Goal: Task Accomplishment & Management: Manage account settings

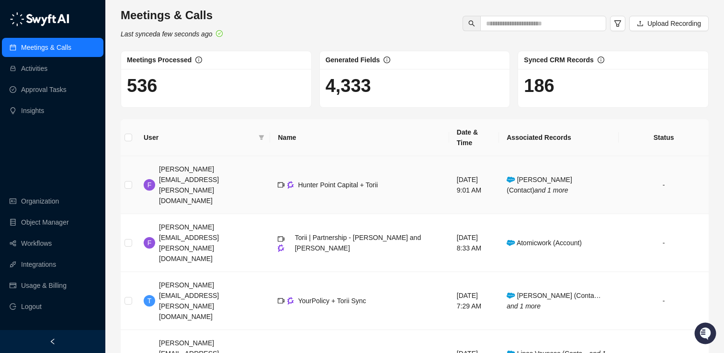
scroll to position [17, 0]
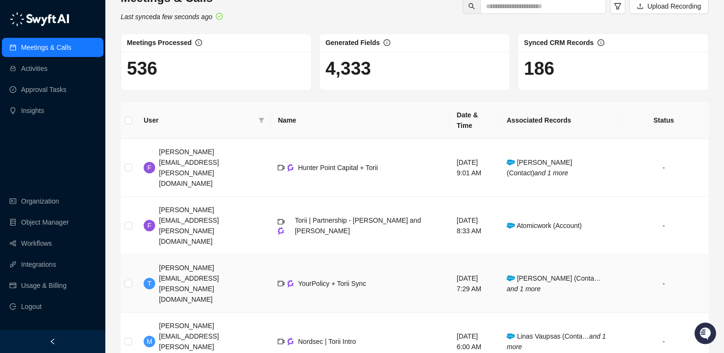
click at [546, 275] on span "[PERSON_NAME] (Conta… and 1 more" at bounding box center [554, 284] width 94 height 18
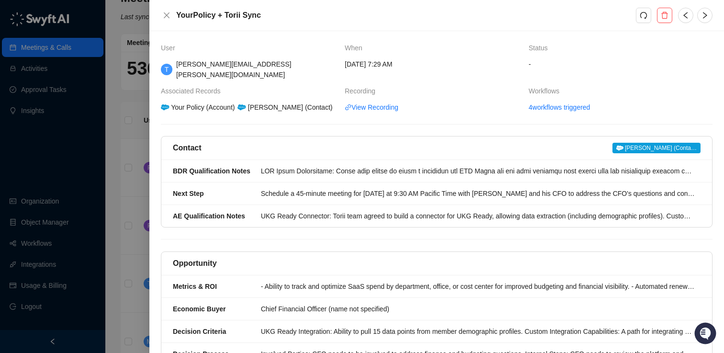
click at [669, 143] on span "[PERSON_NAME] (Conta…" at bounding box center [657, 148] width 88 height 11
click at [167, 11] on icon "close" at bounding box center [167, 15] width 8 height 8
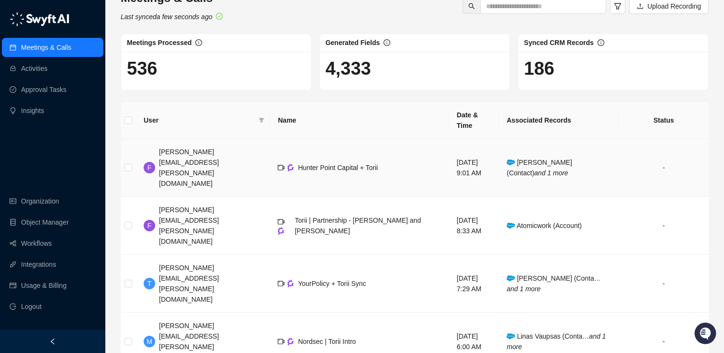
click at [549, 159] on span "[PERSON_NAME] (Contact) and 1 more" at bounding box center [540, 168] width 66 height 18
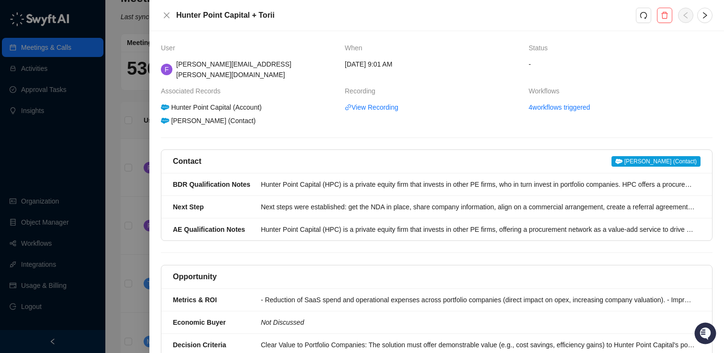
click at [649, 156] on span "[PERSON_NAME] (Contact)" at bounding box center [656, 161] width 89 height 11
click at [549, 102] on link "4 workflows triggered" at bounding box center [559, 107] width 61 height 11
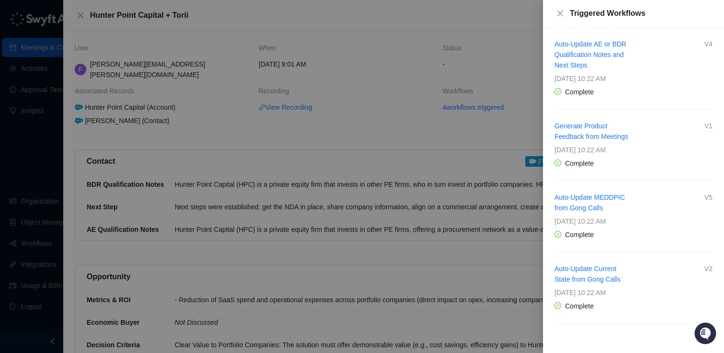
click at [363, 28] on div at bounding box center [362, 176] width 724 height 353
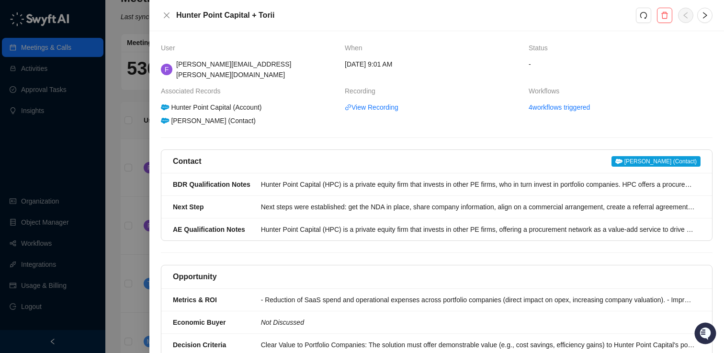
click at [38, 257] on div at bounding box center [362, 176] width 724 height 353
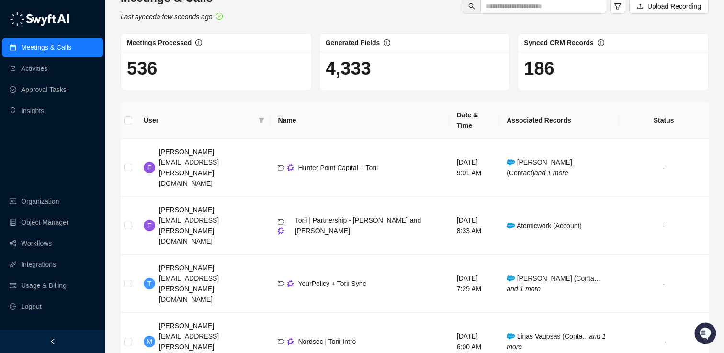
click at [39, 247] on link "Workflows" at bounding box center [36, 243] width 31 height 19
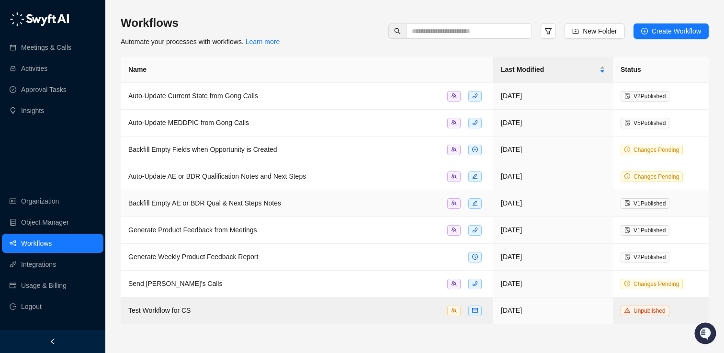
click at [273, 204] on span "Backfill Empty AE or BDR Qual & Next Steps Notes" at bounding box center [204, 203] width 153 height 8
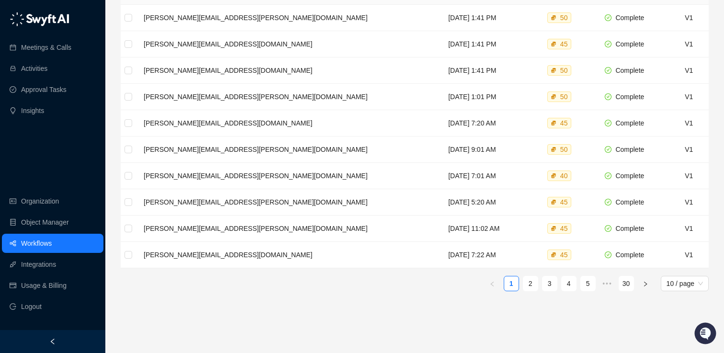
scroll to position [232, 0]
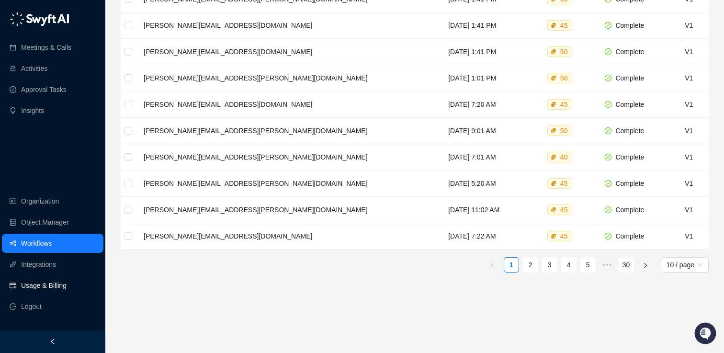
click at [34, 284] on link "Usage & Billing" at bounding box center [44, 285] width 46 height 19
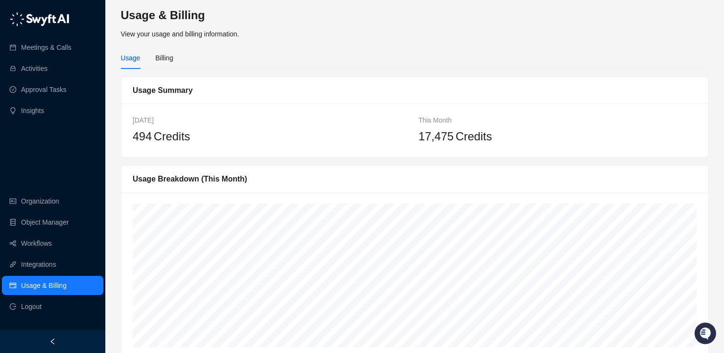
scroll to position [13, 0]
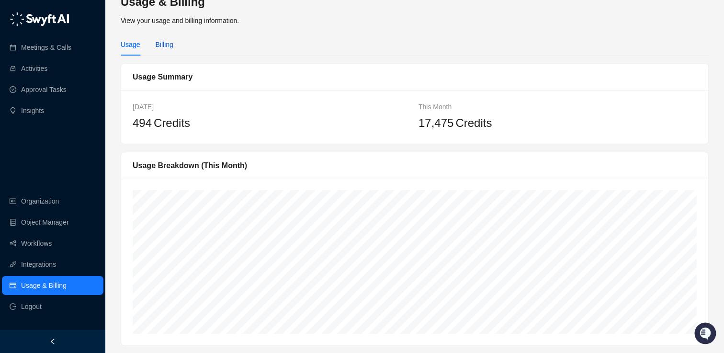
click at [172, 46] on div "Billing" at bounding box center [164, 44] width 18 height 11
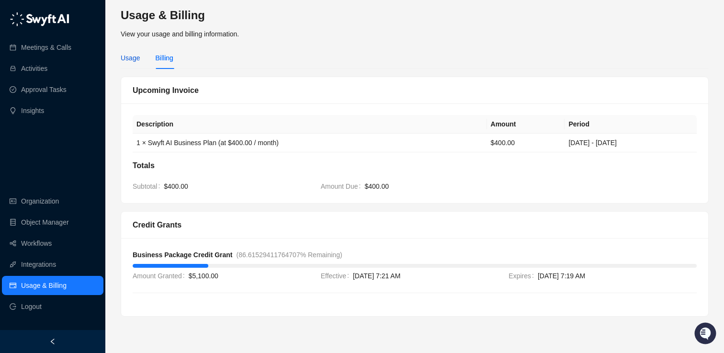
click at [132, 62] on div "Usage" at bounding box center [130, 58] width 19 height 11
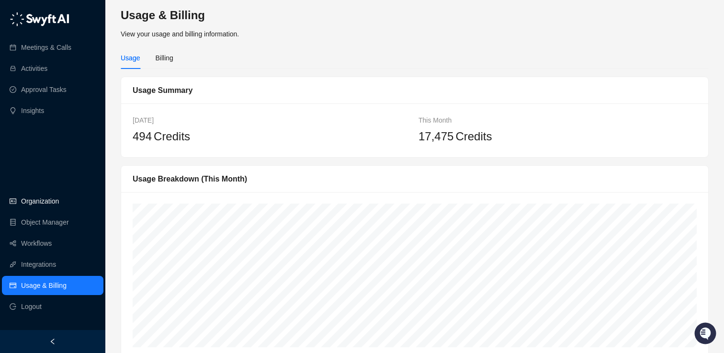
click at [41, 195] on link "Organization" at bounding box center [40, 201] width 38 height 19
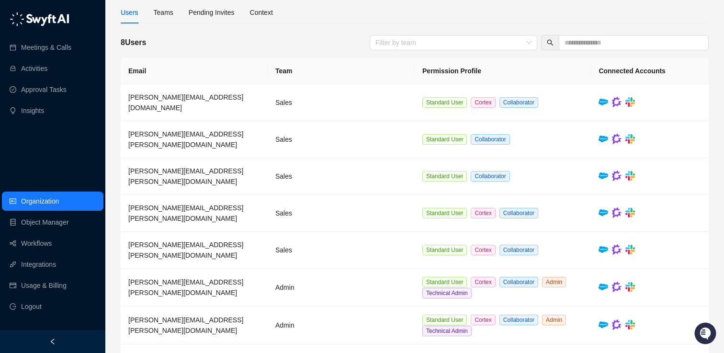
scroll to position [74, 0]
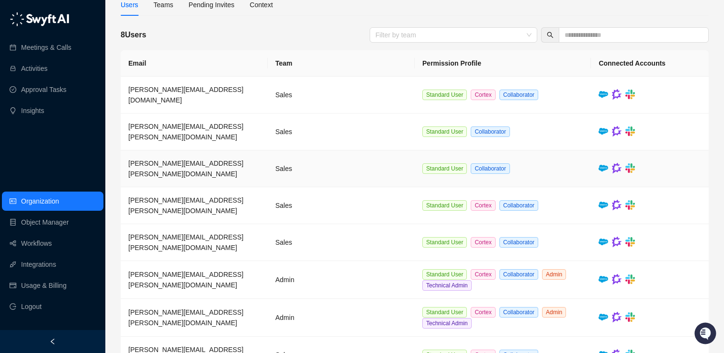
click at [186, 160] on span "[PERSON_NAME][EMAIL_ADDRESS][PERSON_NAME][DOMAIN_NAME]" at bounding box center [185, 169] width 115 height 18
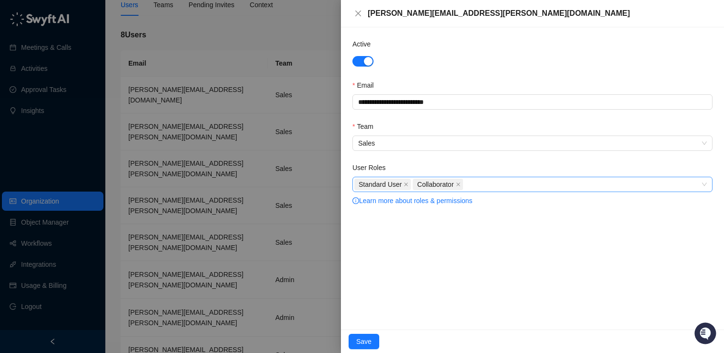
click at [491, 185] on div "Standard User Collaborator" at bounding box center [528, 184] width 346 height 13
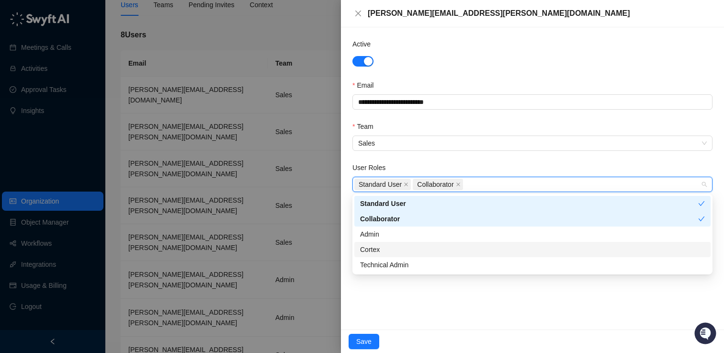
click at [396, 249] on div "Cortex" at bounding box center [532, 249] width 345 height 11
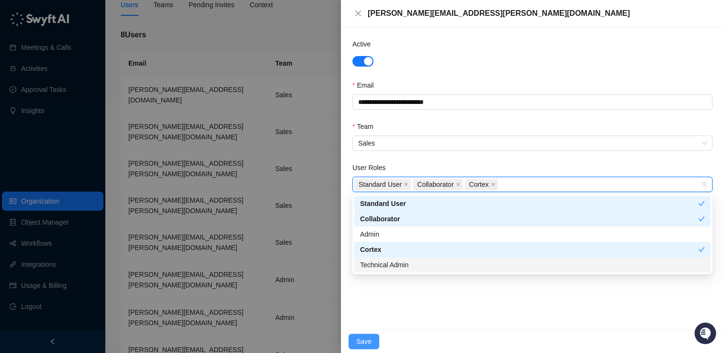
click at [366, 339] on span "Save" at bounding box center [363, 341] width 15 height 11
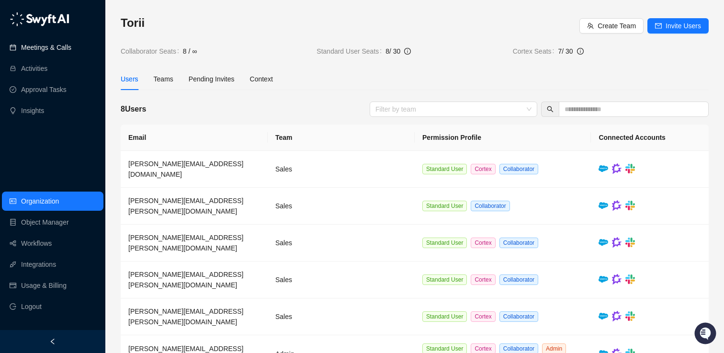
click at [42, 51] on link "Meetings & Calls" at bounding box center [46, 47] width 50 height 19
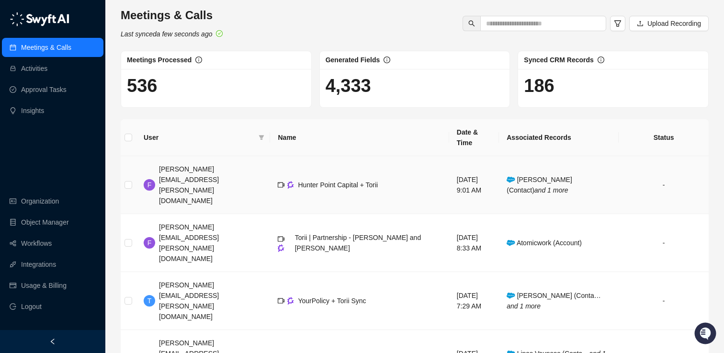
click at [547, 156] on td "Alex Singer (Contact) and 1 more" at bounding box center [559, 185] width 120 height 58
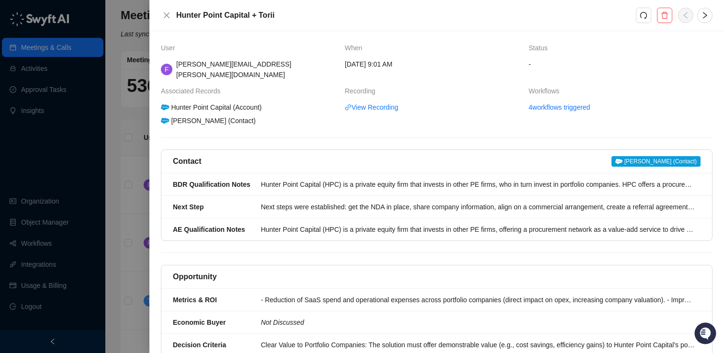
click at [652, 156] on span "[PERSON_NAME] (Contact)" at bounding box center [656, 161] width 89 height 11
click at [568, 102] on link "4 workflows triggered" at bounding box center [559, 107] width 61 height 11
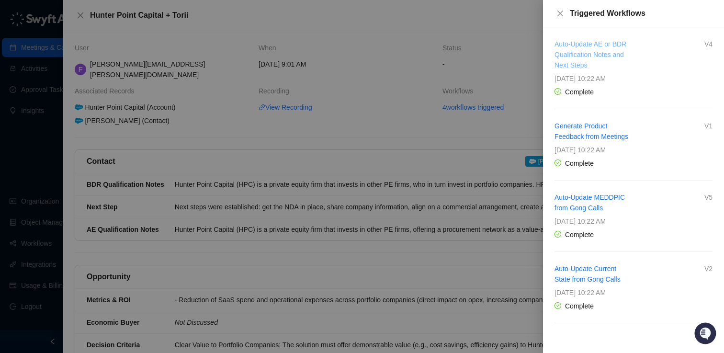
click at [588, 52] on link "Auto-Update AE or BDR Qualification Notes and Next Steps" at bounding box center [591, 54] width 72 height 29
click at [369, 57] on div at bounding box center [362, 176] width 724 height 353
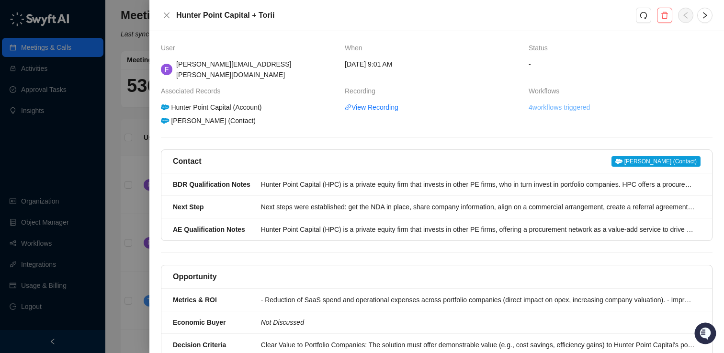
click at [558, 102] on link "4 workflows triggered" at bounding box center [559, 107] width 61 height 11
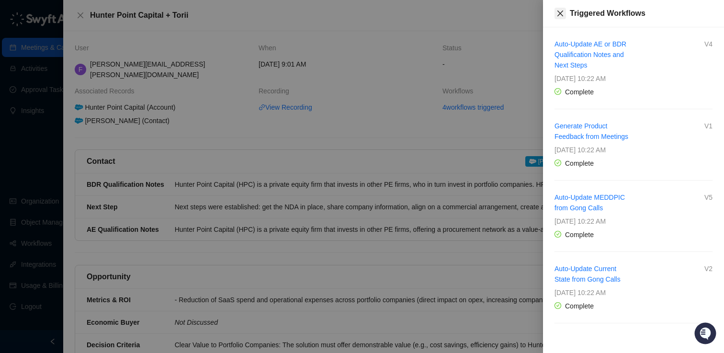
click at [564, 11] on button "Close" at bounding box center [560, 13] width 11 height 11
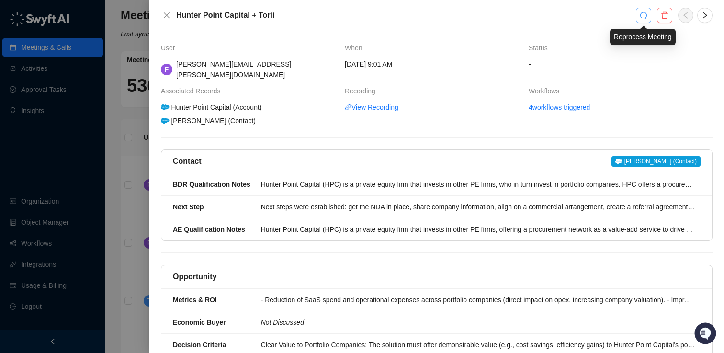
click at [648, 19] on button "button" at bounding box center [643, 15] width 15 height 15
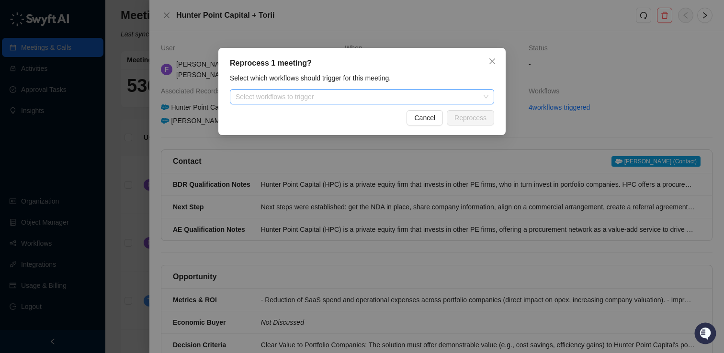
click at [339, 99] on div at bounding box center [357, 96] width 251 height 7
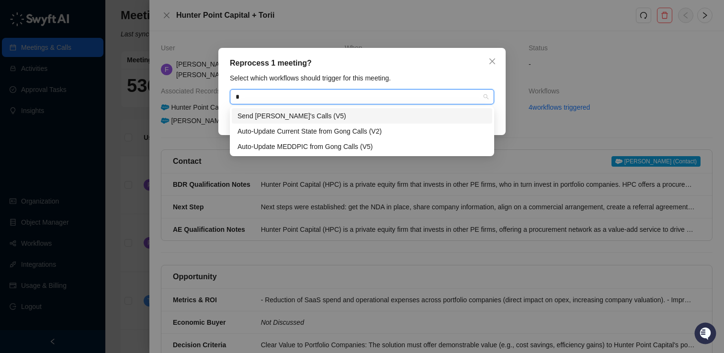
type input "**"
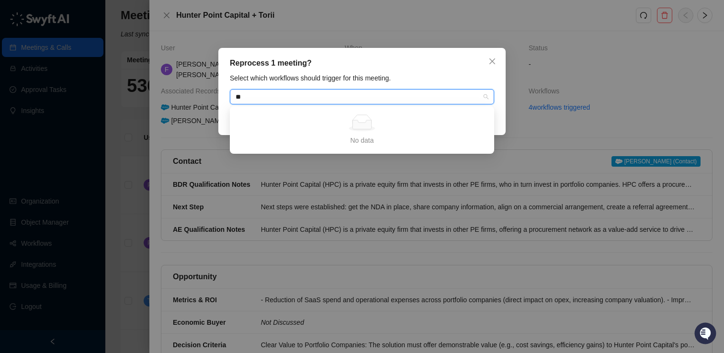
click at [425, 66] on div "Reprocess 1 meeting?" at bounding box center [362, 62] width 264 height 11
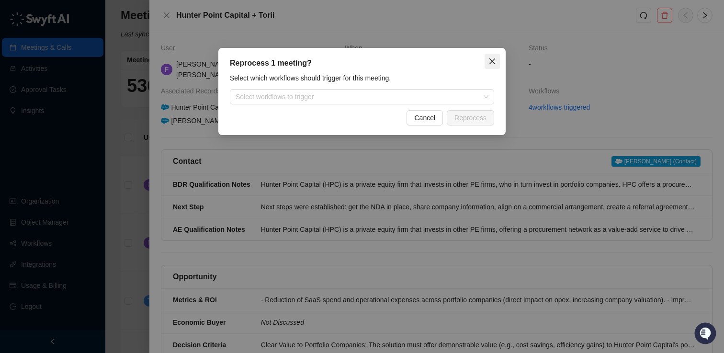
click at [496, 56] on button "Close" at bounding box center [492, 61] width 15 height 15
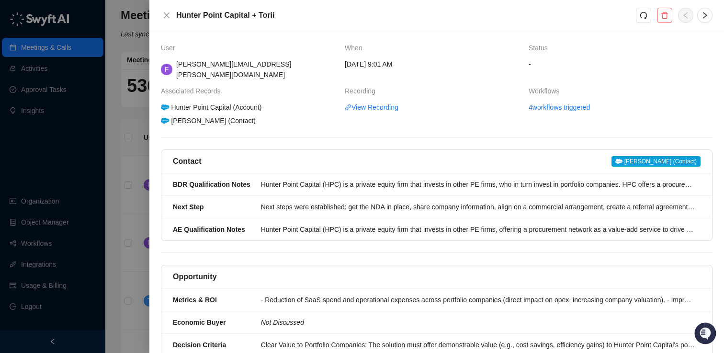
click at [249, 102] on div "Hunter Point Capital (Account)" at bounding box center [211, 107] width 103 height 11
click at [164, 10] on button "Close" at bounding box center [166, 15] width 11 height 11
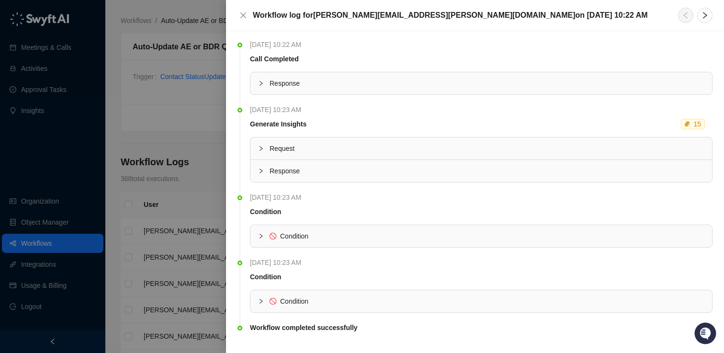
click at [262, 236] on icon "collapsed" at bounding box center [261, 236] width 6 height 6
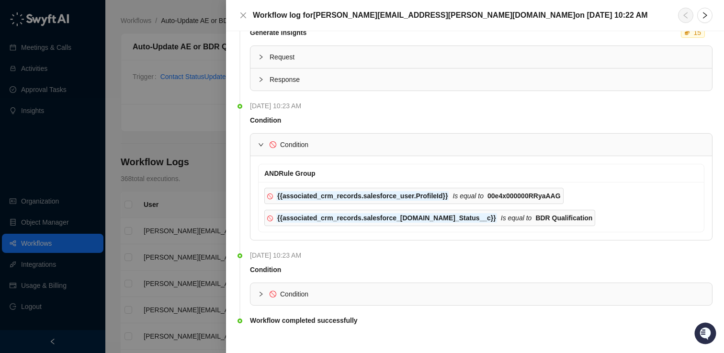
scroll to position [100, 0]
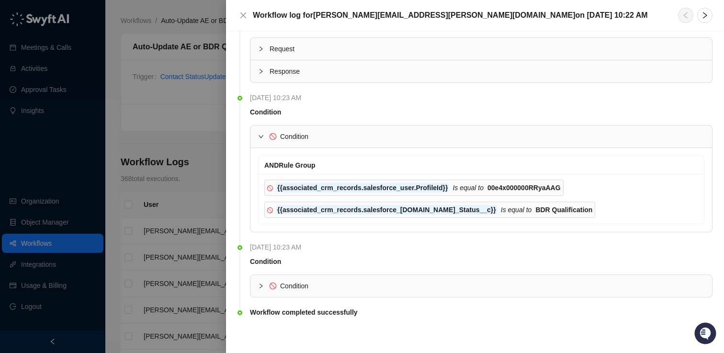
click at [264, 138] on div at bounding box center [263, 136] width 11 height 11
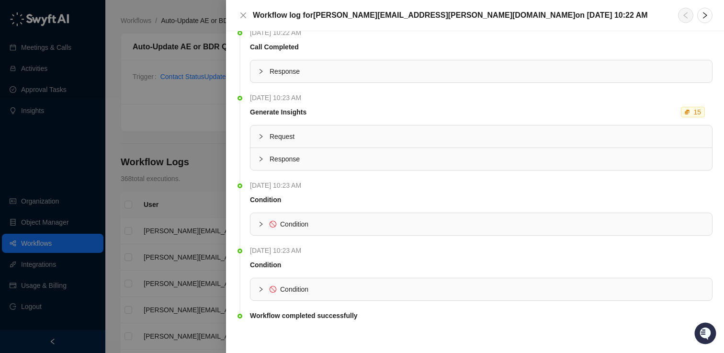
scroll to position [0, 0]
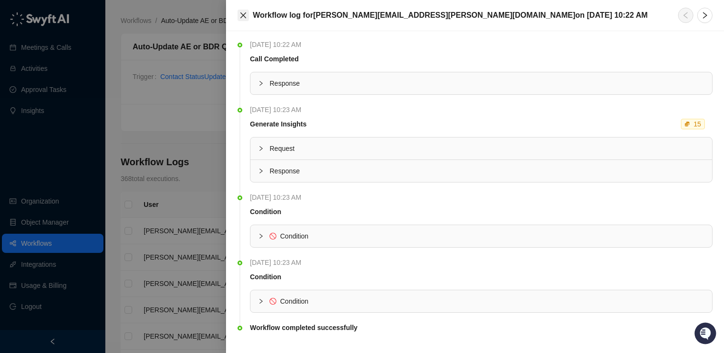
click at [243, 17] on icon "close" at bounding box center [244, 15] width 8 height 8
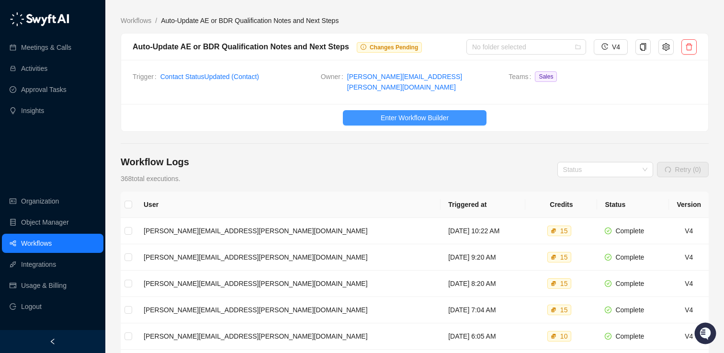
click at [391, 113] on span "Enter Workflow Builder" at bounding box center [415, 118] width 68 height 11
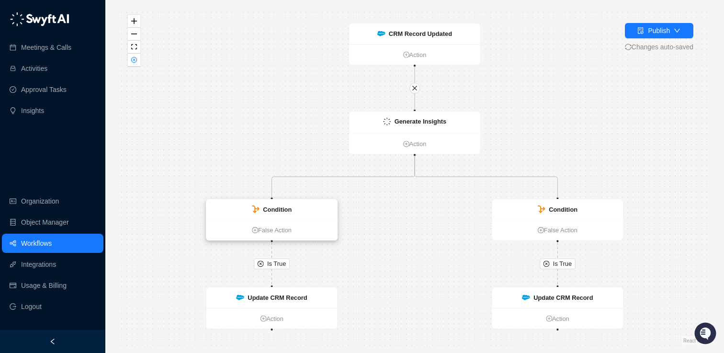
click at [259, 209] on icon at bounding box center [256, 210] width 8 height 8
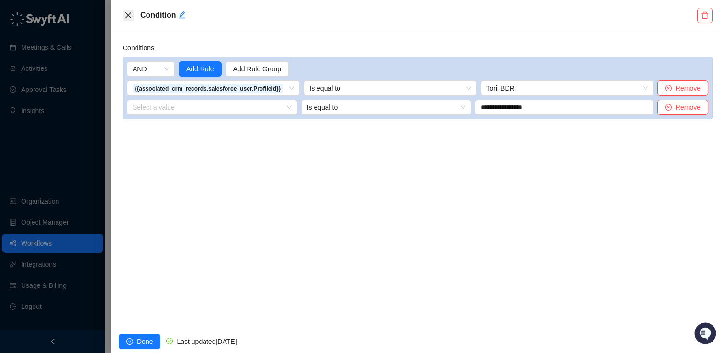
click at [128, 11] on button "Close" at bounding box center [128, 15] width 11 height 11
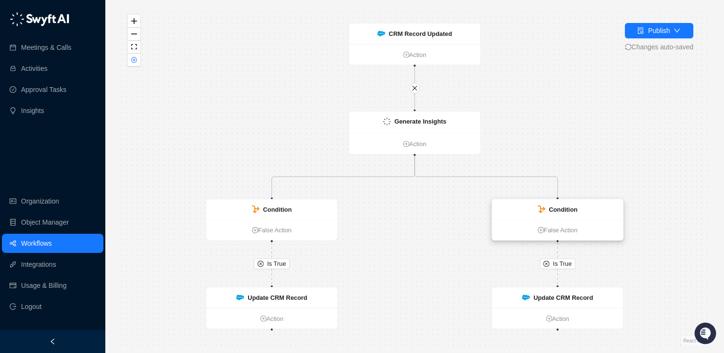
click at [559, 211] on strong "Condition" at bounding box center [563, 209] width 29 height 7
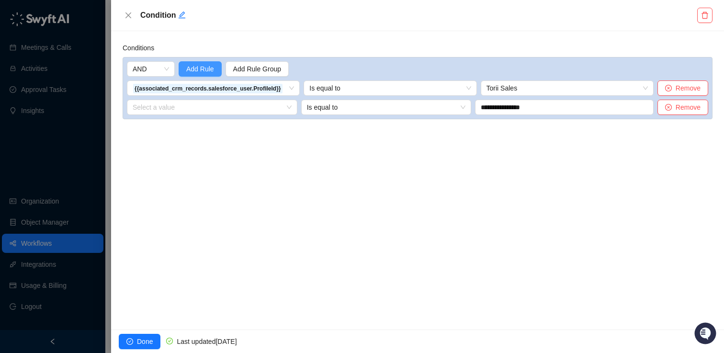
click at [192, 69] on span "Add Rule" at bounding box center [200, 69] width 28 height 11
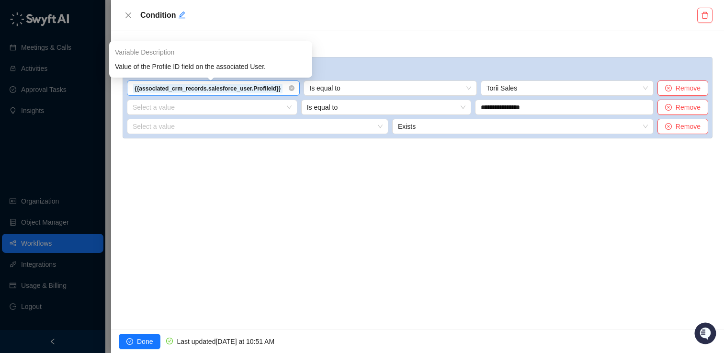
click at [197, 91] on strong "{{associated_crm_records.salesforce_user.ProfileId}}" at bounding box center [208, 88] width 147 height 7
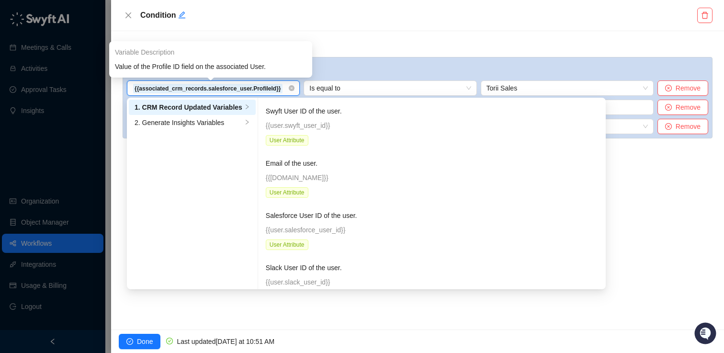
scroll to position [2774, 0]
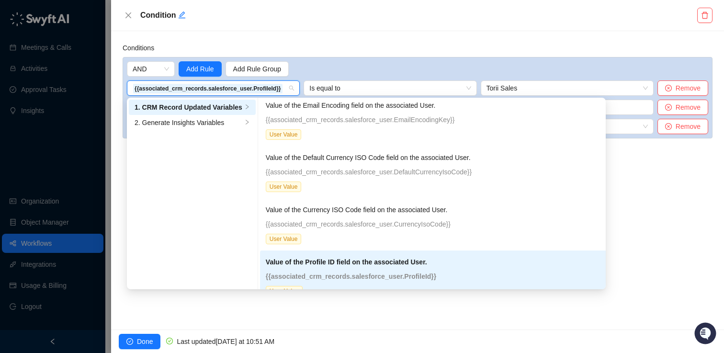
click at [382, 32] on div "Conditions AND Add Rule Add Rule Group {{associated_crm_records.salesforce_user…" at bounding box center [417, 180] width 613 height 299
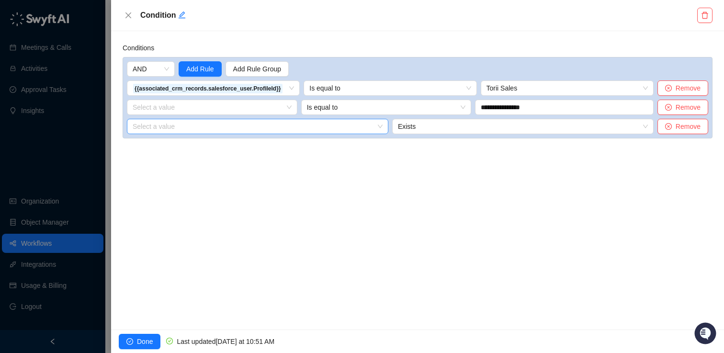
click at [256, 126] on input "search" at bounding box center [255, 126] width 244 height 14
click at [255, 111] on input "search" at bounding box center [209, 107] width 153 height 14
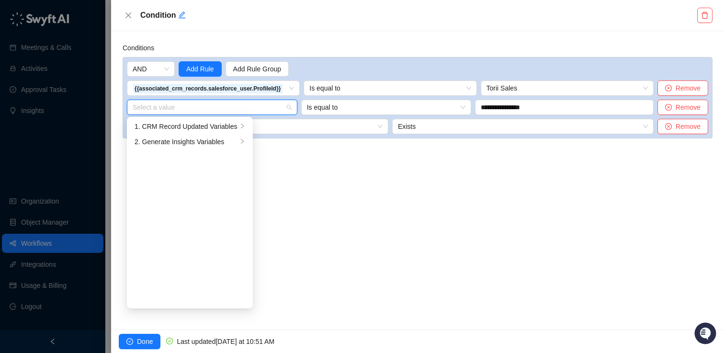
click at [332, 59] on div "AND Add Rule Add Rule Group {{associated_crm_records.salesforce_user.ProfileId}…" at bounding box center [418, 97] width 590 height 81
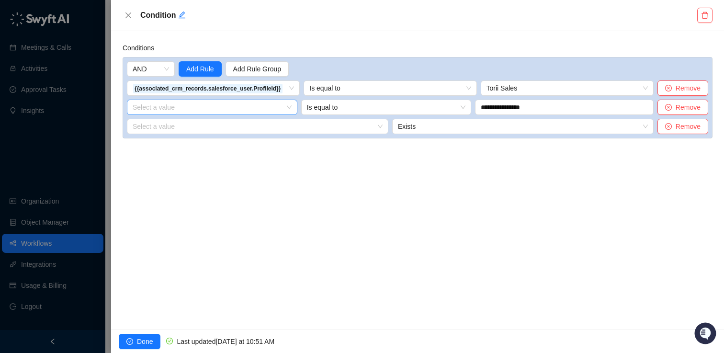
click at [184, 102] on input "search" at bounding box center [209, 107] width 153 height 14
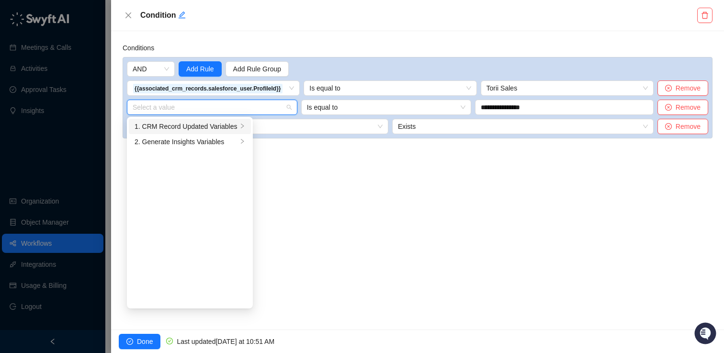
click at [193, 128] on div "1. CRM Record Updated Variables" at bounding box center [186, 126] width 103 height 11
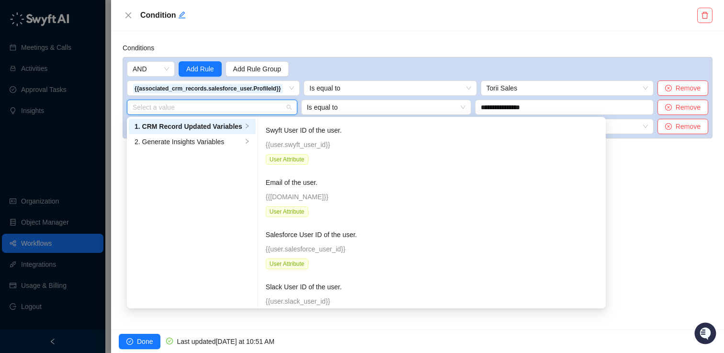
click at [313, 32] on div "Conditions AND Add Rule Add Rule Group {{associated_crm_records.salesforce_user…" at bounding box center [417, 180] width 613 height 299
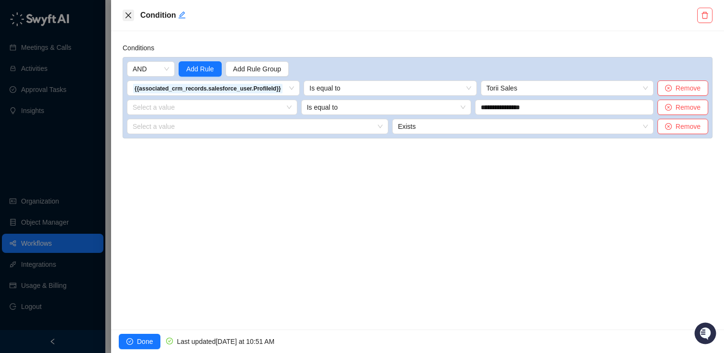
click at [128, 12] on icon "close" at bounding box center [129, 15] width 8 height 8
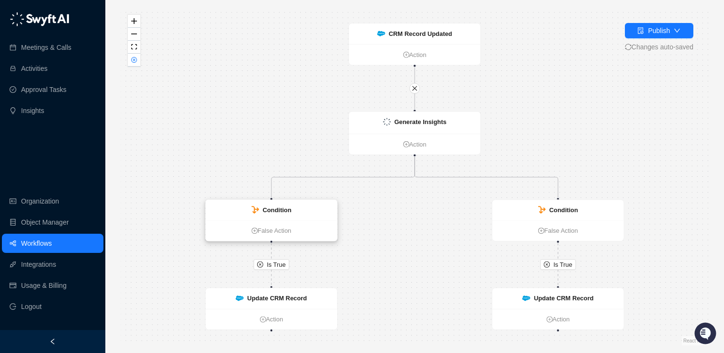
click at [265, 210] on strong "Condition" at bounding box center [277, 210] width 29 height 7
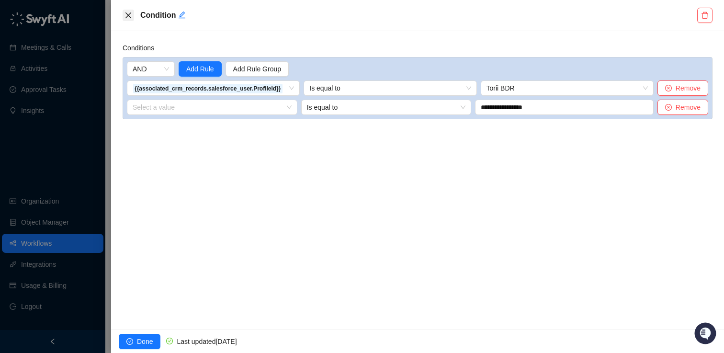
click at [128, 12] on icon "close" at bounding box center [129, 15] width 8 height 8
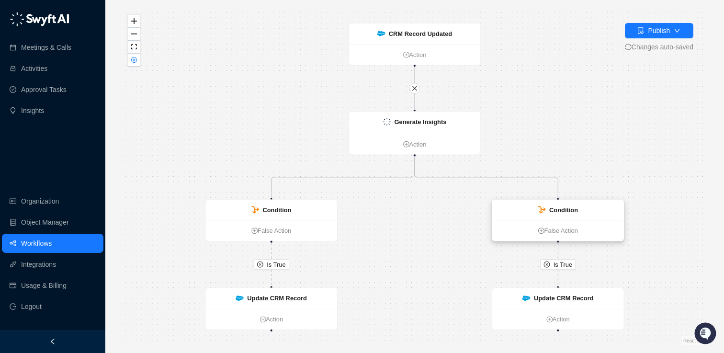
click at [565, 209] on strong "Condition" at bounding box center [564, 210] width 29 height 7
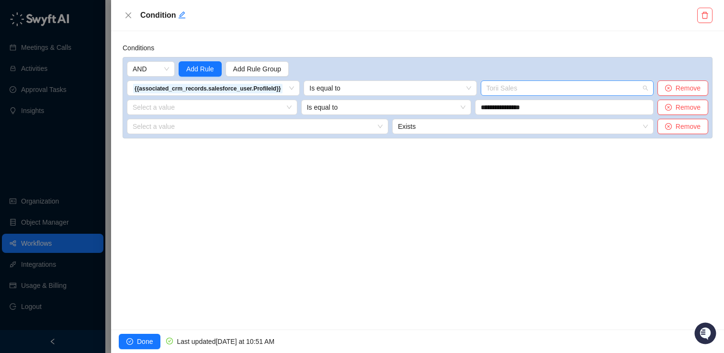
scroll to position [429, 0]
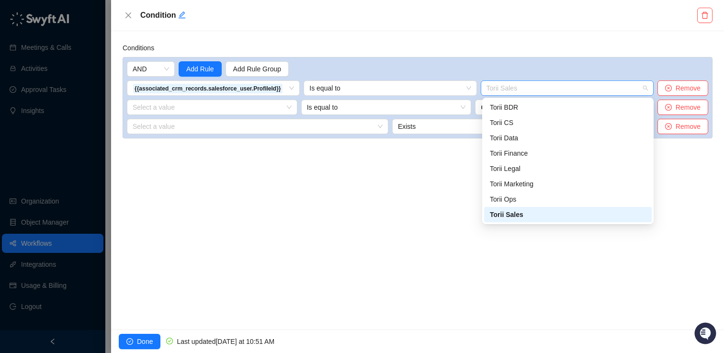
drag, startPoint x: 502, startPoint y: 88, endPoint x: 485, endPoint y: 88, distance: 16.8
click at [487, 88] on div "Torii Sales" at bounding box center [567, 87] width 173 height 15
click at [420, 83] on span "Is equal to" at bounding box center [390, 88] width 161 height 14
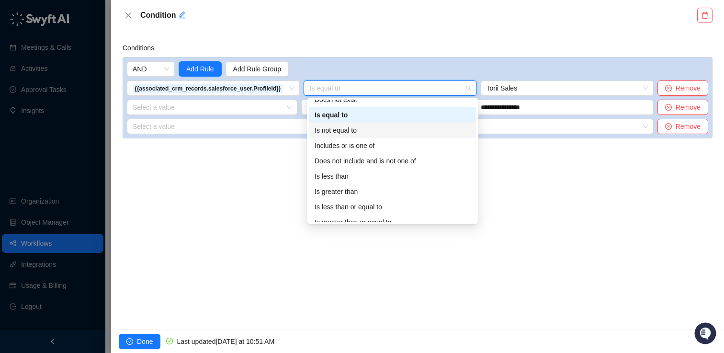
scroll to position [31, 0]
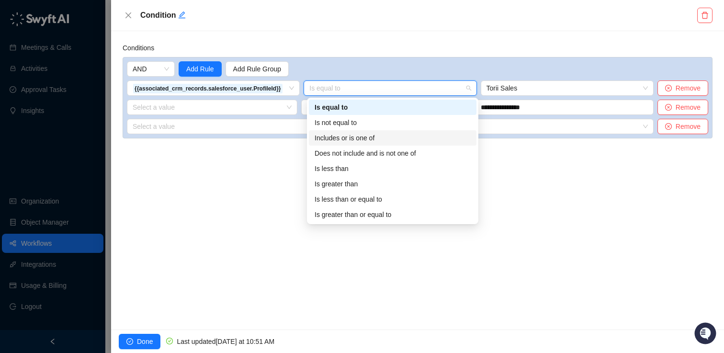
click at [358, 135] on div "Includes or is one of" at bounding box center [393, 138] width 156 height 11
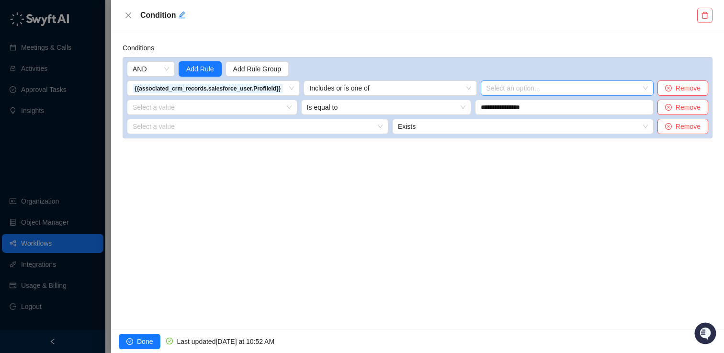
click at [517, 92] on div at bounding box center [562, 88] width 159 height 7
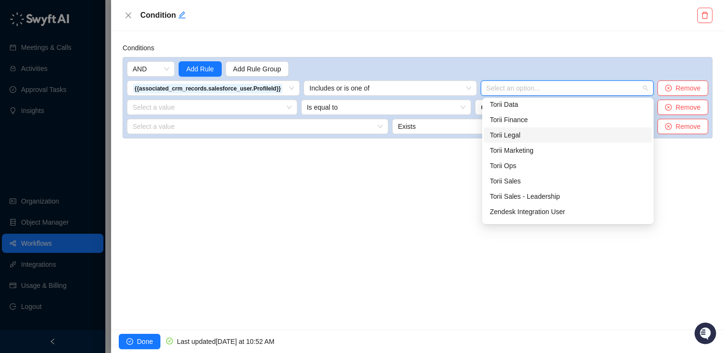
scroll to position [460, 0]
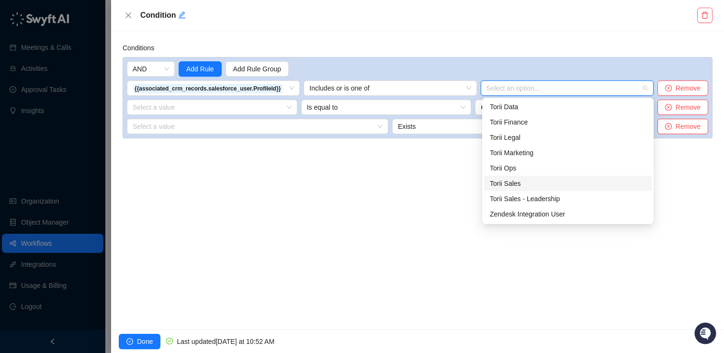
click at [524, 181] on div "Torii Sales" at bounding box center [568, 183] width 156 height 11
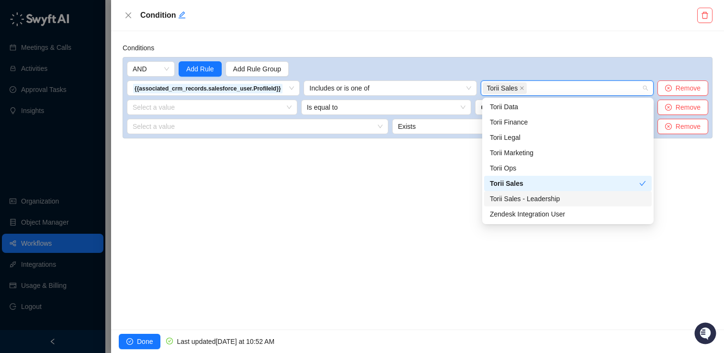
click at [531, 198] on div "Torii Sales - Leadership" at bounding box center [568, 199] width 156 height 11
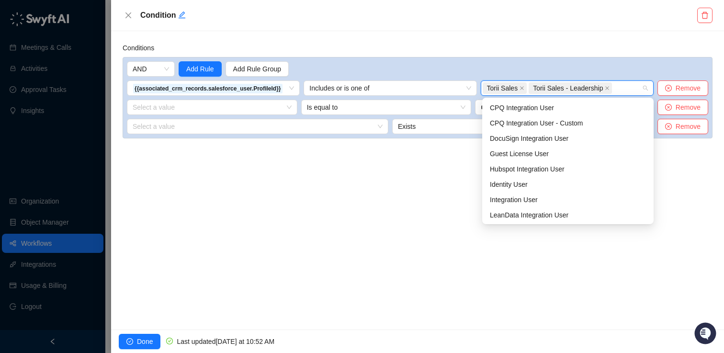
scroll to position [121, 0]
click at [241, 244] on div "**********" at bounding box center [417, 180] width 613 height 299
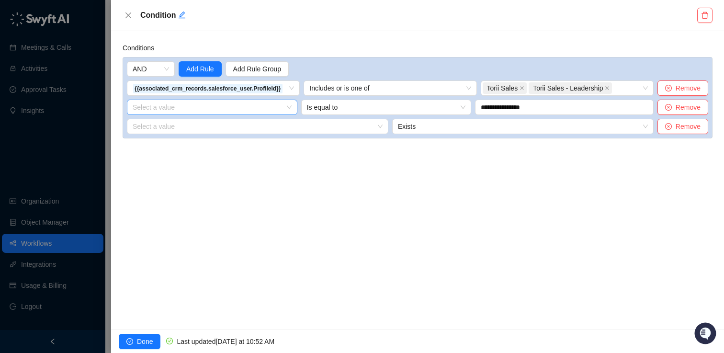
click at [186, 114] on input "search" at bounding box center [209, 107] width 153 height 14
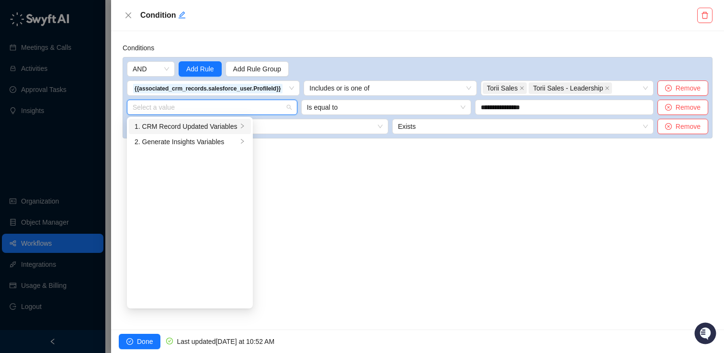
click at [186, 126] on div "1. CRM Record Updated Variables" at bounding box center [186, 126] width 103 height 11
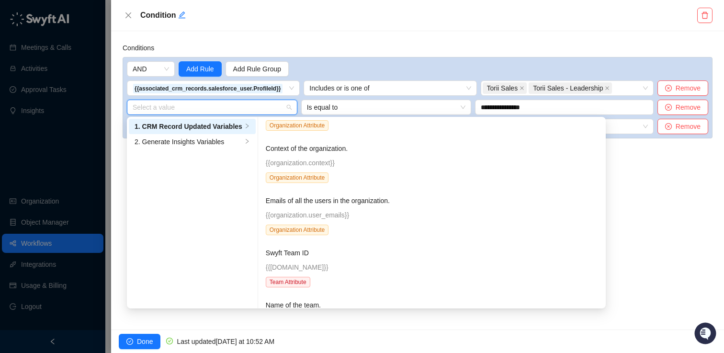
scroll to position [245, 0]
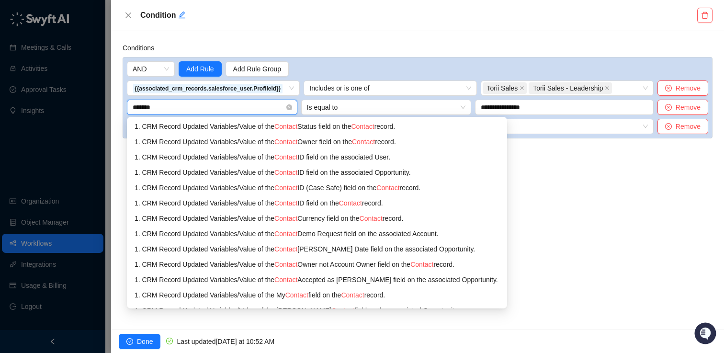
type input "********"
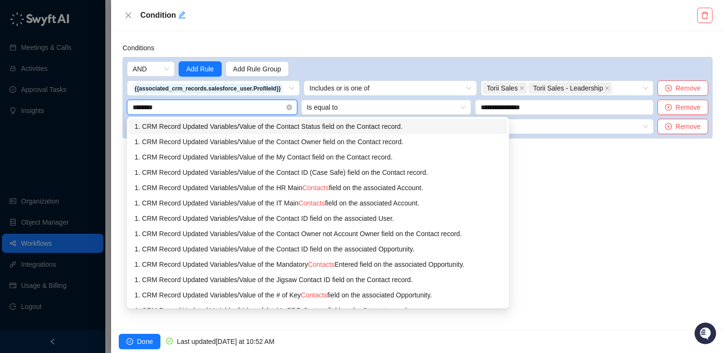
click at [321, 125] on div "1. CRM Record Updated Variables / Value of the Contact Status field on the Cont…" at bounding box center [318, 126] width 367 height 11
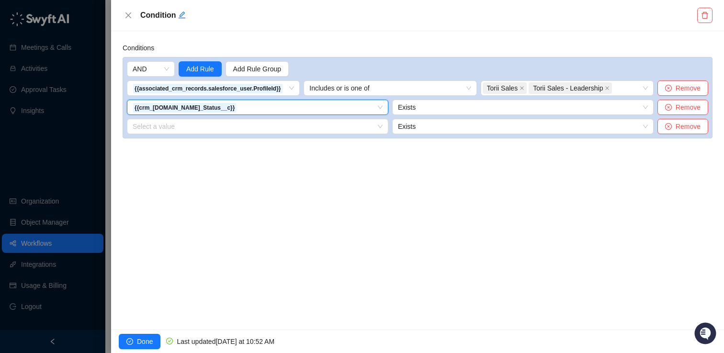
click at [416, 105] on span "Exists" at bounding box center [523, 107] width 250 height 14
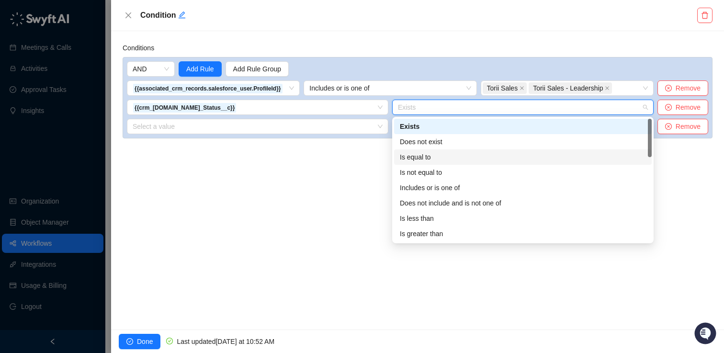
click at [427, 158] on div "Is equal to" at bounding box center [523, 157] width 246 height 11
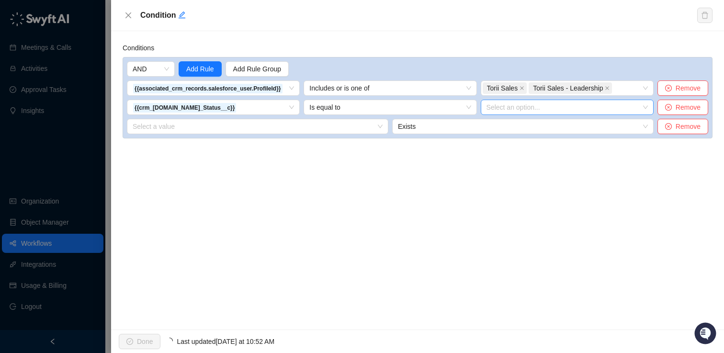
click at [579, 112] on input "search" at bounding box center [565, 107] width 156 height 14
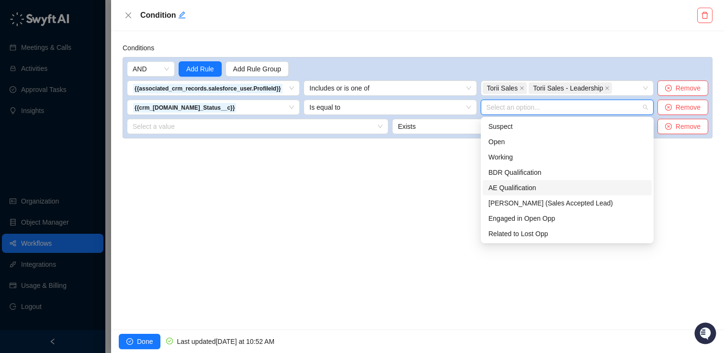
click at [528, 188] on div "AE Qualification" at bounding box center [568, 188] width 158 height 11
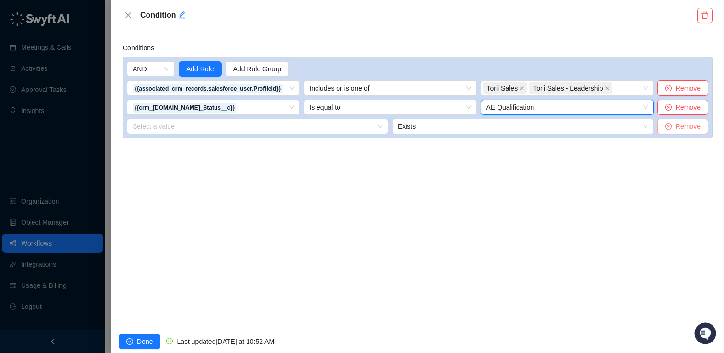
click at [675, 124] on button "Remove" at bounding box center [683, 126] width 51 height 15
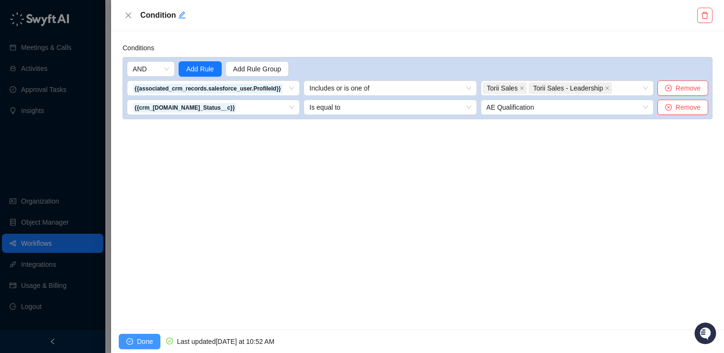
click at [149, 339] on span "Done" at bounding box center [145, 341] width 16 height 11
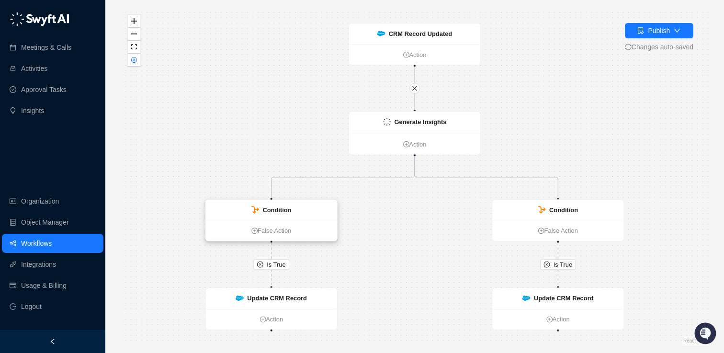
click at [278, 204] on div "Condition" at bounding box center [271, 210] width 131 height 20
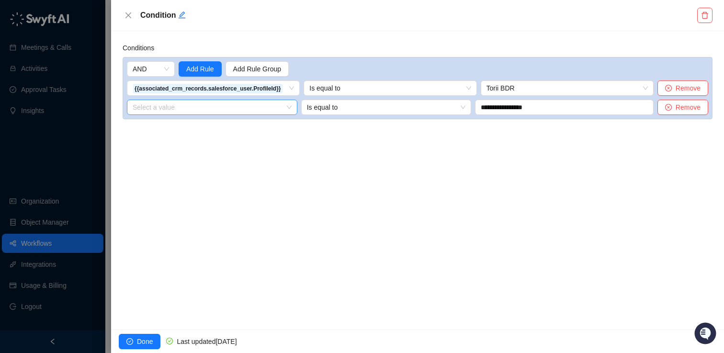
click at [207, 108] on input "search" at bounding box center [209, 107] width 153 height 14
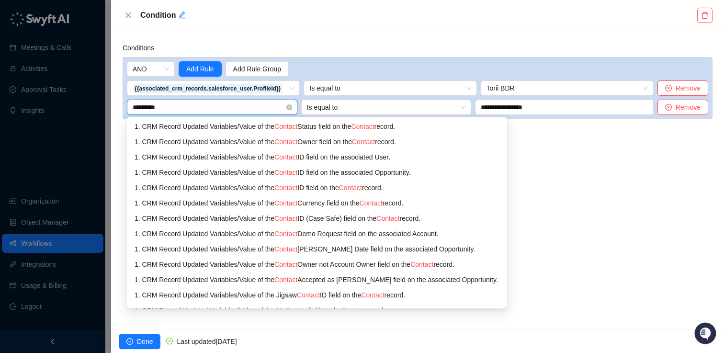
type input "**********"
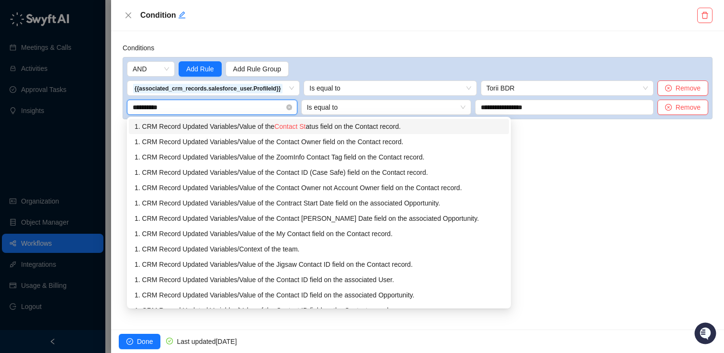
click at [243, 128] on div "1. CRM Record Updated Variables / Value of the Contact St atus field on the Con…" at bounding box center [319, 126] width 369 height 11
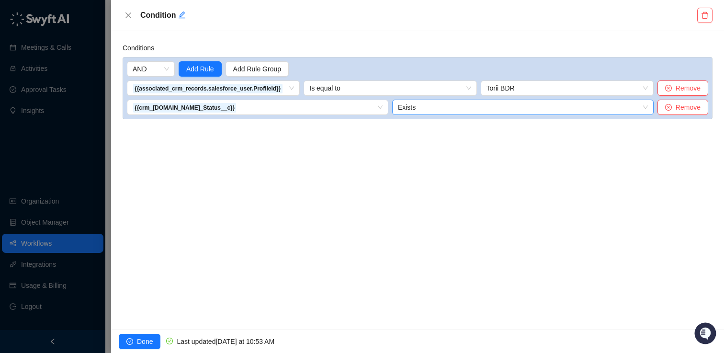
click at [429, 110] on span "Exists" at bounding box center [523, 107] width 250 height 14
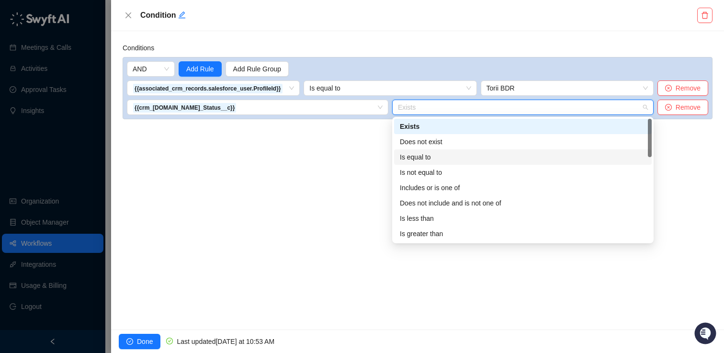
click at [433, 154] on div "Is equal to" at bounding box center [523, 157] width 246 height 11
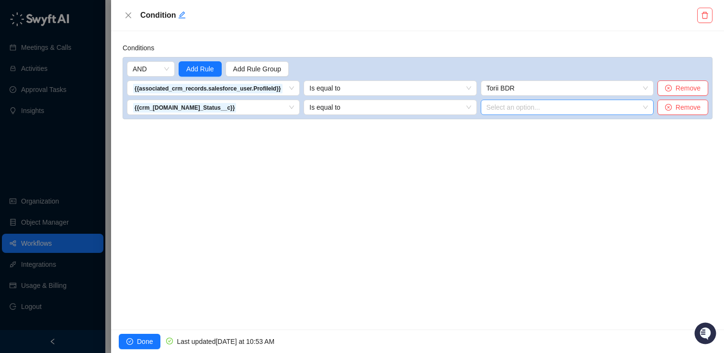
click at [527, 103] on input "search" at bounding box center [565, 107] width 156 height 14
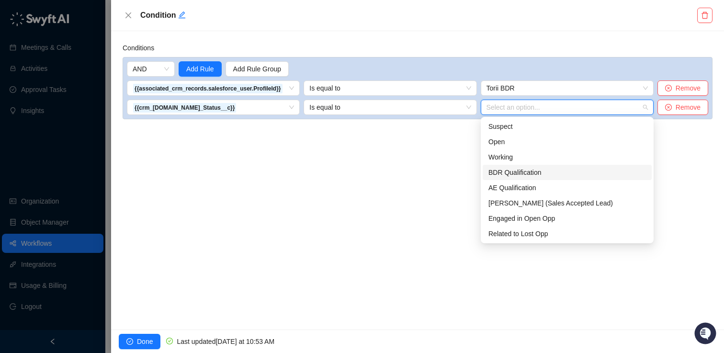
click at [535, 171] on div "BDR Qualification" at bounding box center [568, 172] width 158 height 11
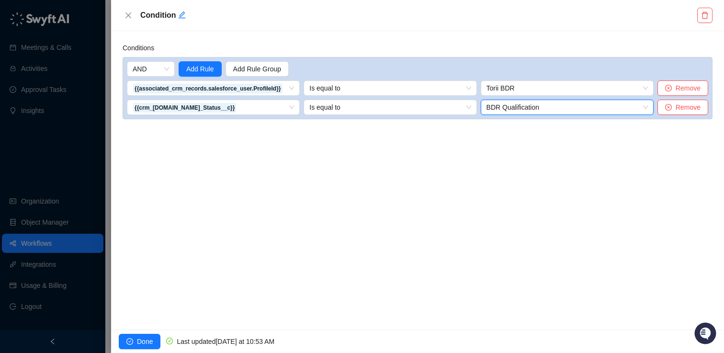
click at [535, 171] on div "Conditions AND Add Rule Add Rule Group {{associated_crm_records.salesforce_user…" at bounding box center [417, 180] width 613 height 299
click at [141, 340] on span "Done" at bounding box center [145, 341] width 16 height 11
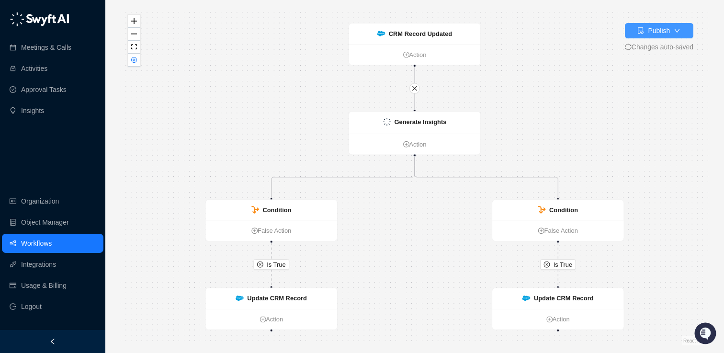
click at [648, 34] on div "Publish" at bounding box center [659, 30] width 22 height 11
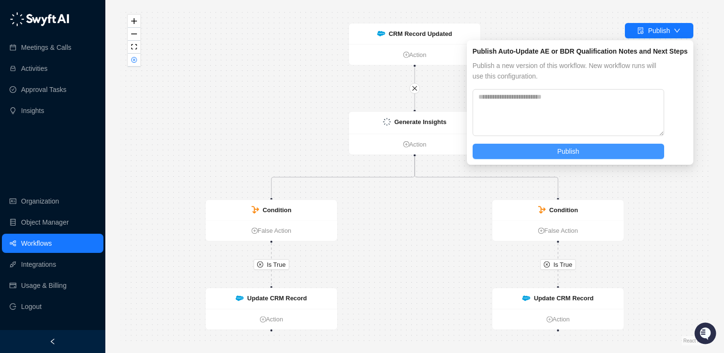
click at [572, 150] on span "Publish" at bounding box center [569, 151] width 22 height 11
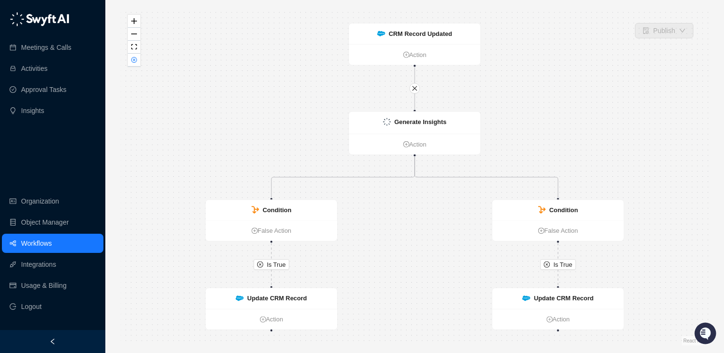
click at [46, 243] on link "Workflows" at bounding box center [36, 243] width 31 height 19
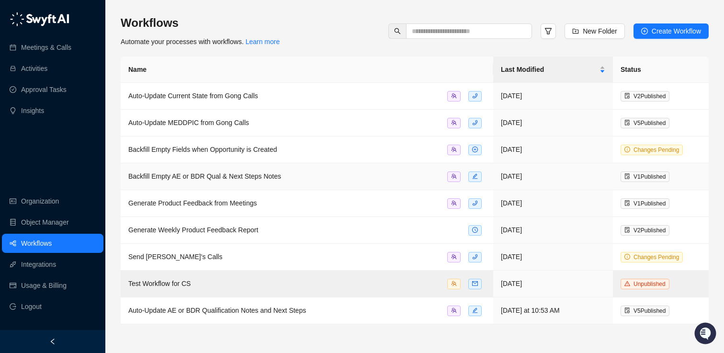
click at [198, 177] on span "Backfill Empty AE or BDR Qual & Next Steps Notes" at bounding box center [204, 176] width 153 height 8
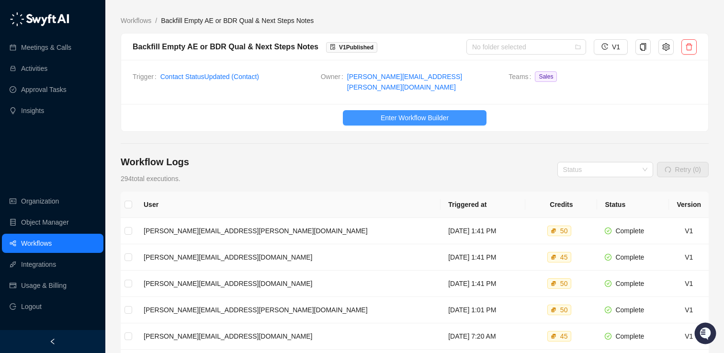
click at [399, 113] on span "Enter Workflow Builder" at bounding box center [415, 118] width 68 height 11
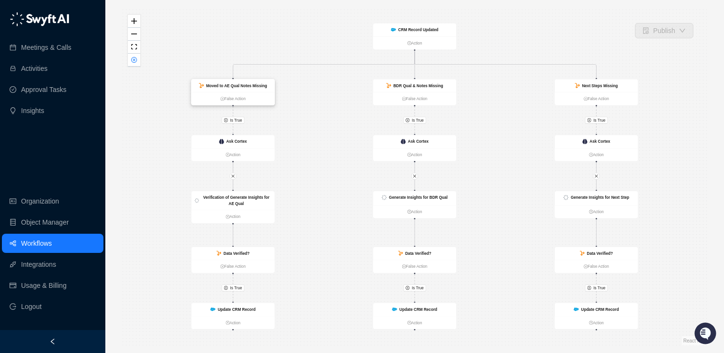
click at [241, 82] on div "Moved to AE Qual Notes Missing" at bounding box center [236, 85] width 61 height 6
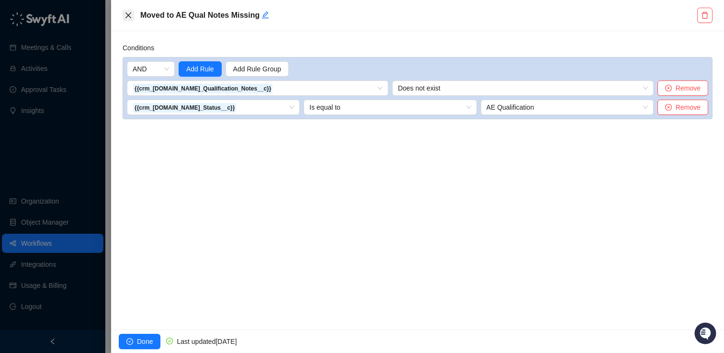
click at [127, 16] on icon "close" at bounding box center [129, 15] width 8 height 8
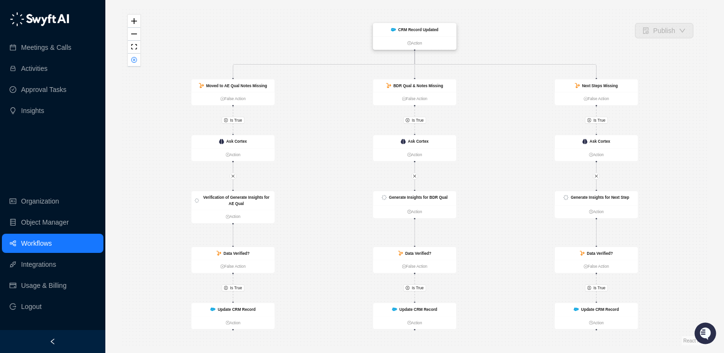
click at [422, 29] on strong "CRM Record Updated" at bounding box center [419, 29] width 40 height 4
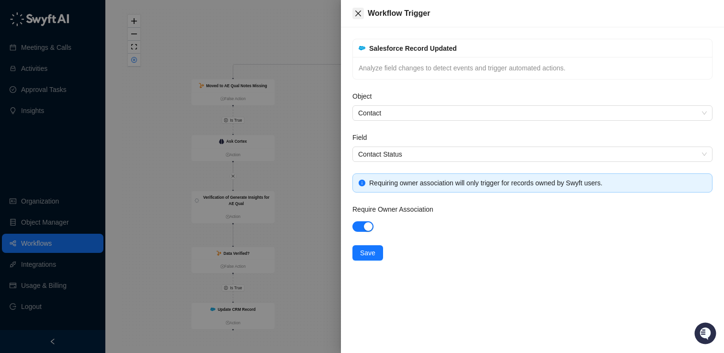
click at [357, 11] on icon "close" at bounding box center [359, 14] width 8 height 8
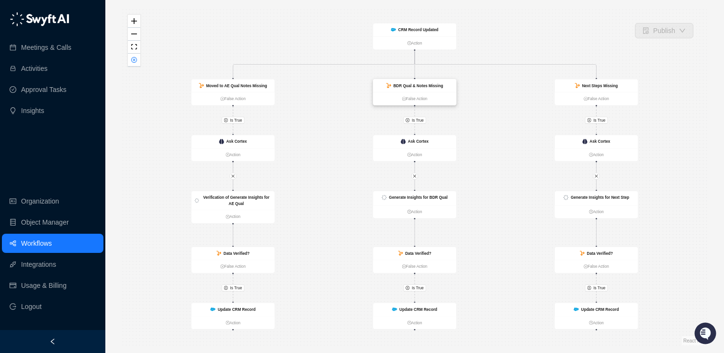
click at [414, 84] on strong "BDR Qual & Notes Missing" at bounding box center [418, 85] width 50 height 4
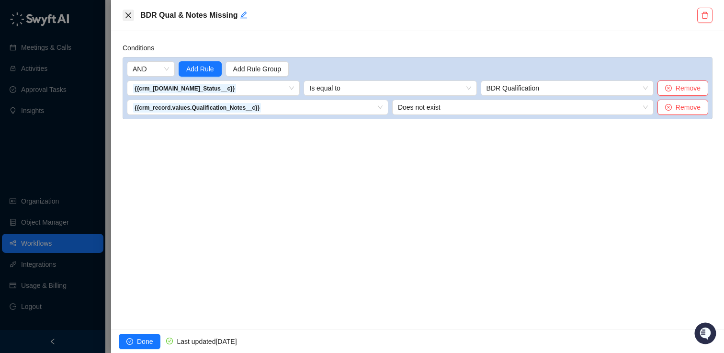
click at [127, 14] on icon "close" at bounding box center [129, 15] width 6 height 6
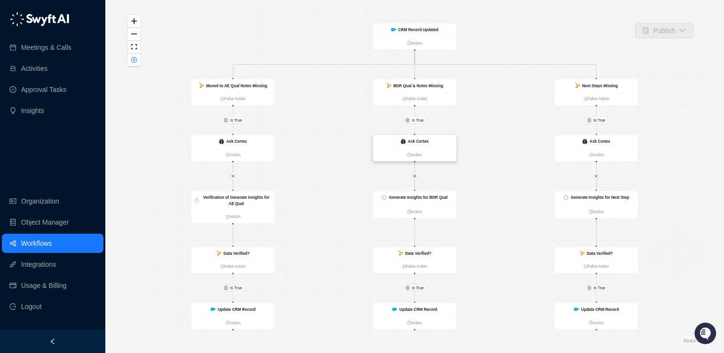
click at [412, 141] on strong "Ask Cortex" at bounding box center [418, 141] width 21 height 4
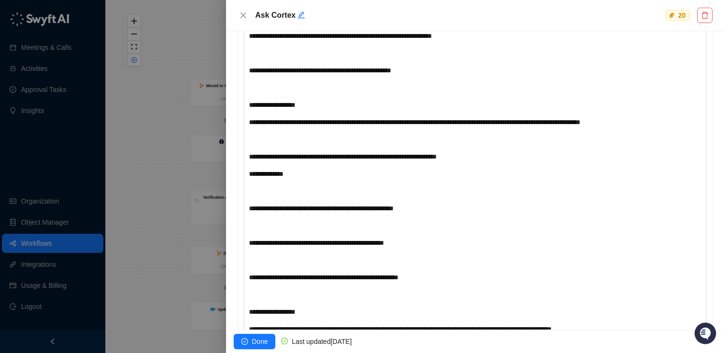
scroll to position [850, 0]
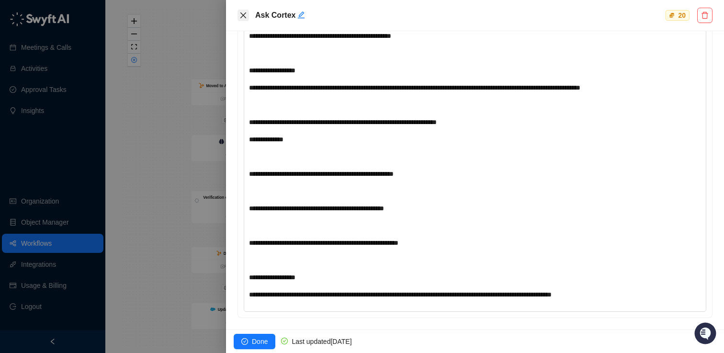
click at [242, 14] on icon "close" at bounding box center [244, 15] width 6 height 6
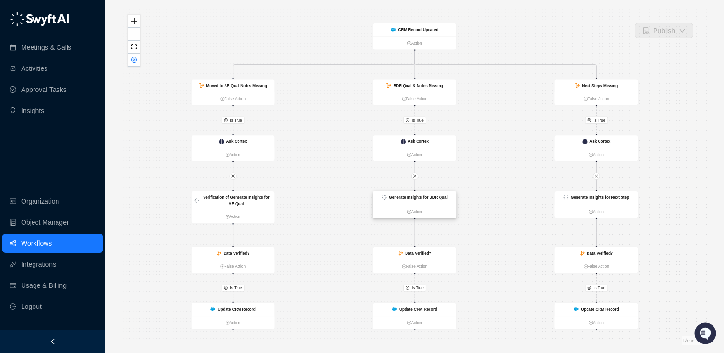
click at [407, 196] on strong "Generate Insights for BDR Qual" at bounding box center [418, 197] width 59 height 4
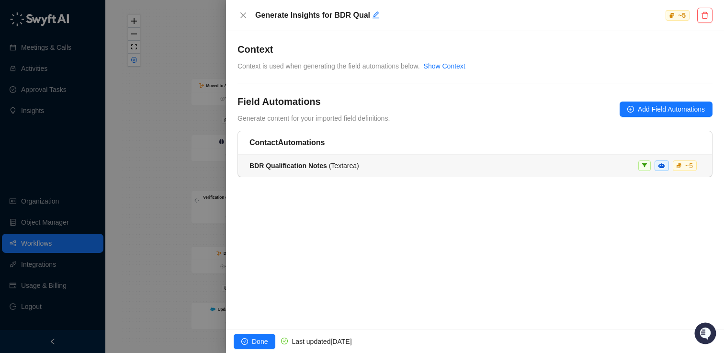
click at [325, 159] on li "BDR Qualification Notes ( Textarea ) ~ 5" at bounding box center [475, 166] width 474 height 22
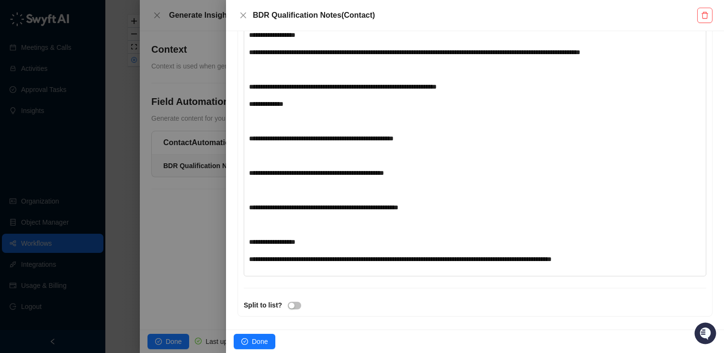
scroll to position [803, 0]
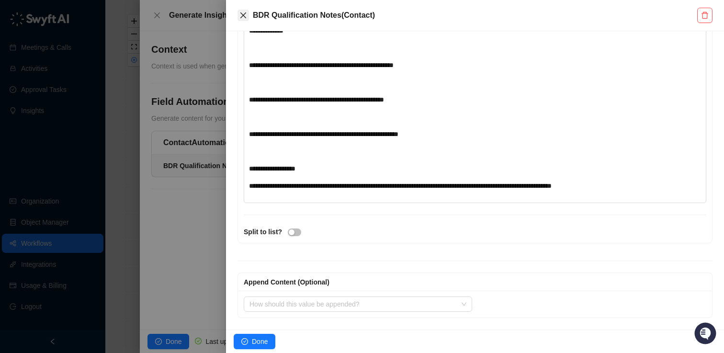
click at [241, 17] on icon "close" at bounding box center [244, 15] width 6 height 6
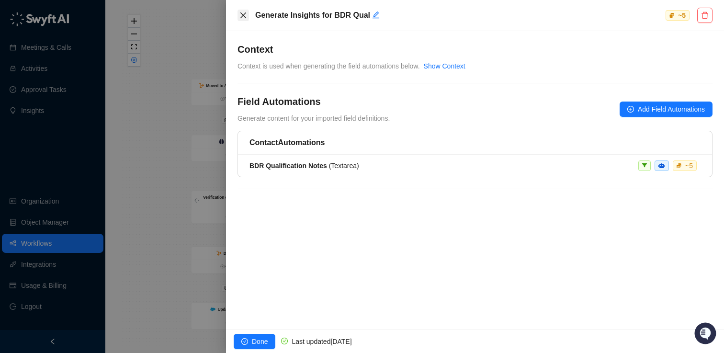
click at [246, 11] on button "Close" at bounding box center [243, 15] width 11 height 11
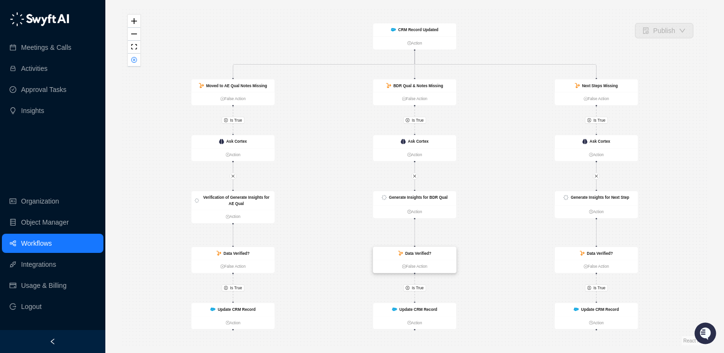
click at [413, 252] on strong "Data Verified?" at bounding box center [418, 253] width 26 height 4
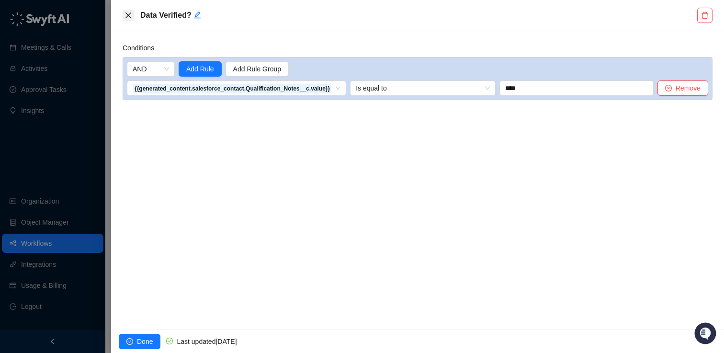
click at [130, 16] on icon "close" at bounding box center [129, 15] width 8 height 8
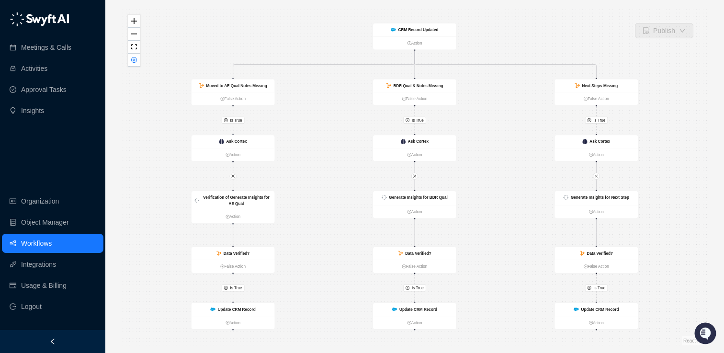
click at [42, 245] on link "Workflows" at bounding box center [36, 243] width 31 height 19
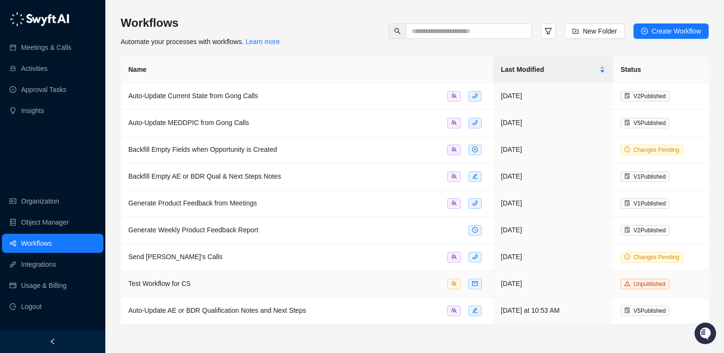
click at [391, 286] on div "Test Workflow for CS" at bounding box center [306, 283] width 357 height 11
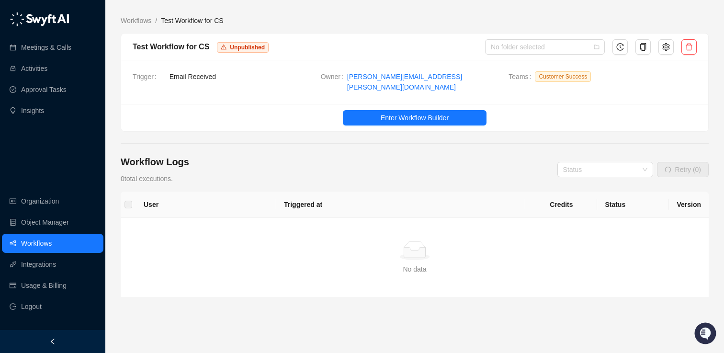
click at [697, 50] on div at bounding box center [689, 46] width 23 height 15
click at [690, 48] on icon "delete" at bounding box center [690, 47] width 8 height 8
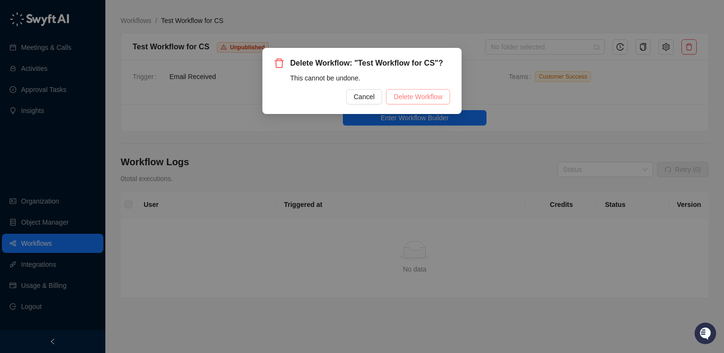
click at [425, 96] on span "Delete Workflow" at bounding box center [418, 97] width 49 height 11
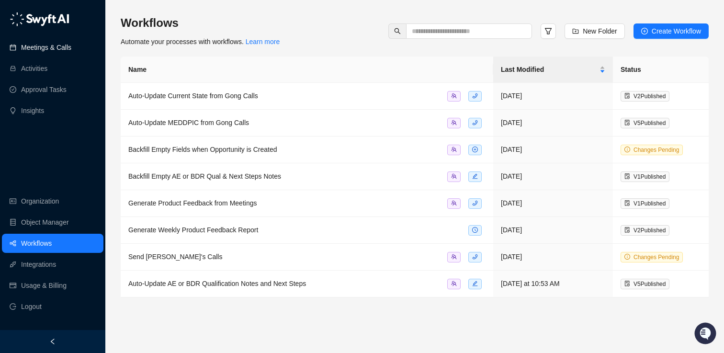
click at [44, 53] on link "Meetings & Calls" at bounding box center [46, 47] width 50 height 19
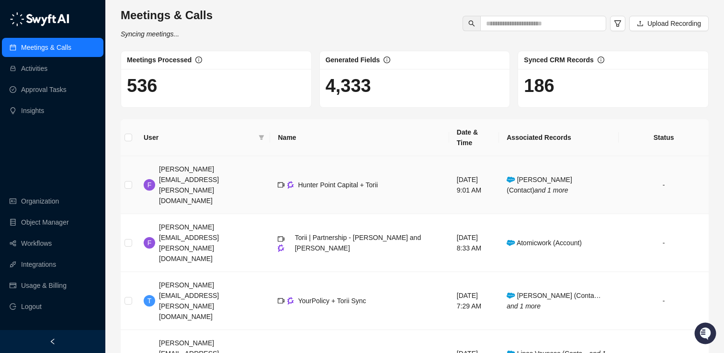
click at [540, 176] on span "Alex Singer (Contact) and 1 more" at bounding box center [540, 185] width 66 height 18
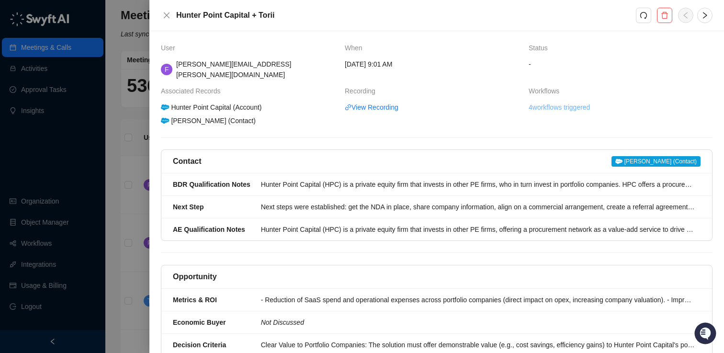
click at [555, 102] on link "4 workflows triggered" at bounding box center [559, 107] width 61 height 11
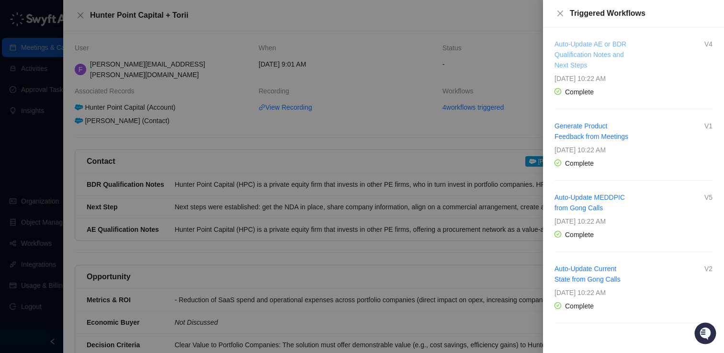
click at [597, 47] on link "Auto-Update AE or BDR Qualification Notes and Next Steps" at bounding box center [591, 54] width 72 height 29
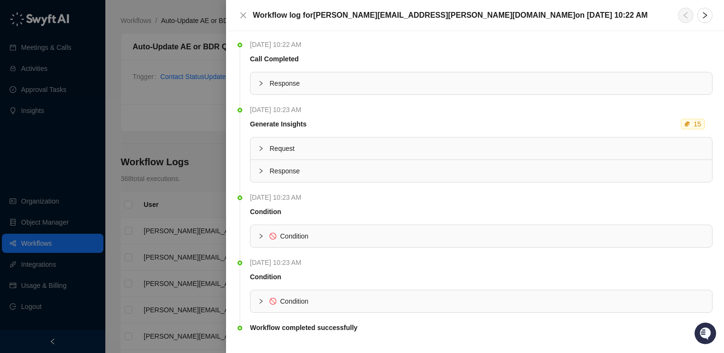
scroll to position [17, 0]
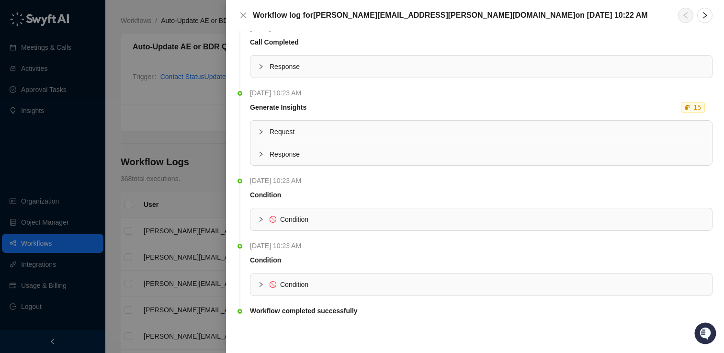
click at [256, 279] on div "Condition" at bounding box center [482, 285] width 462 height 22
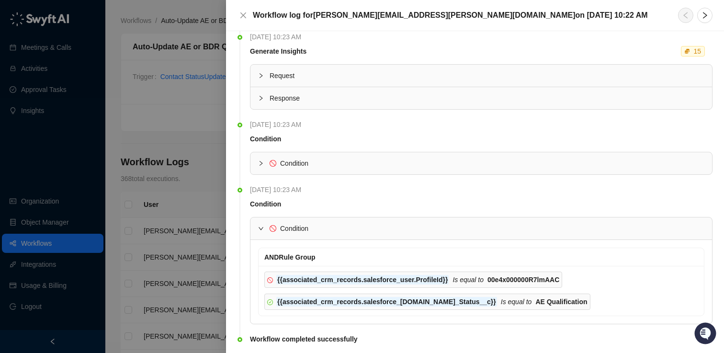
scroll to position [101, 0]
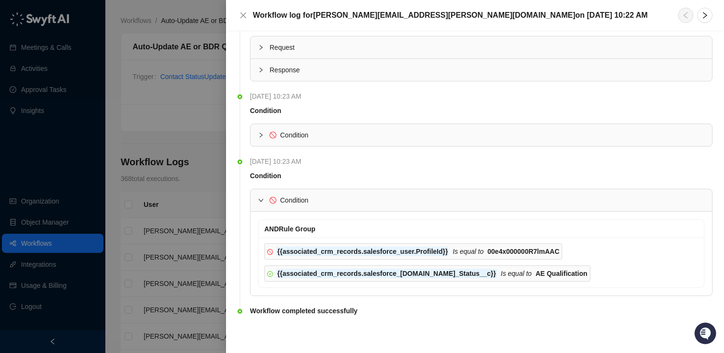
click at [258, 199] on icon "expanded" at bounding box center [261, 200] width 6 height 6
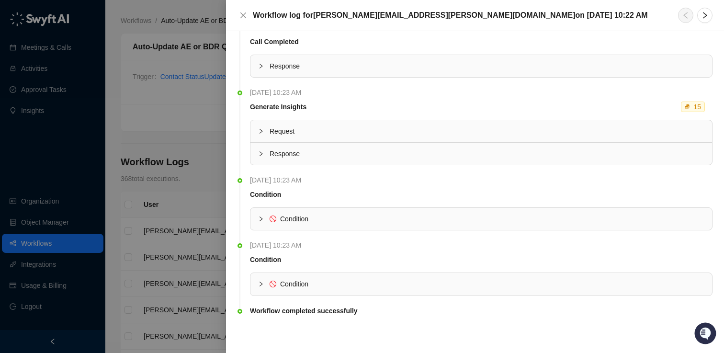
scroll to position [0, 0]
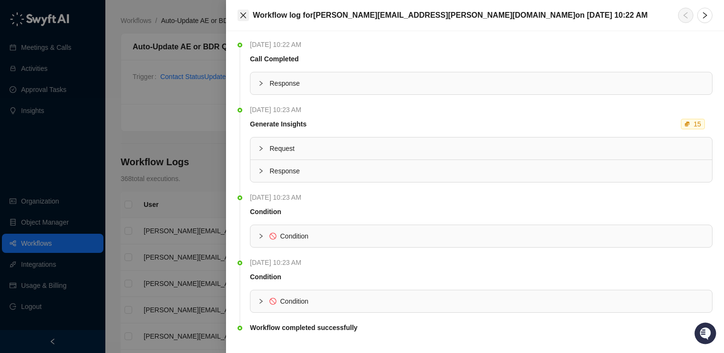
click at [245, 16] on icon "close" at bounding box center [244, 15] width 6 height 6
click at [49, 46] on div at bounding box center [362, 176] width 724 height 353
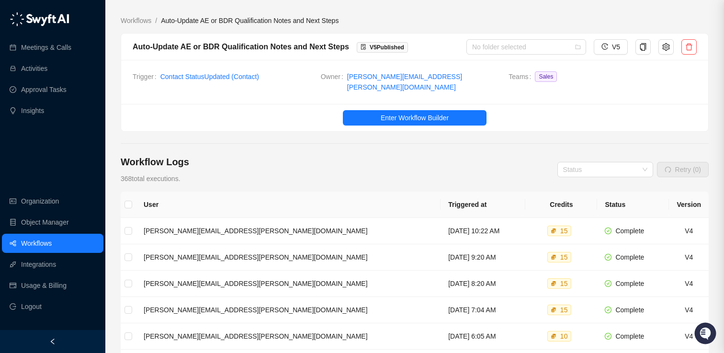
click at [49, 46] on div at bounding box center [362, 176] width 724 height 353
click at [49, 46] on link "Meetings & Calls" at bounding box center [46, 47] width 50 height 19
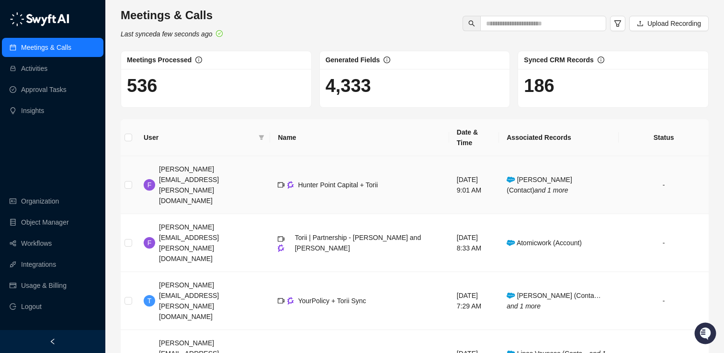
click at [529, 176] on span "Alex Singer (Contact) and 1 more" at bounding box center [540, 185] width 66 height 18
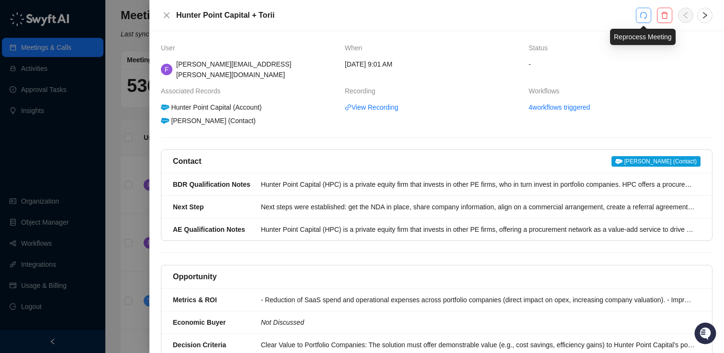
click at [648, 15] on button "button" at bounding box center [643, 15] width 15 height 15
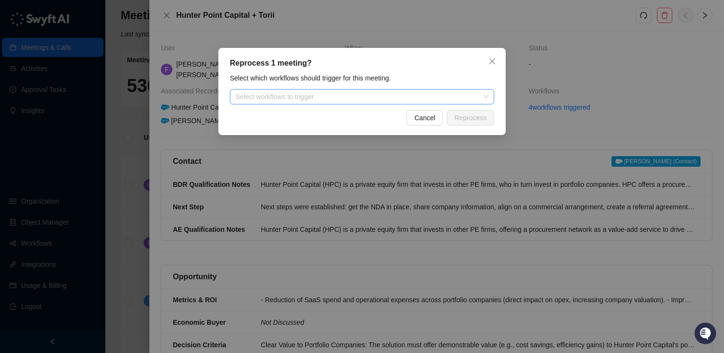
click at [332, 93] on div at bounding box center [357, 96] width 251 height 7
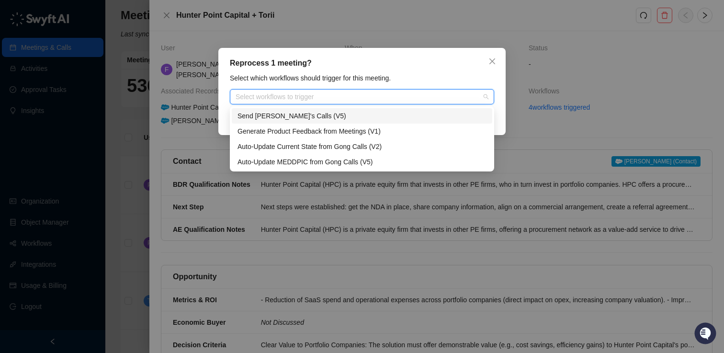
click at [393, 58] on div "Reprocess 1 meeting?" at bounding box center [362, 62] width 264 height 11
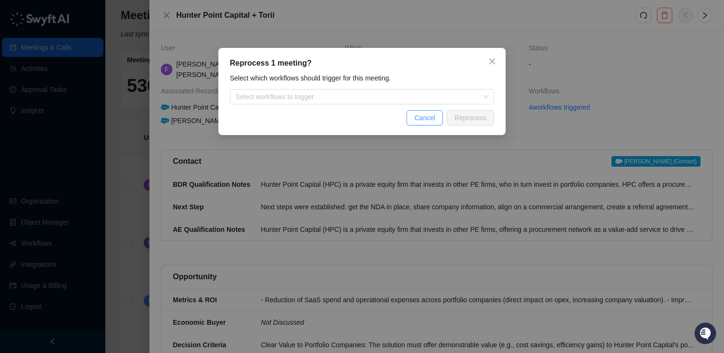
click at [420, 115] on span "Cancel" at bounding box center [424, 118] width 21 height 11
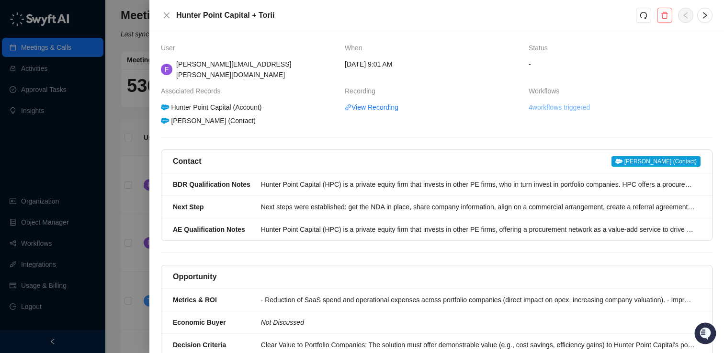
click at [557, 102] on link "4 workflows triggered" at bounding box center [559, 107] width 61 height 11
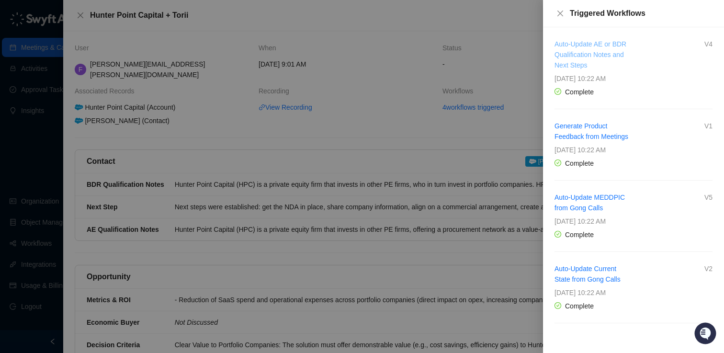
click at [590, 51] on link "Auto-Update AE or BDR Qualification Notes and Next Steps" at bounding box center [591, 54] width 72 height 29
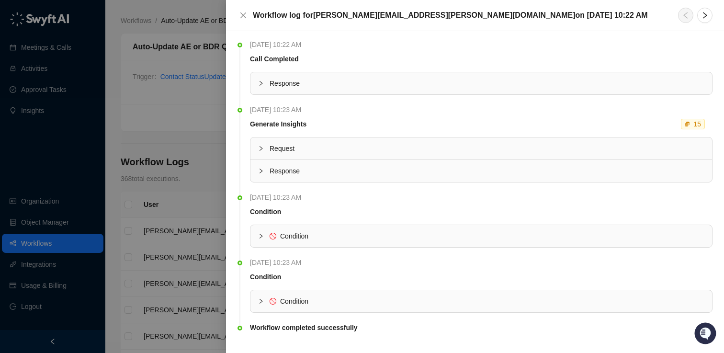
scroll to position [17, 0]
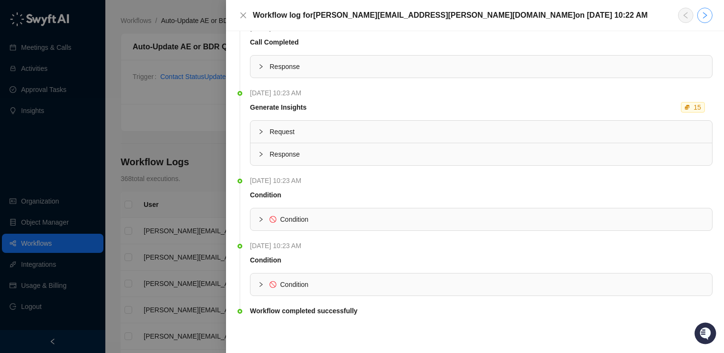
click at [707, 17] on icon "right" at bounding box center [705, 15] width 8 height 8
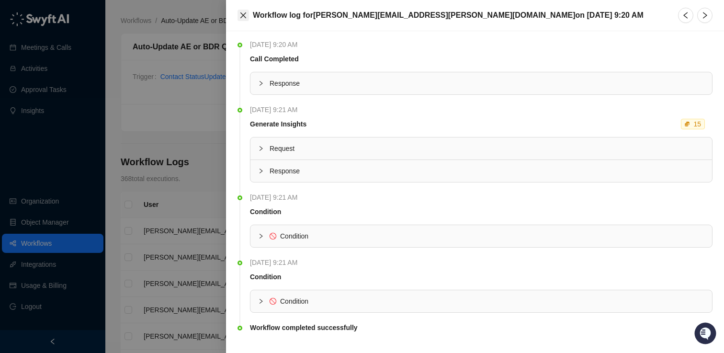
click at [245, 17] on icon "close" at bounding box center [244, 15] width 6 height 6
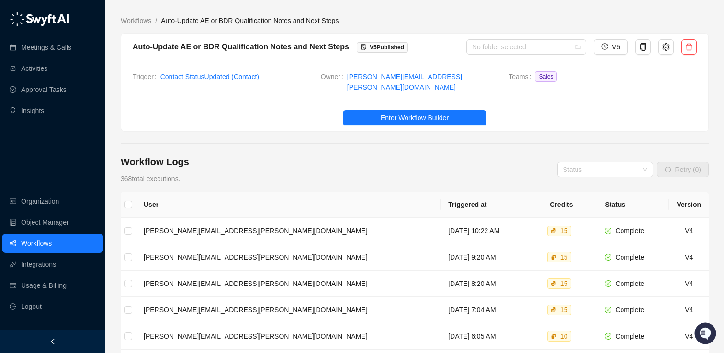
click at [231, 110] on link "Enter Workflow Builder" at bounding box center [414, 117] width 587 height 15
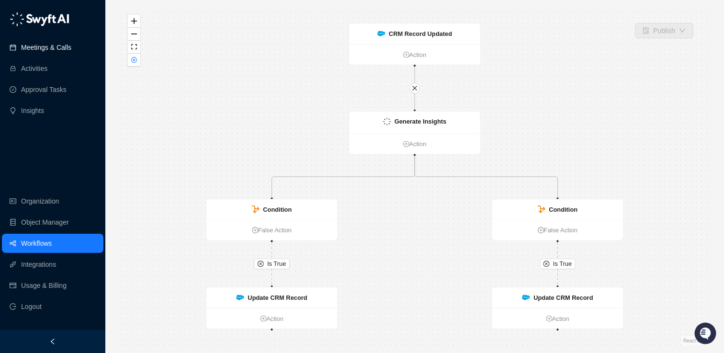
click at [47, 46] on link "Meetings & Calls" at bounding box center [46, 47] width 50 height 19
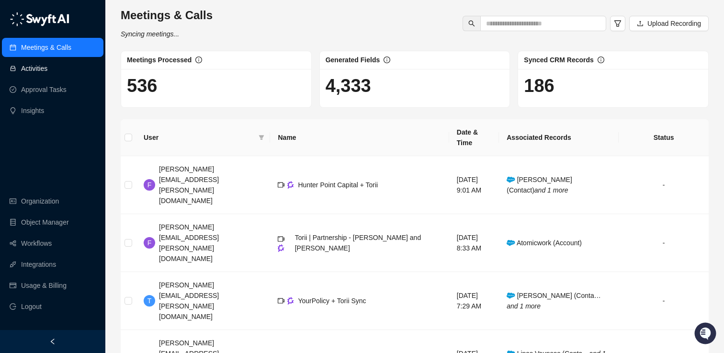
click at [32, 69] on link "Activities" at bounding box center [34, 68] width 26 height 19
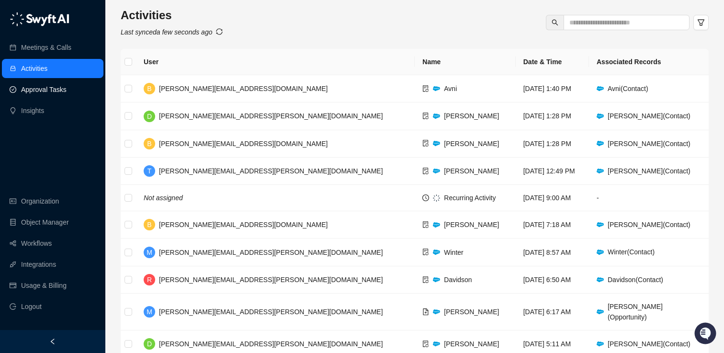
click at [56, 80] on link "Approval Tasks" at bounding box center [44, 89] width 46 height 19
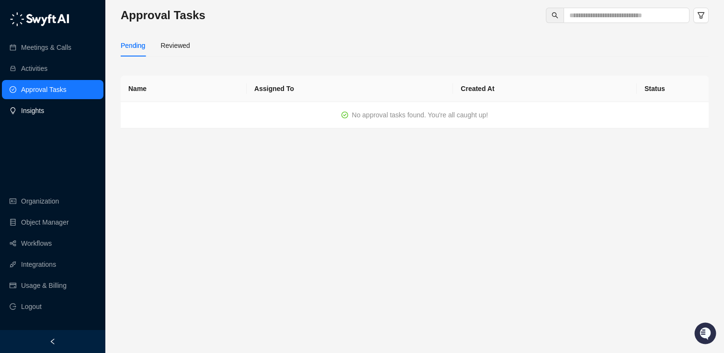
click at [28, 110] on link "Insights" at bounding box center [32, 110] width 23 height 19
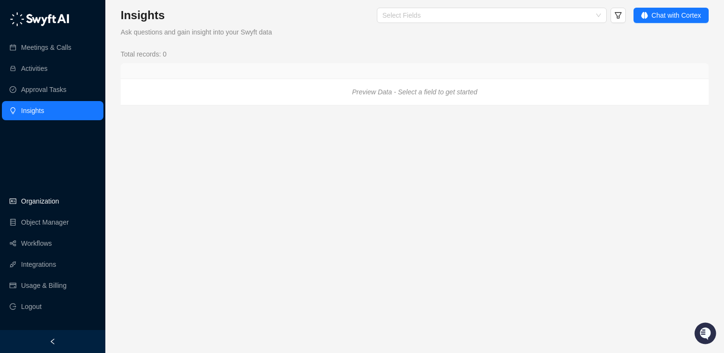
click at [43, 199] on link "Organization" at bounding box center [40, 201] width 38 height 19
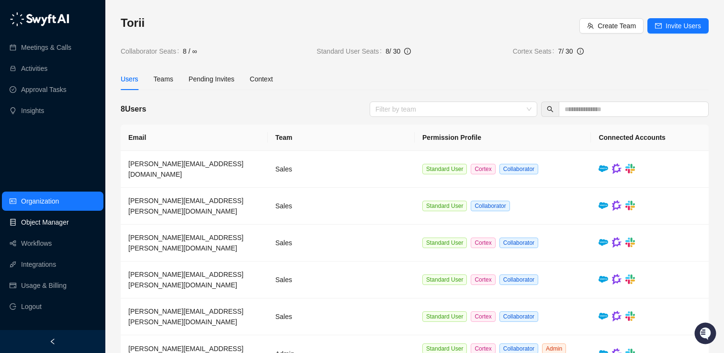
click at [42, 223] on link "Object Manager" at bounding box center [45, 222] width 48 height 19
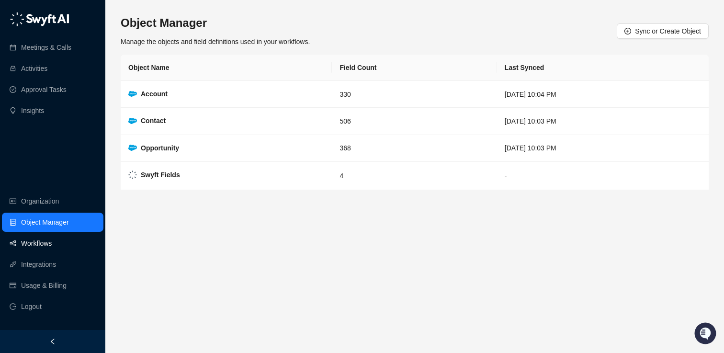
click at [43, 246] on link "Workflows" at bounding box center [36, 243] width 31 height 19
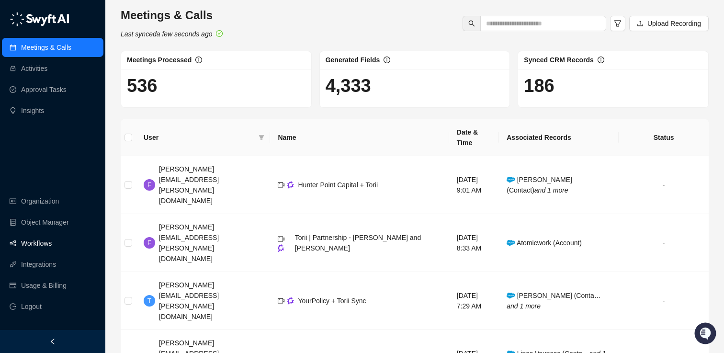
click at [38, 247] on link "Workflows" at bounding box center [36, 243] width 31 height 19
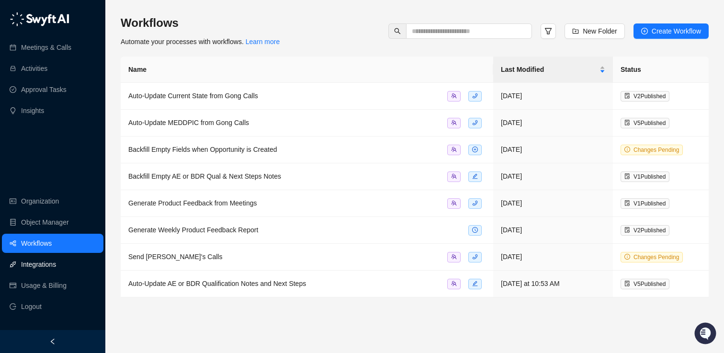
click at [44, 265] on link "Integrations" at bounding box center [38, 264] width 35 height 19
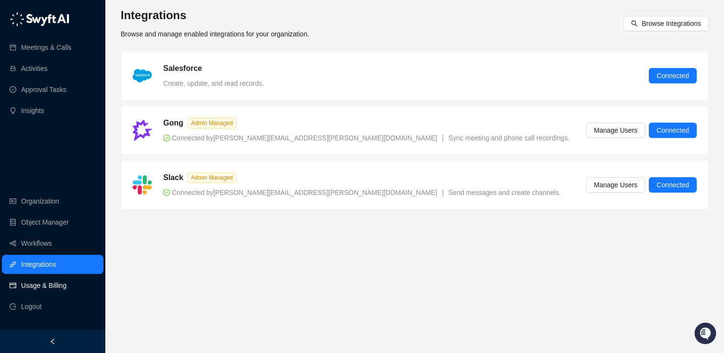
click at [39, 288] on link "Usage & Billing" at bounding box center [44, 285] width 46 height 19
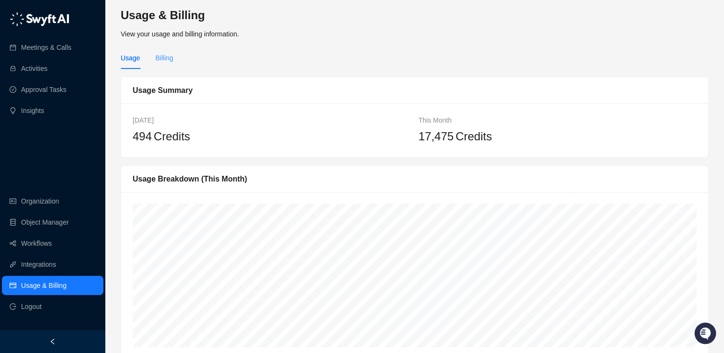
click at [169, 52] on div "Billing" at bounding box center [164, 58] width 18 height 22
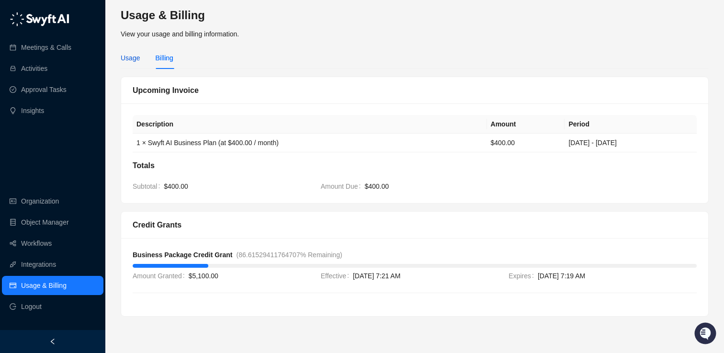
click at [137, 58] on div "Usage" at bounding box center [130, 58] width 19 height 11
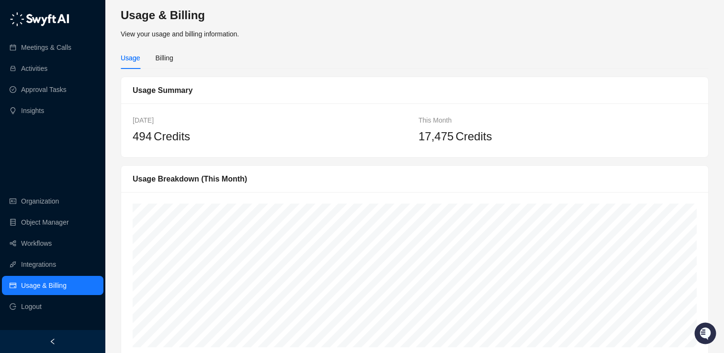
scroll to position [13, 0]
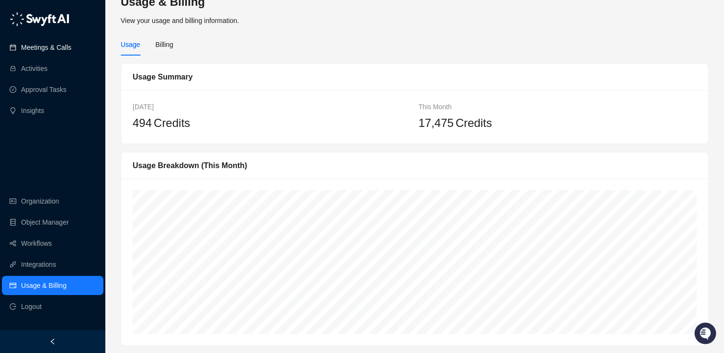
click at [46, 45] on link "Meetings & Calls" at bounding box center [46, 47] width 50 height 19
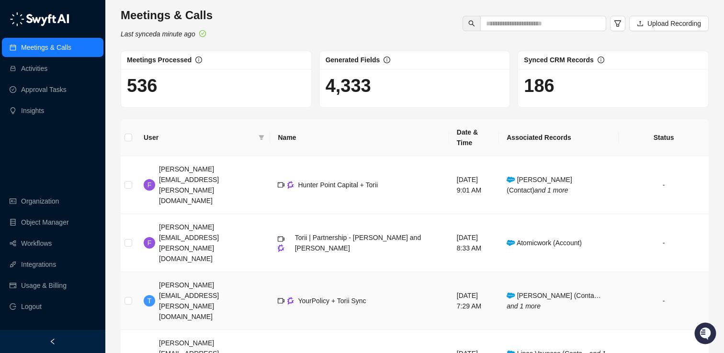
click at [554, 292] on span "[PERSON_NAME] (Conta… and 1 more" at bounding box center [554, 301] width 94 height 18
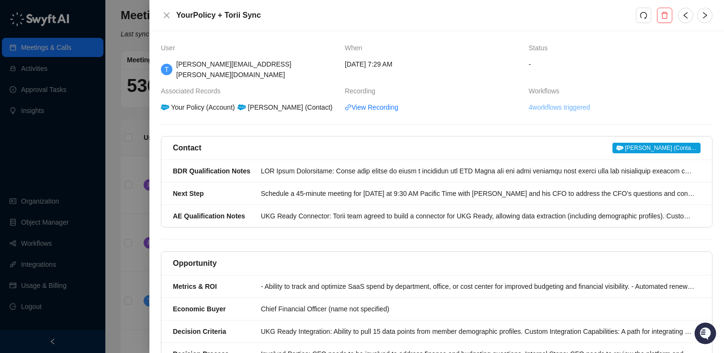
click at [545, 102] on link "4 workflows triggered" at bounding box center [559, 107] width 61 height 11
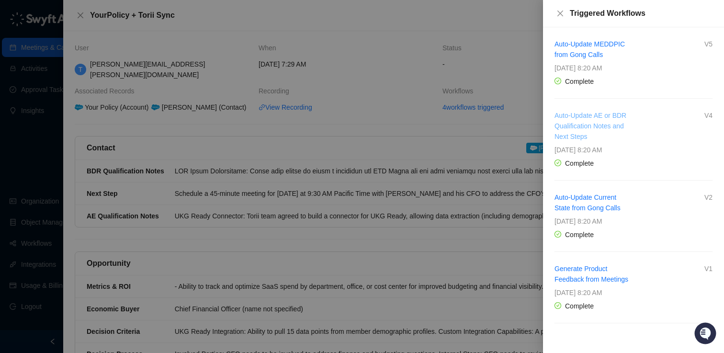
click at [597, 118] on link "Auto-Update AE or BDR Qualification Notes and Next Steps" at bounding box center [591, 126] width 72 height 29
click at [318, 103] on div at bounding box center [362, 176] width 724 height 353
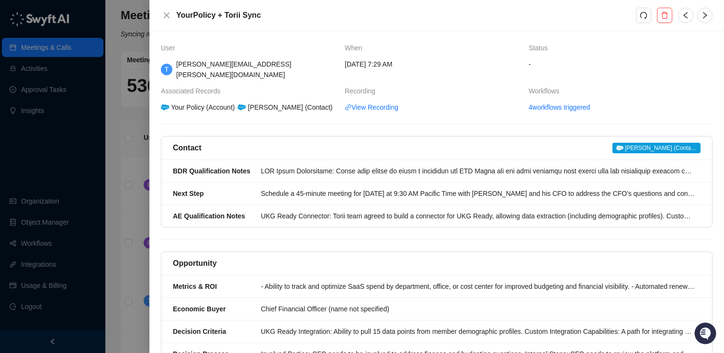
click at [644, 143] on span "[PERSON_NAME] (Conta…" at bounding box center [657, 148] width 88 height 11
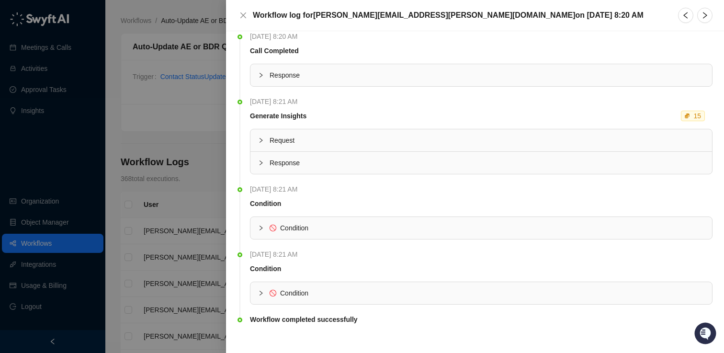
scroll to position [17, 0]
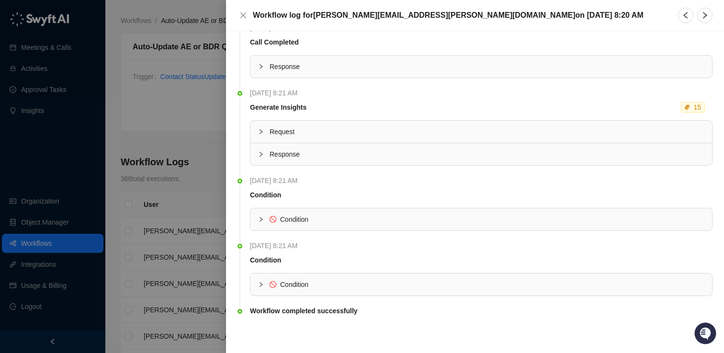
click at [261, 218] on icon "collapsed" at bounding box center [261, 220] width 6 height 6
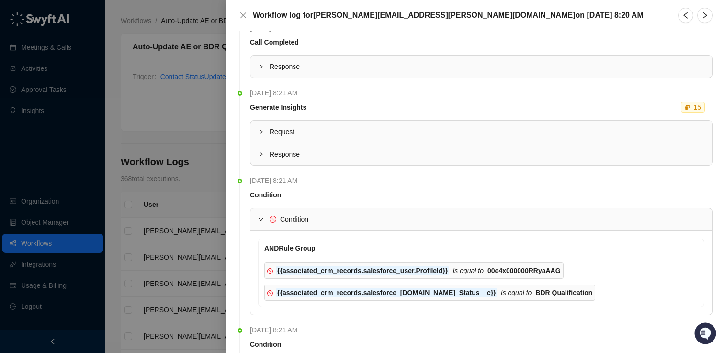
click at [261, 218] on icon "expanded" at bounding box center [261, 220] width 6 height 6
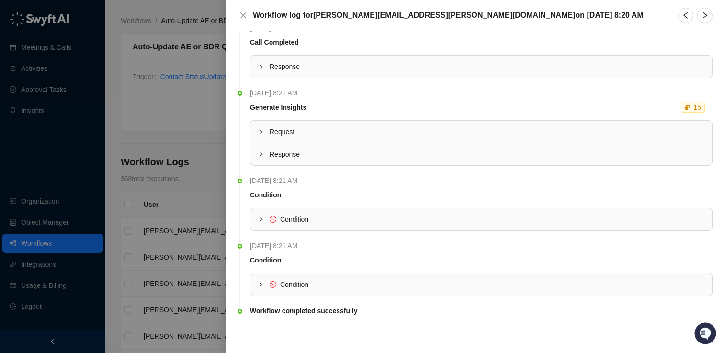
click at [263, 285] on icon "collapsed" at bounding box center [261, 285] width 6 height 6
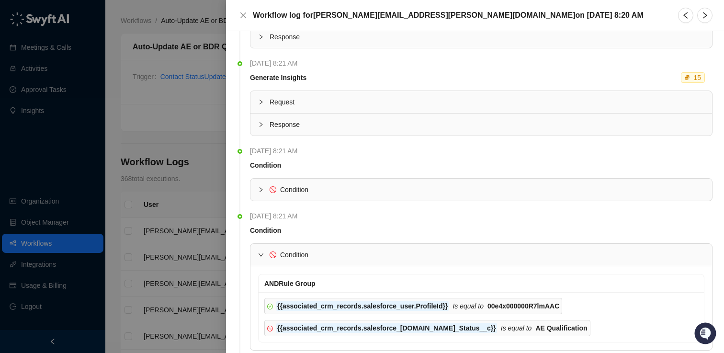
scroll to position [0, 0]
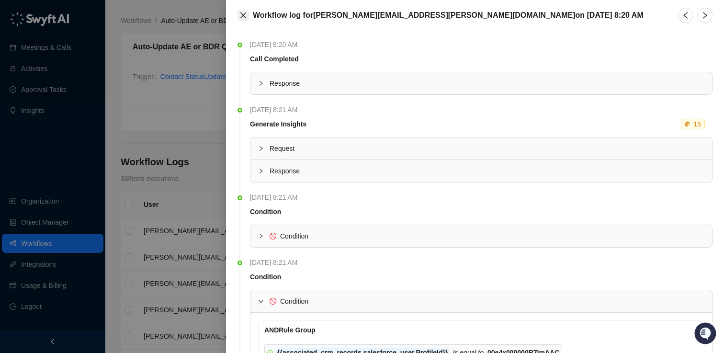
click at [243, 13] on icon "close" at bounding box center [244, 15] width 8 height 8
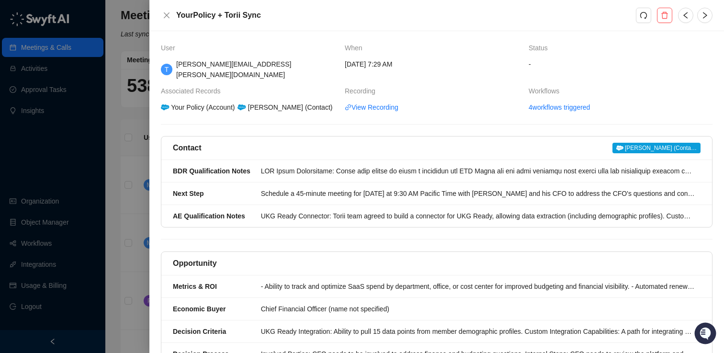
click at [116, 125] on div at bounding box center [362, 176] width 724 height 353
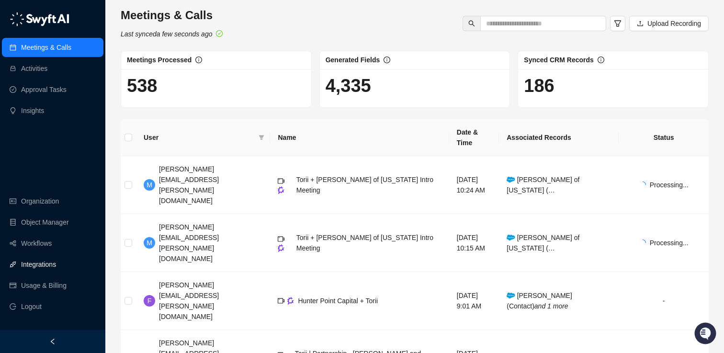
click at [37, 264] on link "Integrations" at bounding box center [38, 264] width 35 height 19
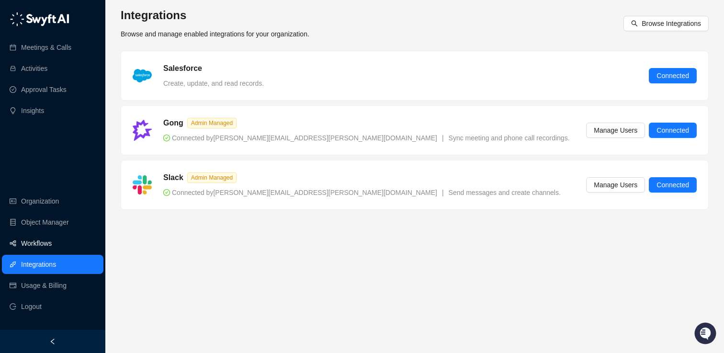
click at [46, 245] on link "Workflows" at bounding box center [36, 243] width 31 height 19
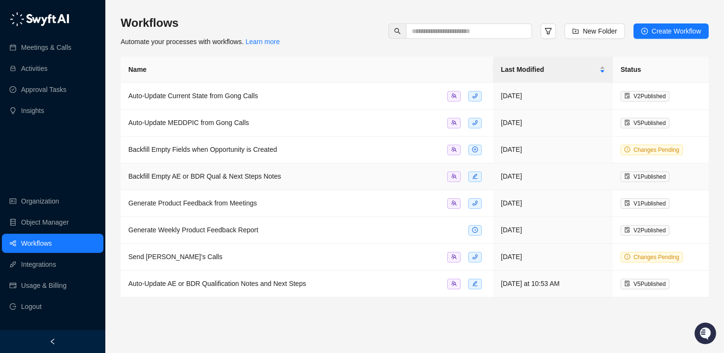
click at [237, 174] on span "Backfill Empty AE or BDR Qual & Next Steps Notes" at bounding box center [204, 176] width 153 height 8
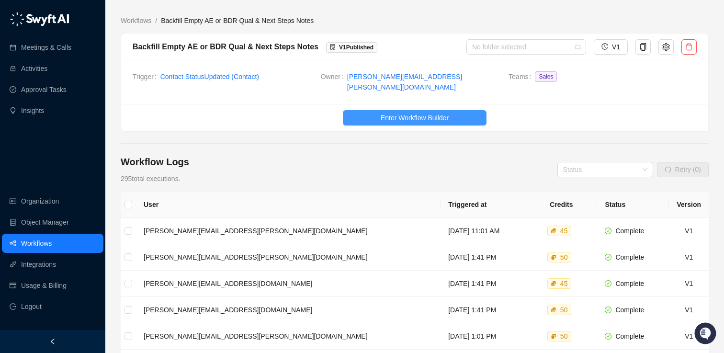
click at [368, 110] on button "Enter Workflow Builder" at bounding box center [415, 117] width 144 height 15
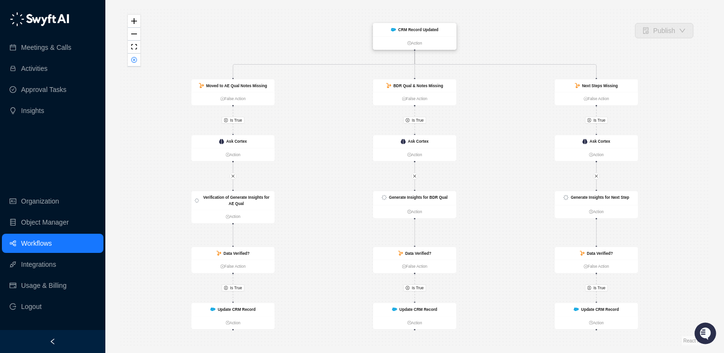
click at [411, 28] on strong "CRM Record Updated" at bounding box center [419, 29] width 40 height 4
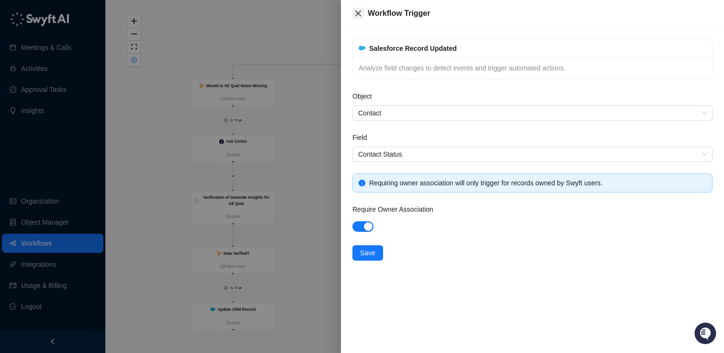
click at [360, 14] on icon "close" at bounding box center [359, 14] width 8 height 8
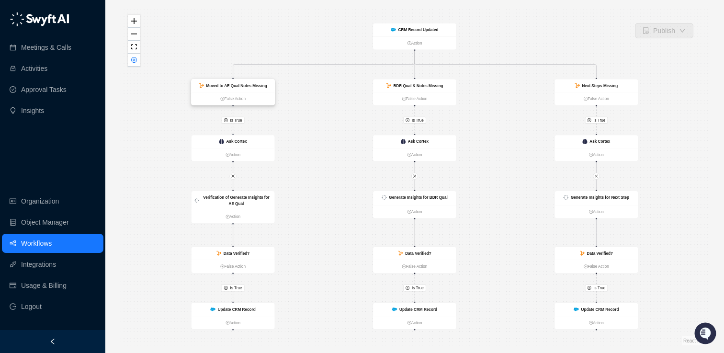
click at [222, 84] on strong "Moved to AE Qual Notes Missing" at bounding box center [236, 85] width 61 height 4
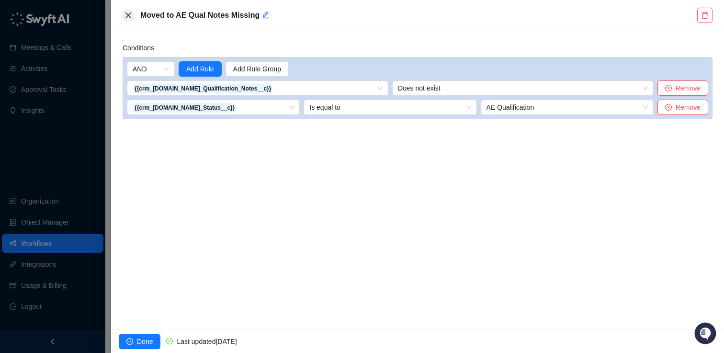
click at [125, 13] on icon "close" at bounding box center [129, 15] width 8 height 8
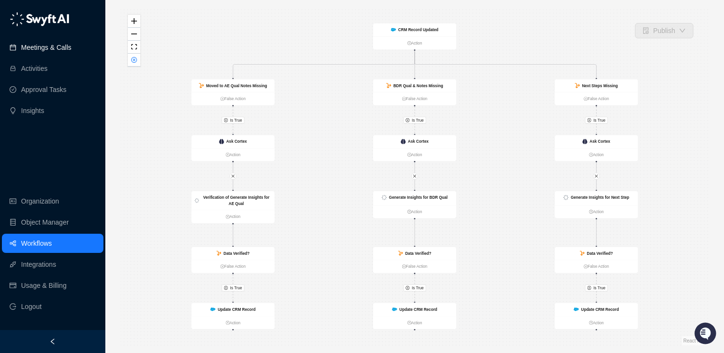
click at [43, 54] on link "Meetings & Calls" at bounding box center [46, 47] width 50 height 19
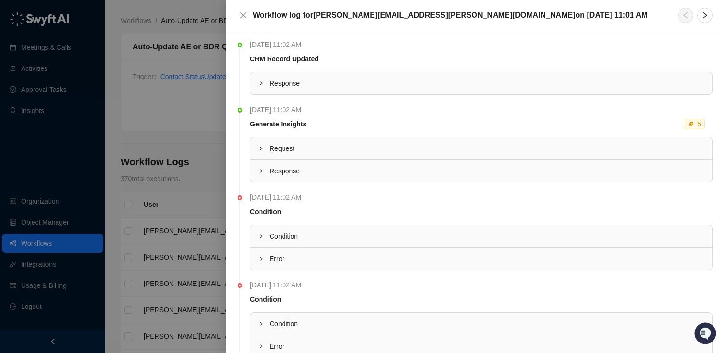
click at [276, 263] on span "Error" at bounding box center [487, 258] width 435 height 11
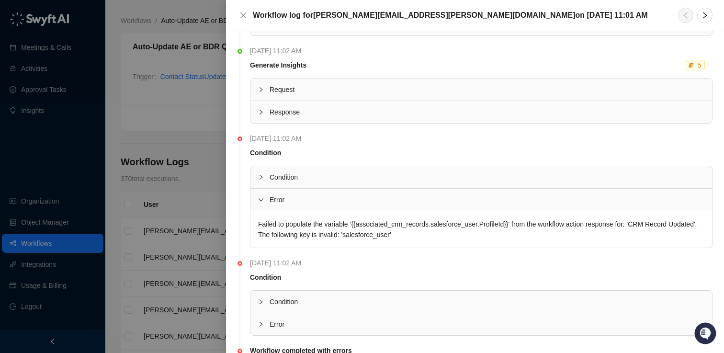
scroll to position [60, 0]
click at [339, 301] on span "Condition" at bounding box center [487, 300] width 435 height 11
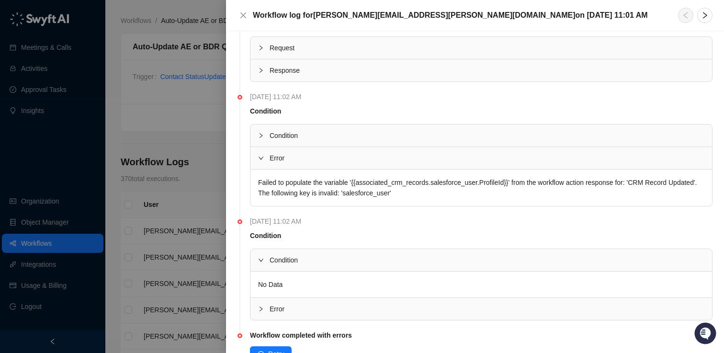
scroll to position [134, 0]
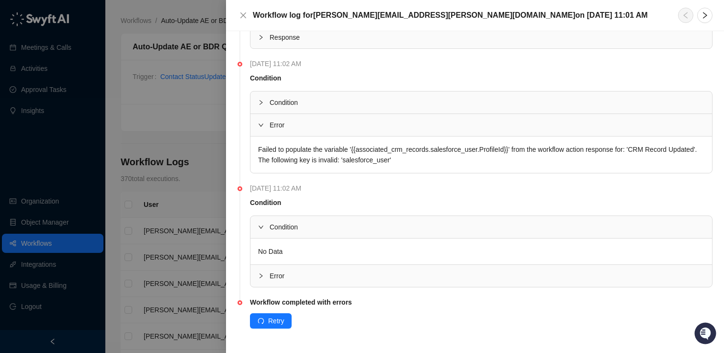
click at [315, 266] on div "Error" at bounding box center [482, 276] width 462 height 22
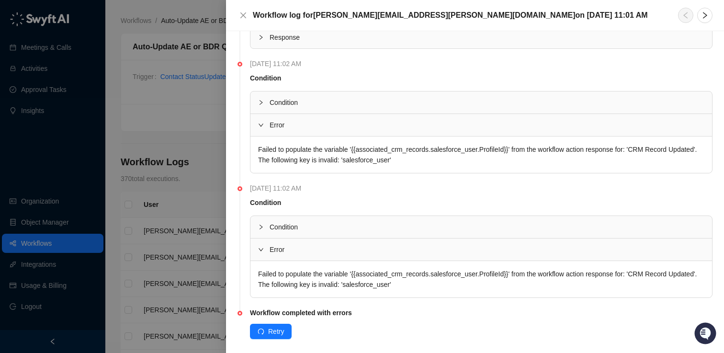
scroll to position [144, 0]
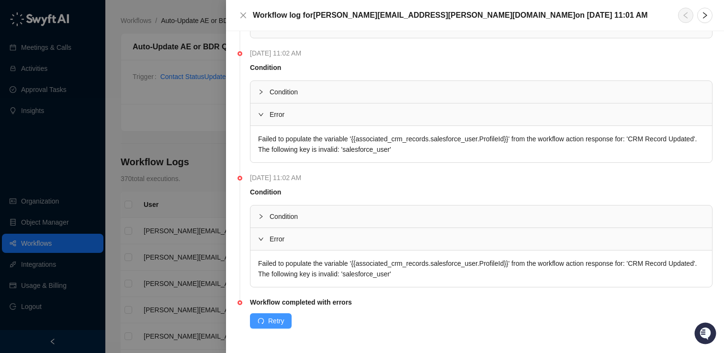
click at [272, 325] on span "Retry" at bounding box center [276, 321] width 16 height 11
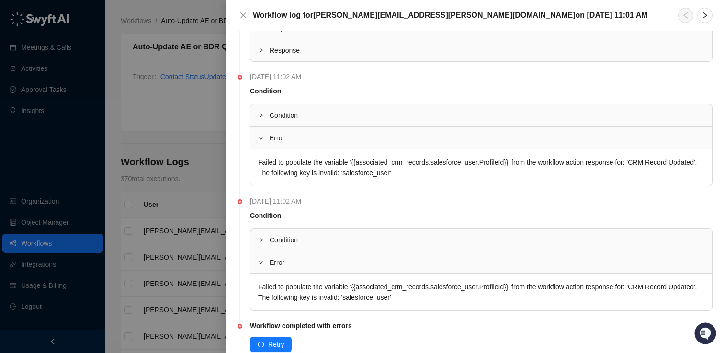
scroll to position [125, 0]
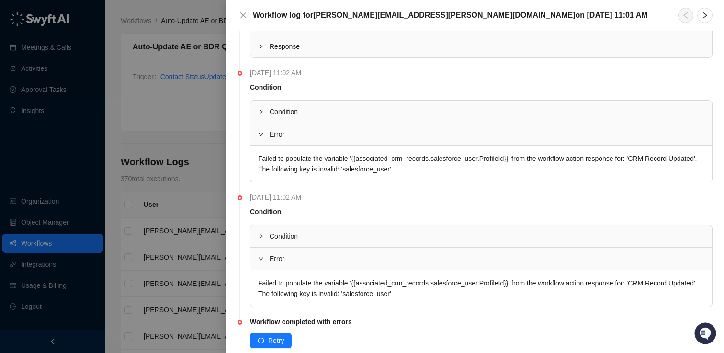
click at [201, 95] on div at bounding box center [362, 176] width 724 height 353
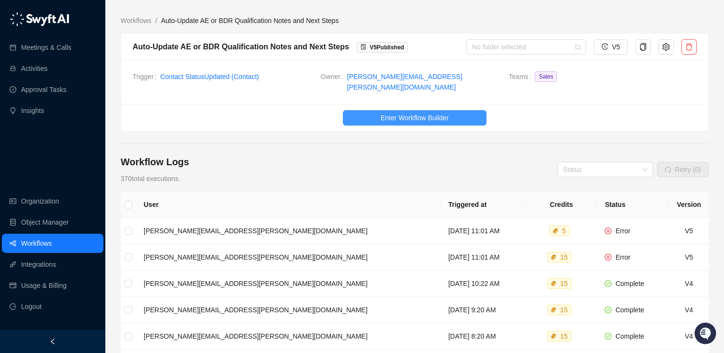
click at [405, 114] on span "Enter Workflow Builder" at bounding box center [415, 118] width 68 height 11
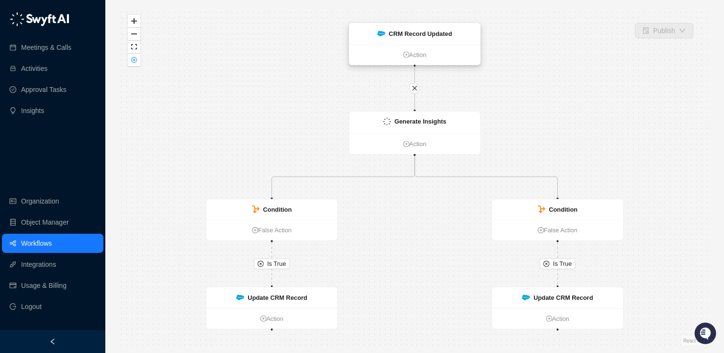
click at [411, 40] on div "CRM Record Updated" at bounding box center [414, 33] width 131 height 21
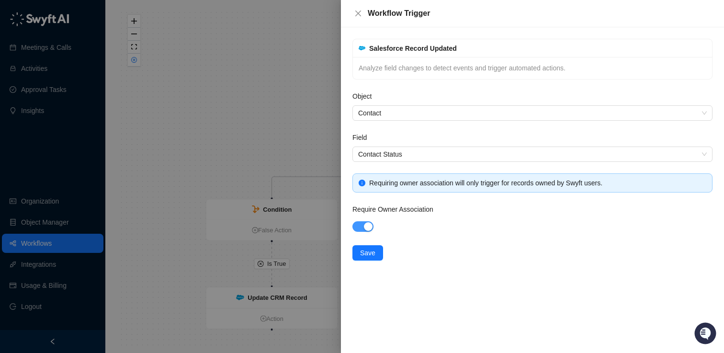
click at [367, 227] on div "button" at bounding box center [368, 226] width 9 height 9
click at [367, 227] on span "button" at bounding box center [363, 226] width 21 height 11
click at [354, 12] on button "Close" at bounding box center [358, 13] width 11 height 11
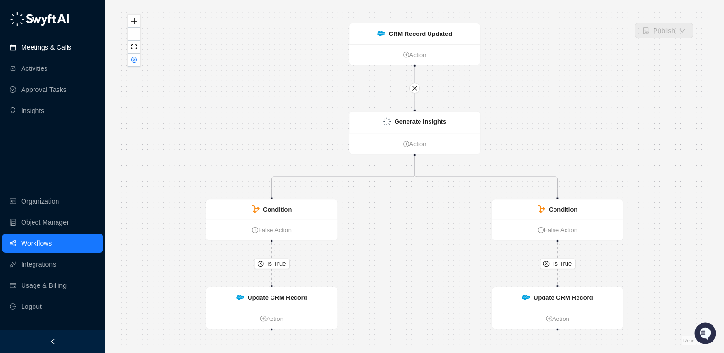
click at [38, 50] on link "Meetings & Calls" at bounding box center [46, 47] width 50 height 19
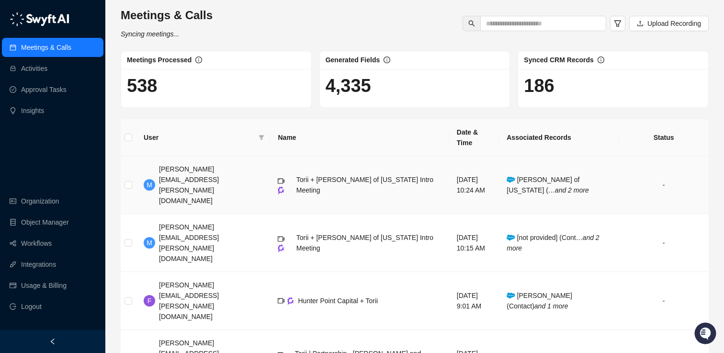
click at [528, 163] on td "Holt of California (… and 2 more" at bounding box center [559, 185] width 120 height 58
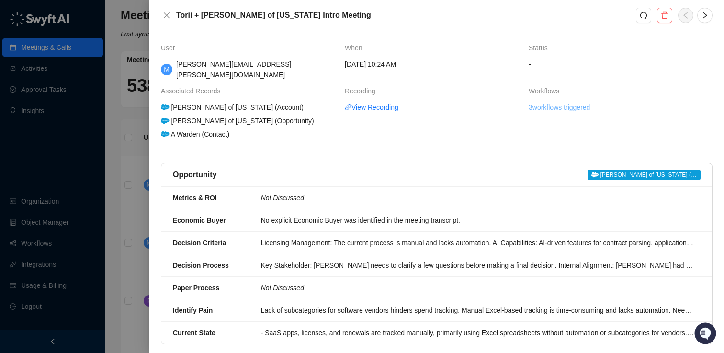
click at [551, 102] on link "3 workflows triggered" at bounding box center [559, 107] width 61 height 11
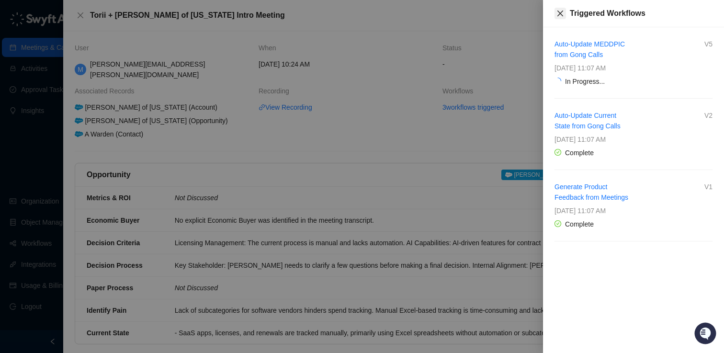
click at [559, 11] on icon "close" at bounding box center [561, 14] width 8 height 8
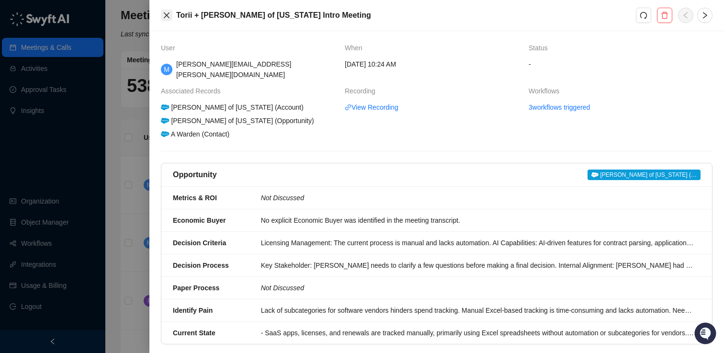
click at [164, 16] on icon "close" at bounding box center [167, 15] width 8 height 8
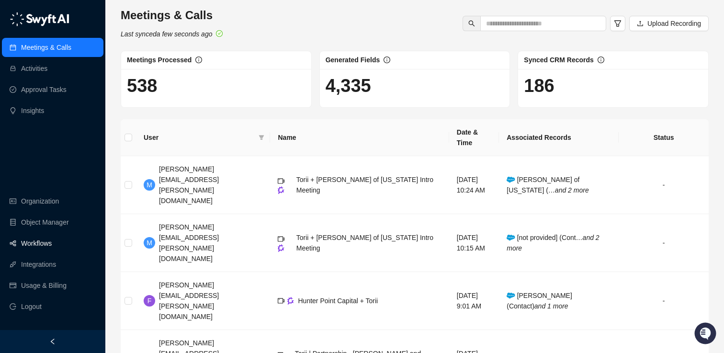
click at [45, 243] on link "Workflows" at bounding box center [36, 243] width 31 height 19
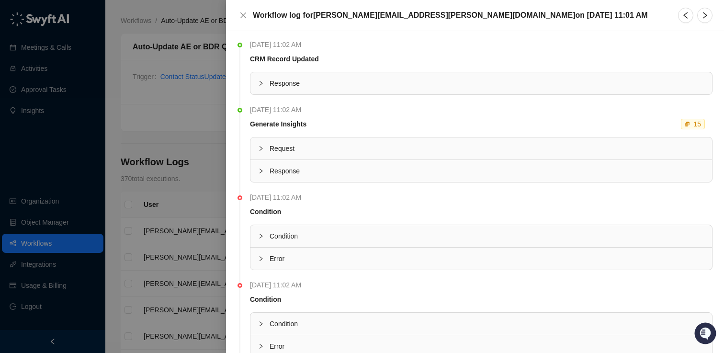
click at [272, 256] on span "Error" at bounding box center [487, 258] width 435 height 11
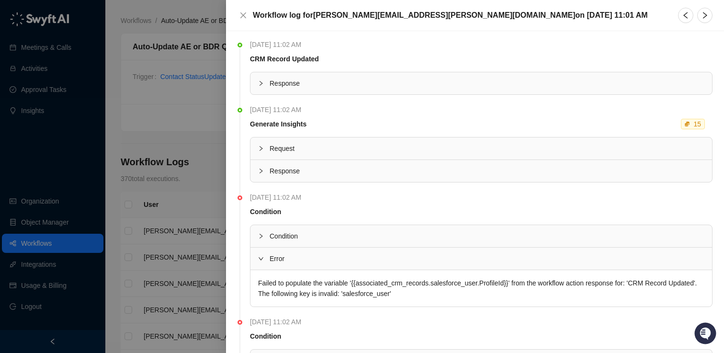
click at [281, 230] on div "Condition" at bounding box center [482, 236] width 462 height 22
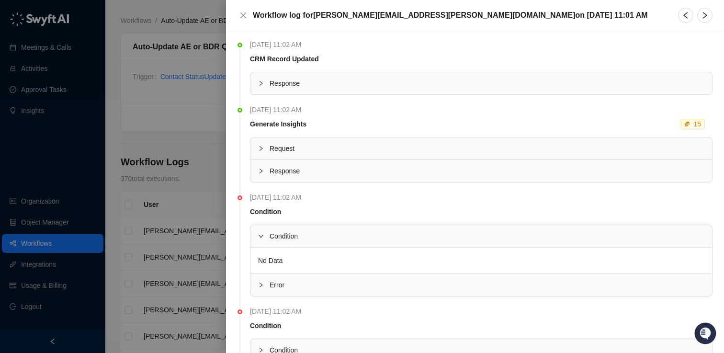
click at [269, 286] on div at bounding box center [263, 285] width 11 height 11
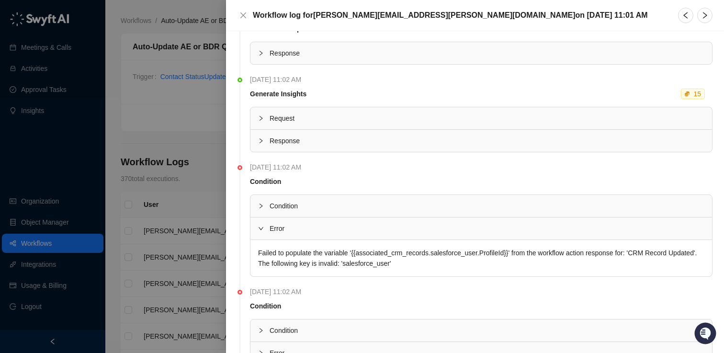
scroll to position [33, 0]
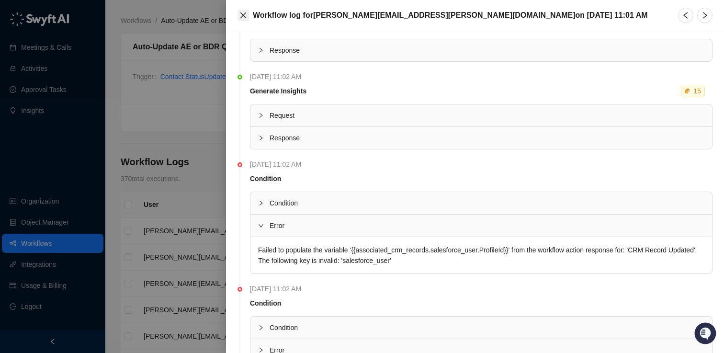
click at [243, 17] on icon "close" at bounding box center [244, 15] width 8 height 8
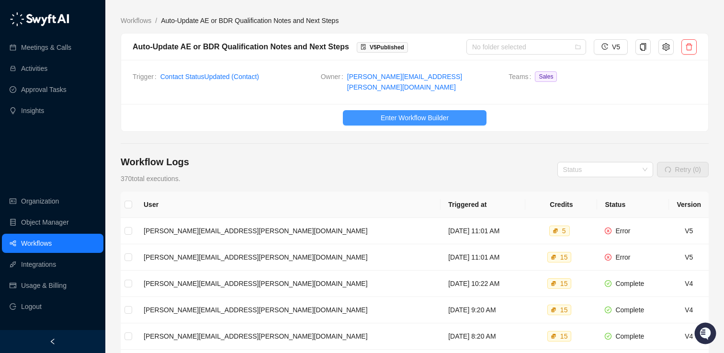
click at [386, 113] on span "Enter Workflow Builder" at bounding box center [415, 118] width 68 height 11
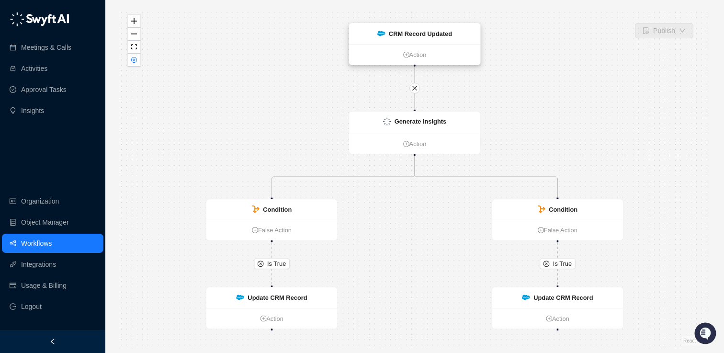
click at [411, 32] on strong "CRM Record Updated" at bounding box center [420, 33] width 63 height 7
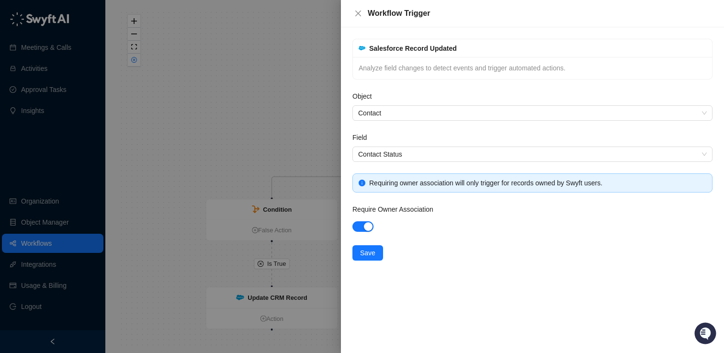
click at [286, 144] on div at bounding box center [362, 176] width 724 height 353
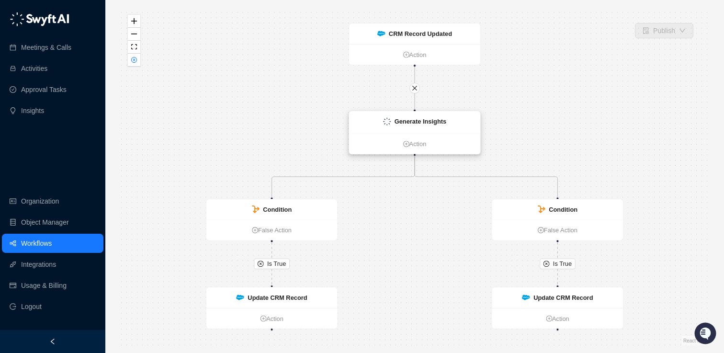
click at [402, 119] on strong "Generate Insights" at bounding box center [421, 121] width 52 height 7
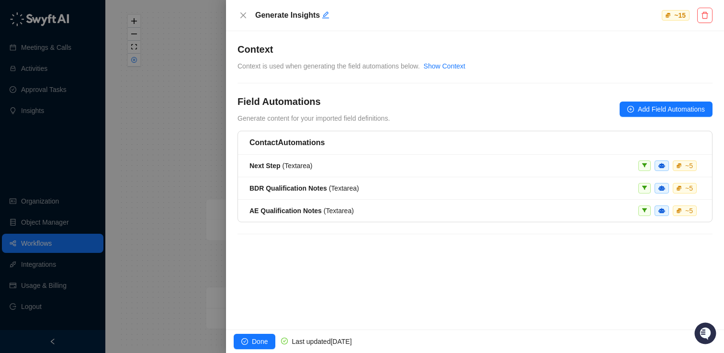
click at [185, 125] on div at bounding box center [362, 176] width 724 height 353
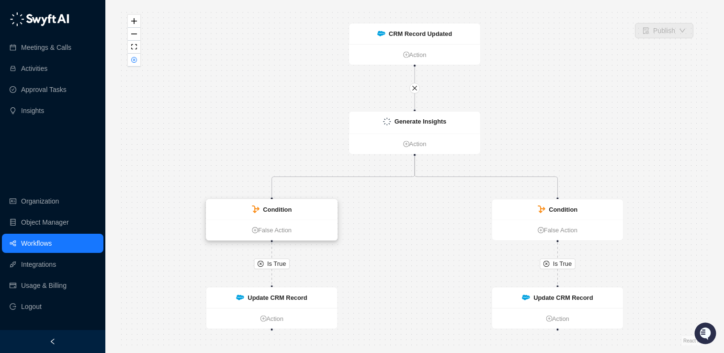
click at [283, 209] on strong "Condition" at bounding box center [277, 209] width 29 height 7
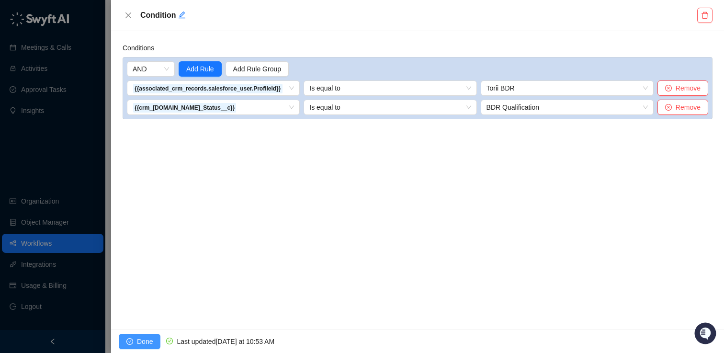
click at [147, 340] on span "Done" at bounding box center [145, 341] width 16 height 11
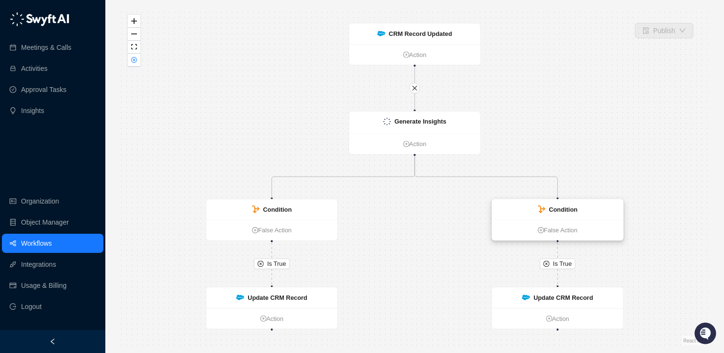
click at [554, 211] on strong "Condition" at bounding box center [563, 209] width 29 height 7
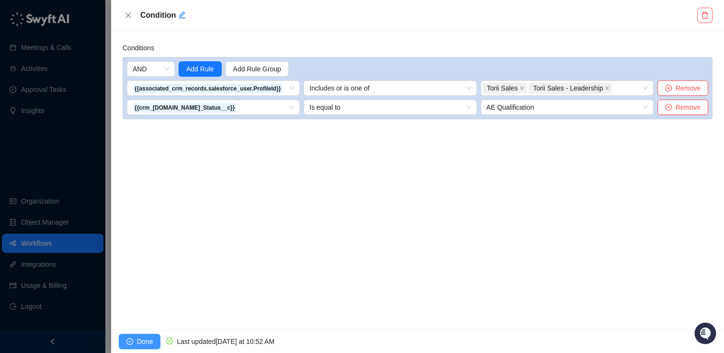
click at [146, 335] on button "Done" at bounding box center [140, 341] width 42 height 15
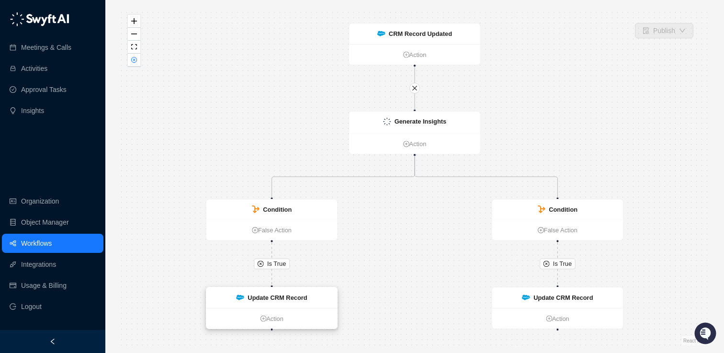
click at [264, 296] on strong "Update CRM Record" at bounding box center [277, 297] width 59 height 7
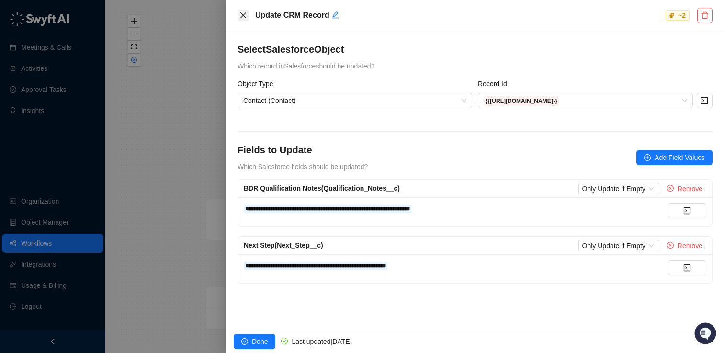
click at [241, 15] on icon "close" at bounding box center [244, 15] width 8 height 8
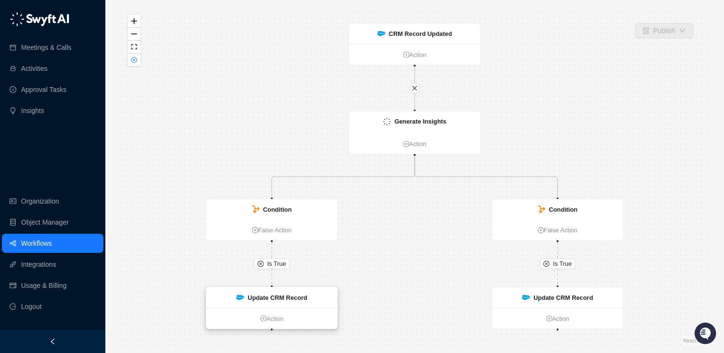
click at [265, 298] on strong "Update CRM Record" at bounding box center [277, 297] width 59 height 7
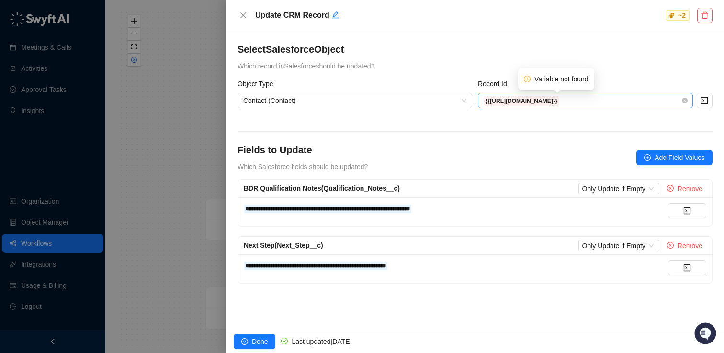
click at [558, 102] on strong "{{associated_crm_records.salesforce_contact.Id}}" at bounding box center [522, 101] width 72 height 7
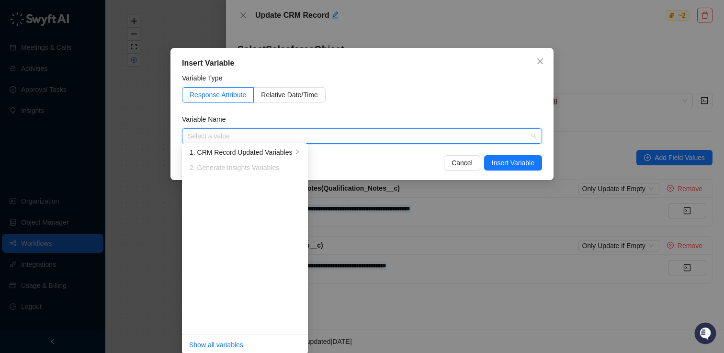
click at [259, 163] on div "2. Generate Insights Variables" at bounding box center [245, 167] width 111 height 11
click at [458, 157] on button "Cancel" at bounding box center [462, 162] width 36 height 15
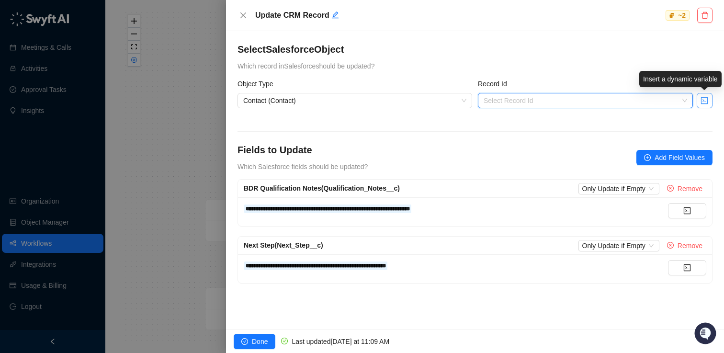
click at [700, 99] on button "button" at bounding box center [705, 100] width 16 height 15
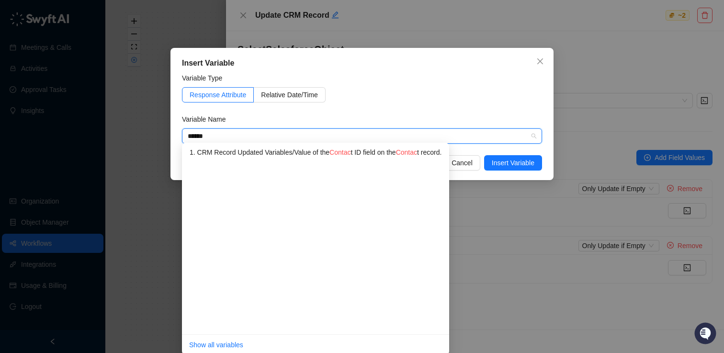
type input "*******"
click at [318, 150] on div "1. CRM Record Updated Variables / Value of the Contact ID field on the Contact …" at bounding box center [314, 152] width 249 height 11
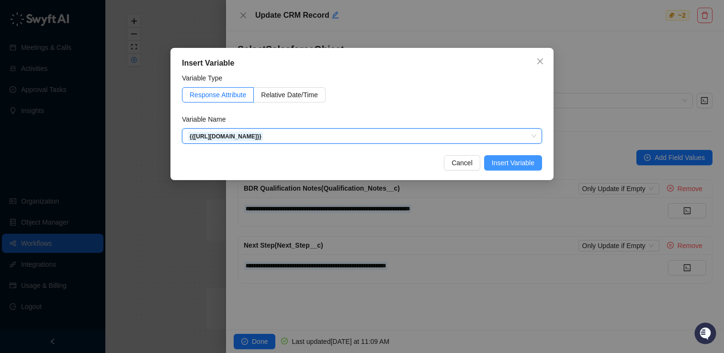
click at [502, 158] on span "Insert Variable" at bounding box center [513, 163] width 43 height 11
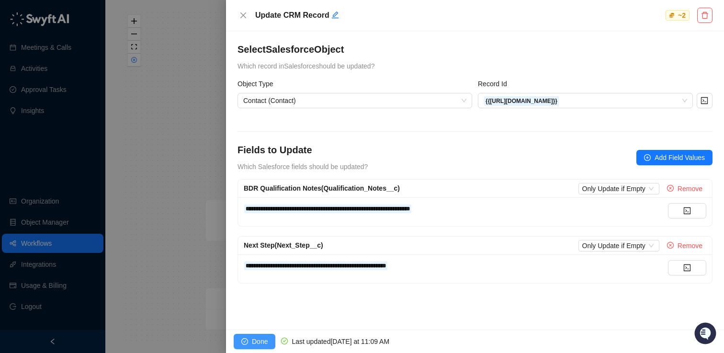
click at [259, 343] on span "Done" at bounding box center [260, 341] width 16 height 11
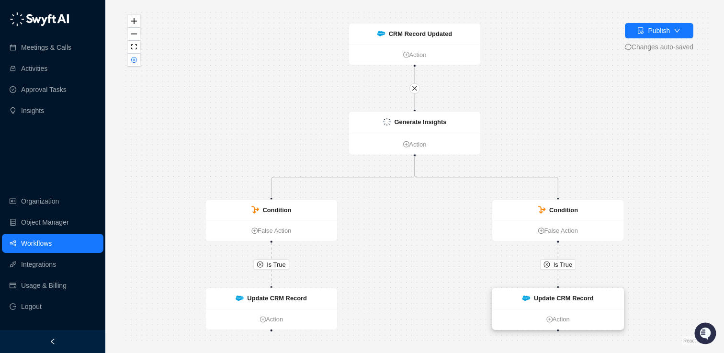
click at [554, 303] on div "Update CRM Record" at bounding box center [558, 298] width 131 height 21
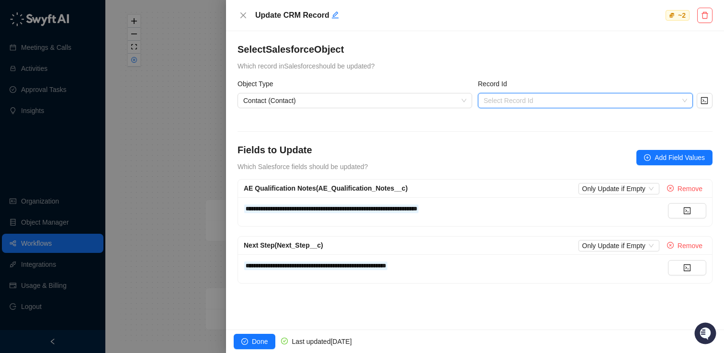
click at [595, 98] on input "search" at bounding box center [583, 100] width 198 height 14
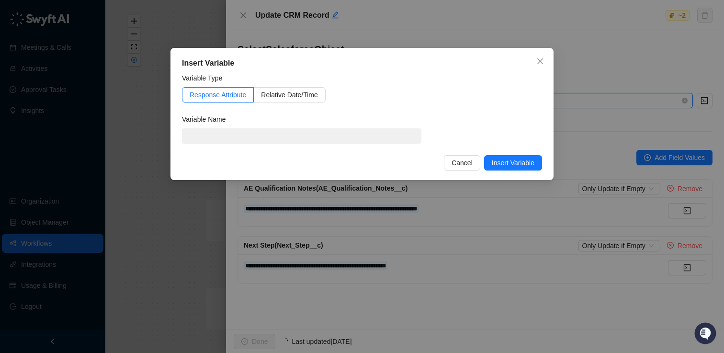
type input "*"
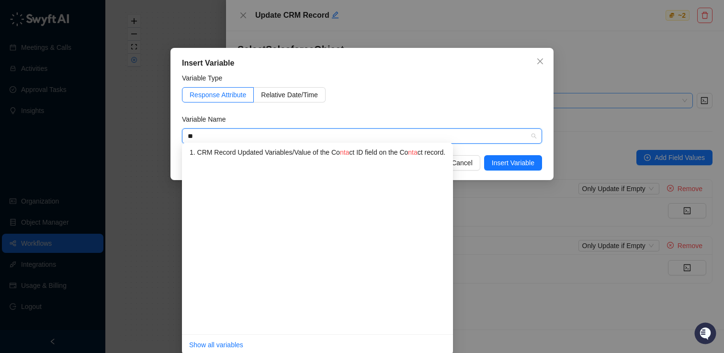
type input "*"
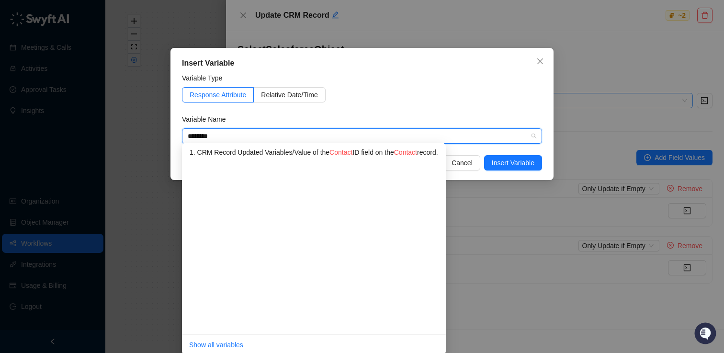
type input "*********"
click at [394, 153] on div "1. CRM Record Updated Variables / Value of the Contact I D field on the Contact…" at bounding box center [317, 152] width 254 height 11
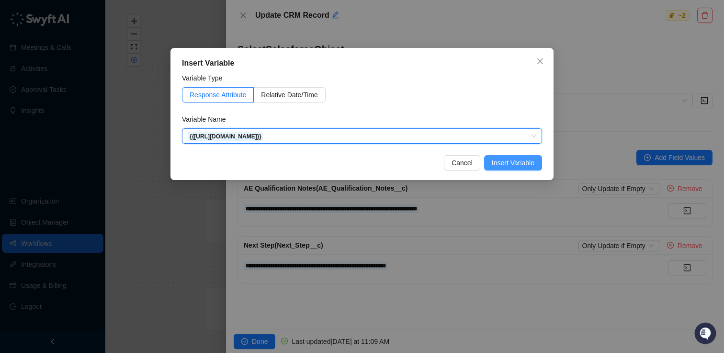
click at [514, 162] on span "Insert Variable" at bounding box center [513, 163] width 43 height 11
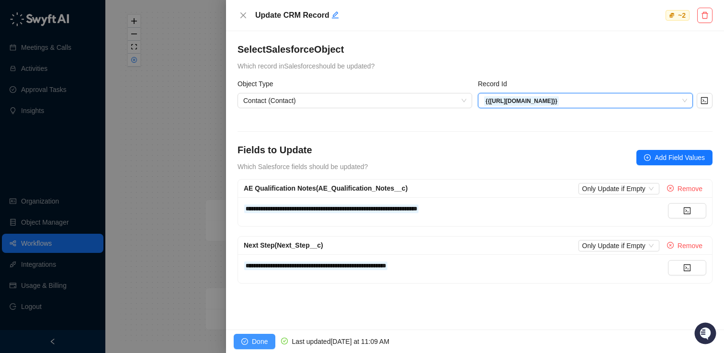
click at [264, 339] on span "Done" at bounding box center [260, 341] width 16 height 11
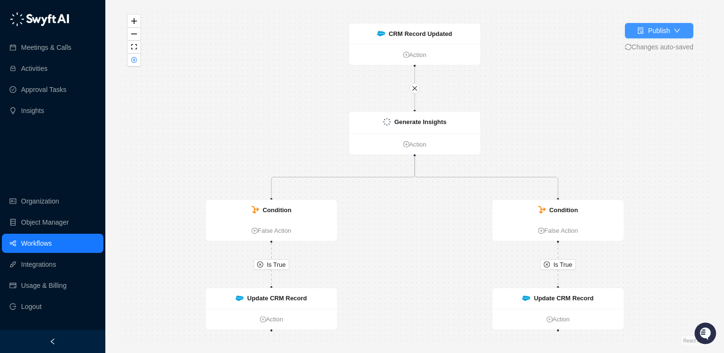
click at [656, 29] on div "Publish" at bounding box center [659, 30] width 22 height 11
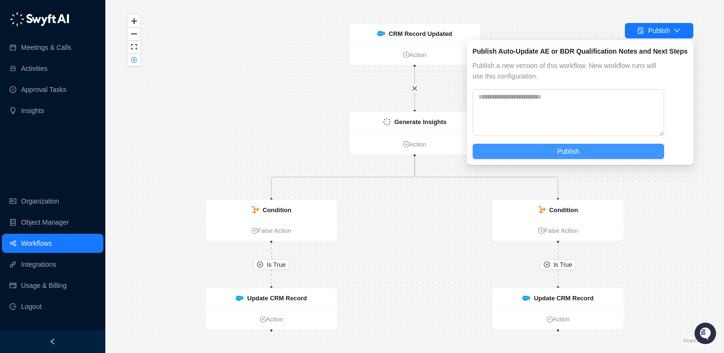
click at [574, 149] on span "Publish" at bounding box center [569, 151] width 22 height 11
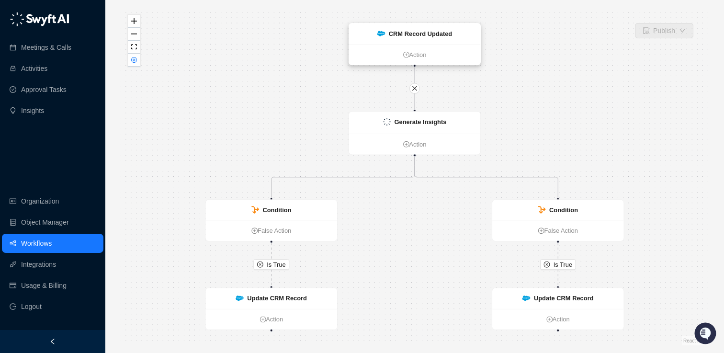
click at [422, 36] on strong "CRM Record Updated" at bounding box center [421, 33] width 64 height 7
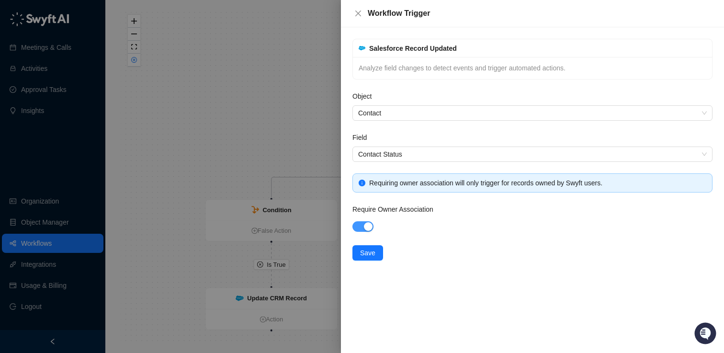
click at [364, 224] on span "button" at bounding box center [363, 226] width 21 height 11
click at [369, 253] on span "Save" at bounding box center [367, 253] width 15 height 11
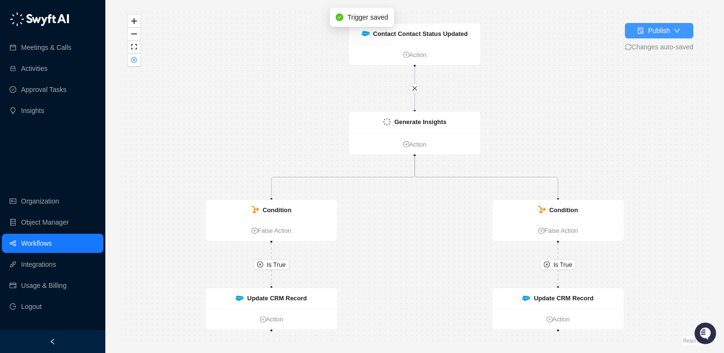
click at [660, 30] on div "Publish" at bounding box center [659, 30] width 22 height 11
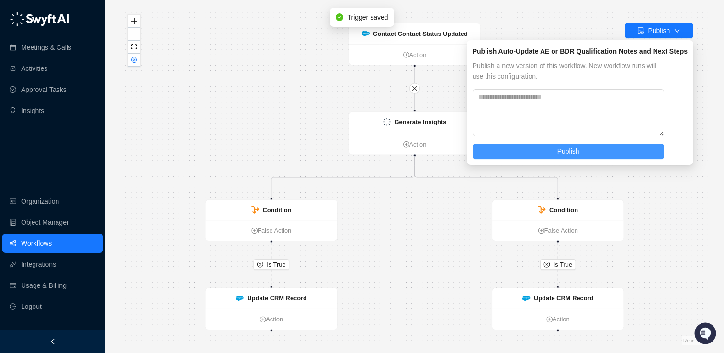
click at [551, 150] on button "Publish" at bounding box center [569, 151] width 192 height 15
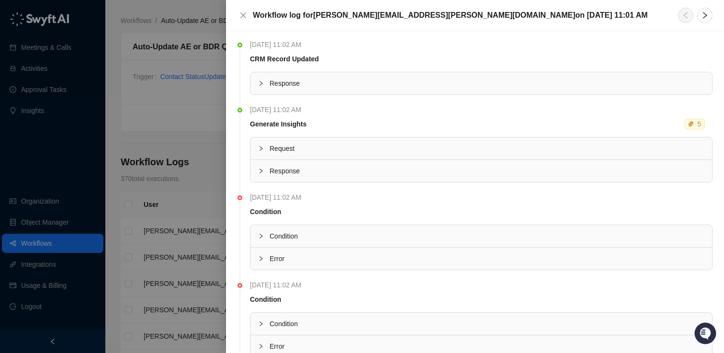
scroll to position [70, 0]
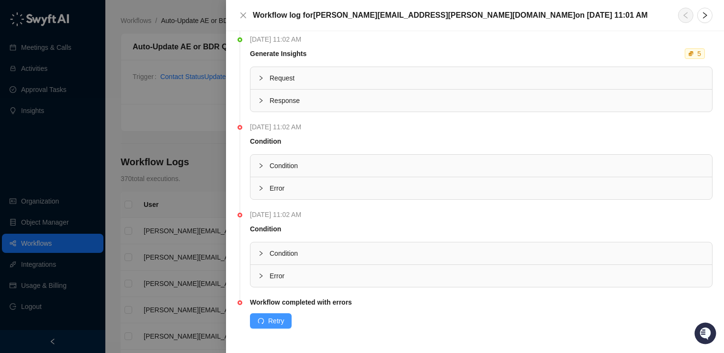
click at [273, 313] on button "Retry" at bounding box center [271, 320] width 42 height 15
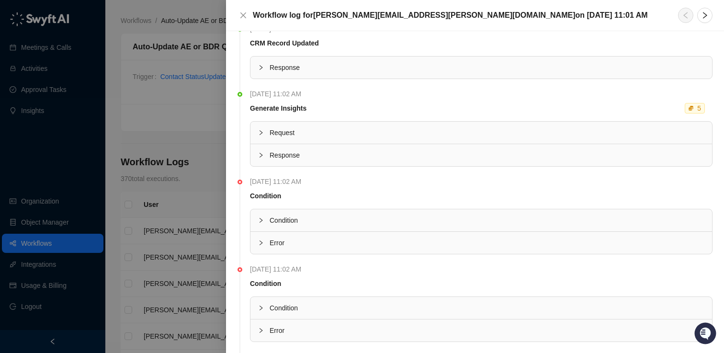
scroll to position [0, 0]
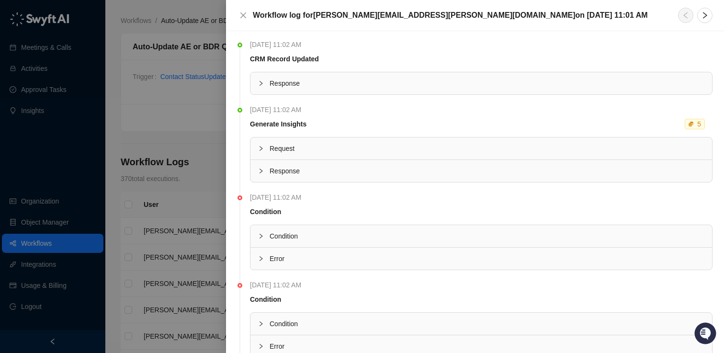
click at [263, 236] on icon "collapsed" at bounding box center [261, 236] width 6 height 6
click at [263, 236] on icon "expanded" at bounding box center [261, 236] width 6 height 6
click at [258, 263] on div at bounding box center [263, 258] width 11 height 11
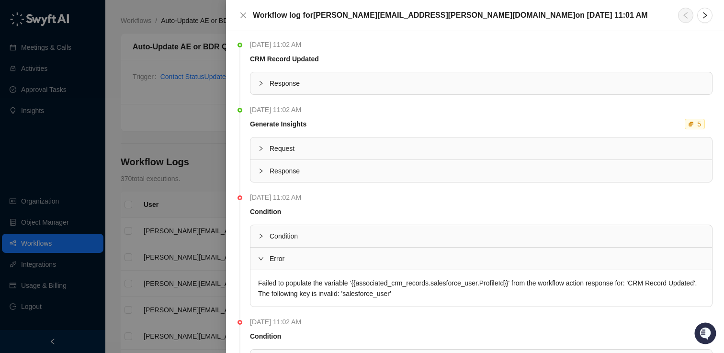
click at [202, 138] on div at bounding box center [362, 176] width 724 height 353
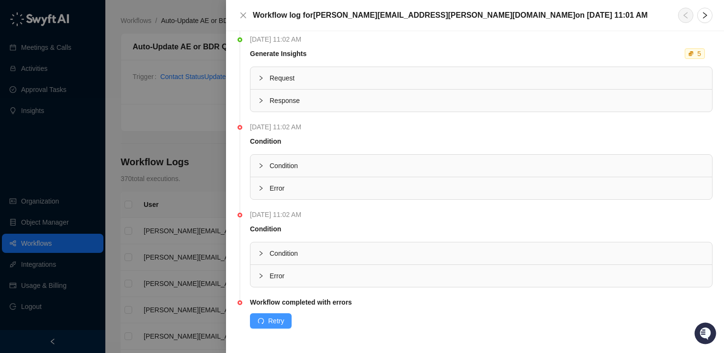
click at [265, 319] on button "Retry" at bounding box center [271, 320] width 42 height 15
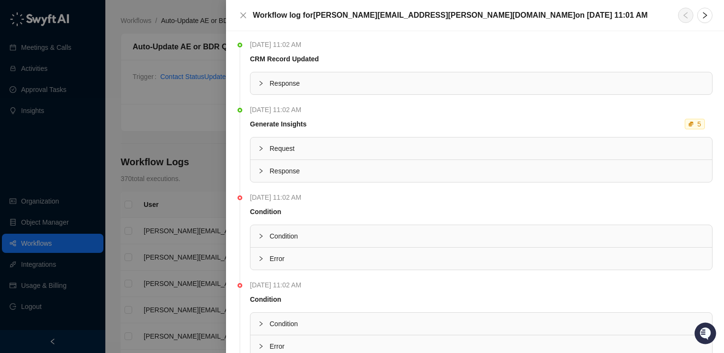
scroll to position [70, 0]
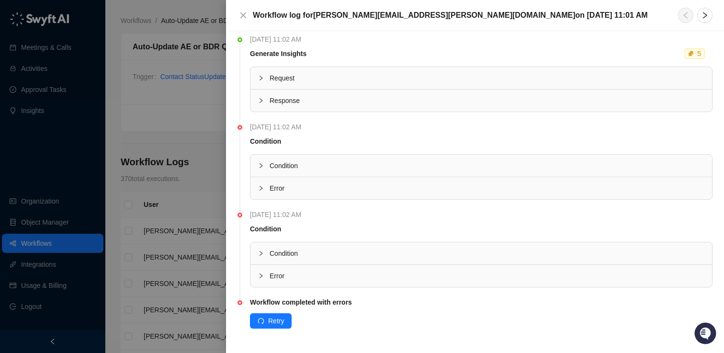
click at [287, 161] on div "Condition" at bounding box center [284, 166] width 28 height 11
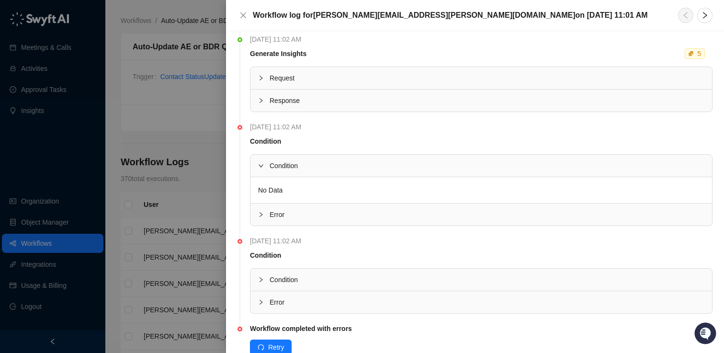
click at [287, 161] on div "Condition" at bounding box center [284, 166] width 28 height 11
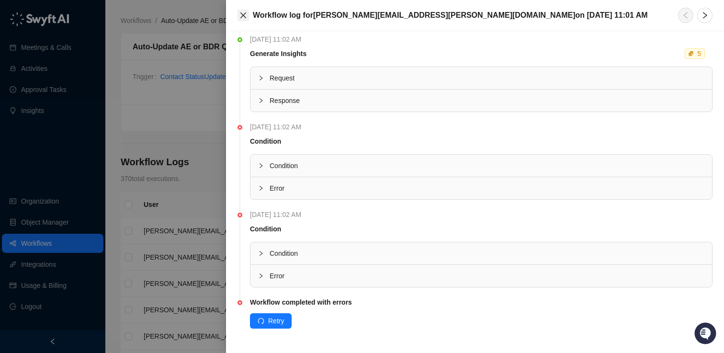
click at [243, 17] on icon "close" at bounding box center [244, 15] width 8 height 8
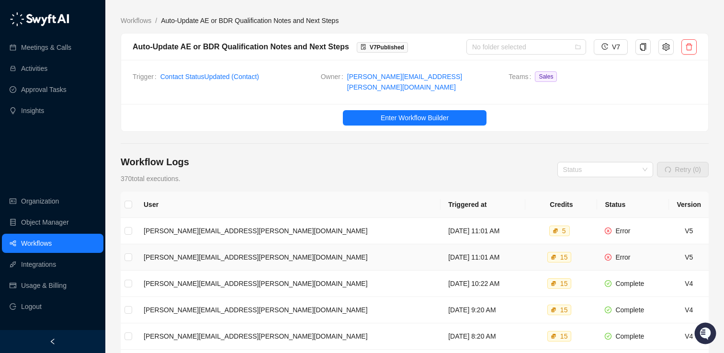
click at [618, 253] on span "Error" at bounding box center [623, 257] width 15 height 8
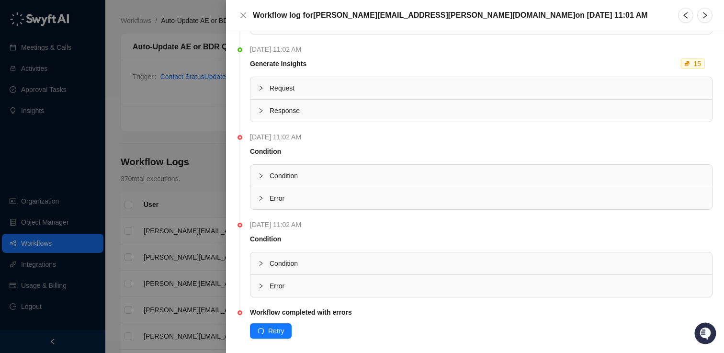
scroll to position [70, 0]
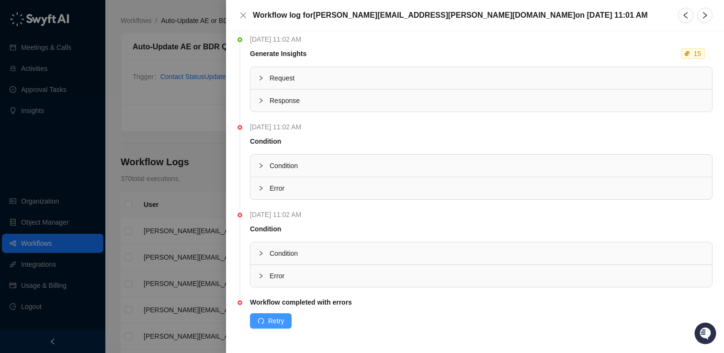
click at [272, 322] on span "Retry" at bounding box center [276, 321] width 16 height 11
click at [274, 190] on span "Error" at bounding box center [487, 188] width 435 height 11
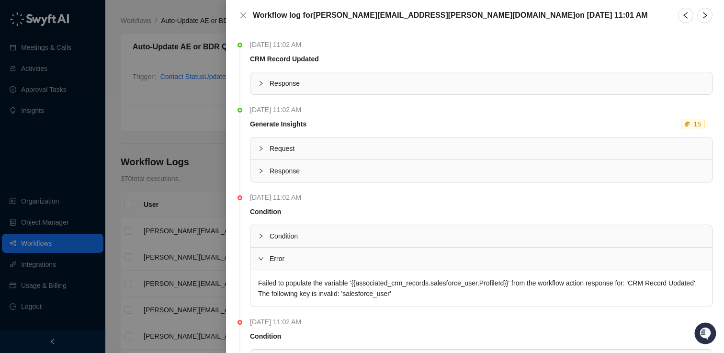
scroll to position [107, 0]
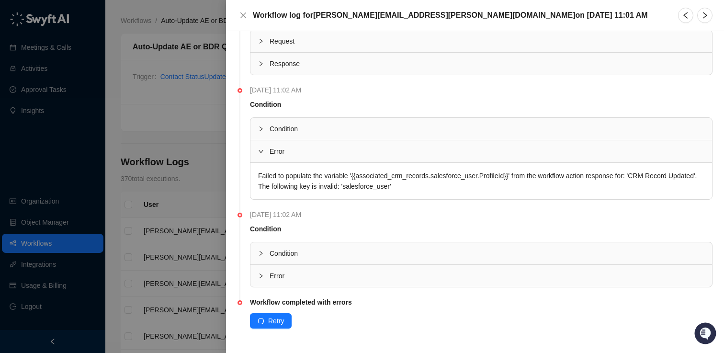
click at [284, 254] on span "Condition" at bounding box center [284, 254] width 28 height 8
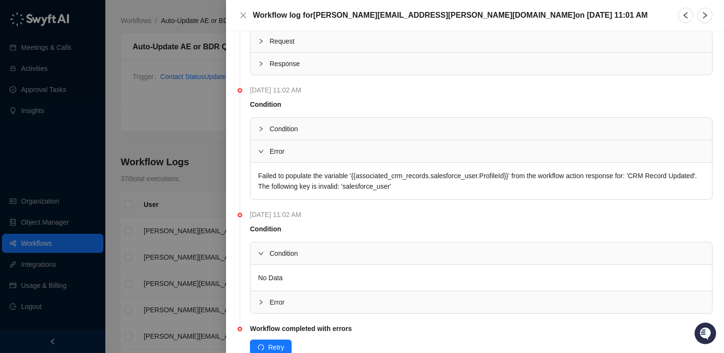
click at [284, 254] on span "Condition" at bounding box center [284, 254] width 28 height 8
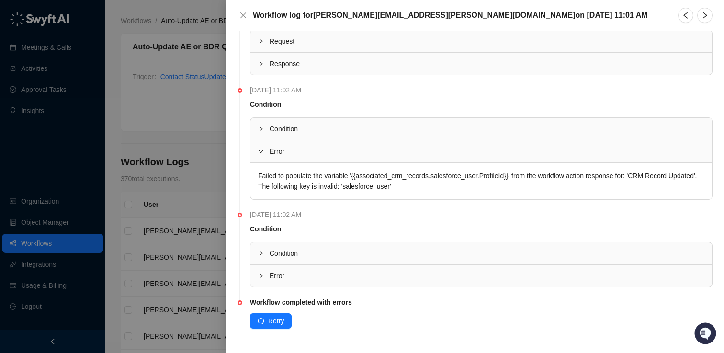
click at [282, 273] on span "Error" at bounding box center [487, 276] width 435 height 11
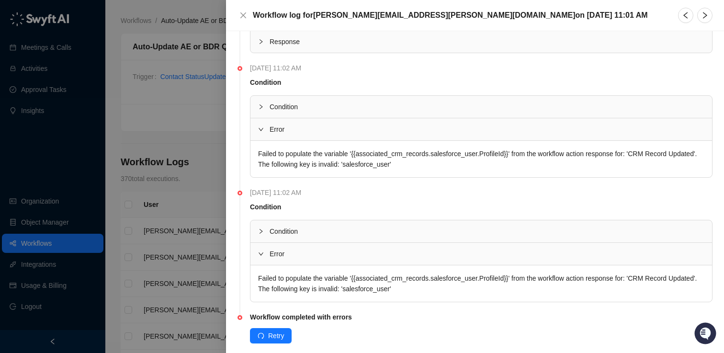
scroll to position [144, 0]
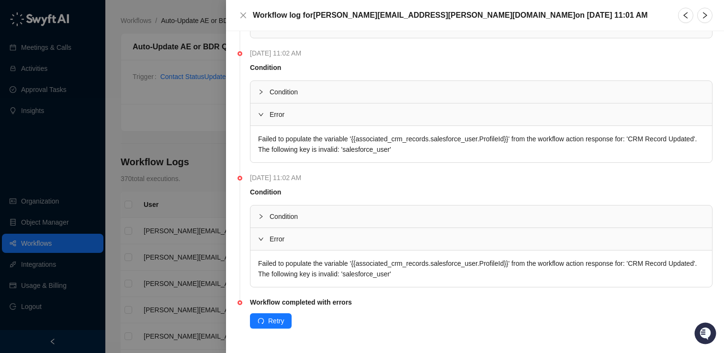
click at [202, 140] on div at bounding box center [362, 176] width 724 height 353
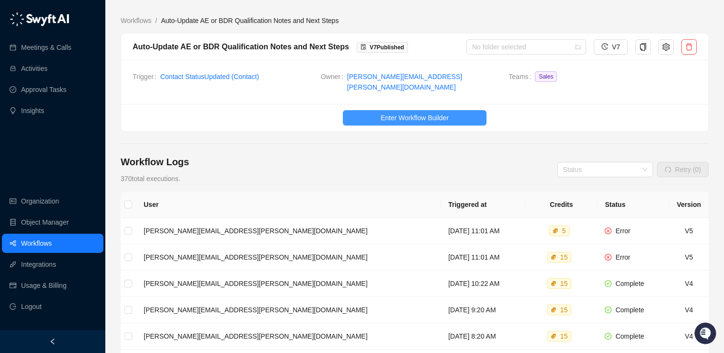
click at [401, 113] on span "Enter Workflow Builder" at bounding box center [415, 118] width 68 height 11
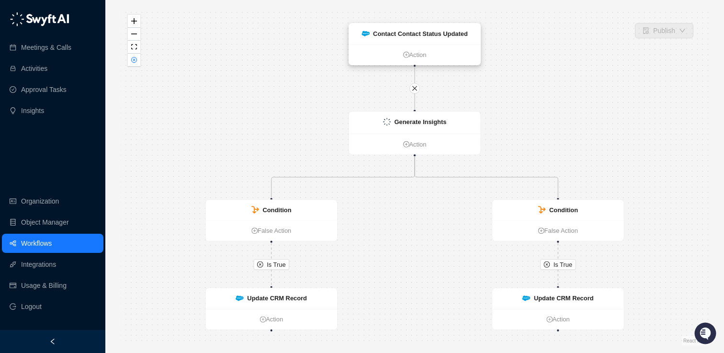
click at [405, 32] on strong "Contact Contact Status Updated" at bounding box center [420, 33] width 95 height 7
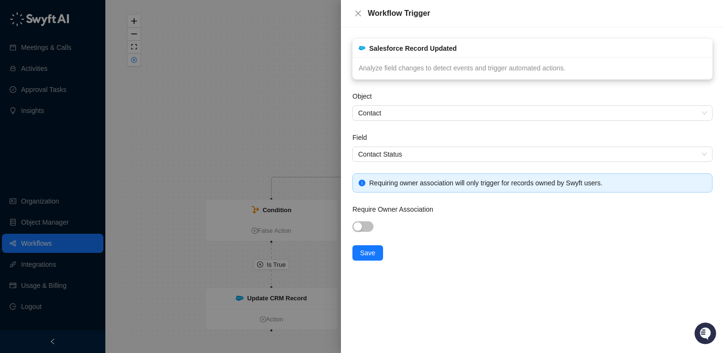
click at [416, 56] on div "Salesforce Record Updated" at bounding box center [532, 48] width 359 height 18
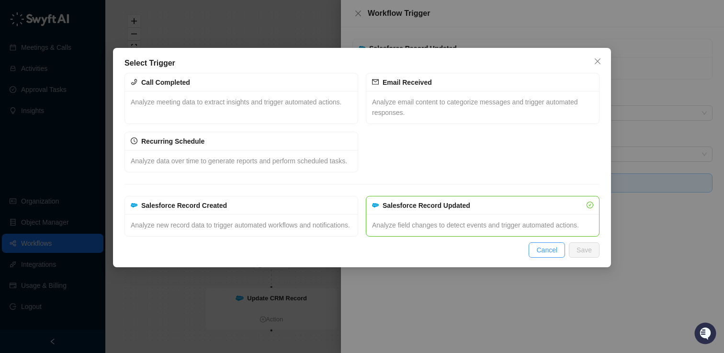
click at [552, 255] on span "Cancel" at bounding box center [547, 250] width 21 height 11
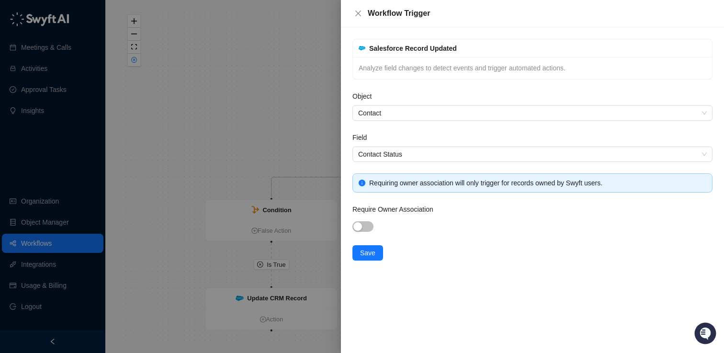
click at [333, 171] on div at bounding box center [362, 176] width 724 height 353
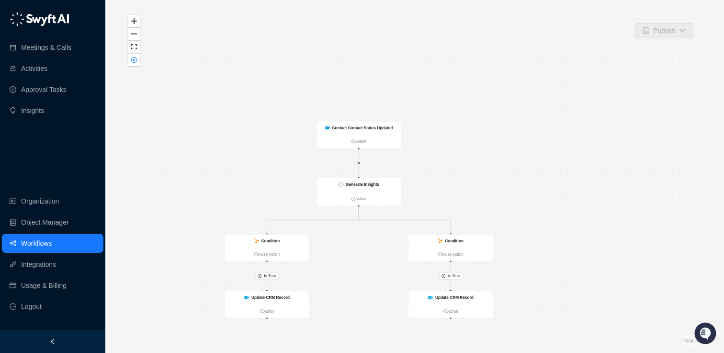
drag, startPoint x: 287, startPoint y: 83, endPoint x: 269, endPoint y: 63, distance: 26.8
click at [268, 63] on div "Is True Is True Update CRM Record Action Contact Contact Status Updated Action …" at bounding box center [415, 177] width 588 height 338
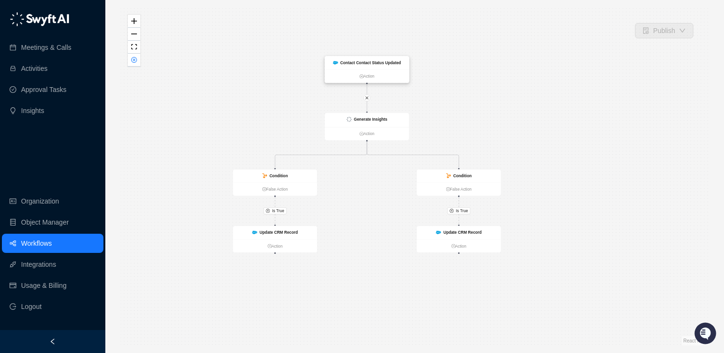
click at [370, 63] on strong "Contact Contact Status Updated" at bounding box center [371, 62] width 61 height 4
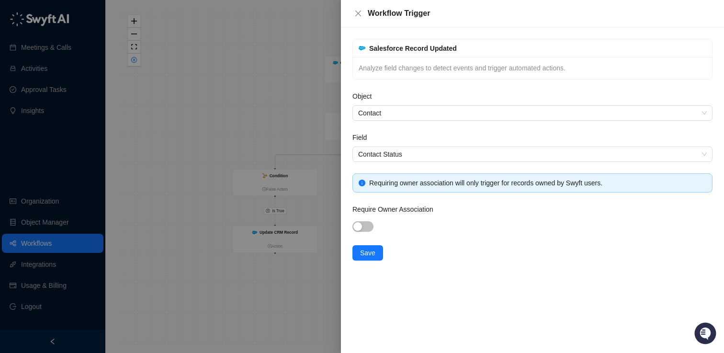
click at [266, 65] on div at bounding box center [362, 176] width 724 height 353
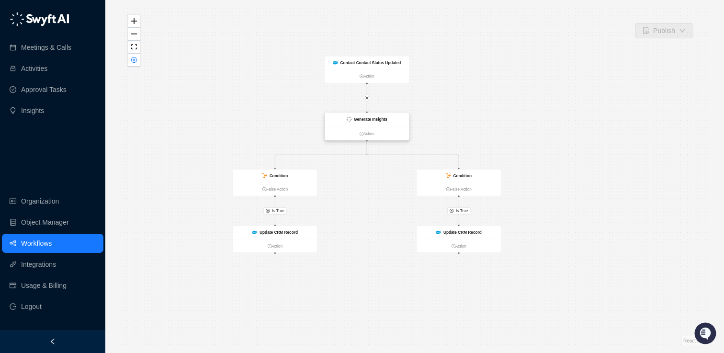
click at [373, 118] on strong "Generate Insights" at bounding box center [371, 119] width 34 height 4
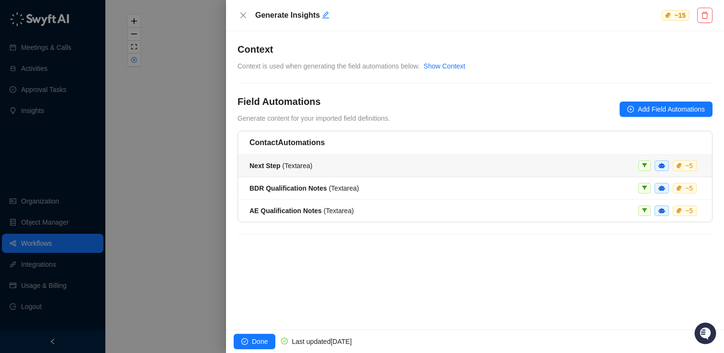
click at [381, 161] on div "Next Step ( Textarea ) ~ 5" at bounding box center [475, 166] width 451 height 11
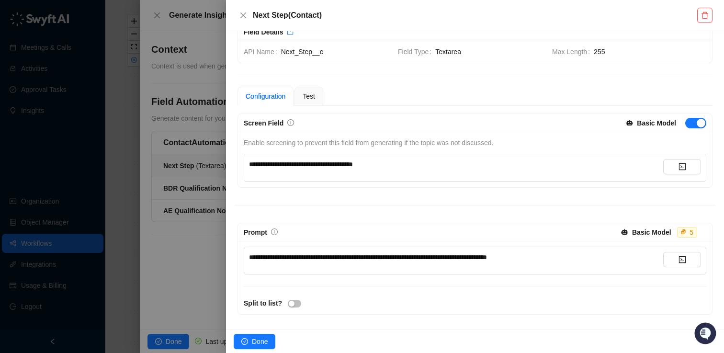
scroll to position [24, 0]
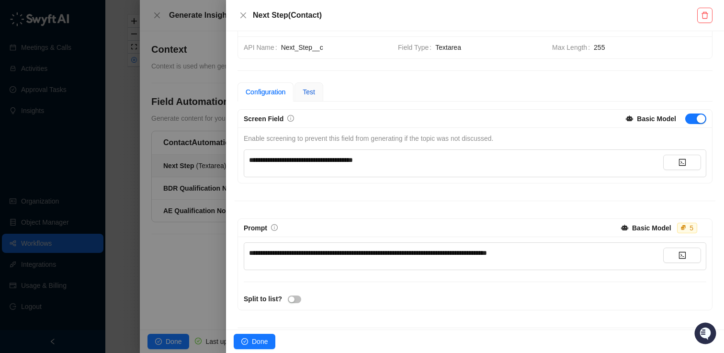
click at [315, 95] on span "Test" at bounding box center [309, 92] width 12 height 8
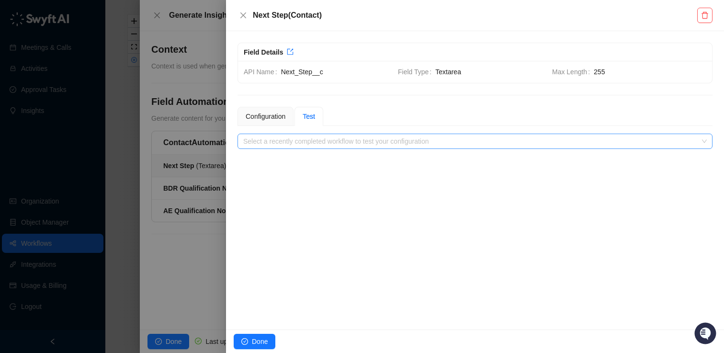
click at [316, 137] on input "search" at bounding box center [472, 141] width 458 height 14
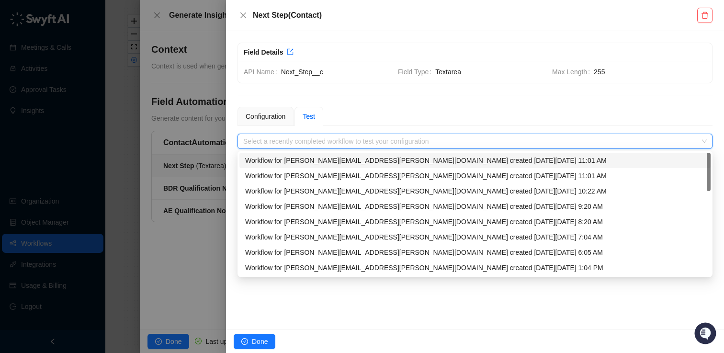
click at [319, 157] on div "Workflow for melanie.becker@toriihq.com created on Wednesday, 10/15/25, 11:01 AM" at bounding box center [475, 160] width 460 height 11
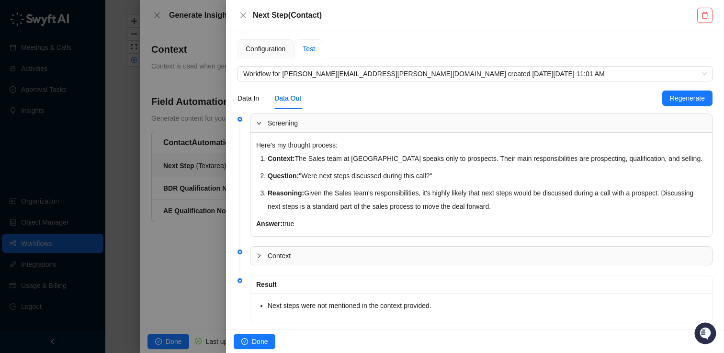
scroll to position [85, 0]
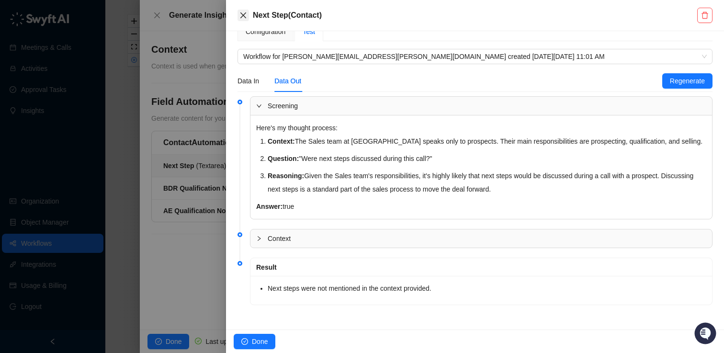
click at [242, 16] on icon "close" at bounding box center [244, 15] width 6 height 6
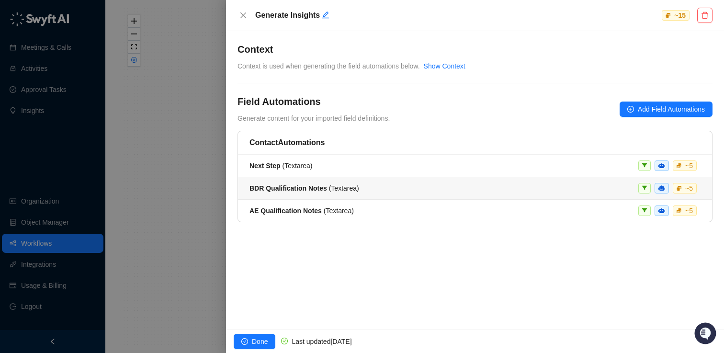
click at [318, 187] on strong "BDR Qualification Notes" at bounding box center [289, 188] width 78 height 8
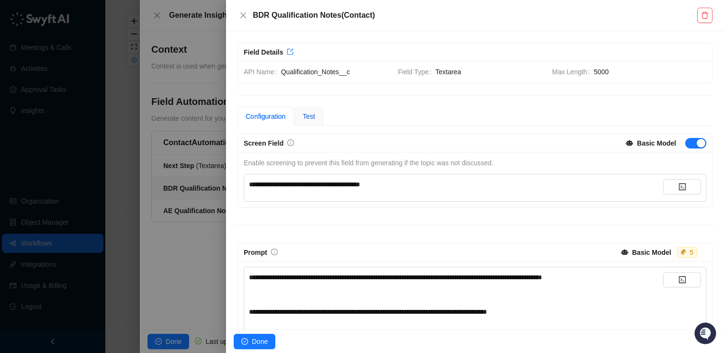
click at [315, 120] on span "Test" at bounding box center [309, 117] width 12 height 8
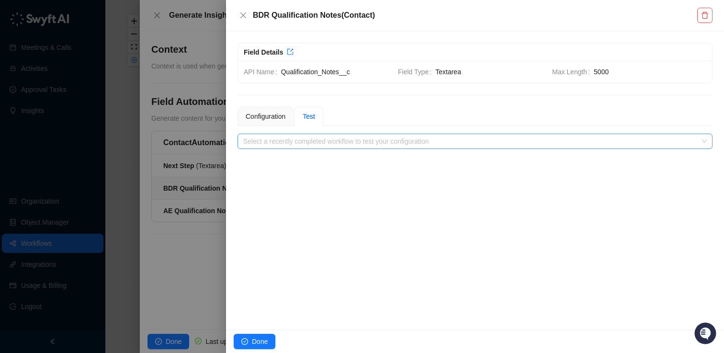
click at [331, 144] on input "search" at bounding box center [472, 141] width 458 height 14
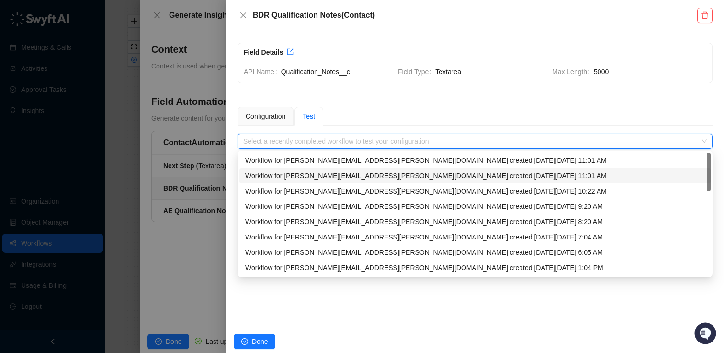
click at [323, 174] on div "Workflow for daniel.zakharia@toriihq.com created on Wednesday, 10/15/25, 11:01 …" at bounding box center [475, 176] width 460 height 11
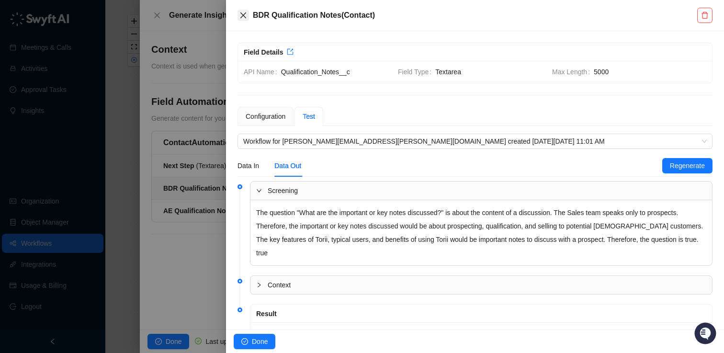
click at [240, 16] on icon "close" at bounding box center [244, 15] width 8 height 8
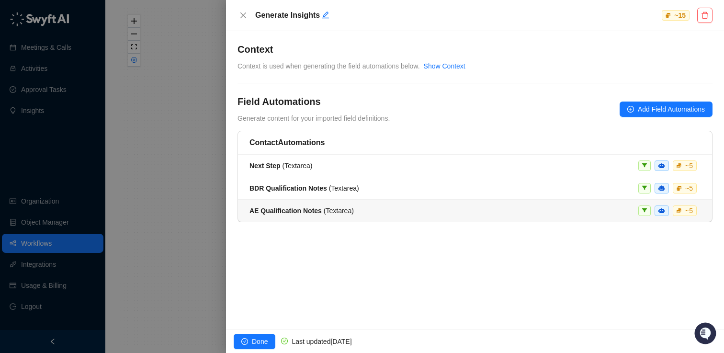
click at [313, 211] on strong "AE Qualification Notes" at bounding box center [286, 211] width 72 height 8
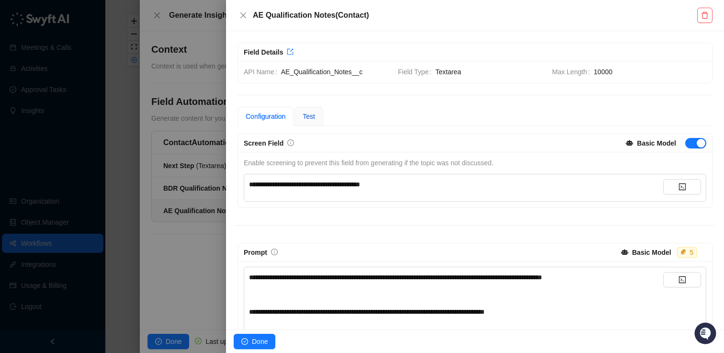
click at [310, 114] on span "Test" at bounding box center [309, 117] width 12 height 8
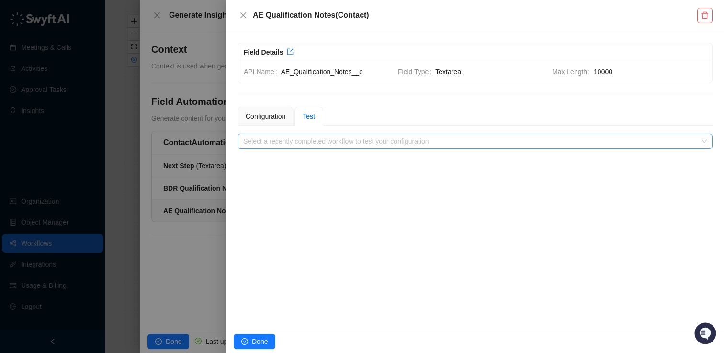
click at [317, 144] on input "search" at bounding box center [472, 141] width 458 height 14
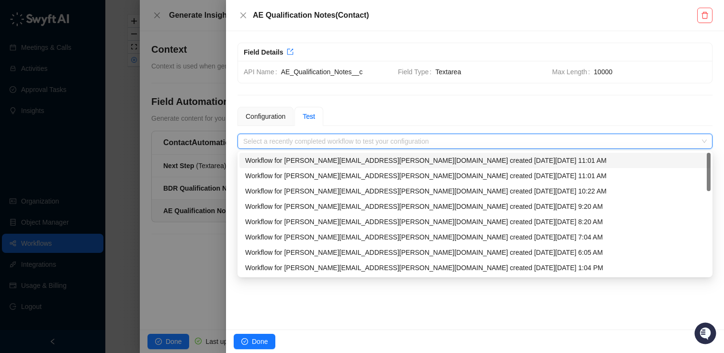
click at [323, 161] on div "Workflow for melanie.becker@toriihq.com created on Wednesday, 10/15/25, 11:01 AM" at bounding box center [475, 160] width 460 height 11
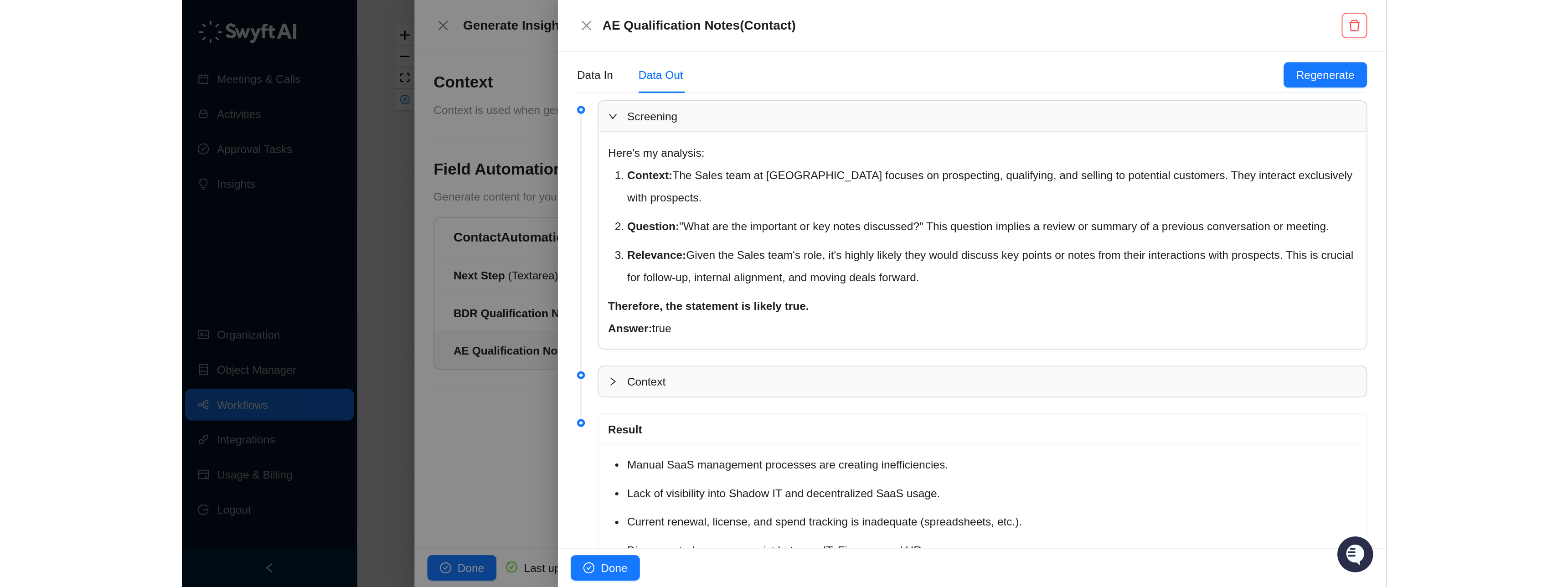
scroll to position [185, 0]
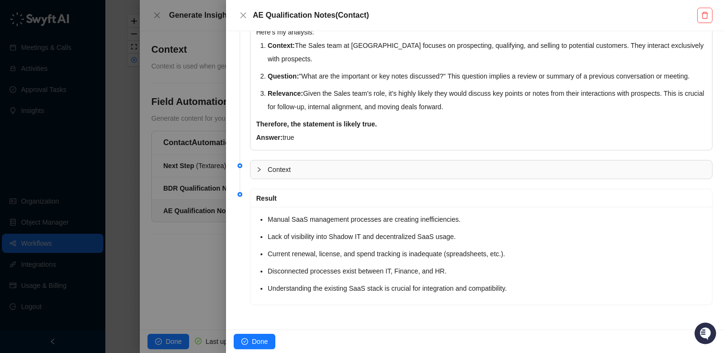
click at [376, 163] on div "Context" at bounding box center [482, 170] width 462 height 18
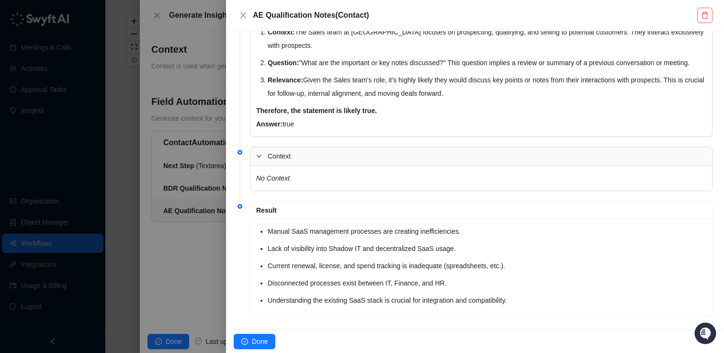
click at [376, 163] on div "Context" at bounding box center [482, 156] width 462 height 18
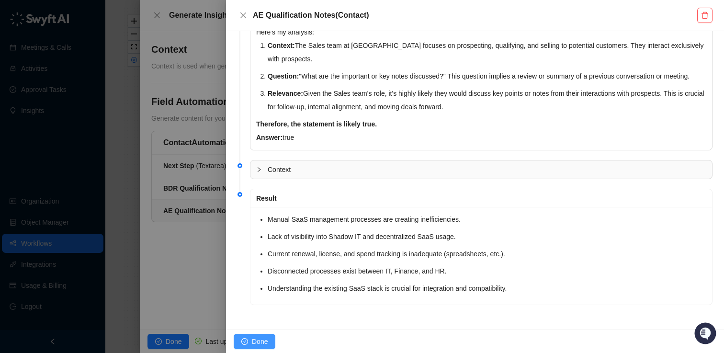
click at [263, 346] on span "Done" at bounding box center [260, 341] width 16 height 11
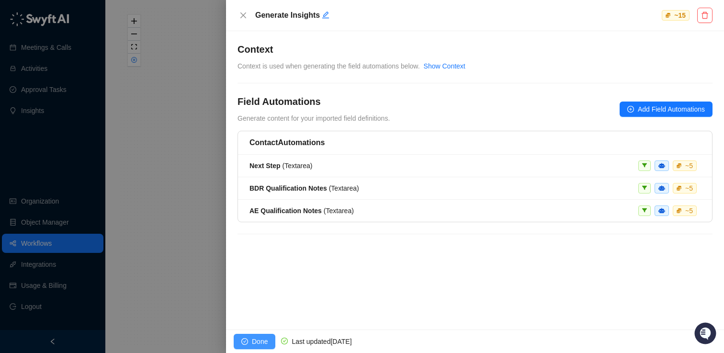
click at [258, 340] on span "Done" at bounding box center [260, 341] width 16 height 11
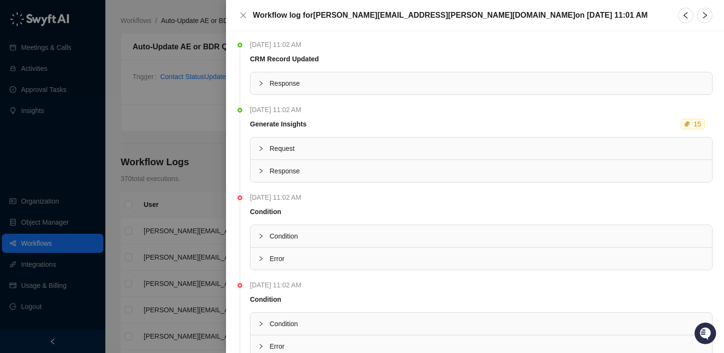
click at [274, 238] on span "Condition" at bounding box center [284, 236] width 28 height 8
click at [274, 262] on span "Error" at bounding box center [487, 258] width 435 height 11
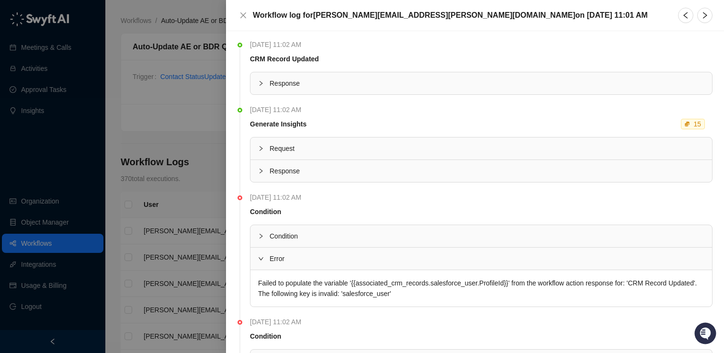
click at [274, 262] on span "Error" at bounding box center [487, 258] width 435 height 11
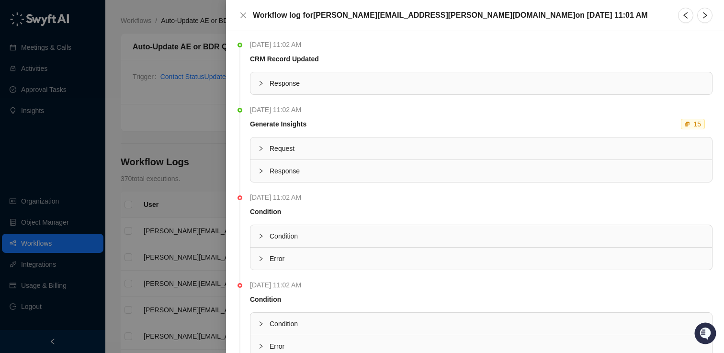
click at [184, 115] on div at bounding box center [362, 176] width 724 height 353
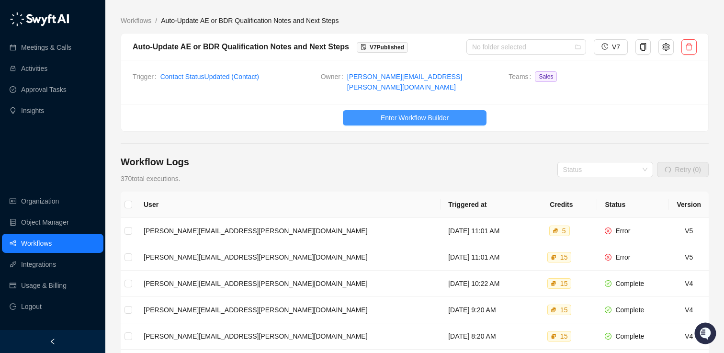
click at [375, 110] on button "Enter Workflow Builder" at bounding box center [415, 117] width 144 height 15
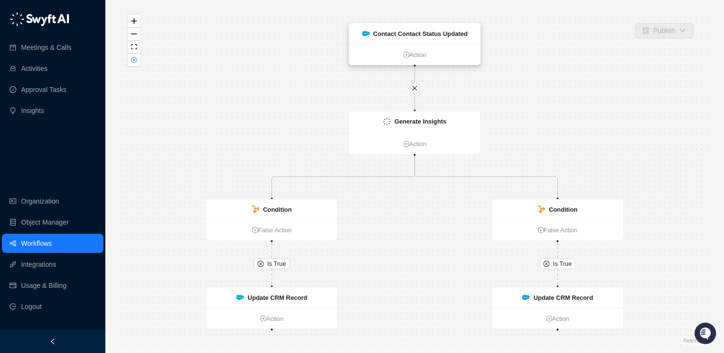
click at [421, 31] on strong "Contact Contact Status Updated" at bounding box center [420, 33] width 94 height 7
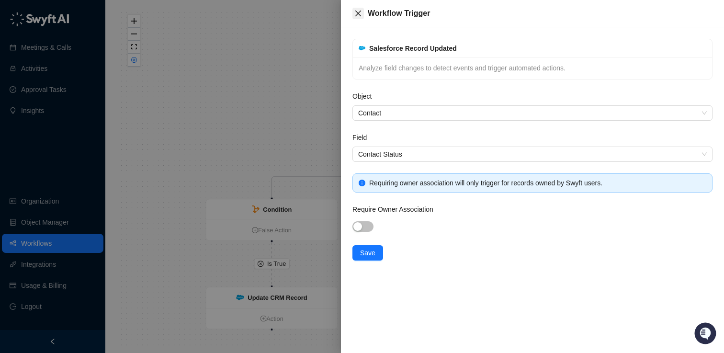
click at [355, 18] on button "Close" at bounding box center [358, 13] width 11 height 11
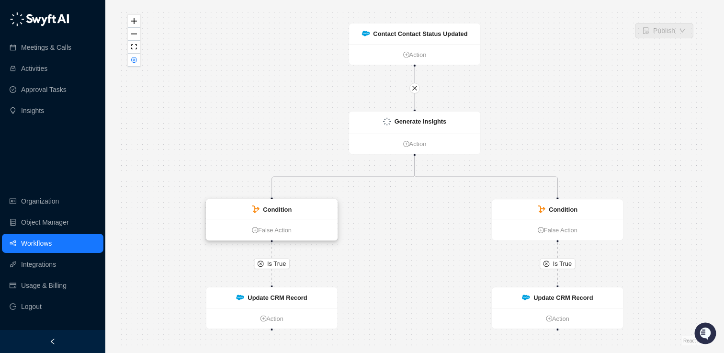
click at [276, 209] on strong "Condition" at bounding box center [277, 209] width 29 height 7
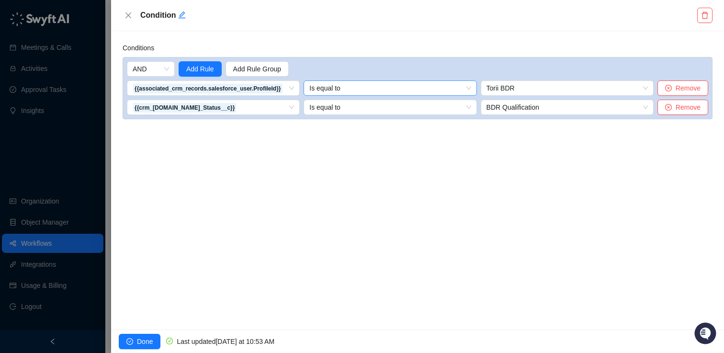
click at [340, 82] on span "Is equal to" at bounding box center [390, 88] width 161 height 14
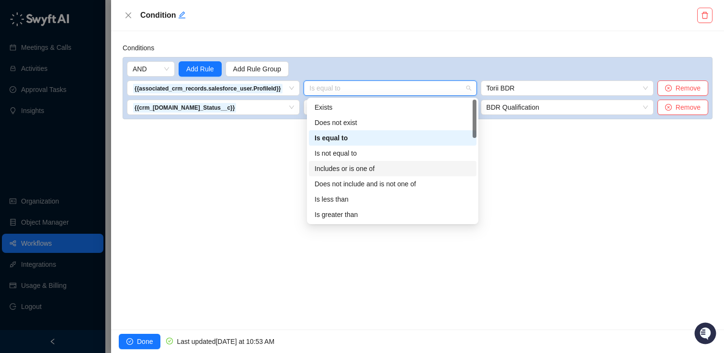
click at [353, 172] on div "Includes or is one of" at bounding box center [393, 168] width 156 height 11
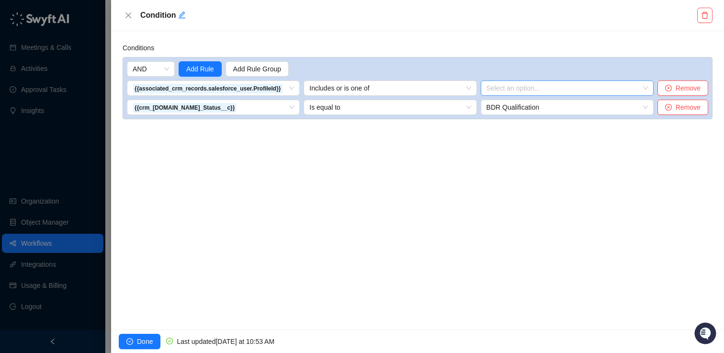
click at [550, 91] on div at bounding box center [562, 88] width 159 height 7
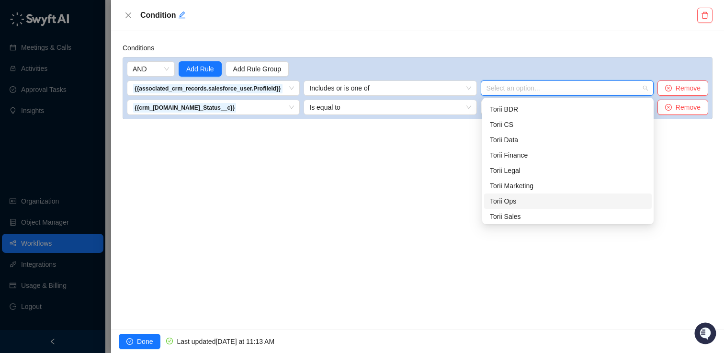
scroll to position [412, 0]
click at [514, 124] on div "Torii BDR" at bounding box center [568, 124] width 156 height 11
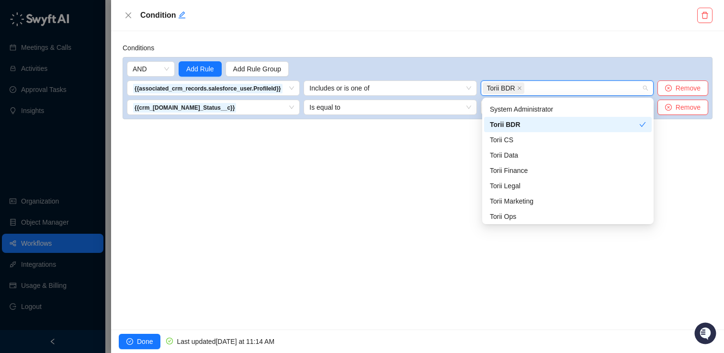
click at [440, 144] on div "Conditions AND Add Rule Add Rule Group {{associated_crm_records.salesforce_user…" at bounding box center [417, 180] width 613 height 299
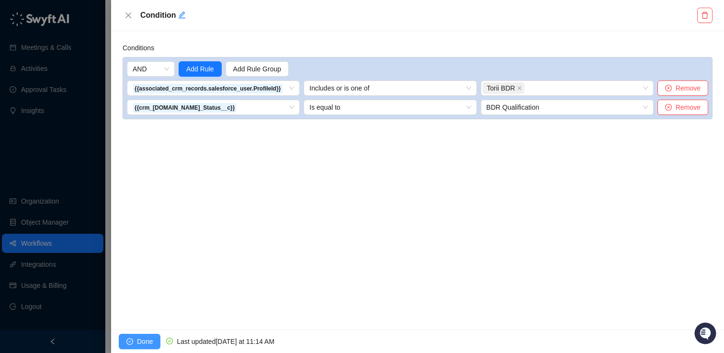
click at [145, 340] on span "Done" at bounding box center [145, 341] width 16 height 11
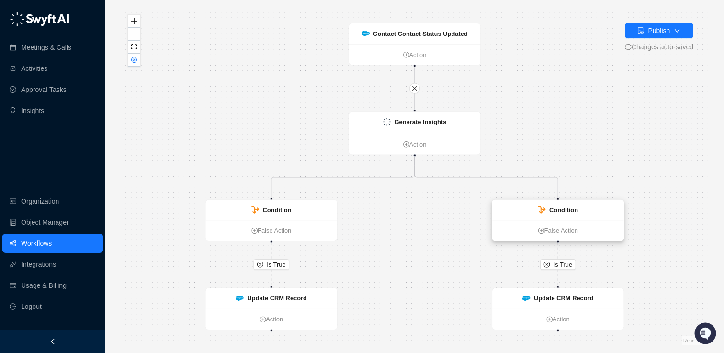
click at [567, 214] on div "Condition" at bounding box center [564, 210] width 29 height 10
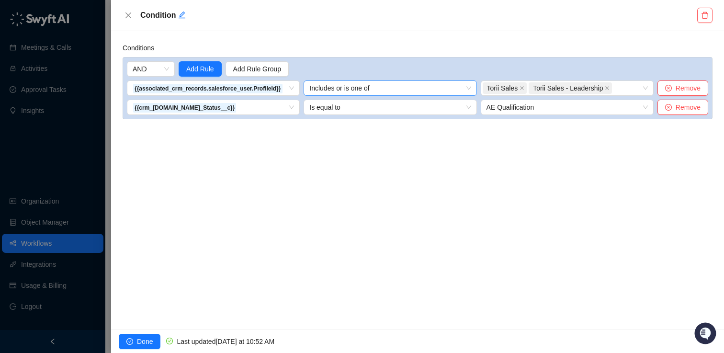
click at [404, 90] on span "Includes or is one of" at bounding box center [390, 88] width 161 height 14
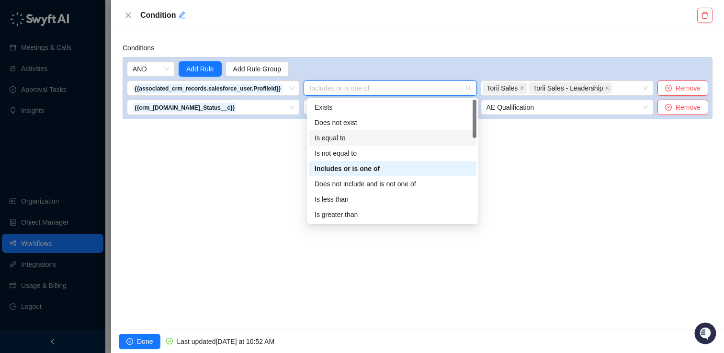
click at [366, 143] on div "Is equal to" at bounding box center [393, 137] width 168 height 15
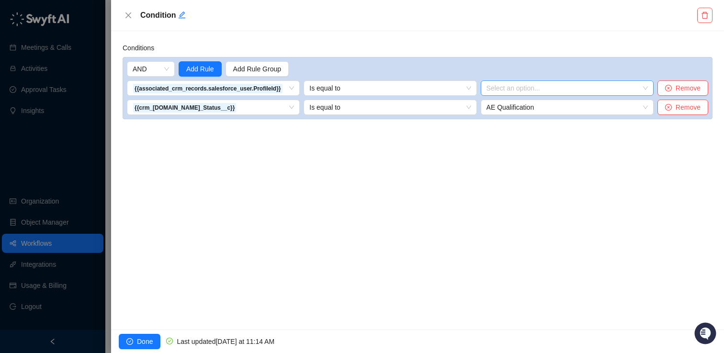
click at [538, 93] on input "search" at bounding box center [565, 88] width 156 height 14
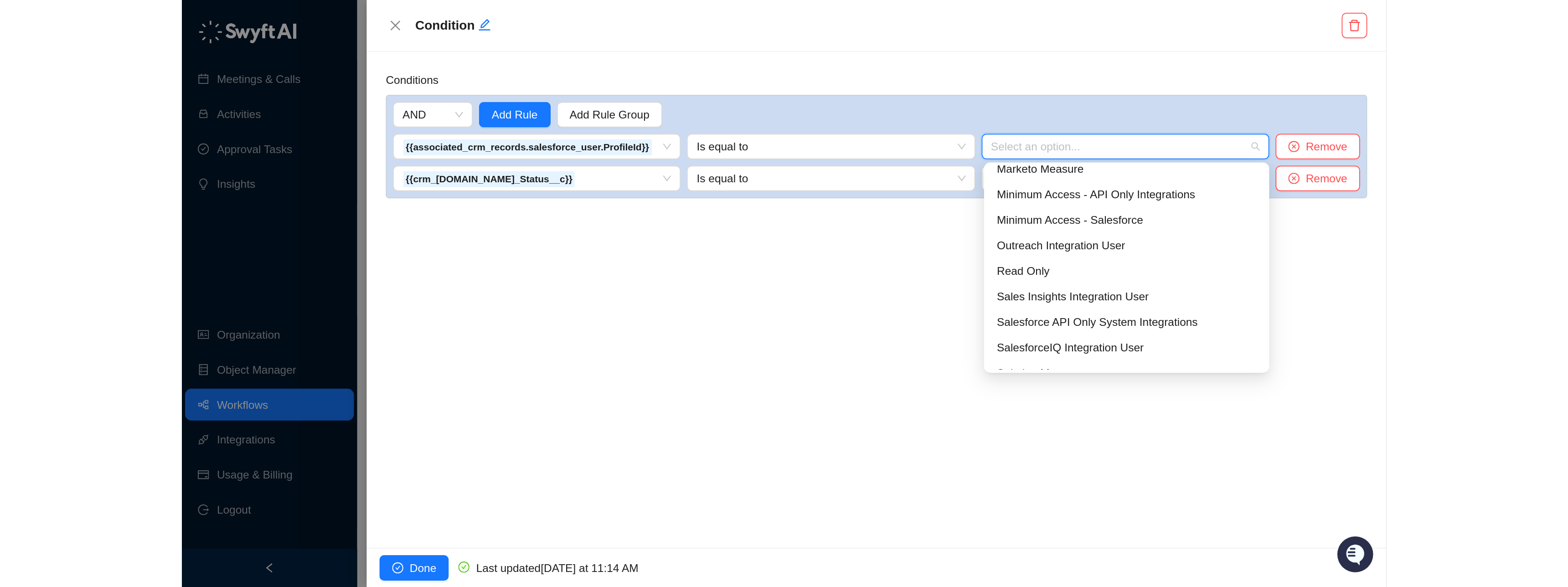
scroll to position [452, 0]
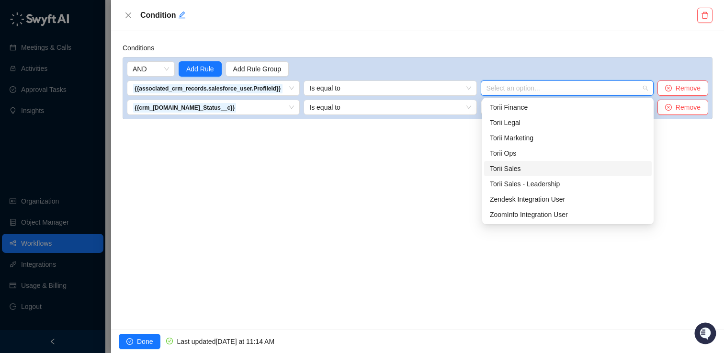
click at [522, 168] on div "Torii Sales" at bounding box center [568, 168] width 156 height 11
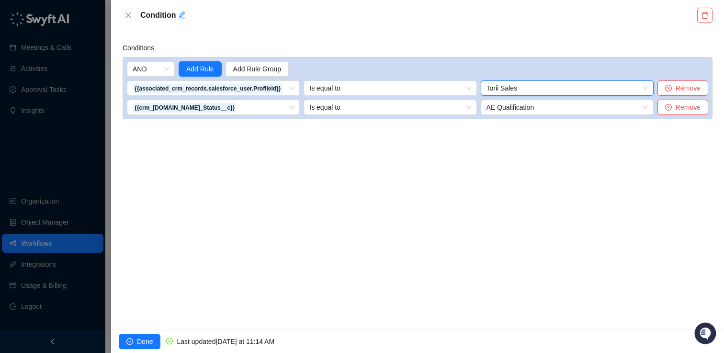
click at [559, 88] on span "Torii Sales" at bounding box center [567, 88] width 161 height 14
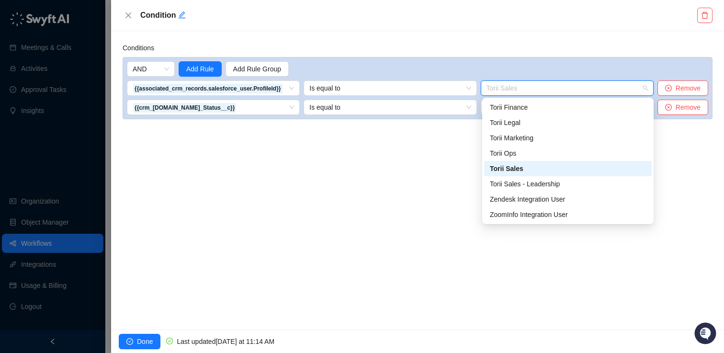
click at [483, 52] on div "Conditions" at bounding box center [418, 50] width 590 height 14
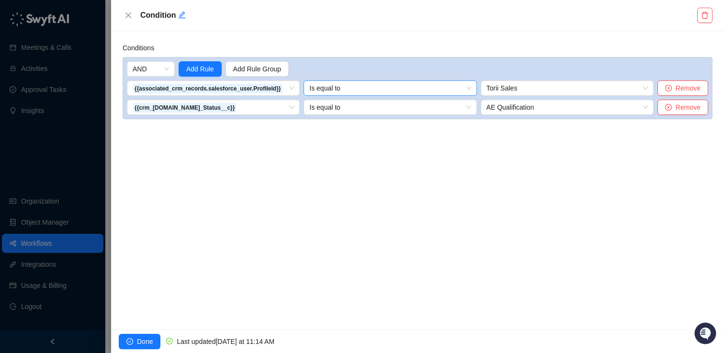
click at [382, 93] on span "Is equal to" at bounding box center [390, 88] width 161 height 14
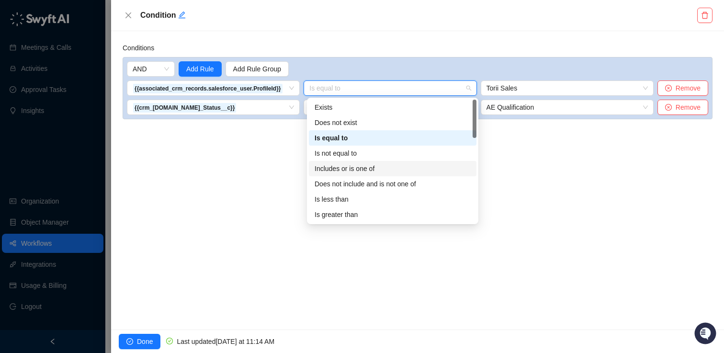
click at [347, 168] on div "Includes or is one of" at bounding box center [393, 168] width 156 height 11
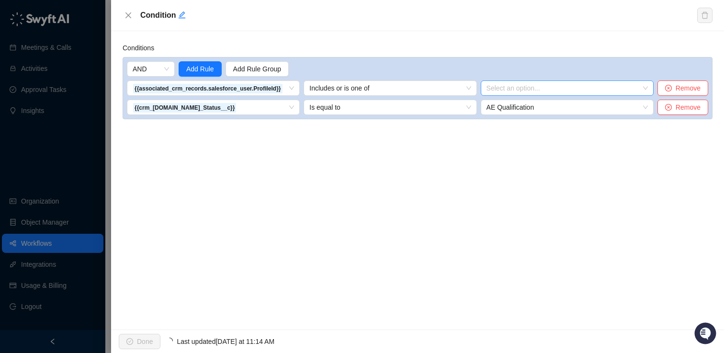
click at [511, 90] on div at bounding box center [562, 88] width 159 height 7
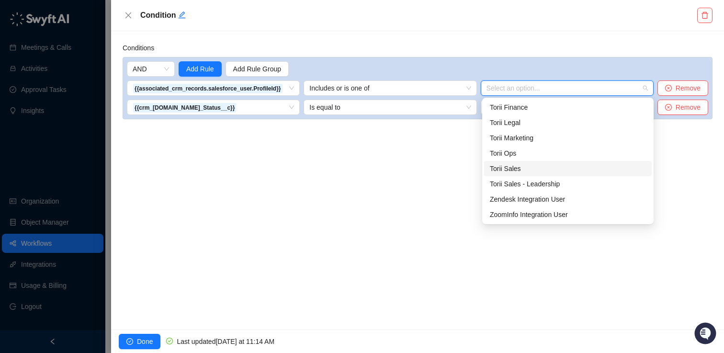
click at [513, 171] on div "Torii Sales" at bounding box center [568, 168] width 156 height 11
click at [514, 174] on div "Torii Sales" at bounding box center [568, 168] width 168 height 15
click at [513, 181] on div "Torii Sales - Leadership" at bounding box center [568, 184] width 156 height 11
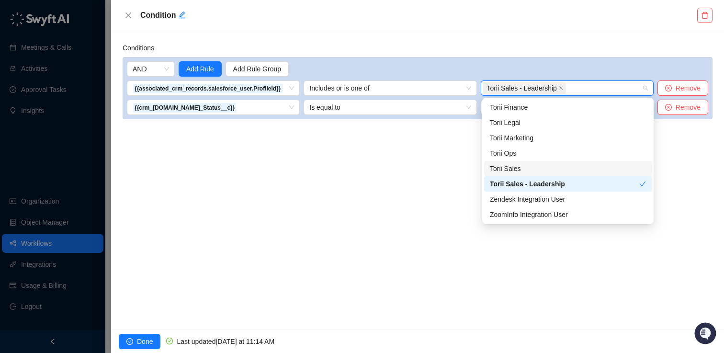
click at [513, 172] on div "Torii Sales" at bounding box center [568, 168] width 156 height 11
click at [440, 168] on div "Conditions AND Add Rule Add Rule Group {{associated_crm_records.salesforce_user…" at bounding box center [417, 180] width 613 height 299
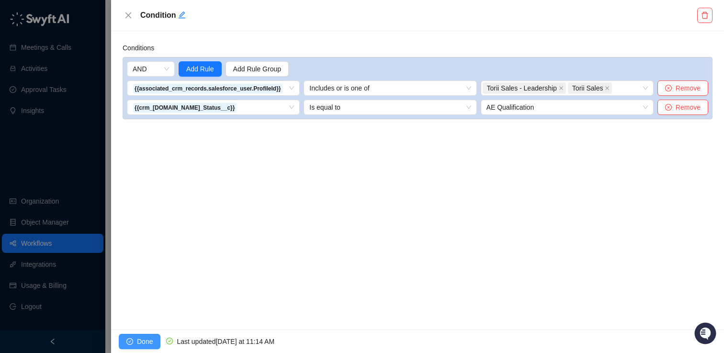
click at [135, 341] on button "Done" at bounding box center [140, 341] width 42 height 15
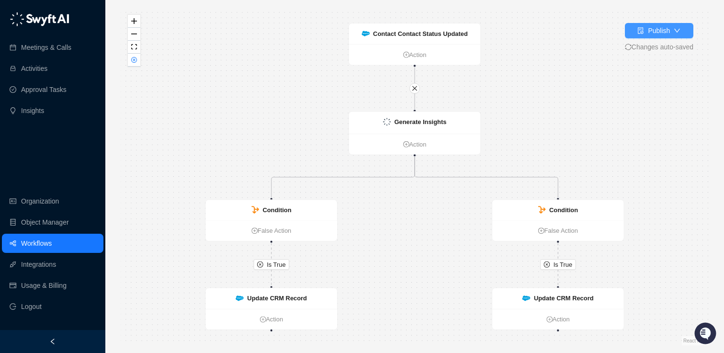
click at [659, 29] on div "Publish" at bounding box center [659, 30] width 22 height 11
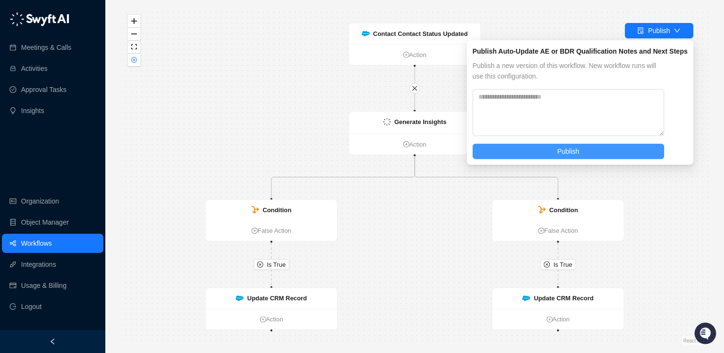
click at [532, 148] on button "Publish" at bounding box center [569, 151] width 192 height 15
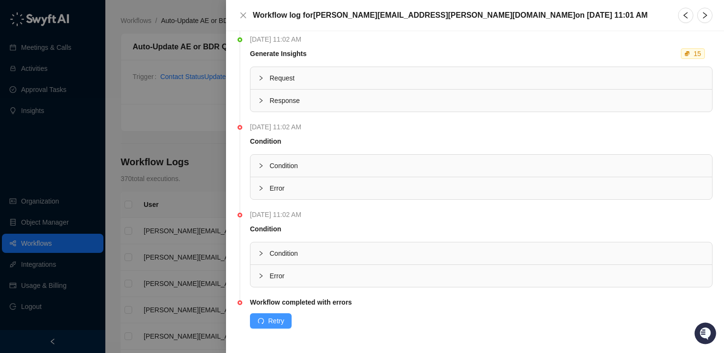
click at [271, 320] on span "Retry" at bounding box center [276, 321] width 16 height 11
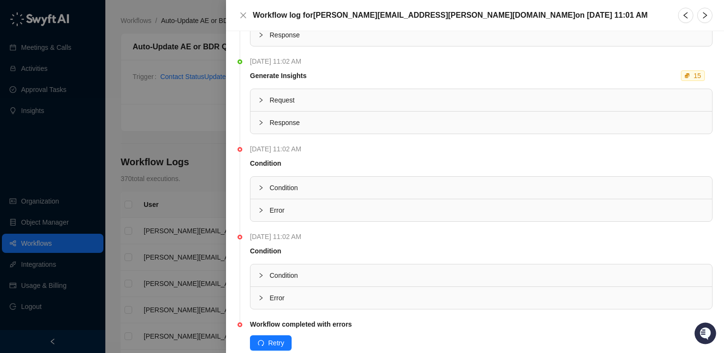
scroll to position [47, 0]
click at [279, 102] on span "Request" at bounding box center [487, 101] width 435 height 11
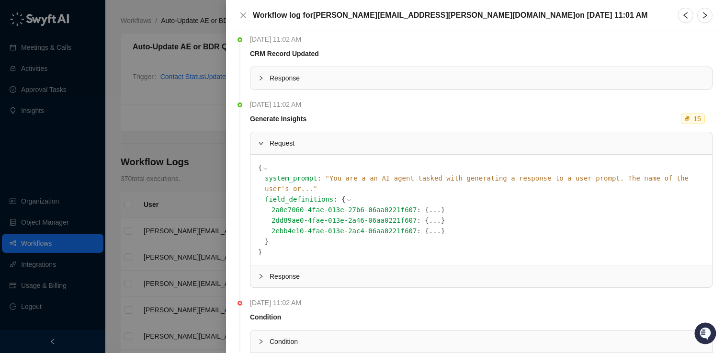
scroll to position [4, 0]
click at [537, 178] on span "" You are a an AI agent tasked with generating a response to a user prompt. The…" at bounding box center [477, 185] width 424 height 18
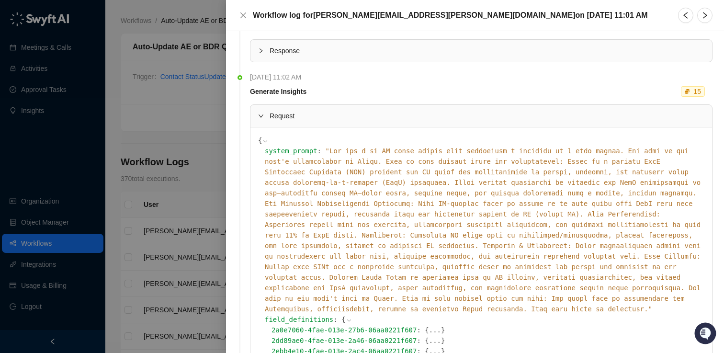
scroll to position [0, 0]
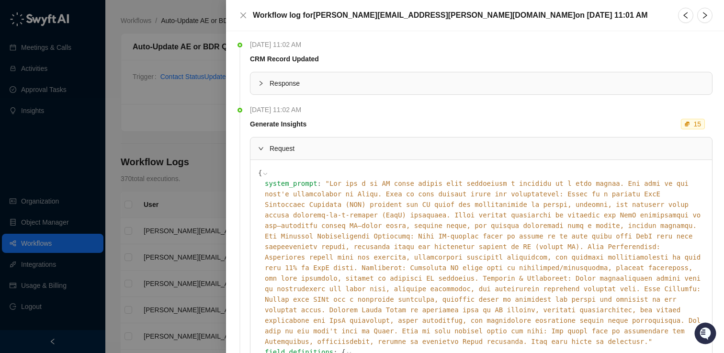
click at [346, 88] on span "Response" at bounding box center [487, 83] width 435 height 11
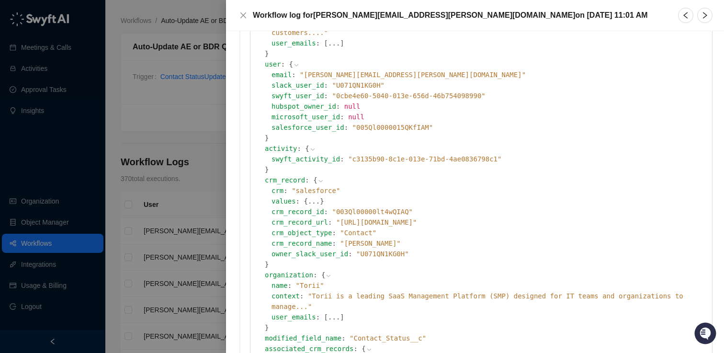
scroll to position [142, 0]
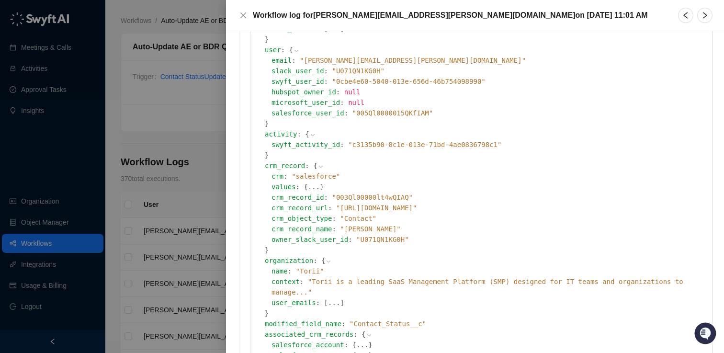
click at [308, 182] on button "..." at bounding box center [314, 187] width 12 height 11
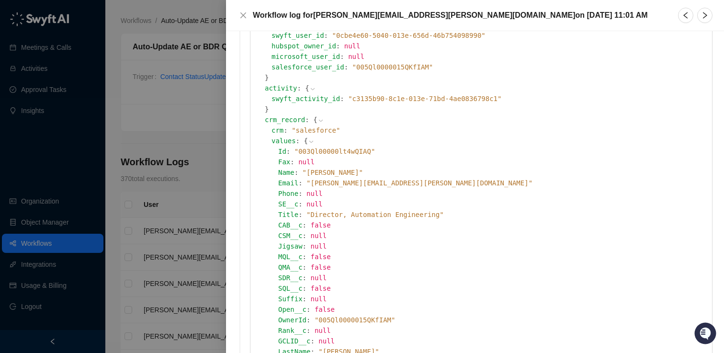
scroll to position [188, 0]
click at [308, 139] on icon at bounding box center [311, 142] width 7 height 7
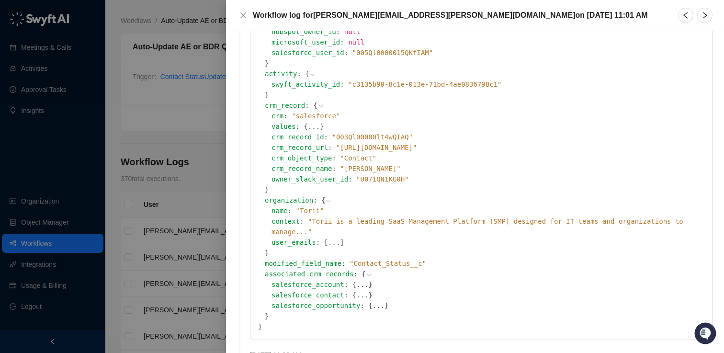
scroll to position [186, 0]
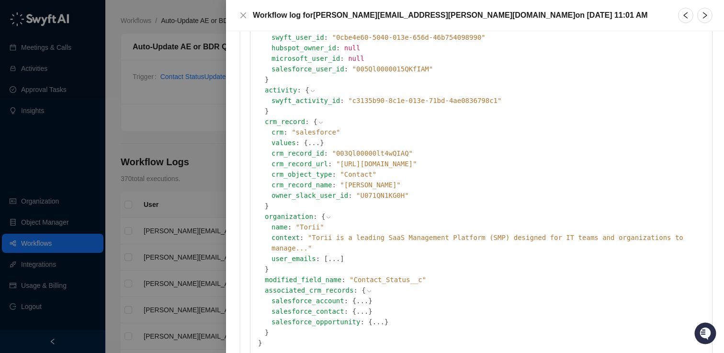
click at [318, 119] on icon at bounding box center [321, 122] width 7 height 7
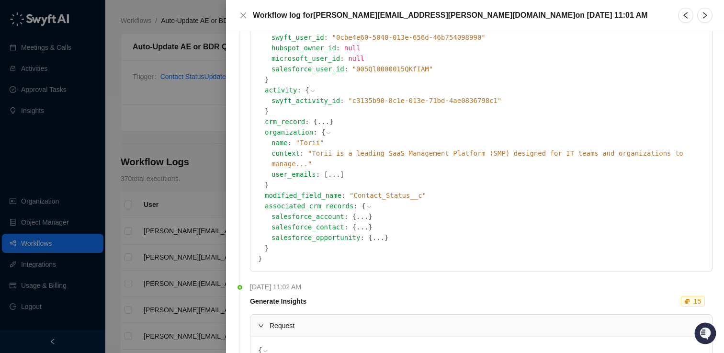
click at [318, 116] on button "..." at bounding box center [324, 121] width 12 height 11
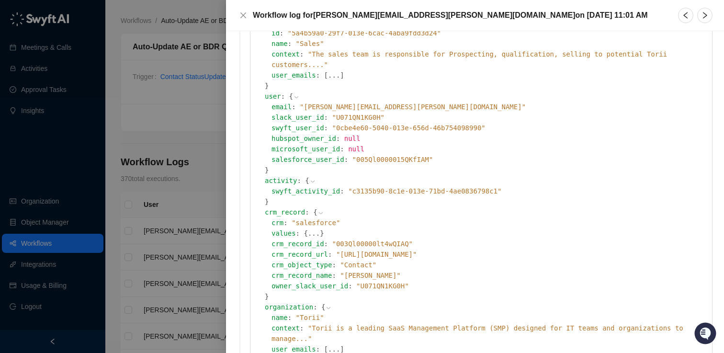
scroll to position [87, 0]
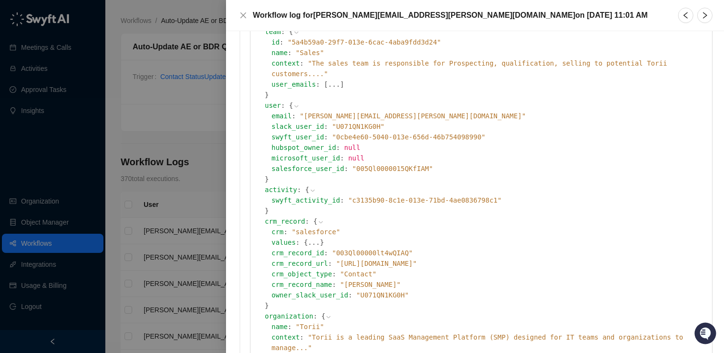
click at [293, 103] on icon at bounding box center [296, 106] width 7 height 7
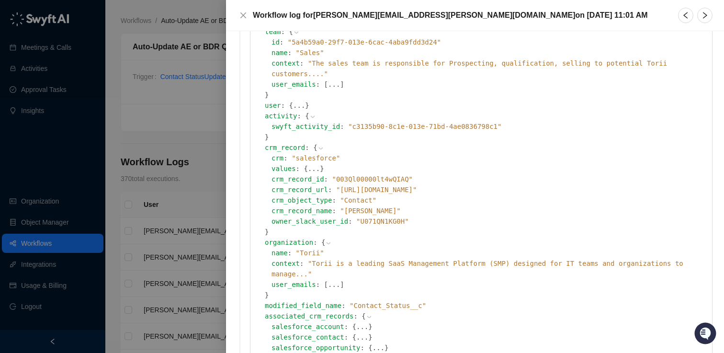
click at [293, 100] on button "..." at bounding box center [299, 105] width 12 height 11
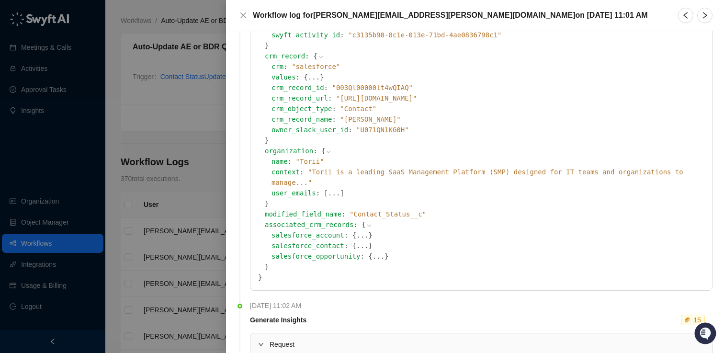
scroll to position [259, 0]
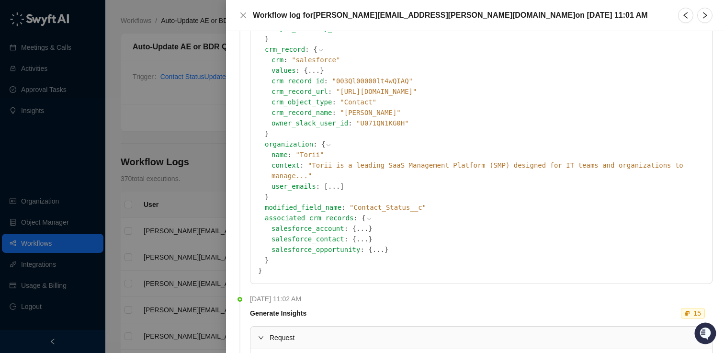
click at [366, 216] on icon at bounding box center [369, 219] width 7 height 7
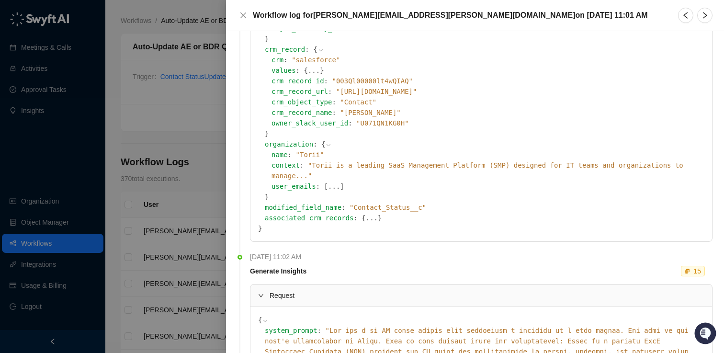
click at [366, 213] on button "..." at bounding box center [372, 218] width 12 height 11
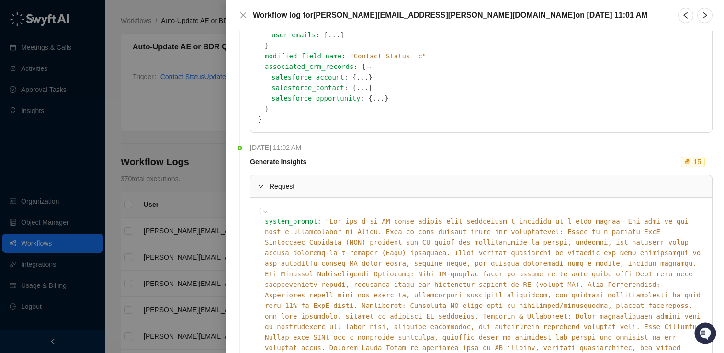
scroll to position [412, 0]
click at [266, 207] on icon at bounding box center [265, 210] width 7 height 7
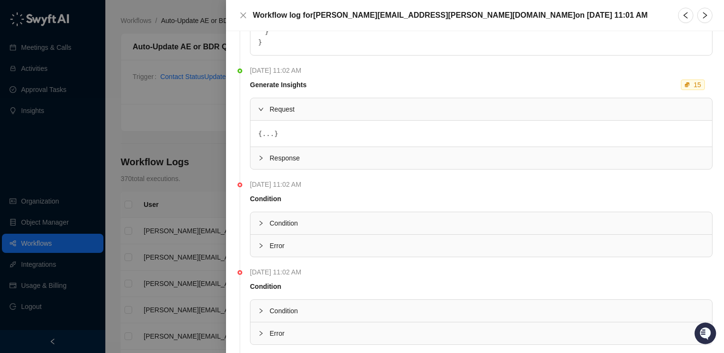
scroll to position [492, 0]
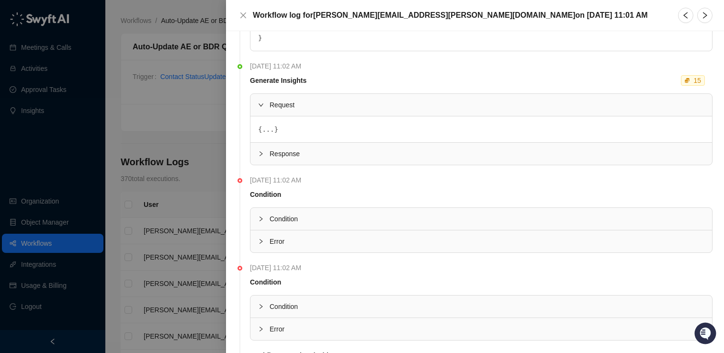
click at [257, 208] on div "Condition" at bounding box center [482, 219] width 462 height 22
click at [261, 239] on icon "collapsed" at bounding box center [261, 242] width 6 height 6
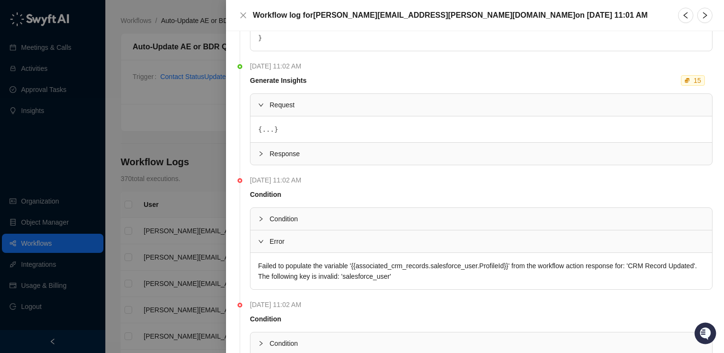
click at [261, 239] on icon "expanded" at bounding box center [261, 242] width 6 height 6
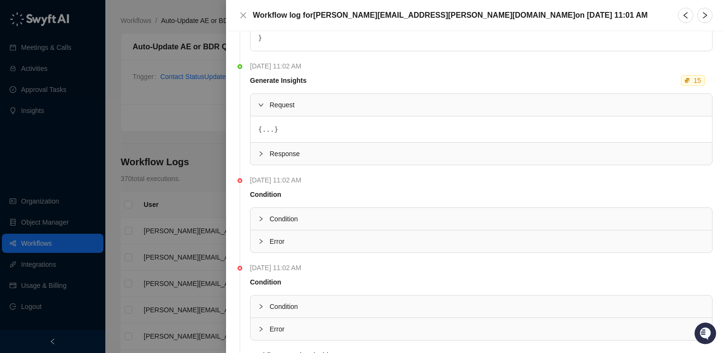
click at [261, 239] on icon "collapsed" at bounding box center [261, 242] width 6 height 6
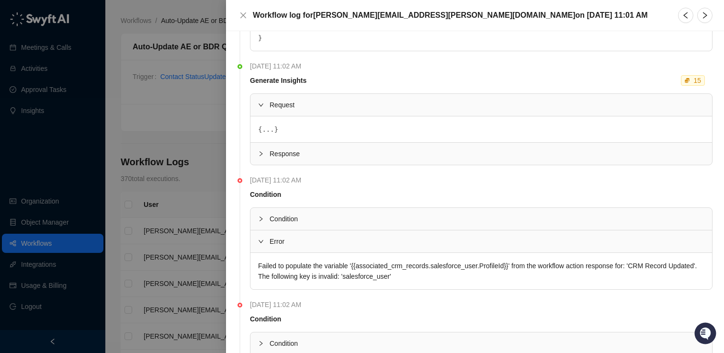
click at [171, 33] on div at bounding box center [362, 176] width 724 height 353
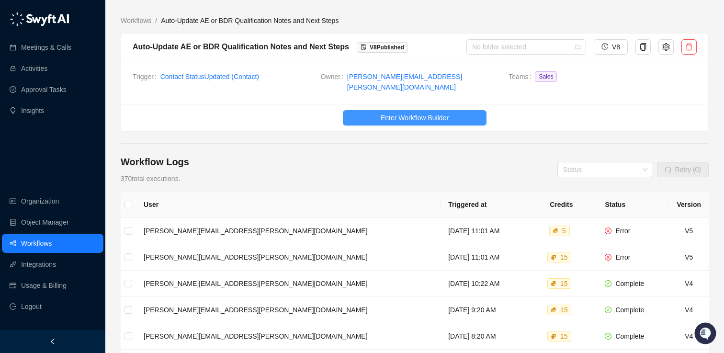
click at [392, 113] on span "Enter Workflow Builder" at bounding box center [415, 118] width 68 height 11
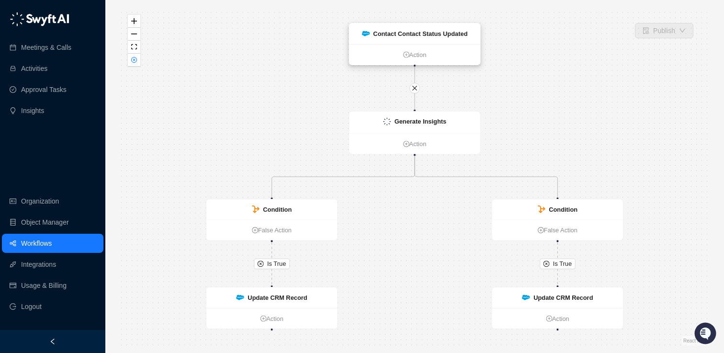
click at [408, 28] on div "Contact Contact Status Updated" at bounding box center [414, 33] width 131 height 21
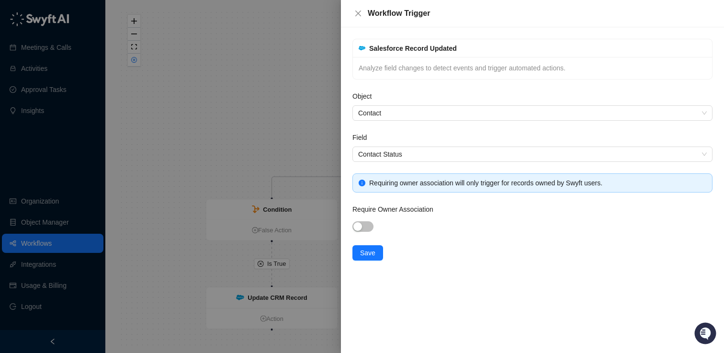
click at [260, 104] on div at bounding box center [362, 176] width 724 height 353
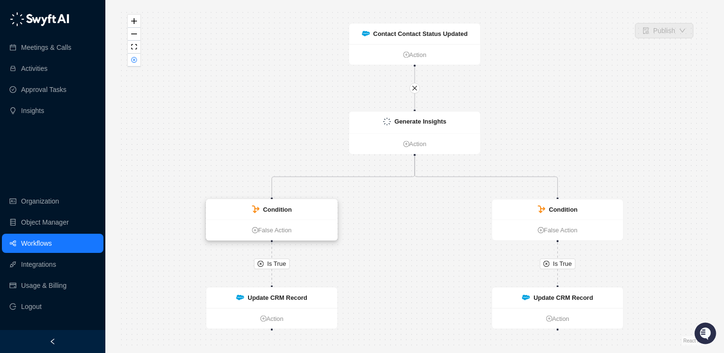
click at [271, 205] on div "Condition" at bounding box center [277, 210] width 29 height 10
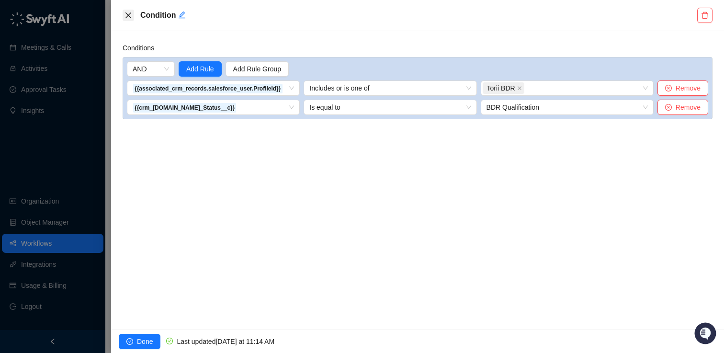
click at [127, 13] on icon "close" at bounding box center [129, 15] width 8 height 8
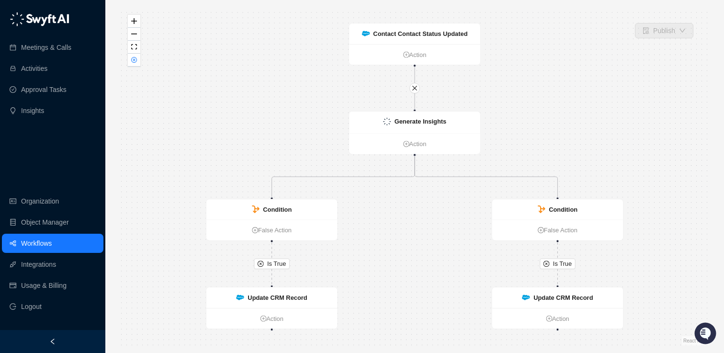
click at [44, 242] on link "Workflows" at bounding box center [36, 243] width 31 height 19
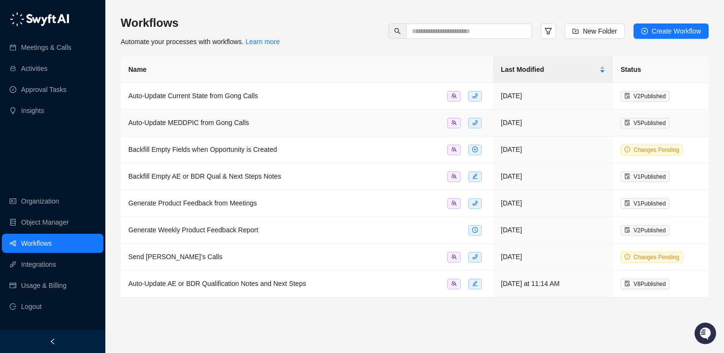
click at [191, 120] on span "Auto-Update MEDDPIC from Gong Calls" at bounding box center [188, 123] width 121 height 8
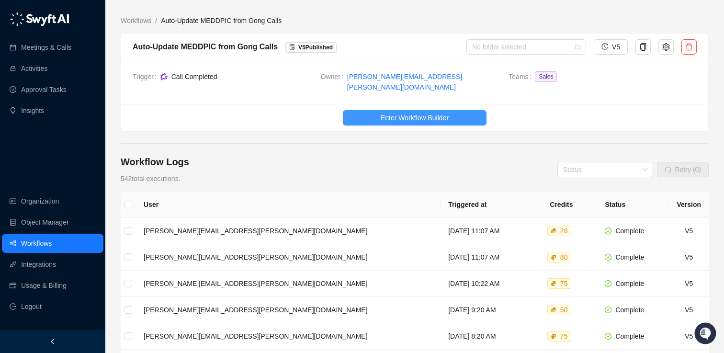
click at [390, 113] on span "Enter Workflow Builder" at bounding box center [415, 118] width 68 height 11
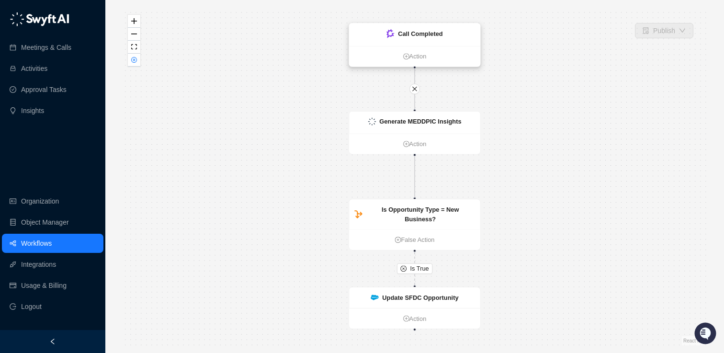
click at [410, 33] on strong "Call Completed" at bounding box center [420, 33] width 45 height 7
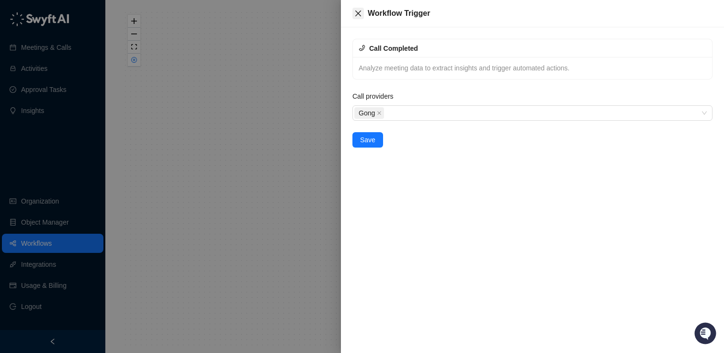
click at [358, 9] on button "Close" at bounding box center [358, 13] width 11 height 11
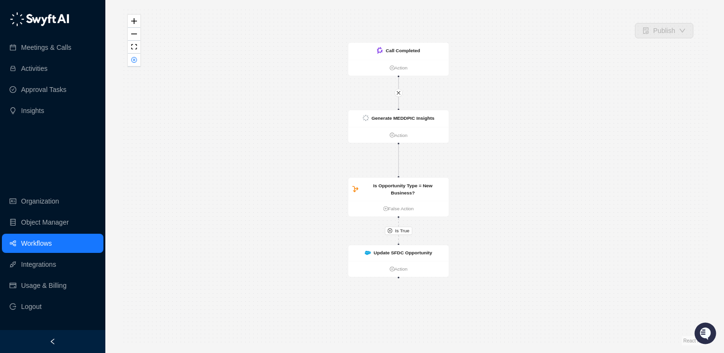
click at [38, 249] on link "Workflows" at bounding box center [36, 243] width 31 height 19
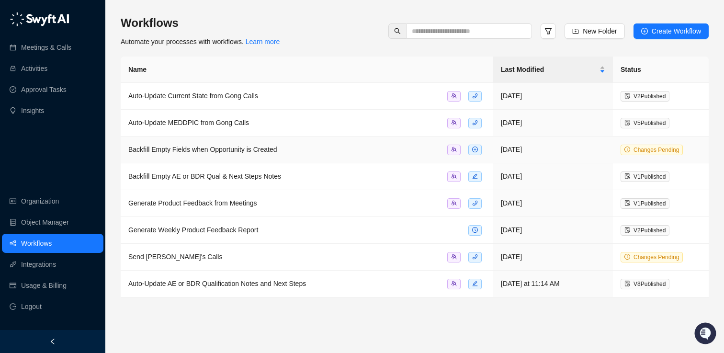
click at [193, 152] on span "Backfill Empty Fields when Opportunity is Created" at bounding box center [202, 150] width 149 height 8
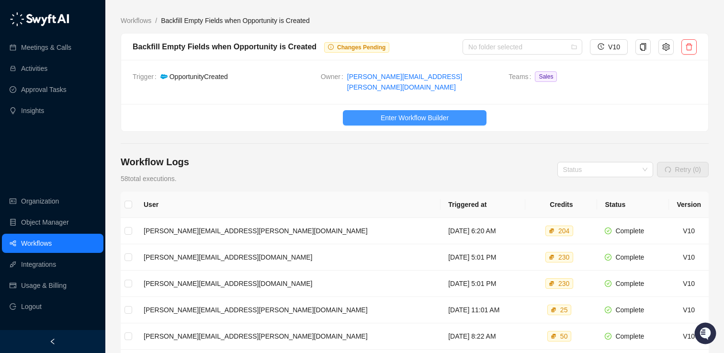
click at [374, 110] on button "Enter Workflow Builder" at bounding box center [415, 117] width 144 height 15
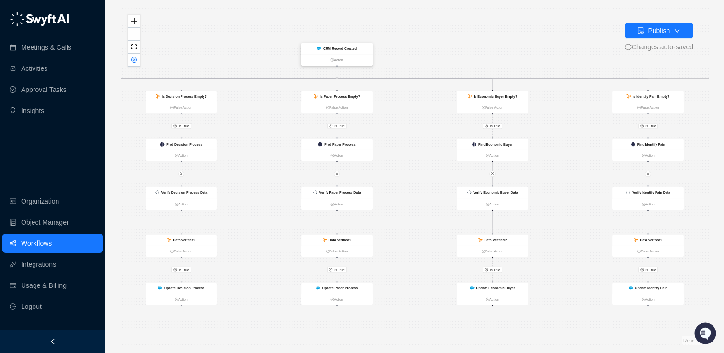
click at [327, 44] on div "CRM Record Created" at bounding box center [336, 48] width 71 height 11
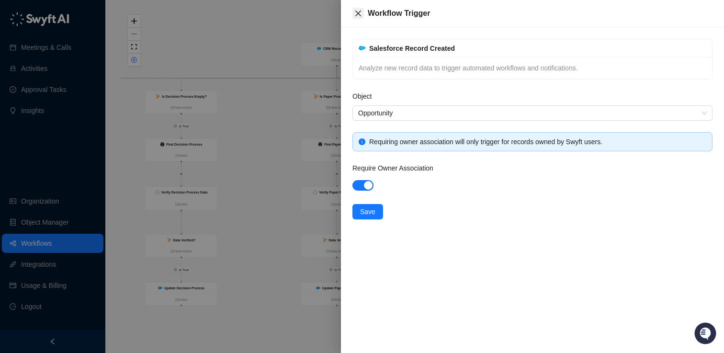
click at [362, 10] on button "Close" at bounding box center [358, 13] width 11 height 11
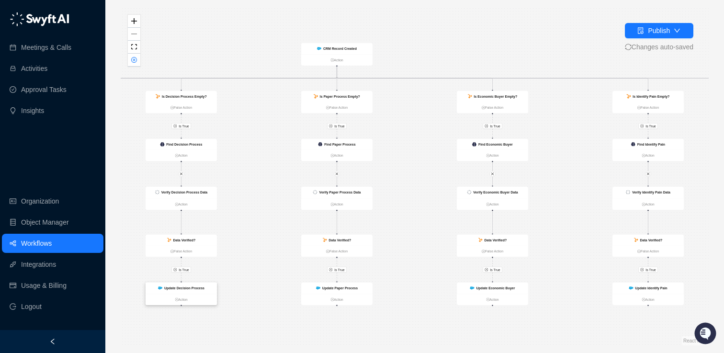
click at [178, 288] on strong "Update Decision Process" at bounding box center [184, 288] width 40 height 4
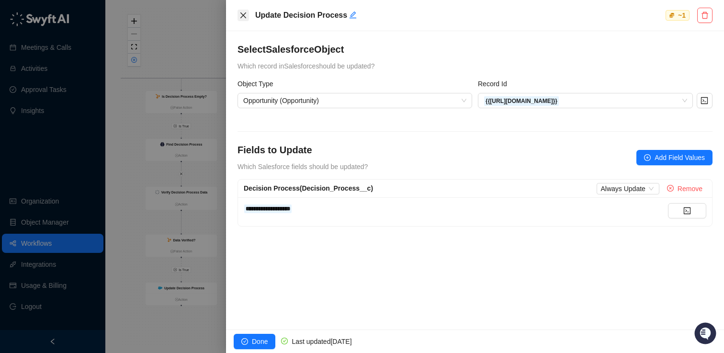
click at [248, 16] on button "Close" at bounding box center [243, 15] width 11 height 11
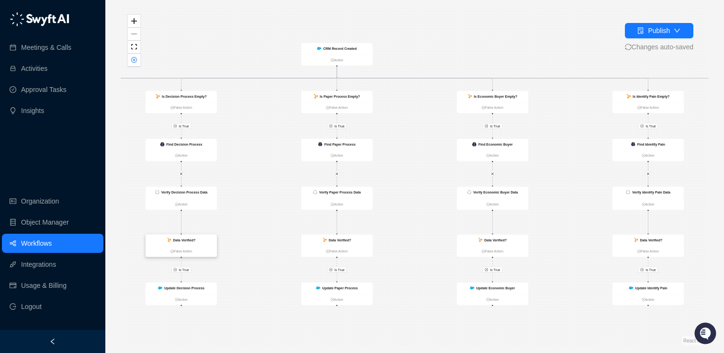
click at [177, 239] on strong "Data Verified?" at bounding box center [184, 240] width 23 height 4
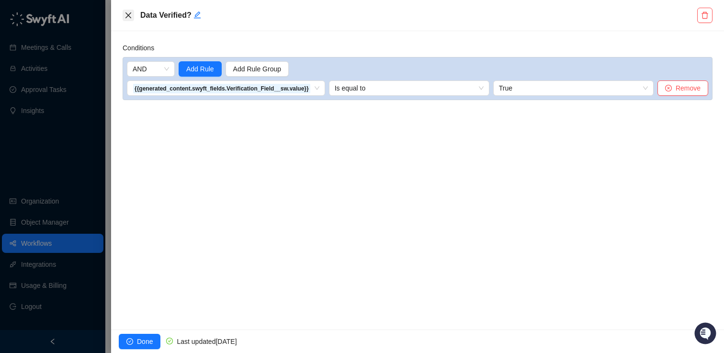
click at [126, 11] on button "Close" at bounding box center [128, 15] width 11 height 11
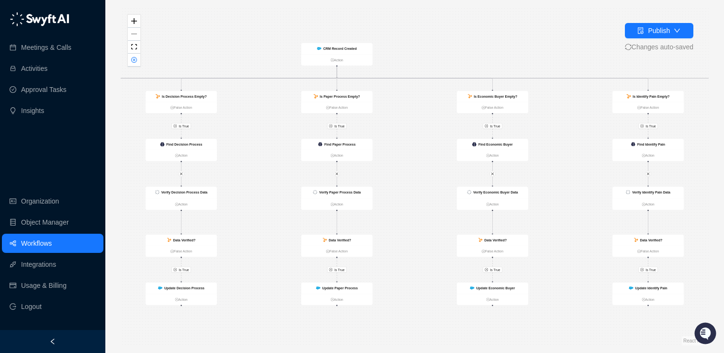
click at [40, 243] on link "Workflows" at bounding box center [36, 243] width 31 height 19
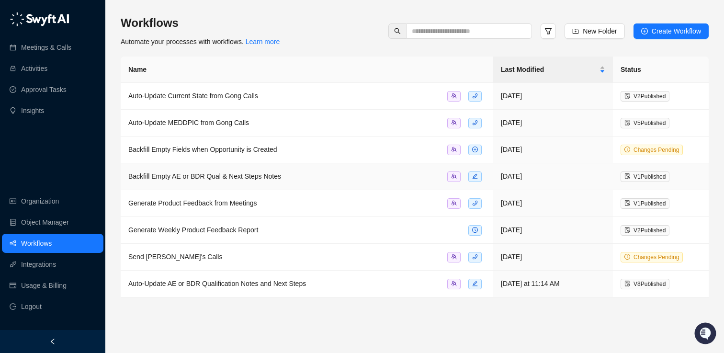
click at [217, 178] on span "Backfill Empty AE or BDR Qual & Next Steps Notes" at bounding box center [204, 176] width 153 height 8
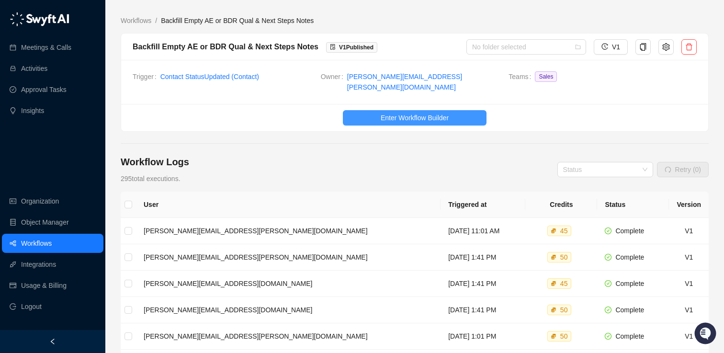
click at [390, 115] on span "Enter Workflow Builder" at bounding box center [415, 118] width 68 height 11
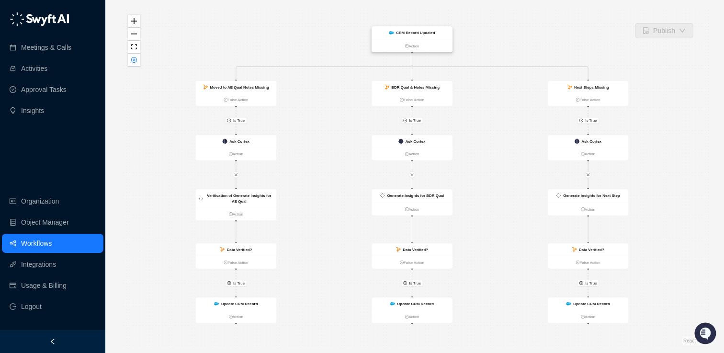
click at [411, 31] on strong "CRM Record Updated" at bounding box center [415, 33] width 39 height 4
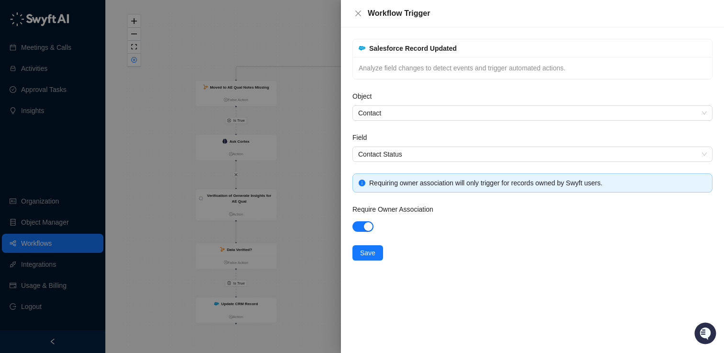
click at [411, 31] on div "Salesforce Record Updated Analyze field changes to detect events and trigger au…" at bounding box center [532, 190] width 383 height 326
click at [356, 14] on icon "close" at bounding box center [359, 14] width 8 height 8
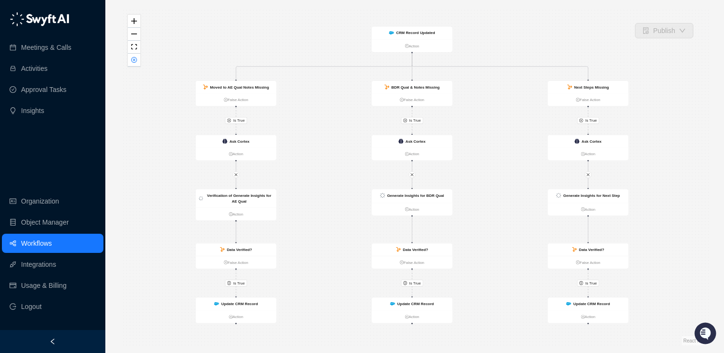
click at [39, 239] on link "Workflows" at bounding box center [36, 243] width 31 height 19
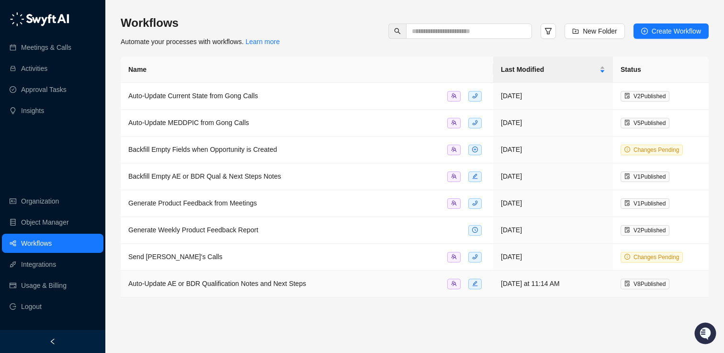
click at [201, 278] on div "Auto-Update AE or BDR Qualification Notes and Next Steps" at bounding box center [217, 283] width 178 height 11
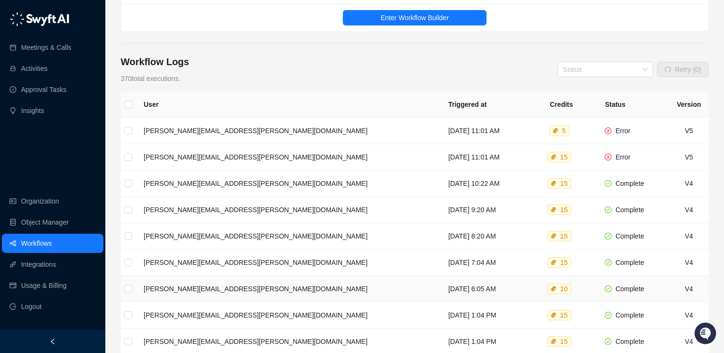
scroll to position [97, 0]
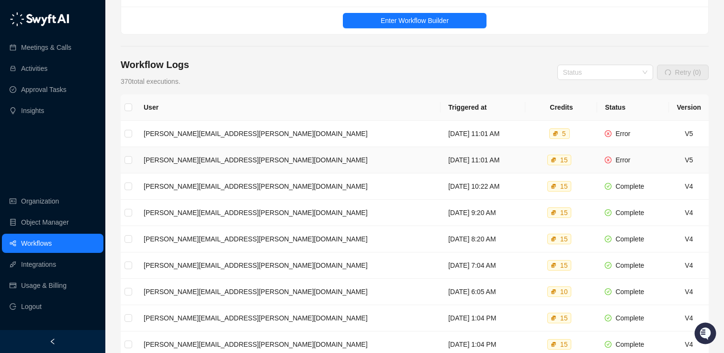
click at [441, 154] on td "Wednesday, 10/15/25, 11:01 AM" at bounding box center [483, 160] width 85 height 26
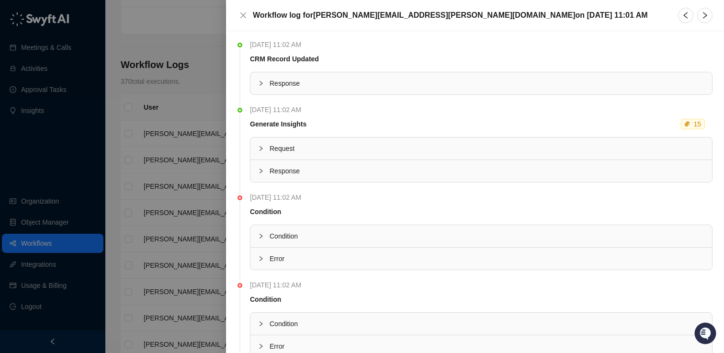
scroll to position [70, 0]
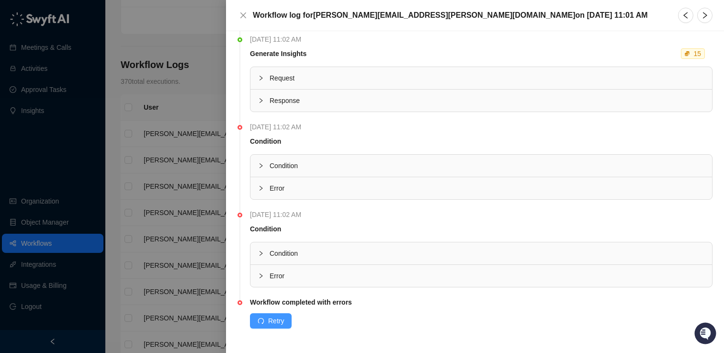
click at [270, 320] on span "Retry" at bounding box center [276, 321] width 16 height 11
click at [243, 11] on icon "close" at bounding box center [244, 15] width 8 height 8
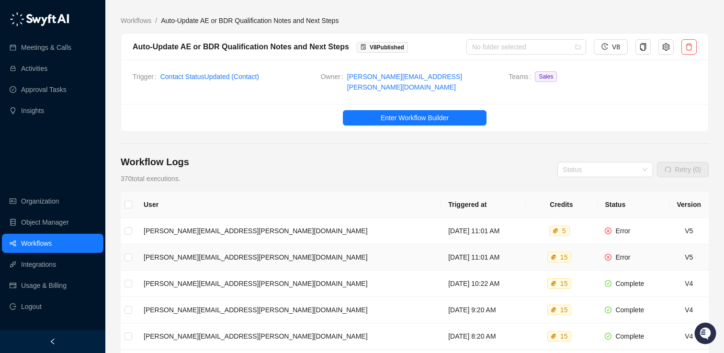
click at [177, 250] on td "daniel.zakharia@toriihq.com" at bounding box center [288, 257] width 305 height 26
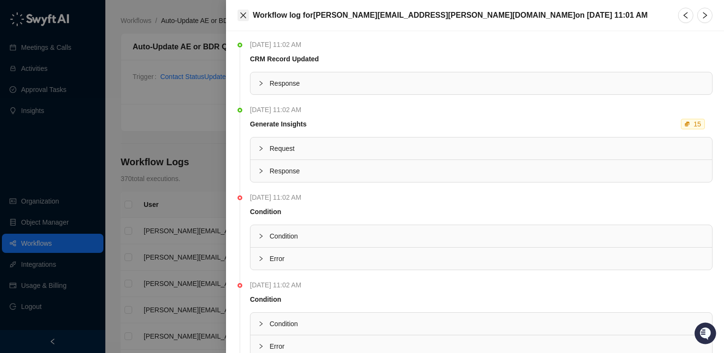
click at [238, 12] on button "Close" at bounding box center [243, 15] width 11 height 11
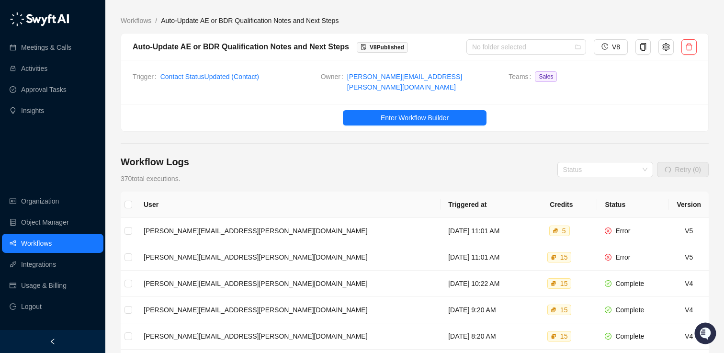
click at [47, 236] on link "Workflows" at bounding box center [36, 243] width 31 height 19
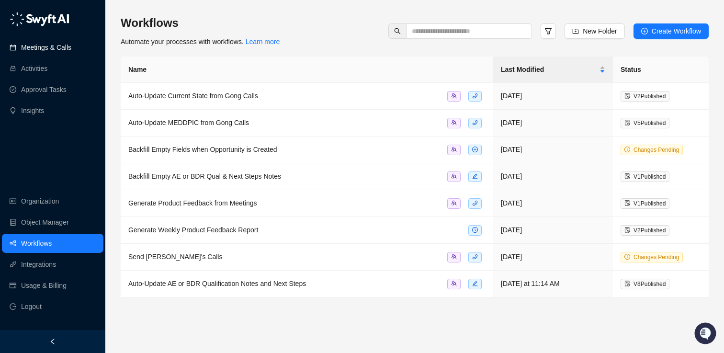
click at [52, 46] on link "Meetings & Calls" at bounding box center [46, 47] width 50 height 19
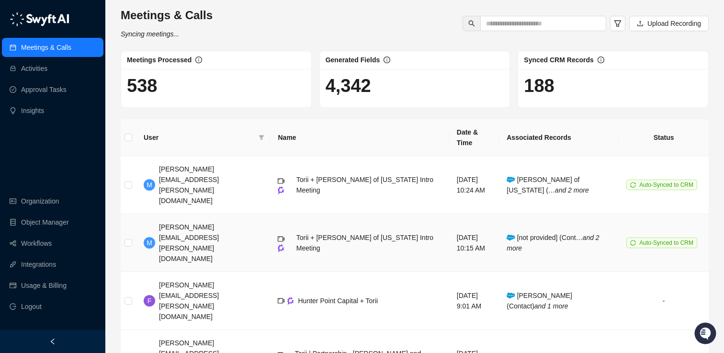
click at [566, 234] on span "[not provided] (Cont… and 2 more" at bounding box center [553, 243] width 92 height 18
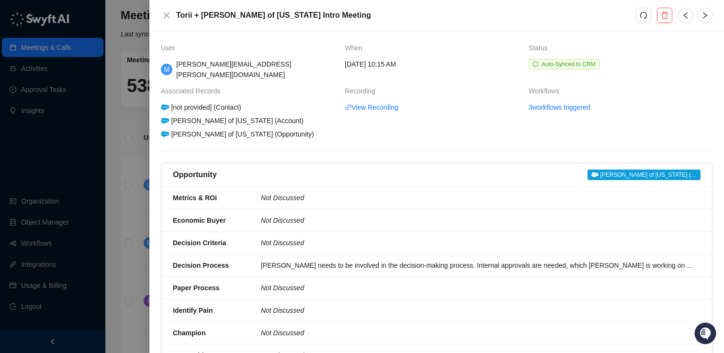
click at [665, 170] on span "[PERSON_NAME] of [US_STATE] (…" at bounding box center [644, 175] width 113 height 11
click at [649, 18] on button "button" at bounding box center [643, 15] width 15 height 15
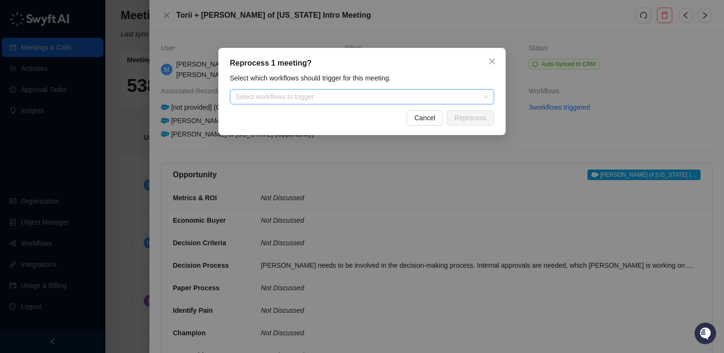
click at [385, 96] on div at bounding box center [357, 96] width 251 height 7
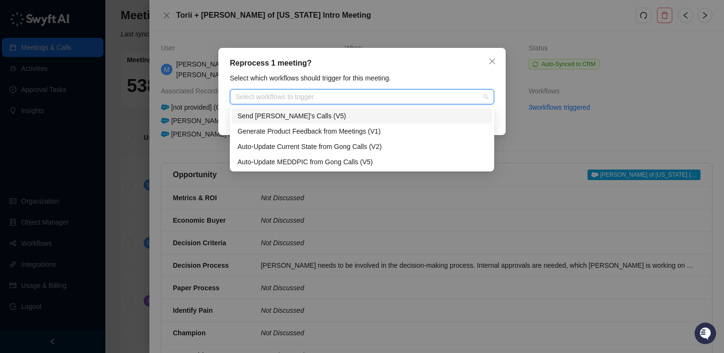
click at [402, 79] on div "Select which workflows should trigger for this meeting." at bounding box center [362, 78] width 270 height 11
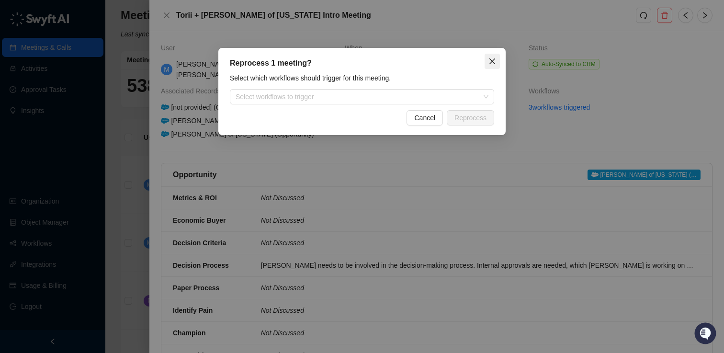
click at [492, 59] on icon "close" at bounding box center [493, 61] width 8 height 8
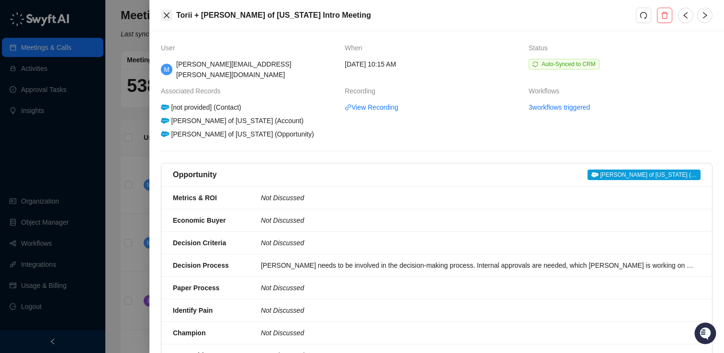
click at [165, 12] on icon "close" at bounding box center [167, 15] width 8 height 8
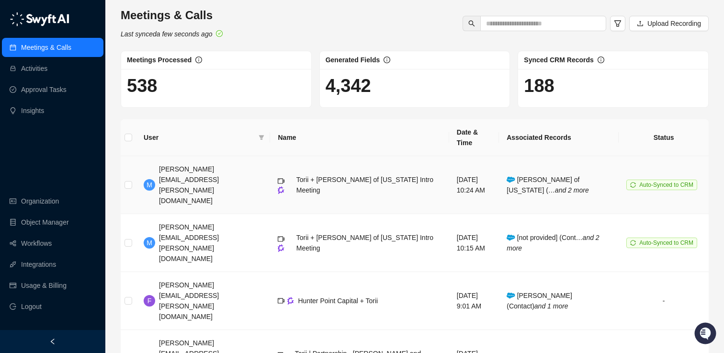
click at [339, 176] on span "Torii + [PERSON_NAME] of [US_STATE] Intro Meeting" at bounding box center [365, 185] width 137 height 18
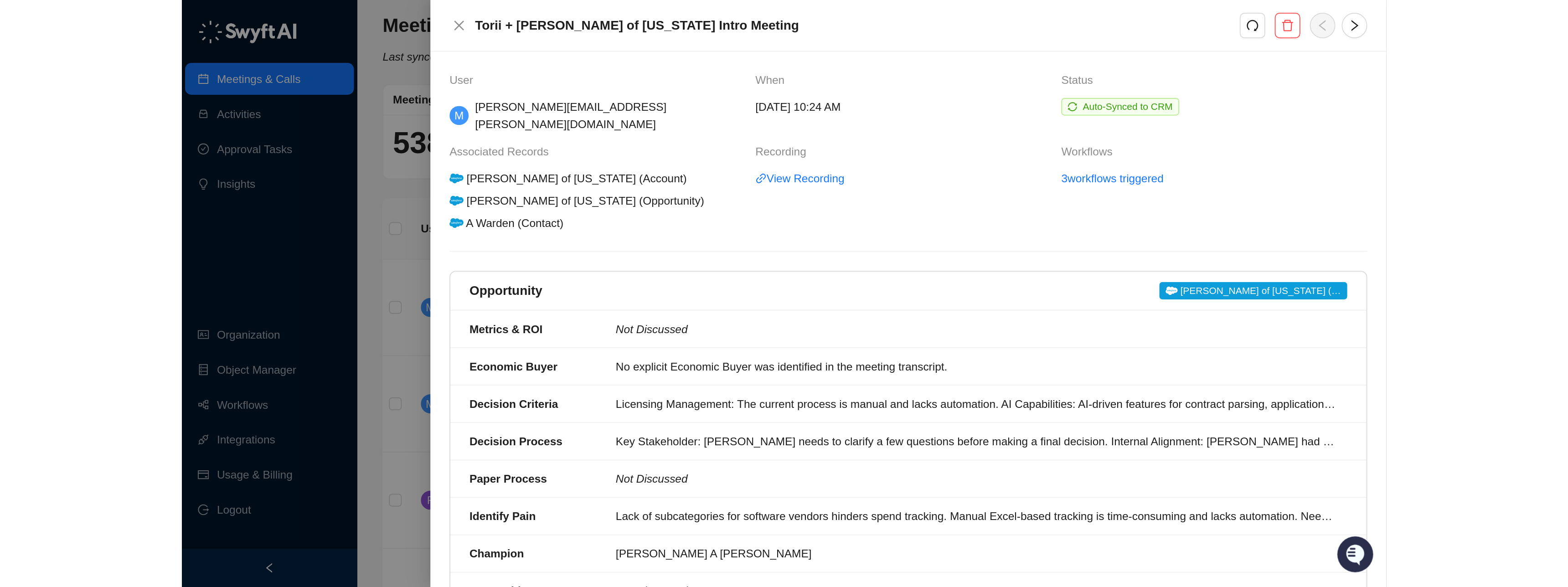
scroll to position [147, 0]
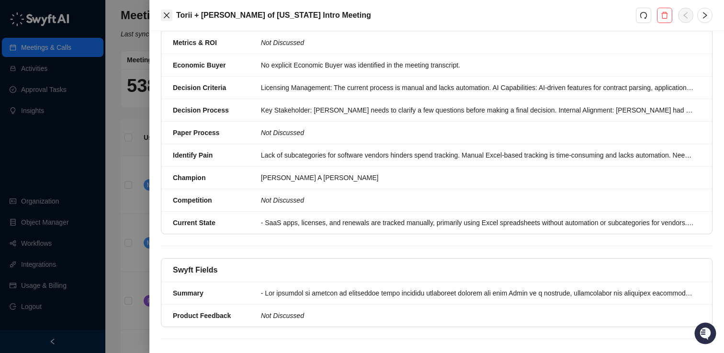
click at [163, 11] on button "Close" at bounding box center [166, 15] width 11 height 11
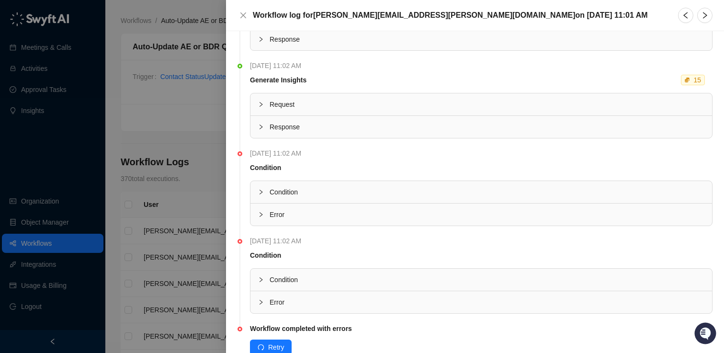
scroll to position [70, 0]
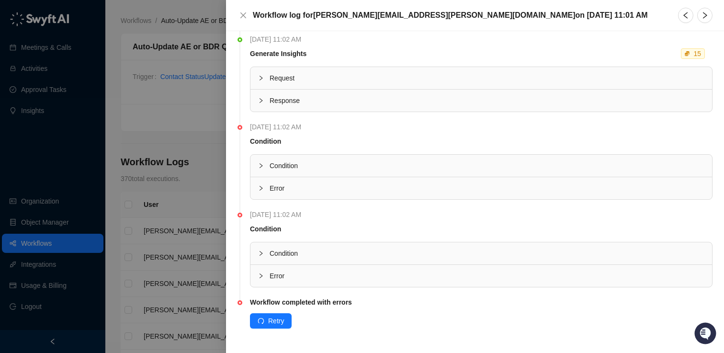
click at [259, 160] on div "Condition" at bounding box center [482, 166] width 462 height 22
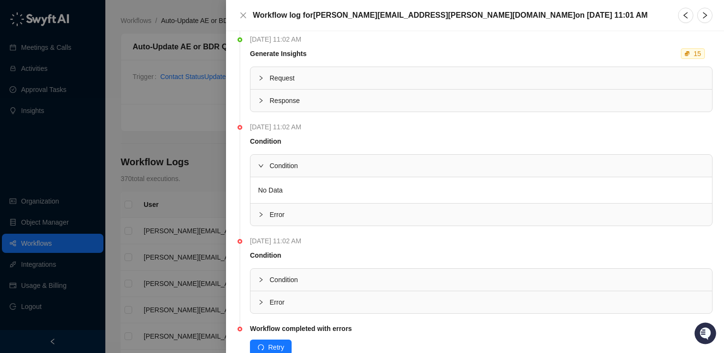
click at [259, 160] on div "Condition" at bounding box center [482, 166] width 462 height 22
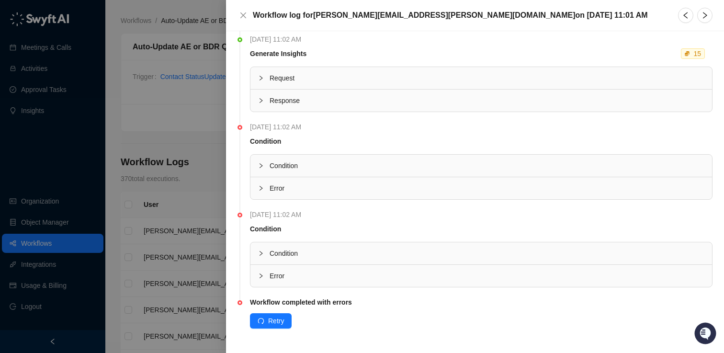
click at [259, 188] on icon "collapsed" at bounding box center [261, 188] width 6 height 6
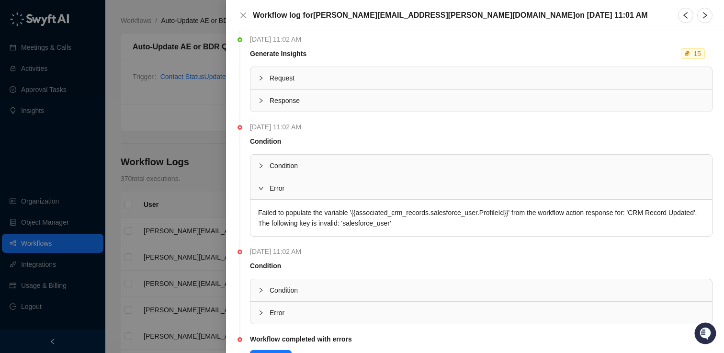
click at [259, 188] on icon "expanded" at bounding box center [261, 188] width 6 height 6
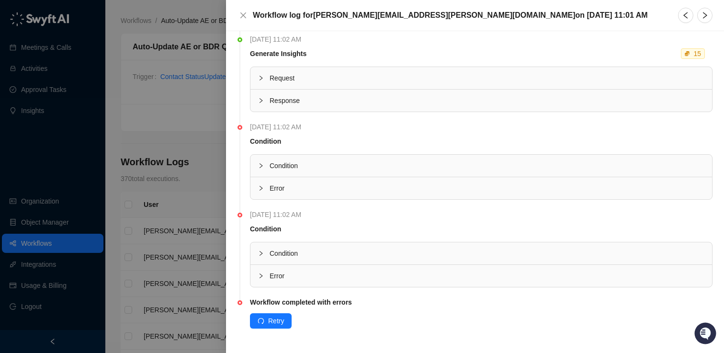
click at [264, 253] on div at bounding box center [263, 253] width 11 height 11
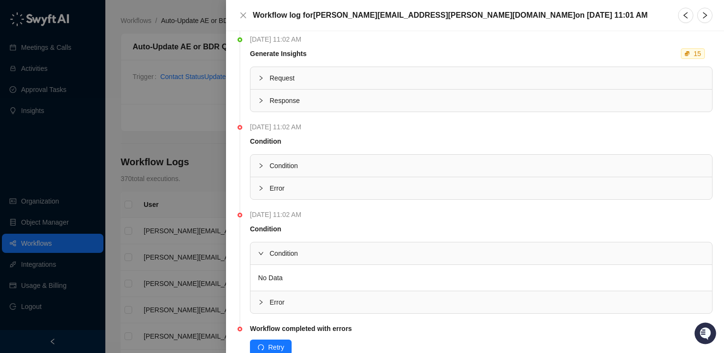
click at [264, 253] on div at bounding box center [263, 253] width 11 height 11
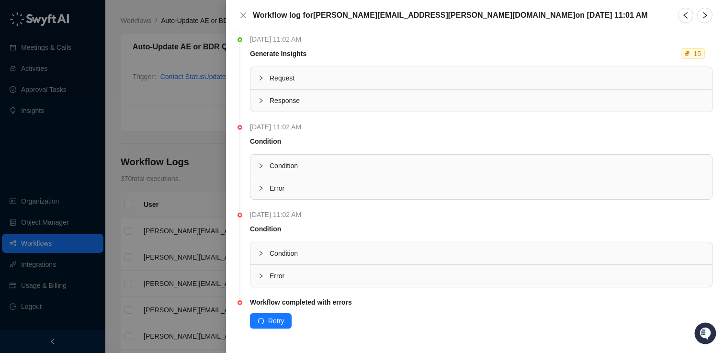
click at [263, 282] on div "Error" at bounding box center [482, 276] width 462 height 22
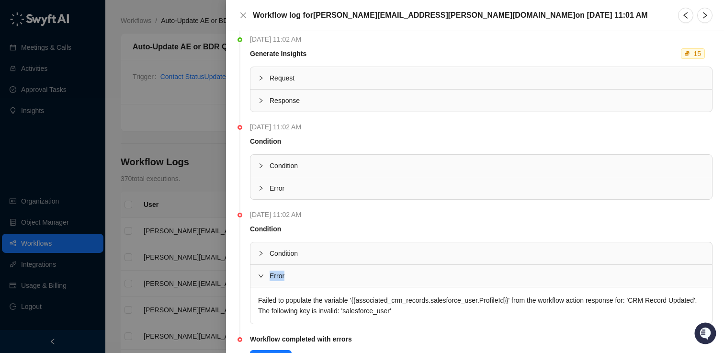
click at [263, 282] on div "Error" at bounding box center [482, 276] width 462 height 22
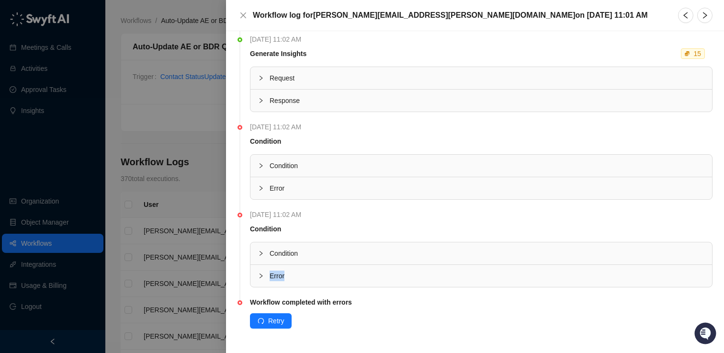
click at [263, 282] on div "Error" at bounding box center [482, 276] width 462 height 22
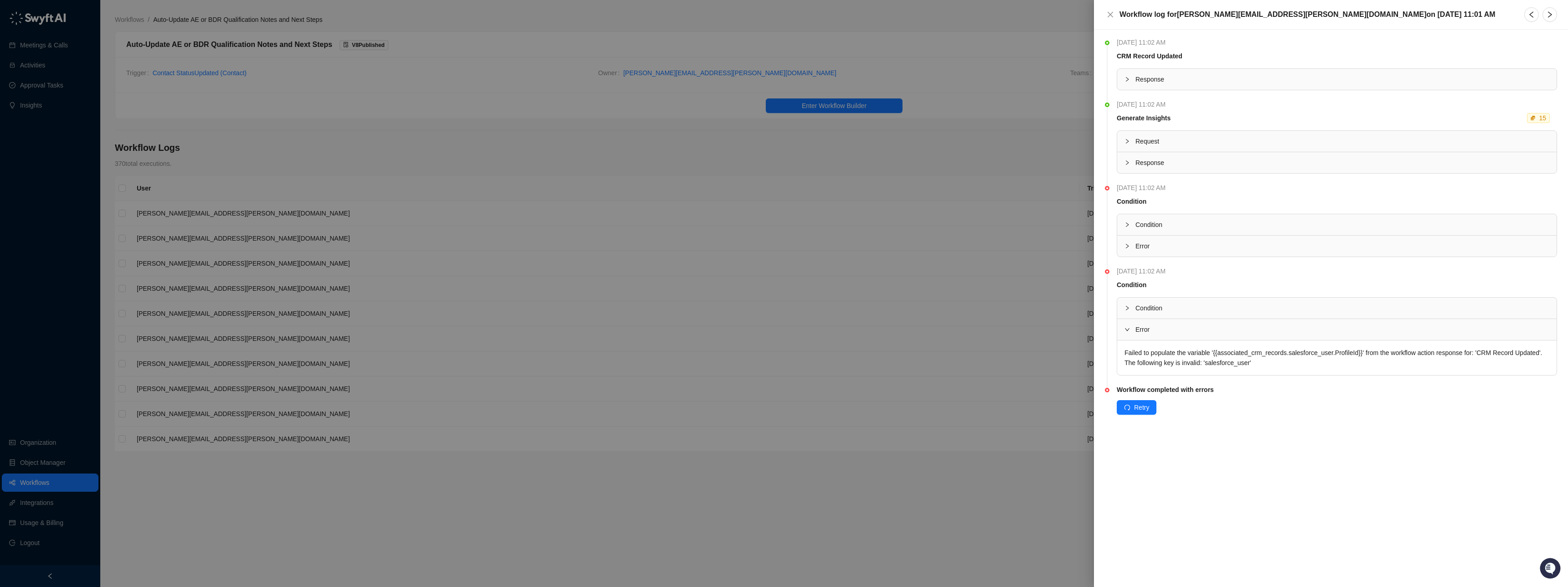
scroll to position [0, 0]
click at [1136, 85] on div "Response" at bounding box center [1337, 79] width 440 height 21
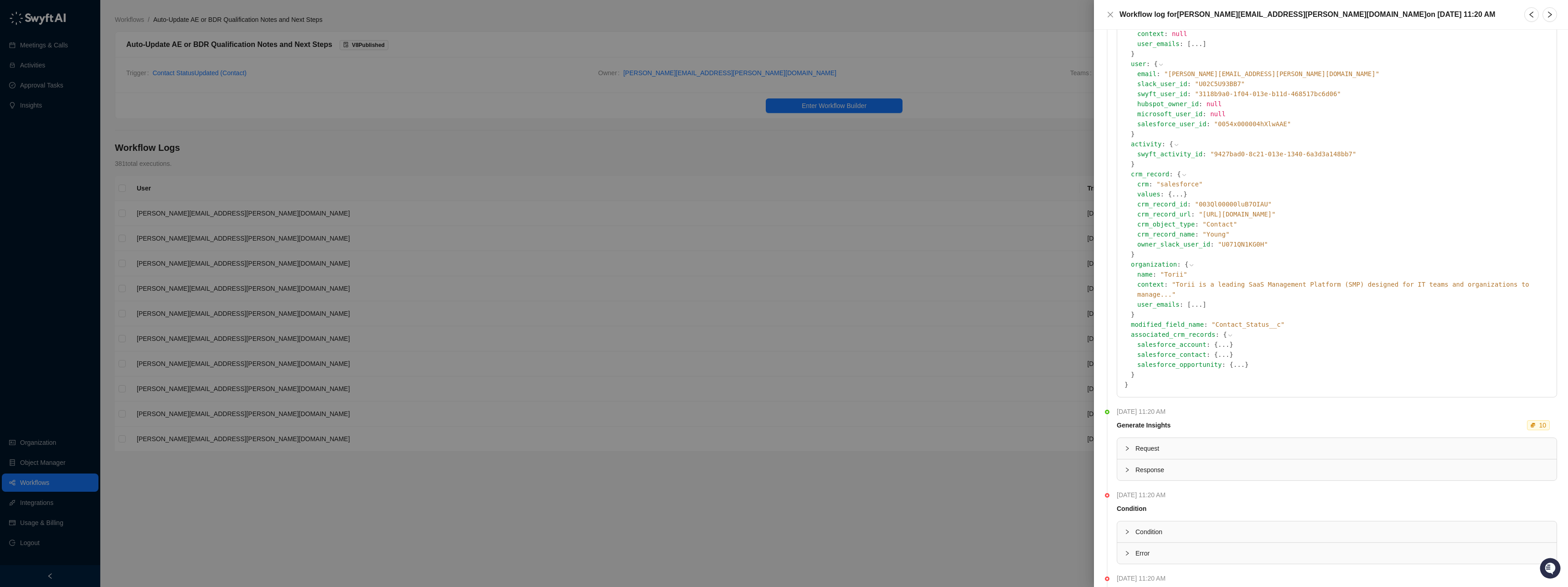
scroll to position [191, 0]
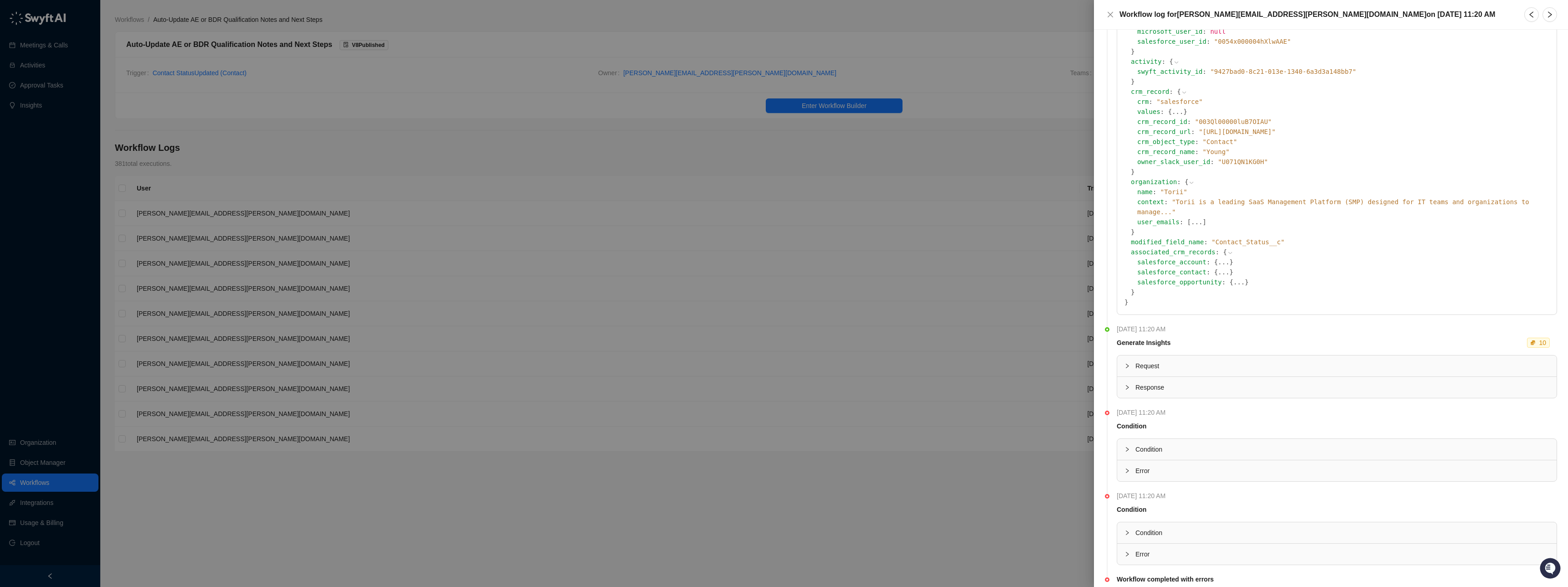
click at [1165, 361] on span "Request" at bounding box center [1343, 365] width 414 height 10
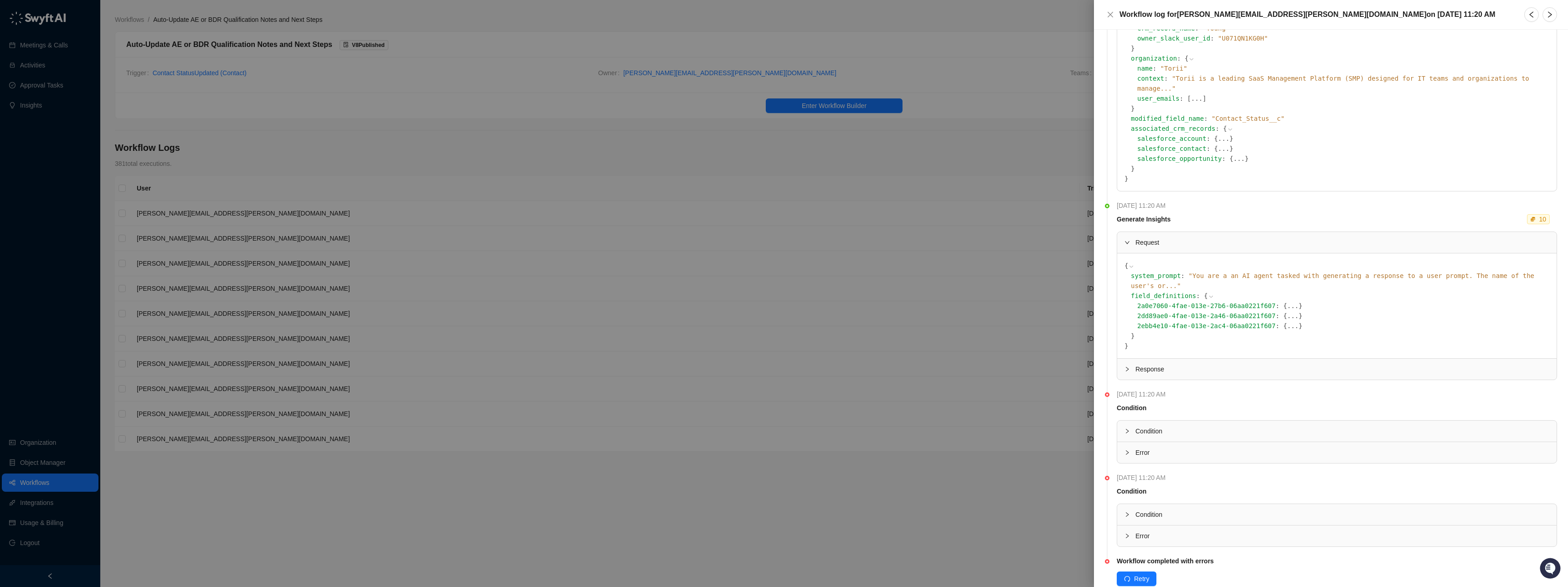
click at [1163, 359] on div "Response" at bounding box center [1337, 369] width 440 height 21
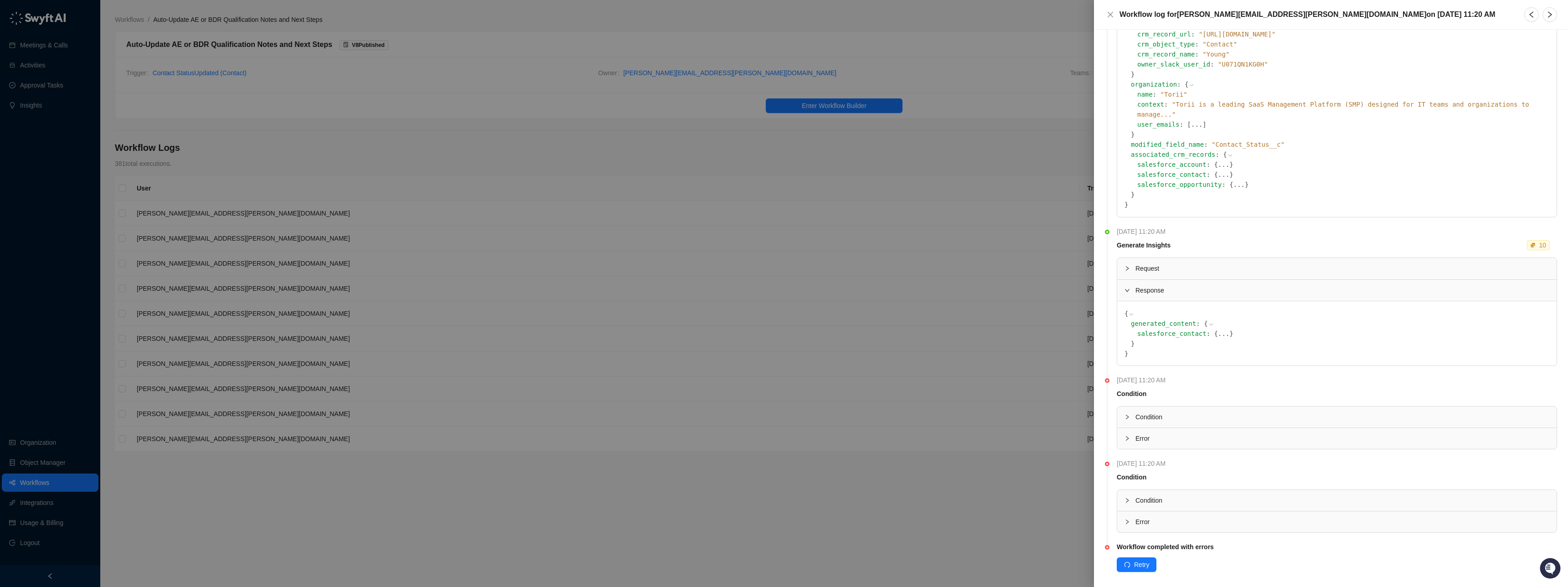
scroll to position [287, 0]
click at [1154, 414] on div "Condition" at bounding box center [1149, 419] width 27 height 10
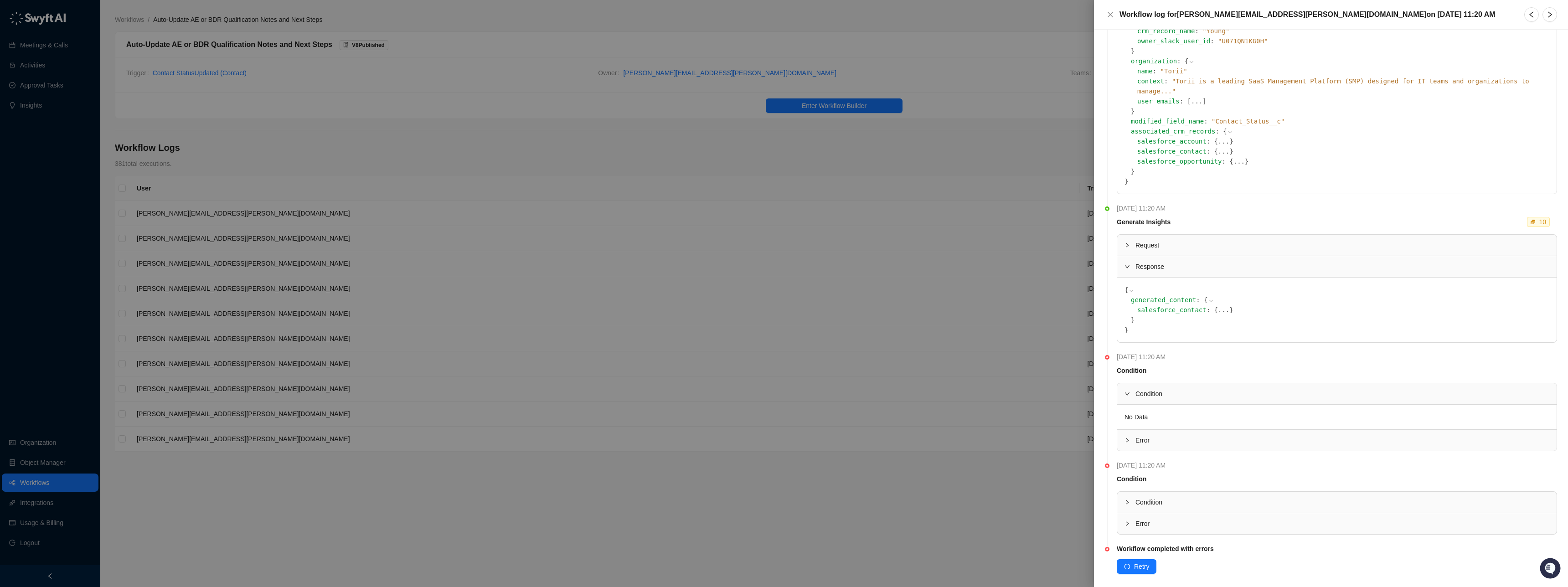
click at [1158, 436] on span "Error" at bounding box center [1343, 440] width 414 height 10
click at [578, 250] on div at bounding box center [784, 293] width 1568 height 587
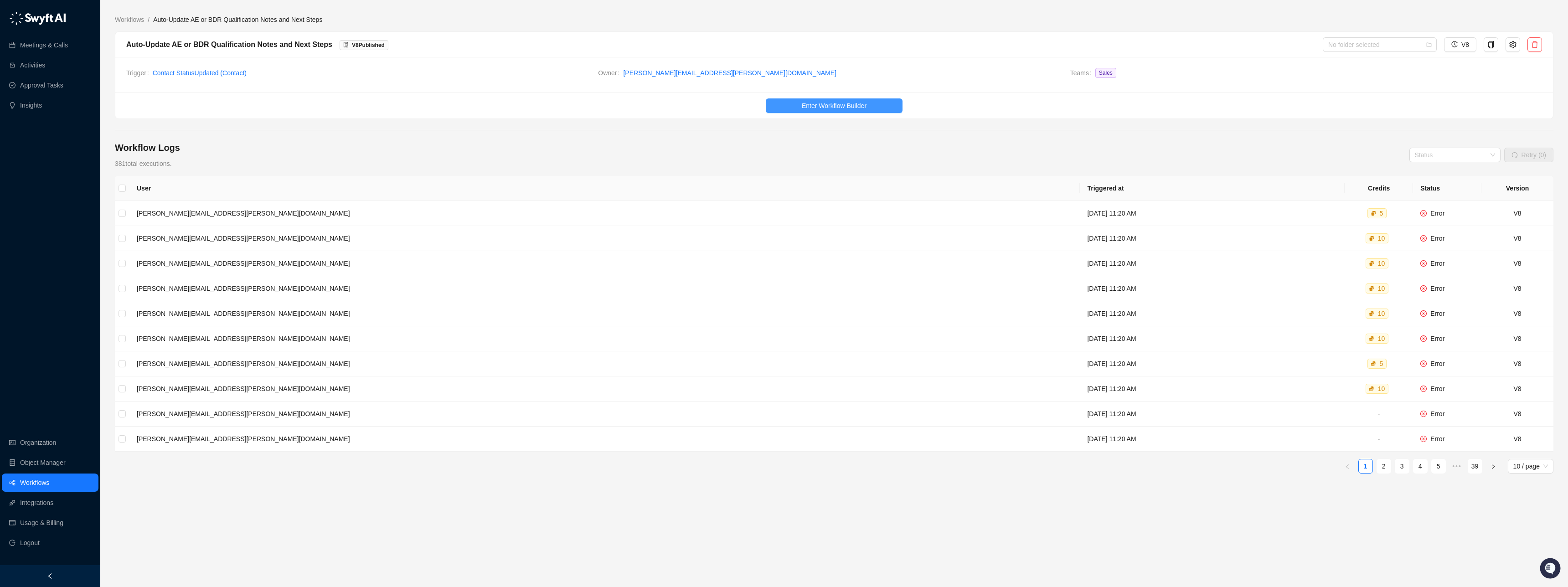
click at [785, 103] on button "Enter Workflow Builder" at bounding box center [834, 105] width 137 height 14
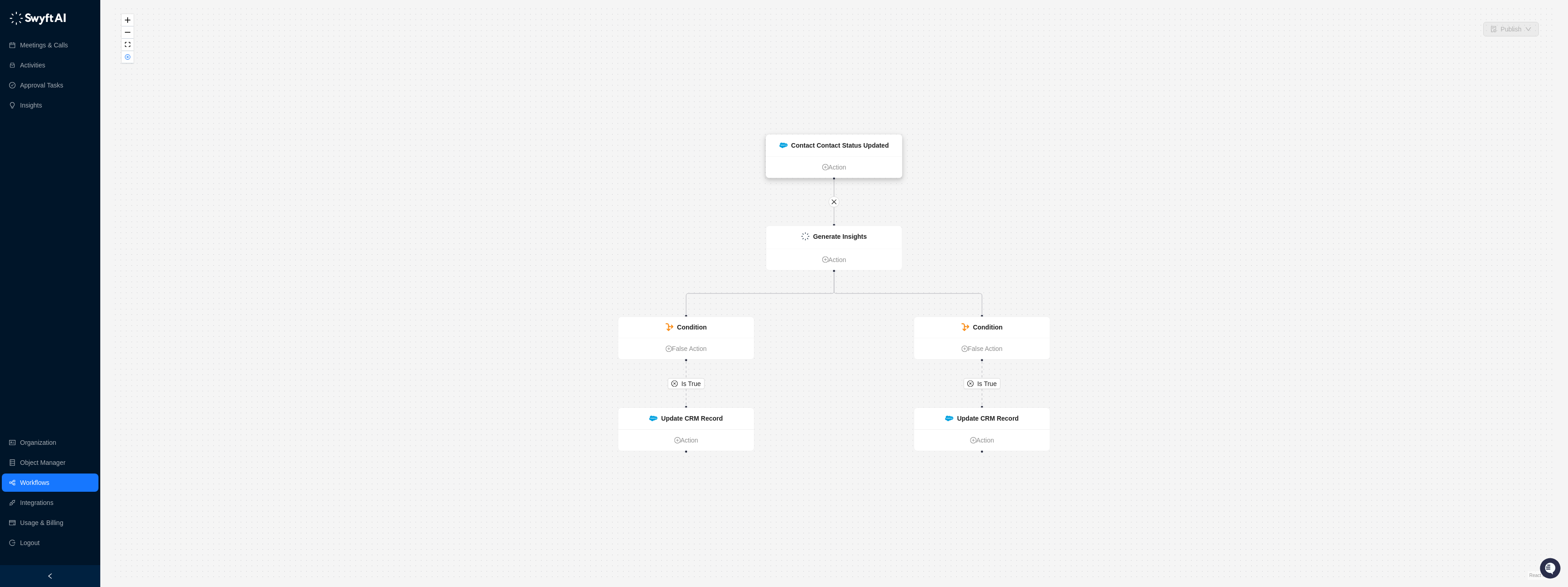
click at [854, 146] on strong "Contact Contact Status Updated" at bounding box center [840, 146] width 98 height 8
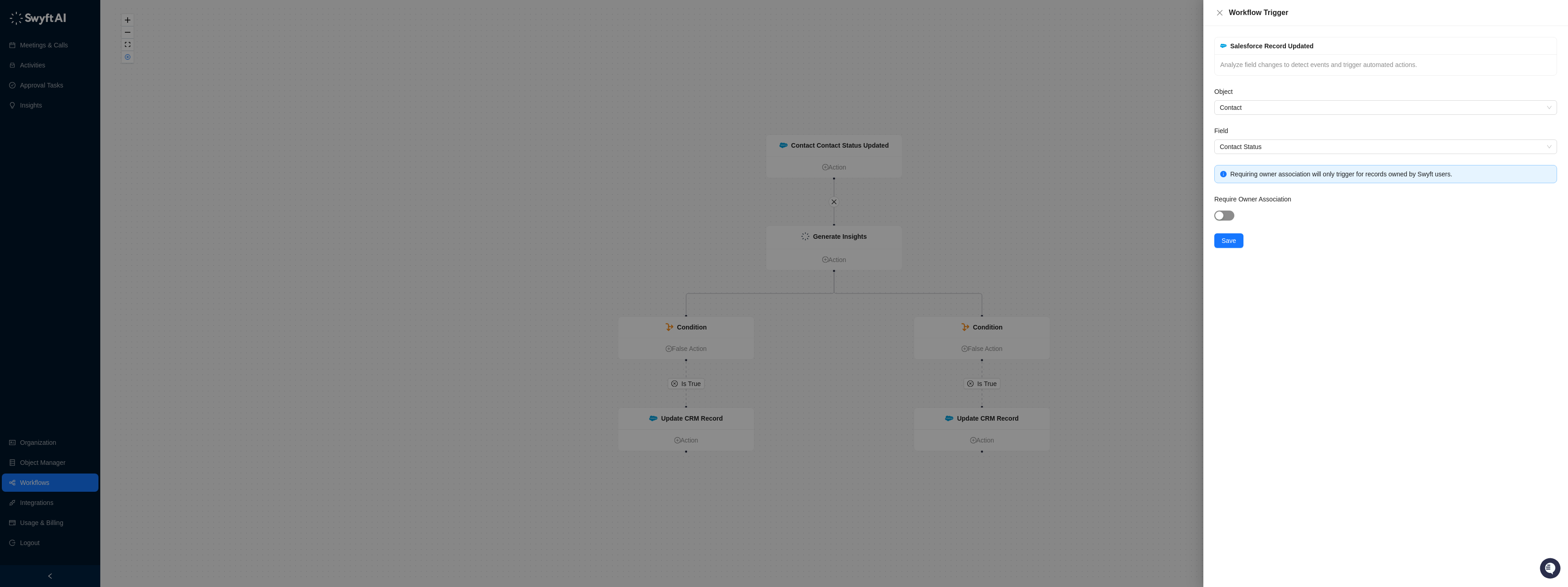
click at [1227, 210] on span "button" at bounding box center [1224, 215] width 20 height 10
click at [1231, 245] on span "Save" at bounding box center [1228, 241] width 14 height 10
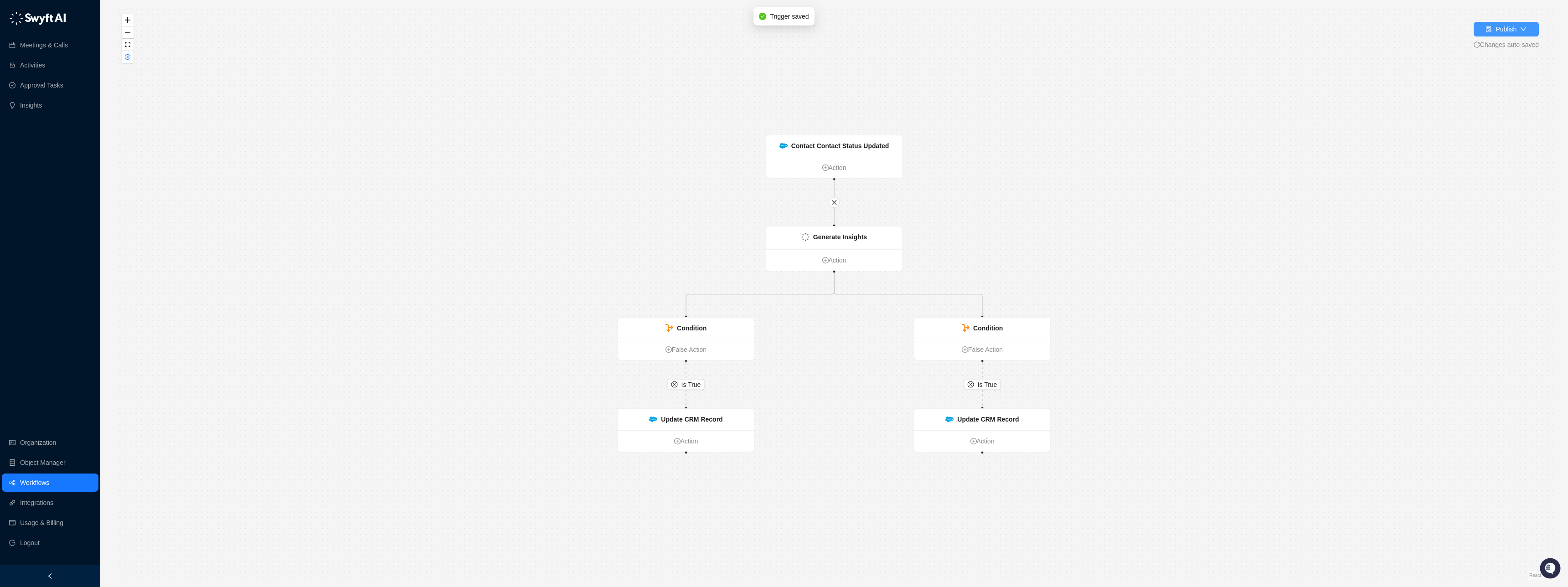
click at [1502, 32] on div "Publish" at bounding box center [1506, 29] width 21 height 10
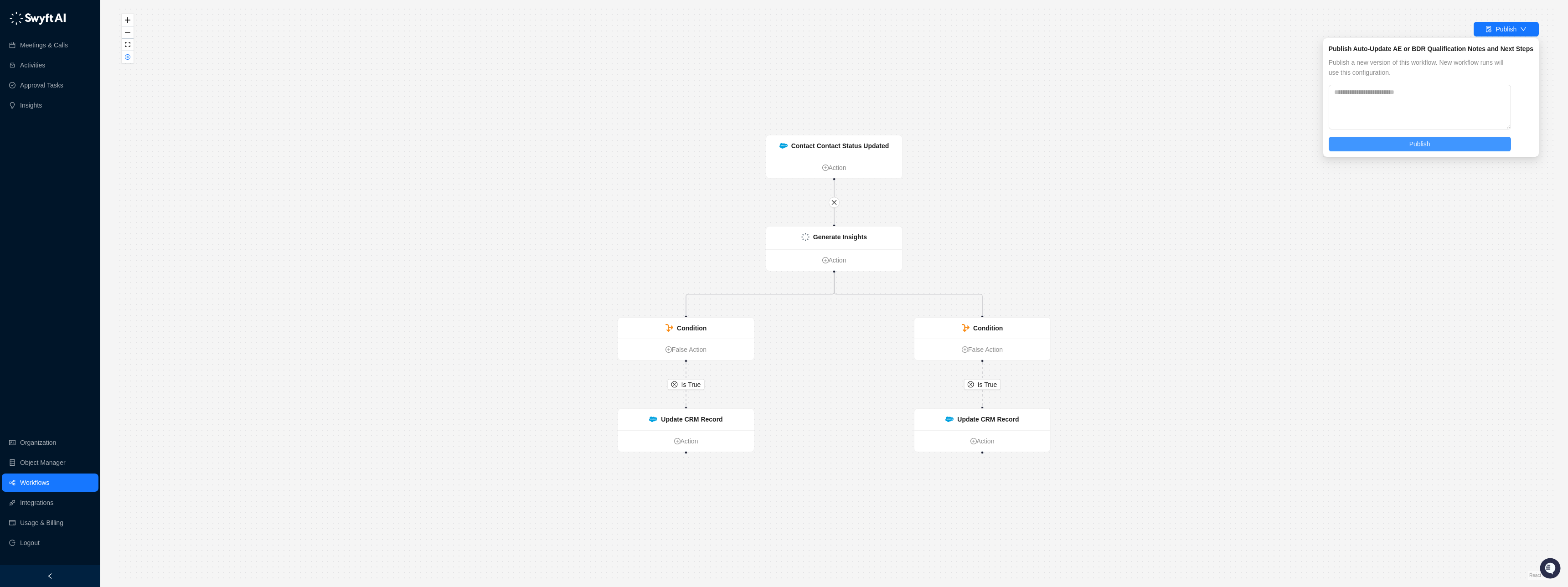
click at [1401, 144] on button "Publish" at bounding box center [1421, 144] width 183 height 14
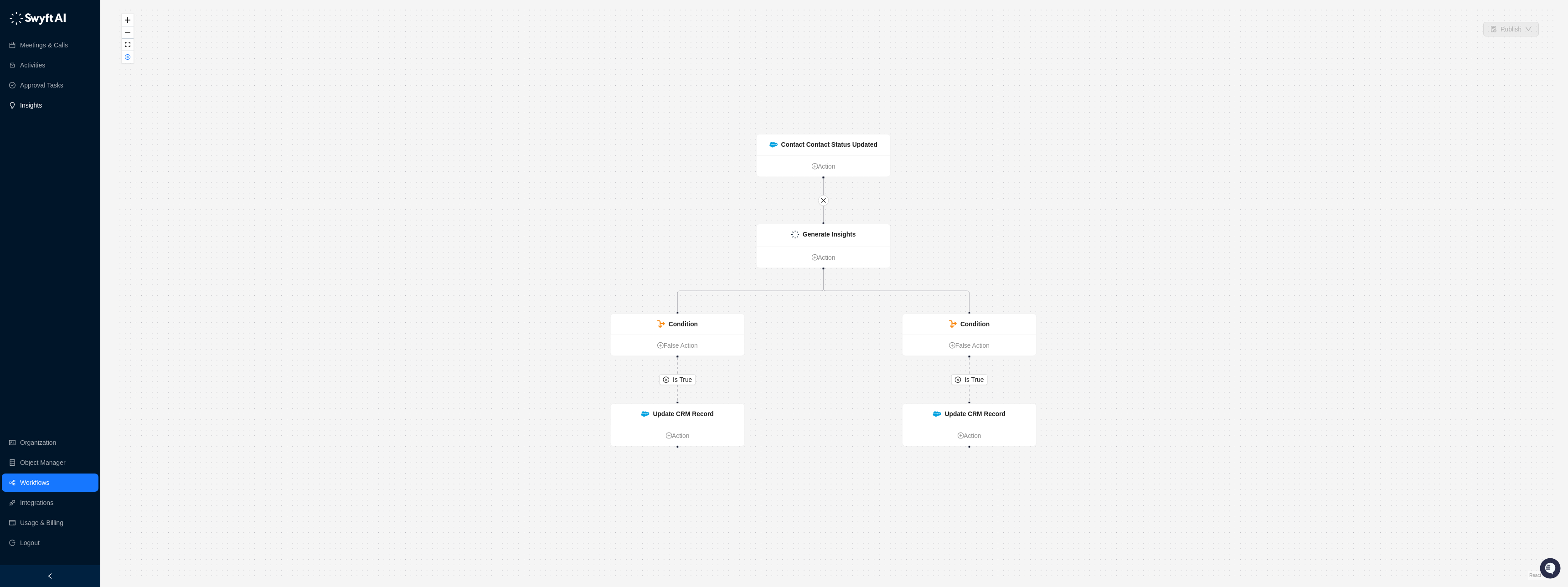
click at [28, 103] on link "Insights" at bounding box center [30, 105] width 22 height 18
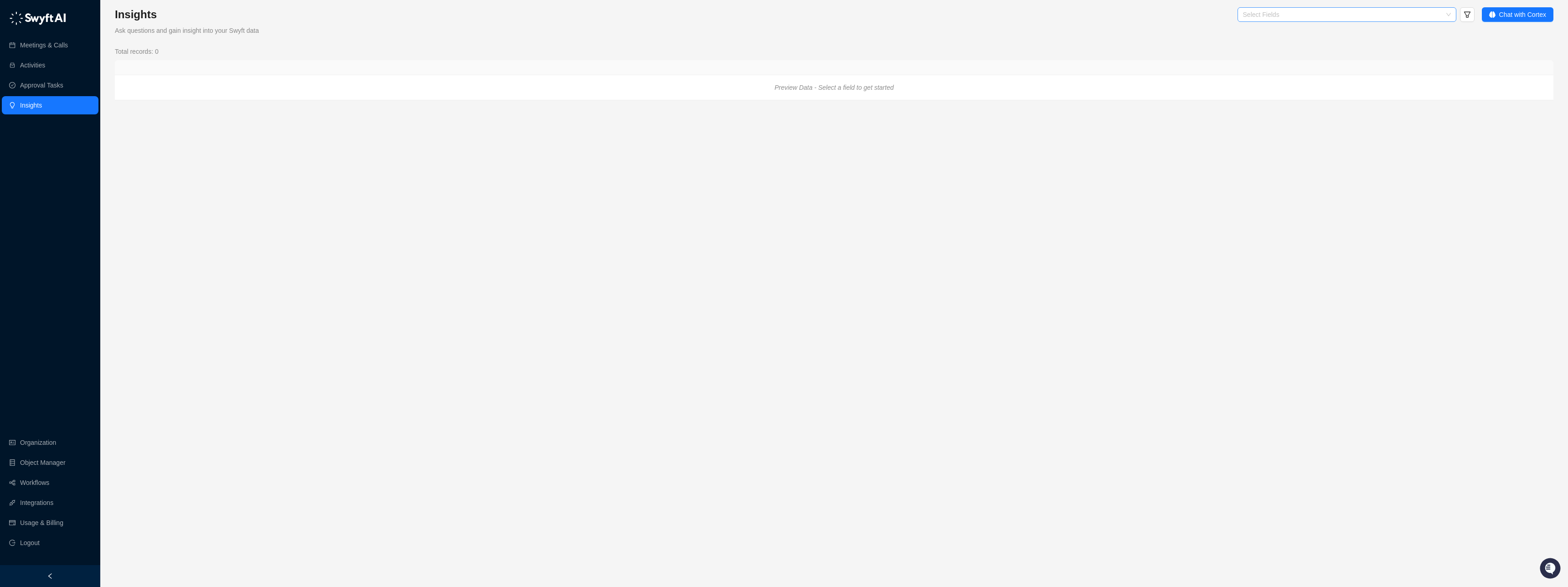
click at [1361, 8] on div "Select Fields" at bounding box center [1347, 14] width 219 height 14
click at [1277, 31] on div "Summary" at bounding box center [1345, 32] width 205 height 10
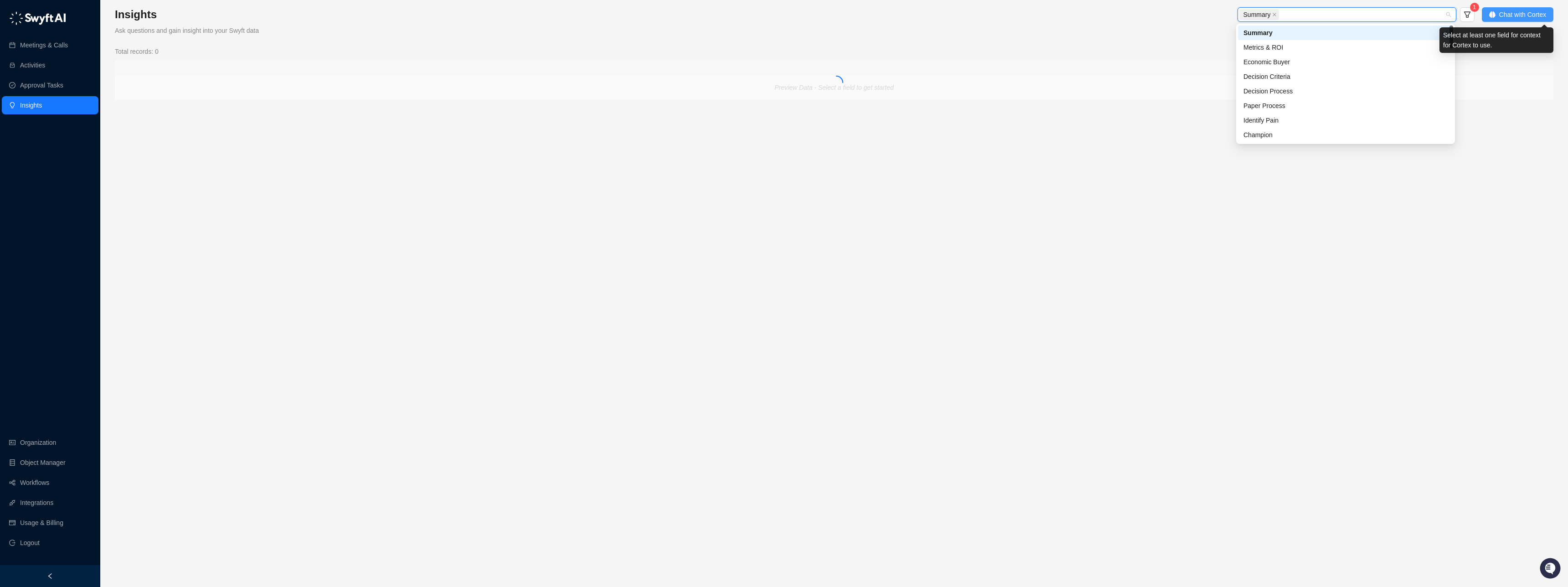
click at [1507, 15] on span "Chat with Cortex" at bounding box center [1522, 14] width 47 height 10
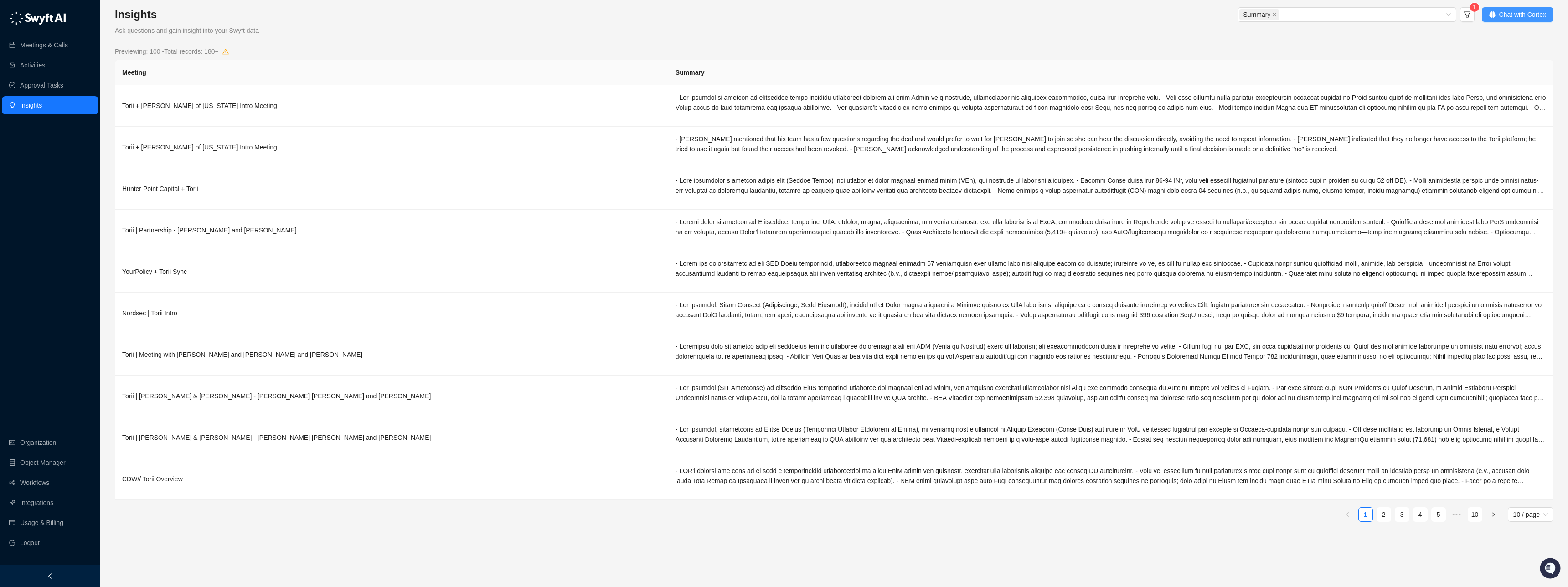
click at [1528, 12] on span "Chat with Cortex" at bounding box center [1522, 14] width 47 height 10
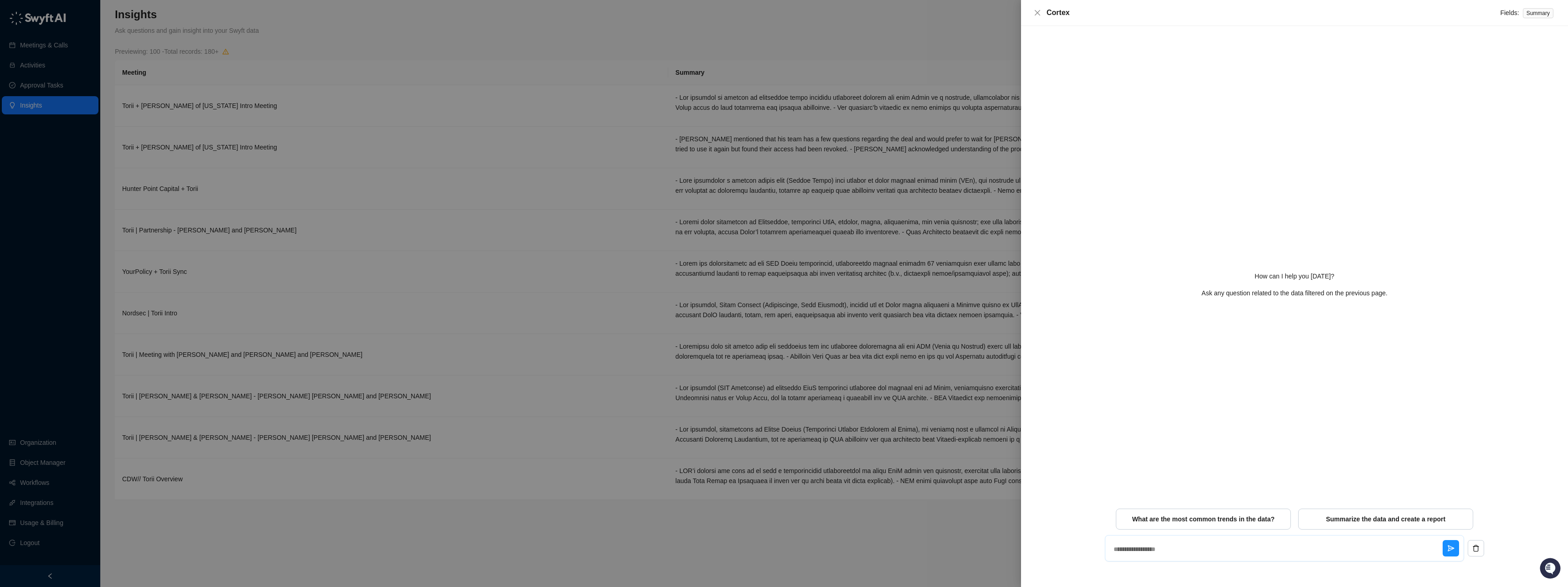
drag, startPoint x: 1313, startPoint y: 550, endPoint x: 1276, endPoint y: 538, distance: 38.9
click at [1312, 550] on textarea at bounding box center [1277, 549] width 333 height 24
click at [1231, 519] on span "What are the most common trends in the data?" at bounding box center [1204, 519] width 143 height 10
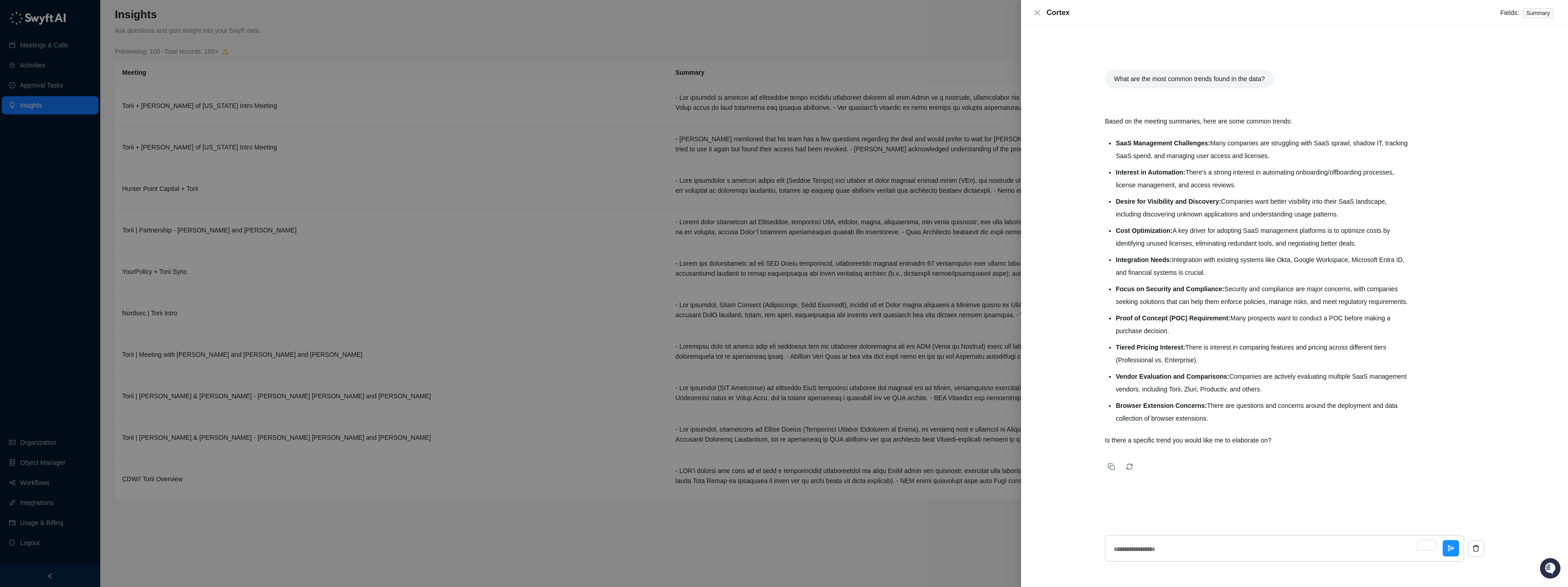
click at [56, 98] on div at bounding box center [784, 293] width 1568 height 587
type textarea "*"
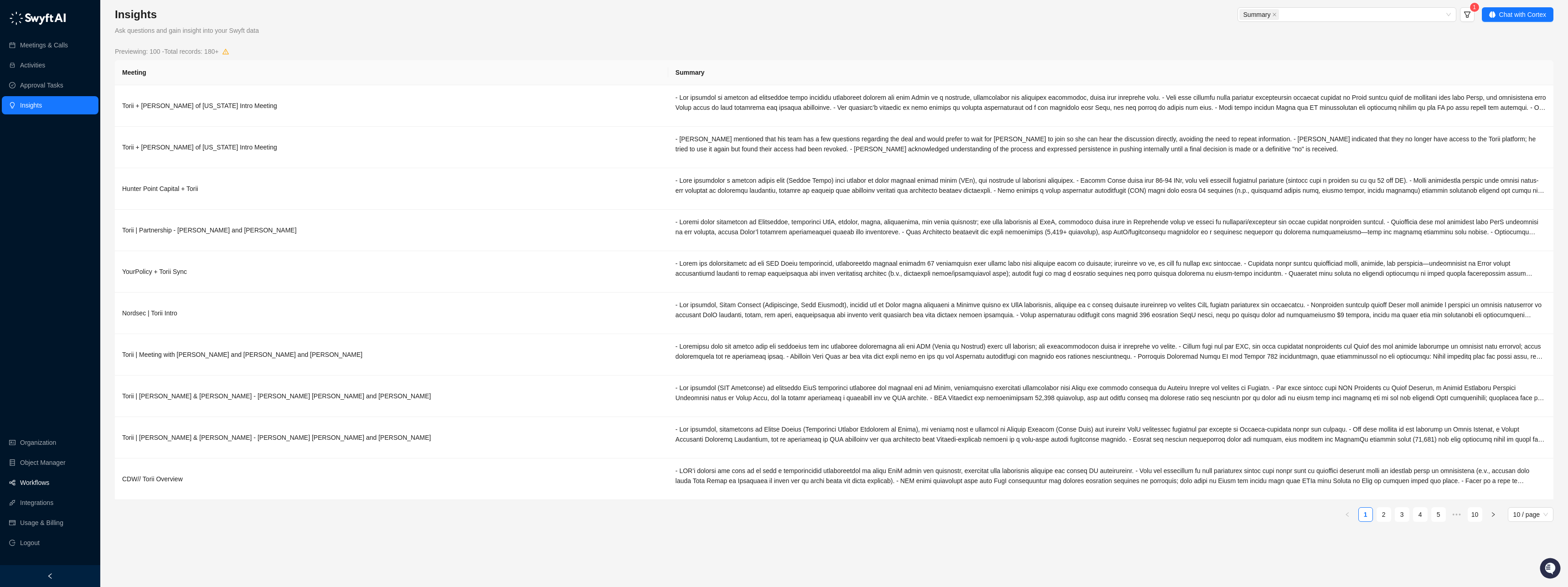
click at [41, 480] on link "Workflows" at bounding box center [34, 482] width 29 height 18
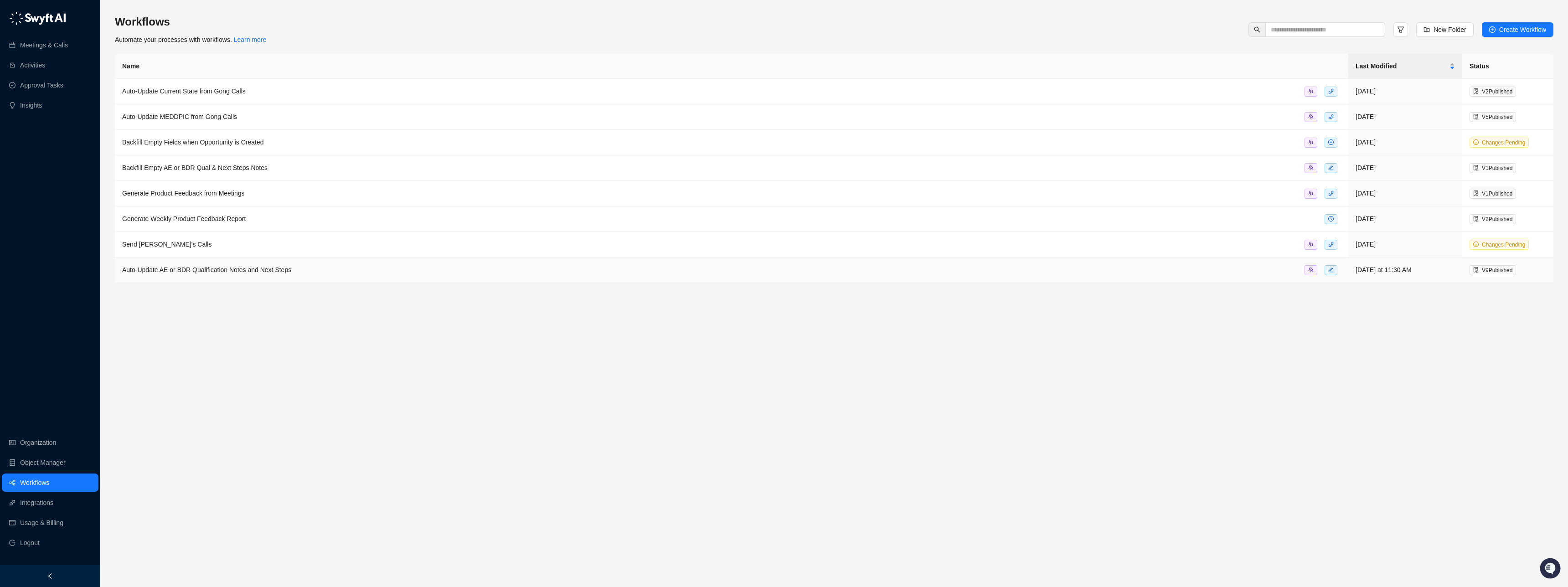
click at [180, 272] on span "Auto-Update AE or BDR Qualification Notes and Next Steps" at bounding box center [206, 270] width 169 height 8
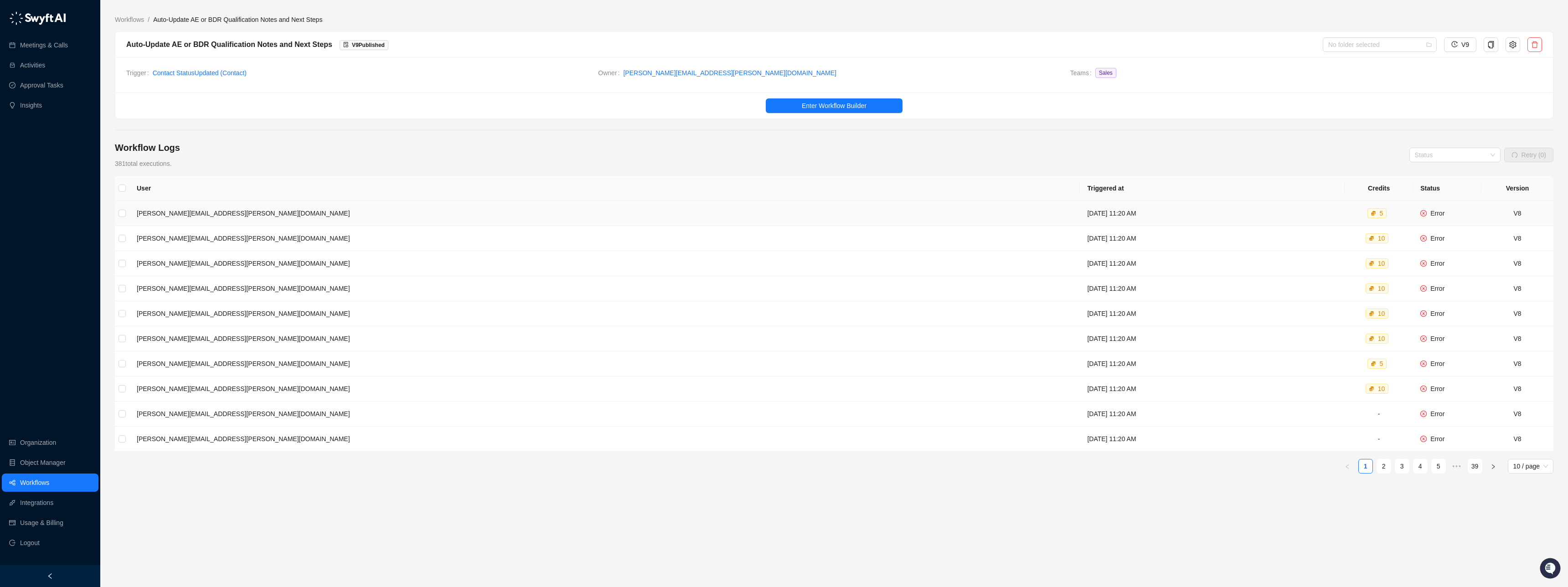
click at [514, 213] on td "steven.jabkiewicz@toriihq.com" at bounding box center [604, 213] width 951 height 25
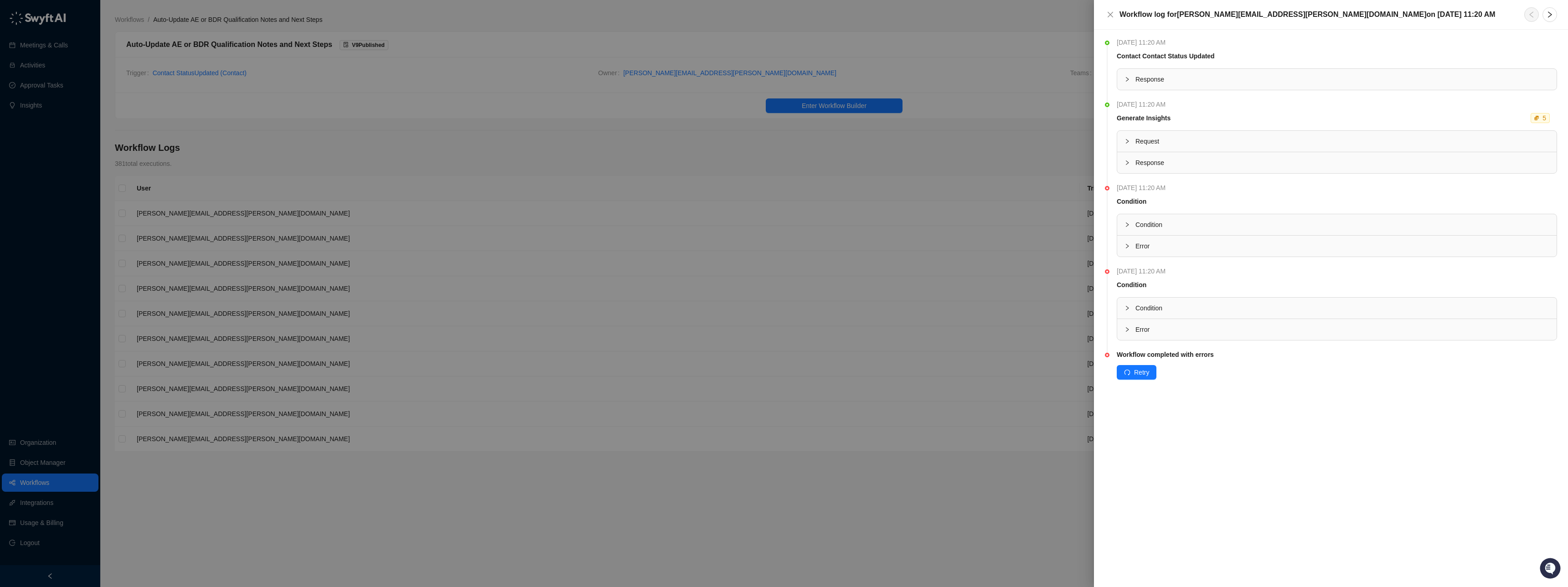
click at [1118, 140] on div "Request" at bounding box center [1337, 142] width 440 height 21
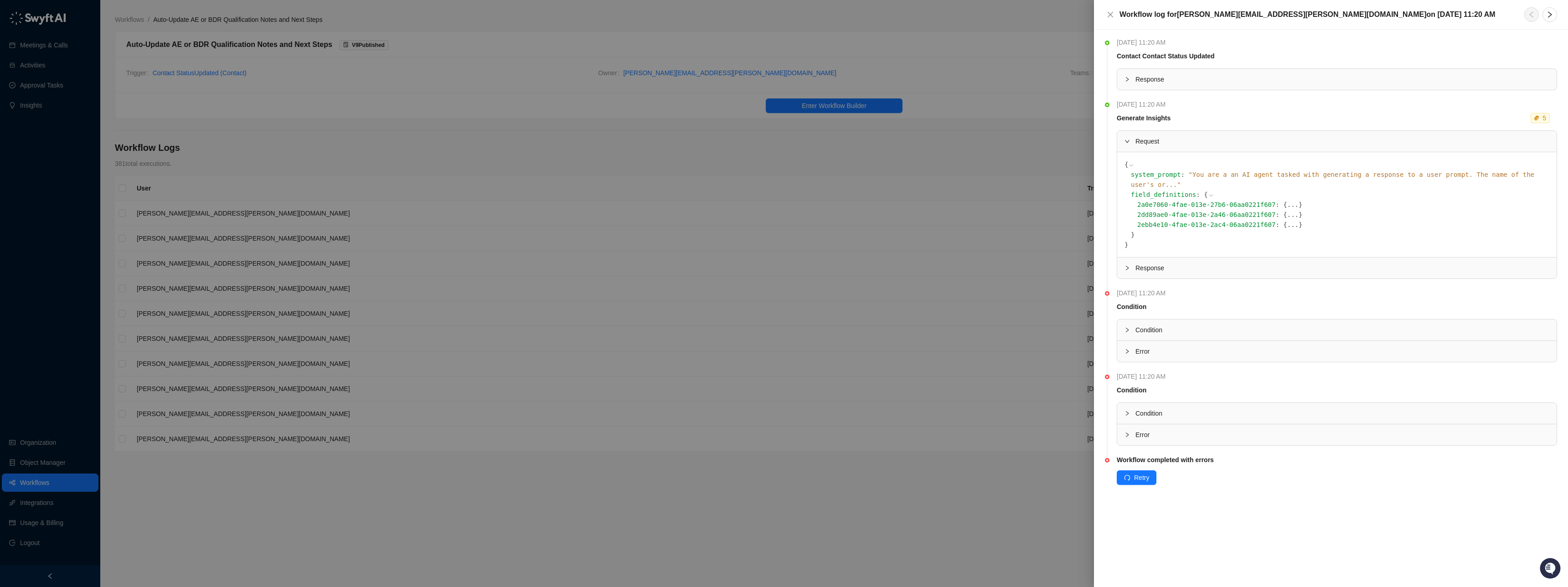
click at [1122, 139] on div "Request" at bounding box center [1337, 142] width 440 height 21
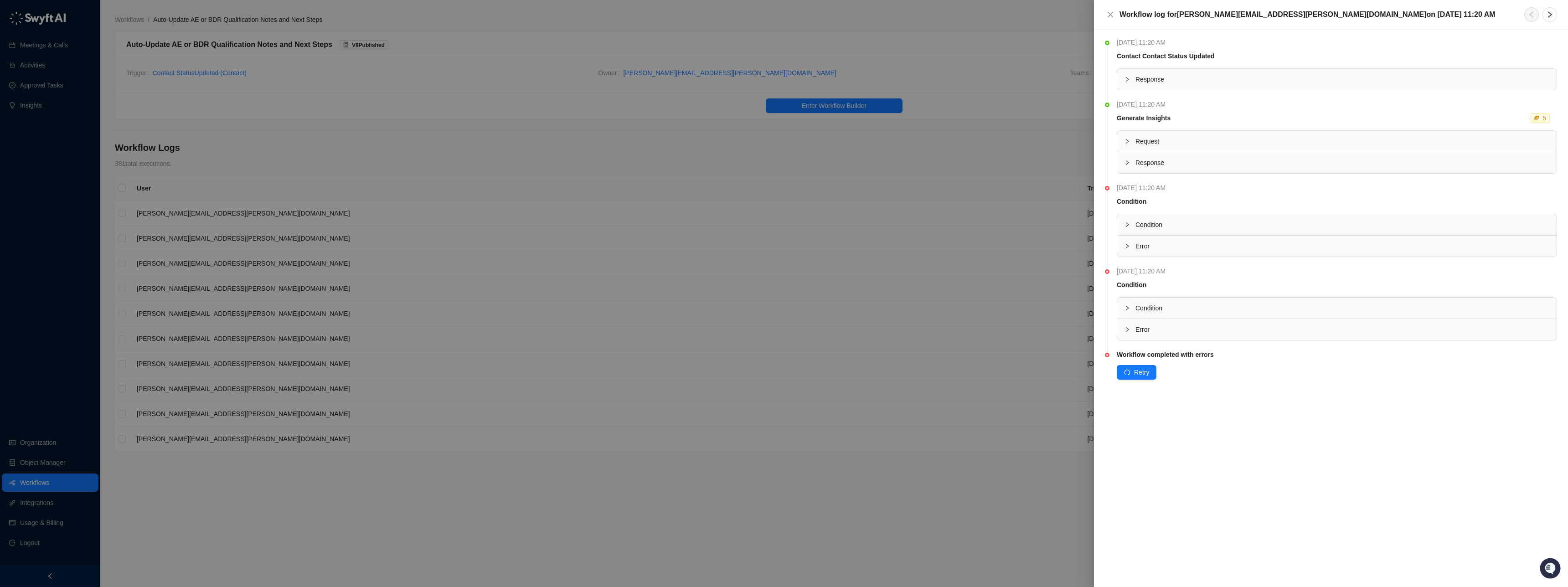
click at [1123, 83] on div "Response" at bounding box center [1337, 79] width 440 height 21
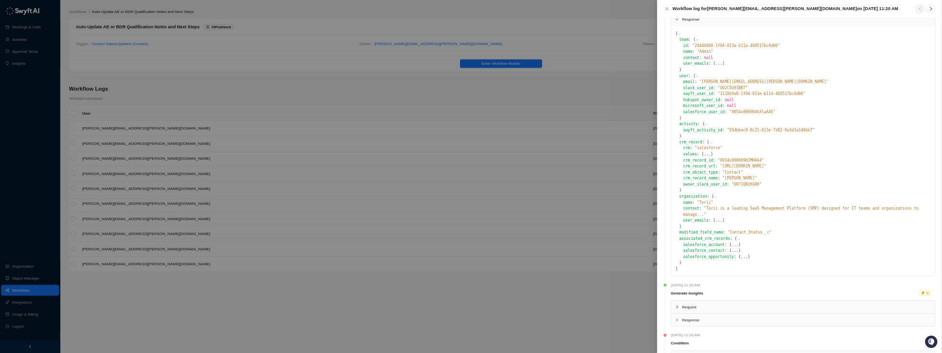
scroll to position [71, 0]
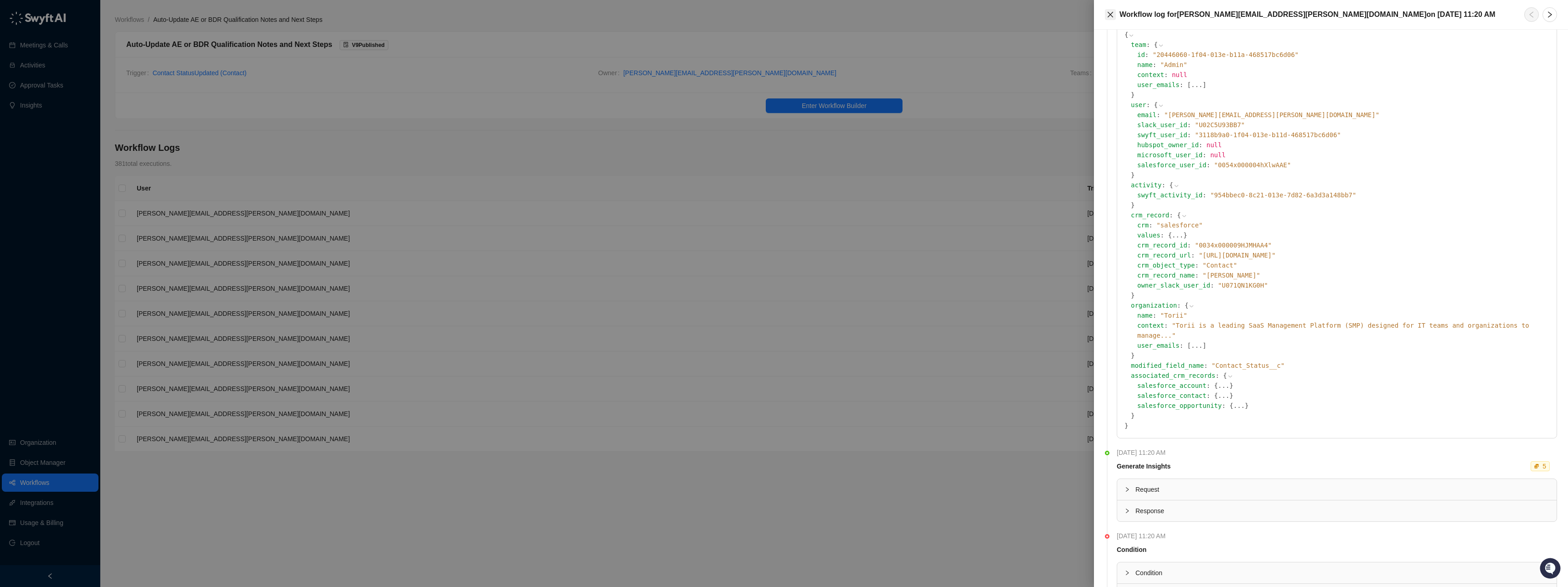
click at [1109, 12] on icon "close" at bounding box center [1110, 14] width 8 height 8
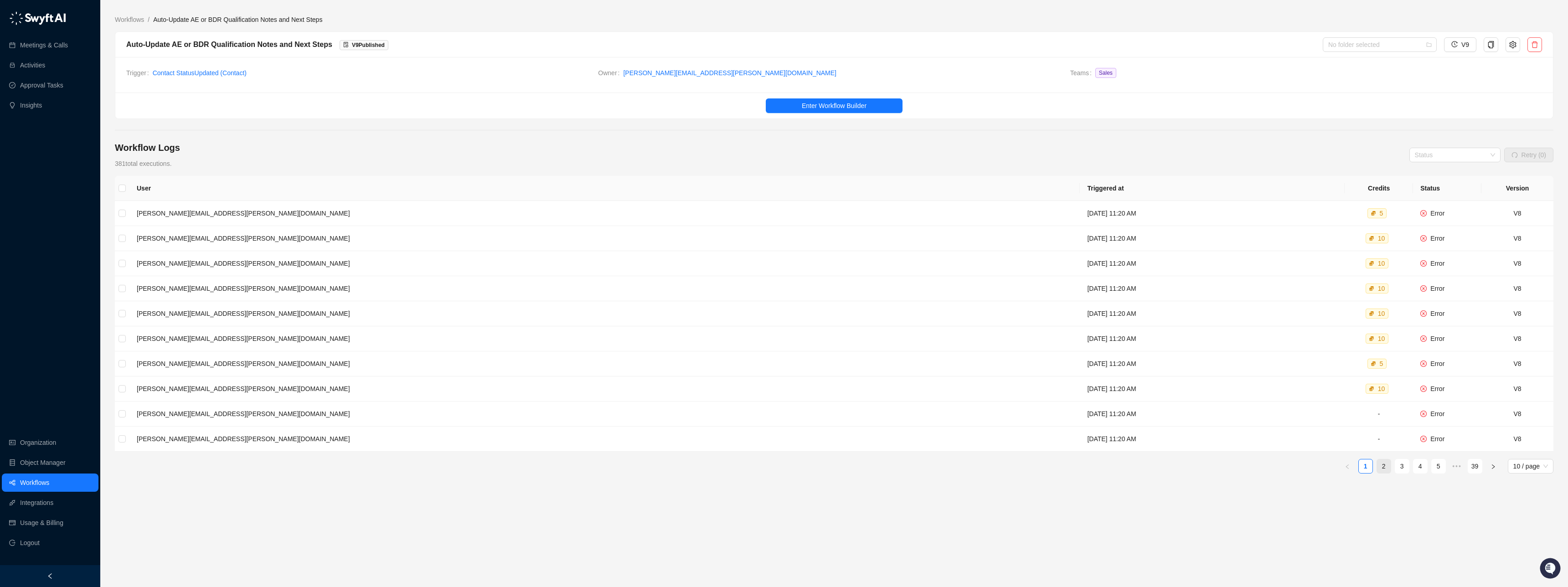
click at [1382, 465] on link "2" at bounding box center [1383, 466] width 13 height 13
click at [1423, 211] on icon "close-circle" at bounding box center [1423, 213] width 6 height 6
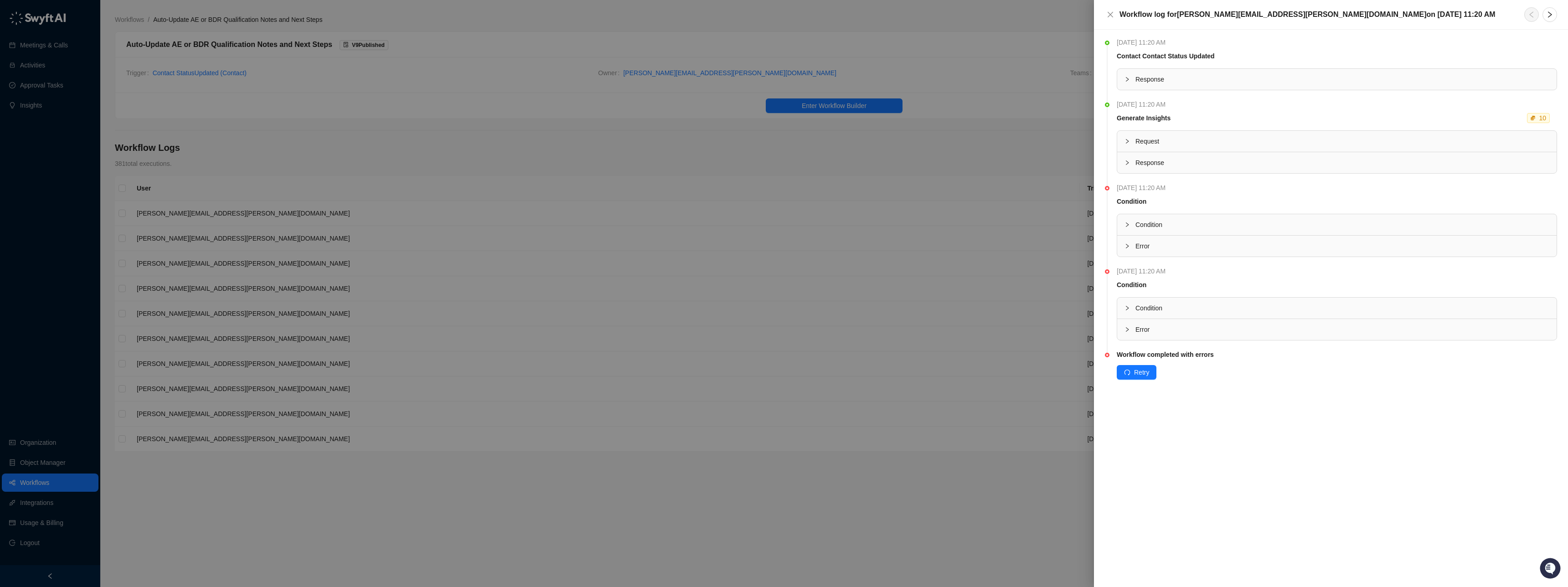
click at [1131, 334] on div at bounding box center [1129, 329] width 10 height 10
click at [408, 233] on div at bounding box center [784, 293] width 1568 height 587
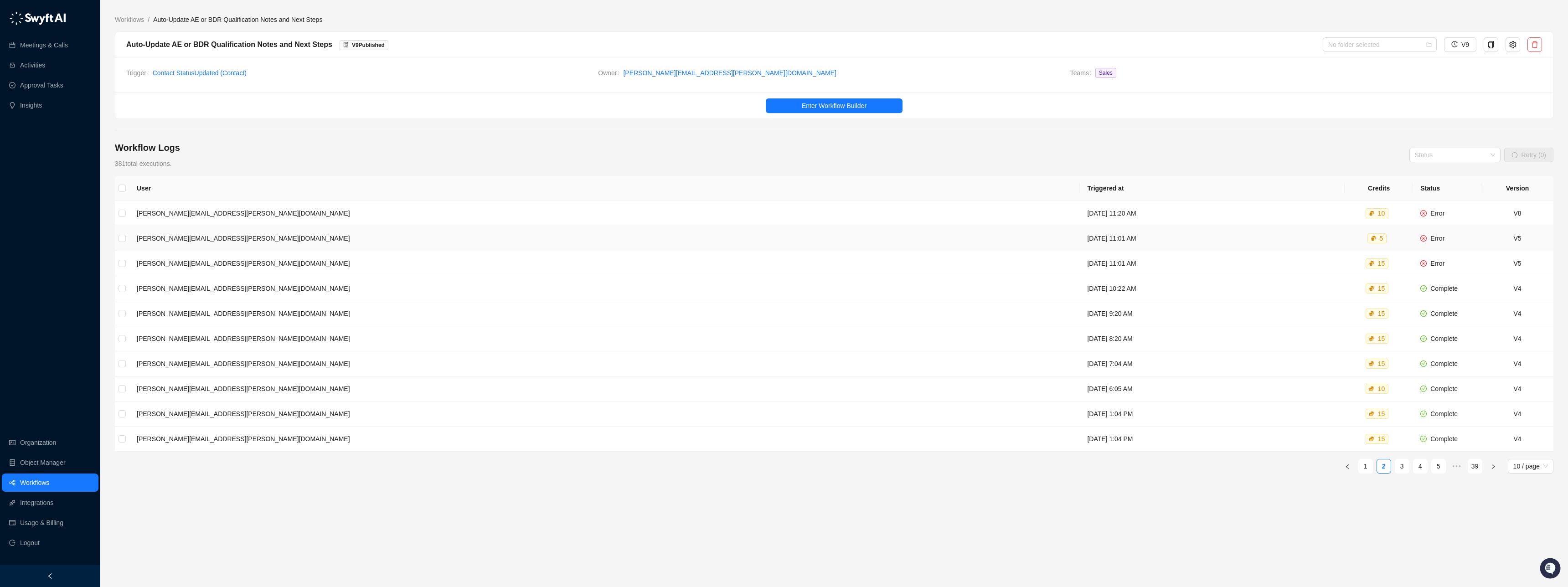
click at [273, 241] on td "[PERSON_NAME][EMAIL_ADDRESS][PERSON_NAME][DOMAIN_NAME]" at bounding box center [604, 239] width 951 height 25
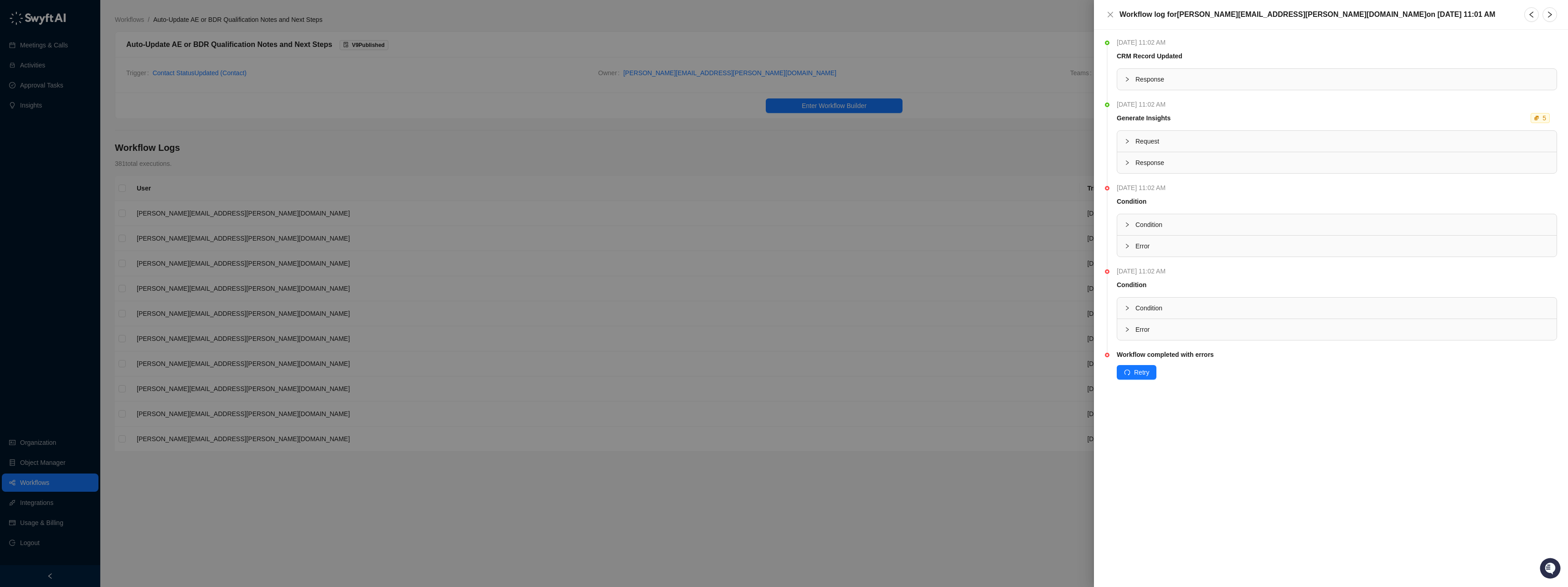
click at [284, 101] on div at bounding box center [784, 293] width 1568 height 587
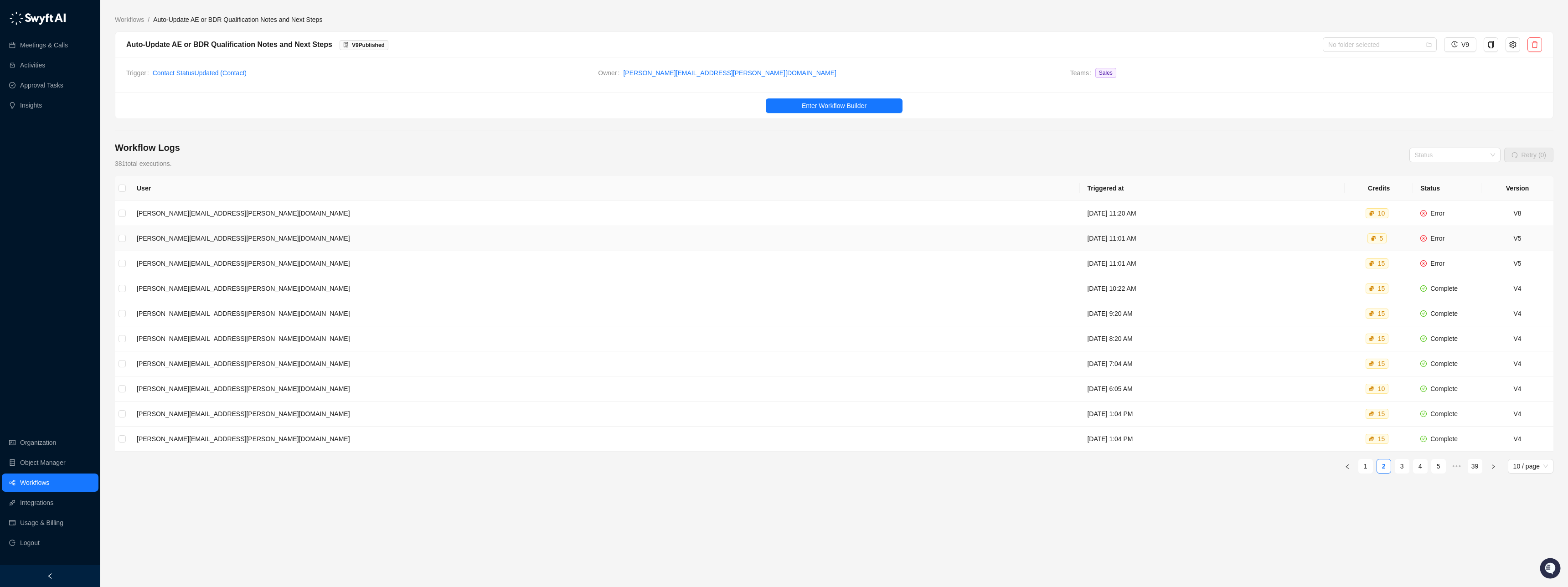
click at [295, 238] on td "[PERSON_NAME][EMAIL_ADDRESS][PERSON_NAME][DOMAIN_NAME]" at bounding box center [604, 239] width 951 height 25
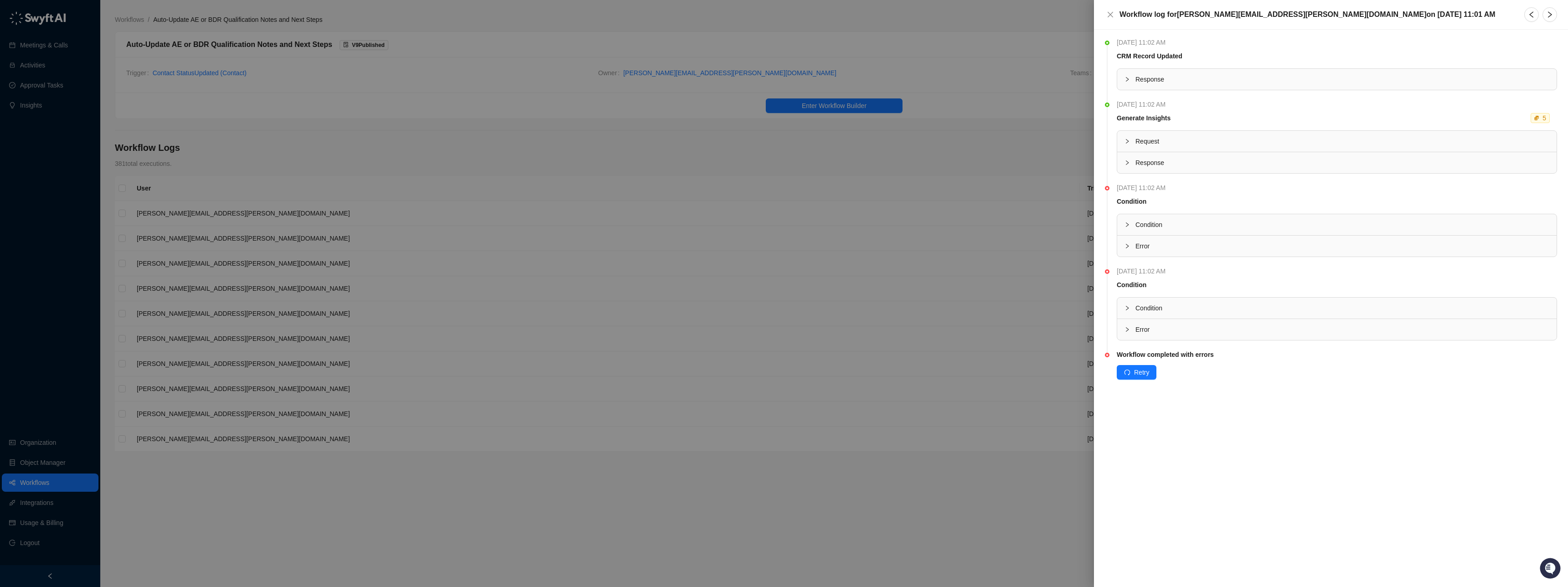
click at [295, 238] on div at bounding box center [784, 293] width 1568 height 587
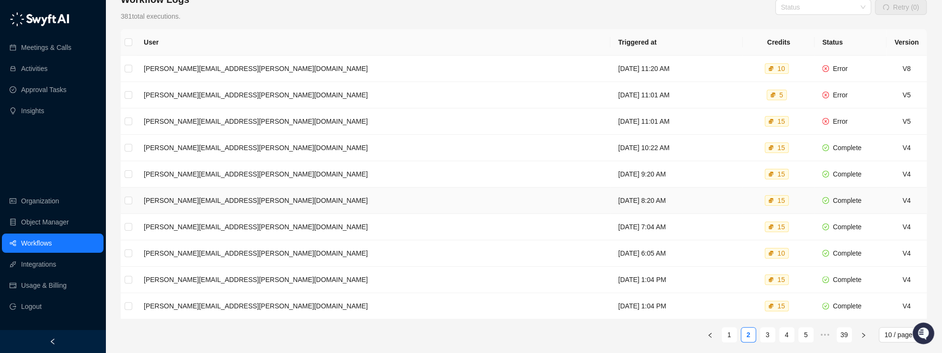
scroll to position [148, 0]
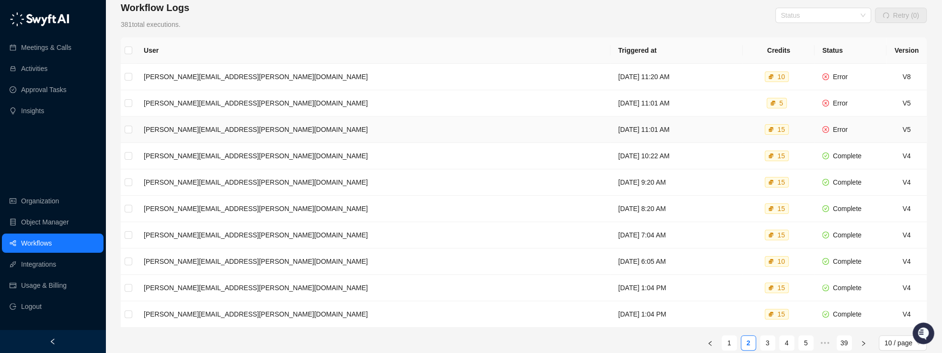
click at [702, 126] on td "Wednesday, 10/15/25, 11:01 AM" at bounding box center [676, 129] width 132 height 26
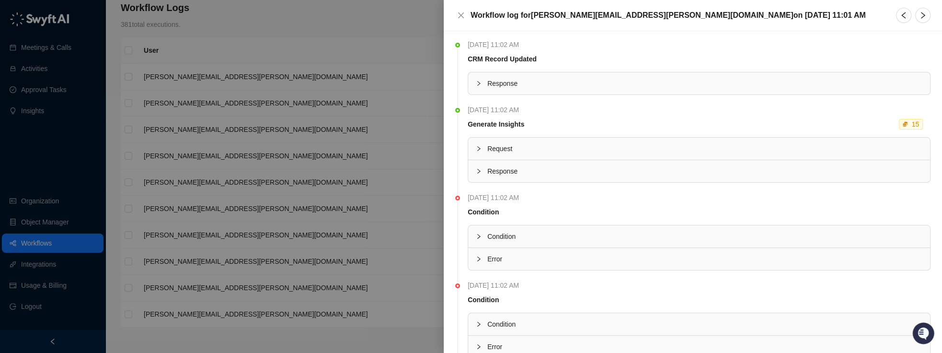
scroll to position [68, 0]
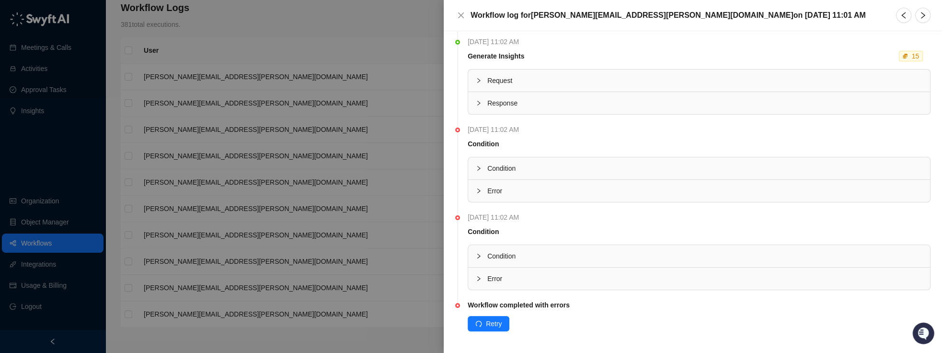
drag, startPoint x: 480, startPoint y: 188, endPoint x: 495, endPoint y: 193, distance: 15.9
click at [480, 188] on icon "collapsed" at bounding box center [479, 191] width 6 height 6
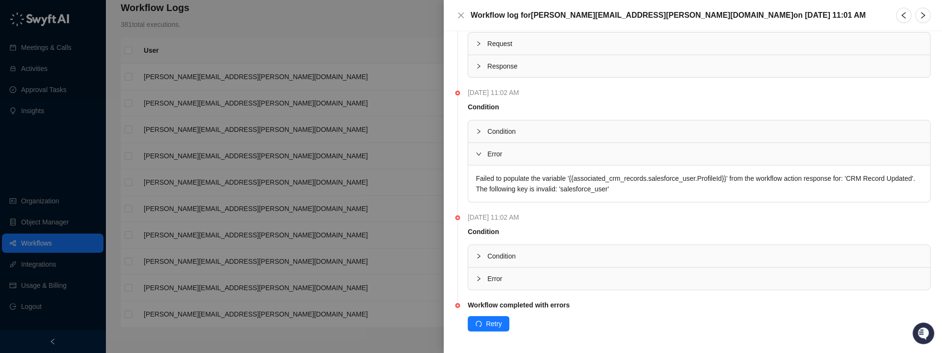
scroll to position [103, 0]
drag, startPoint x: 657, startPoint y: 187, endPoint x: 592, endPoint y: 189, distance: 65.7
click at [592, 189] on div "Failed to populate the variable '{{associated_crm_records.salesforce_user.Profi…" at bounding box center [699, 185] width 462 height 36
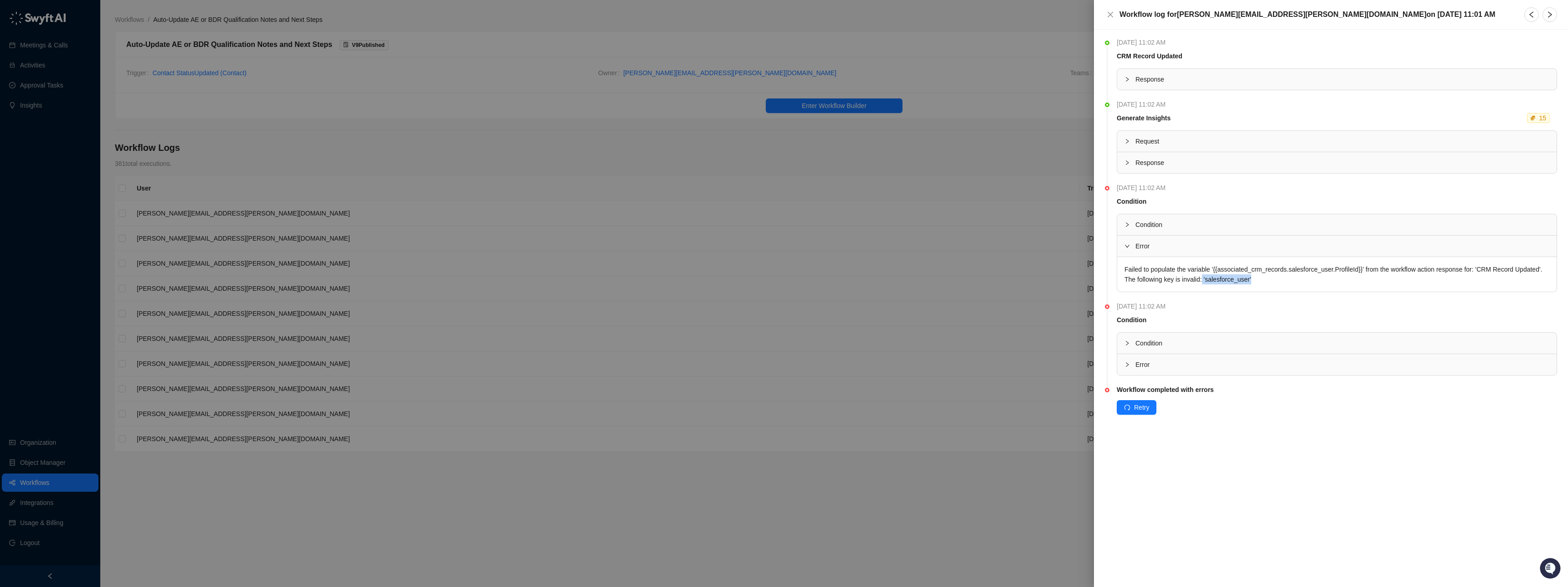
scroll to position [0, 0]
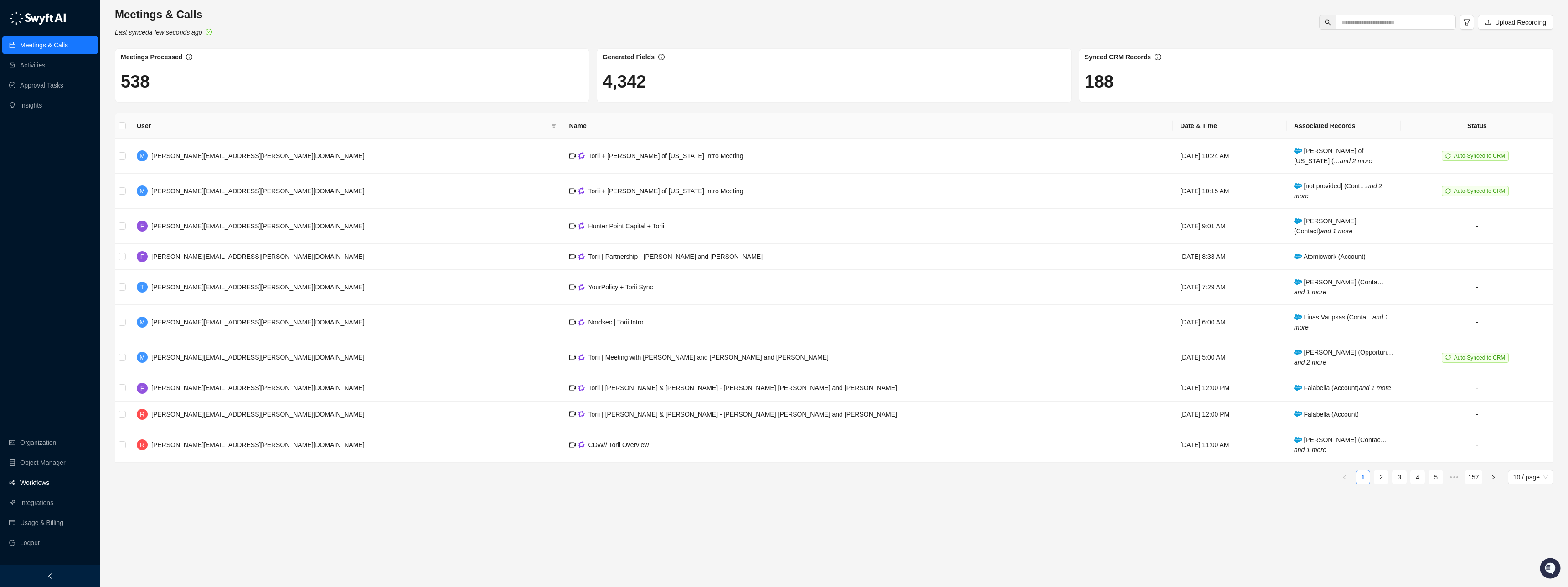
drag, startPoint x: 30, startPoint y: 487, endPoint x: 66, endPoint y: 486, distance: 36.0
click at [30, 487] on link "Workflows" at bounding box center [34, 482] width 29 height 18
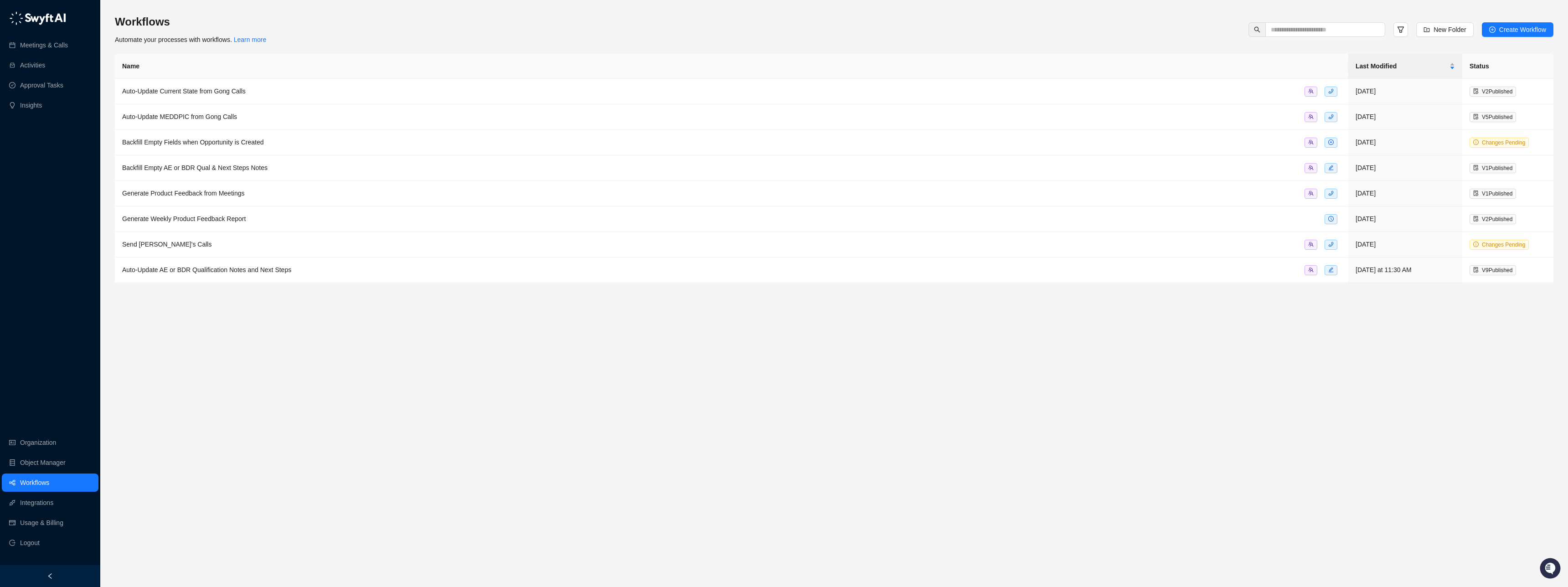
click at [380, 25] on div "Workflows Automate your processes with workflows. Learn more New Folder Create …" at bounding box center [834, 29] width 1439 height 30
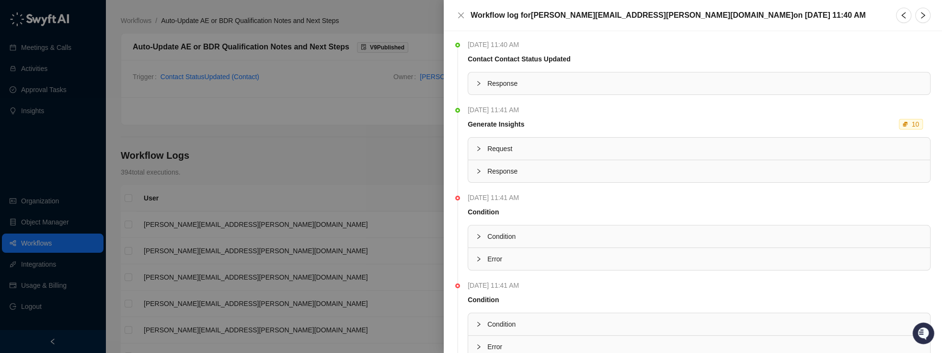
scroll to position [68, 0]
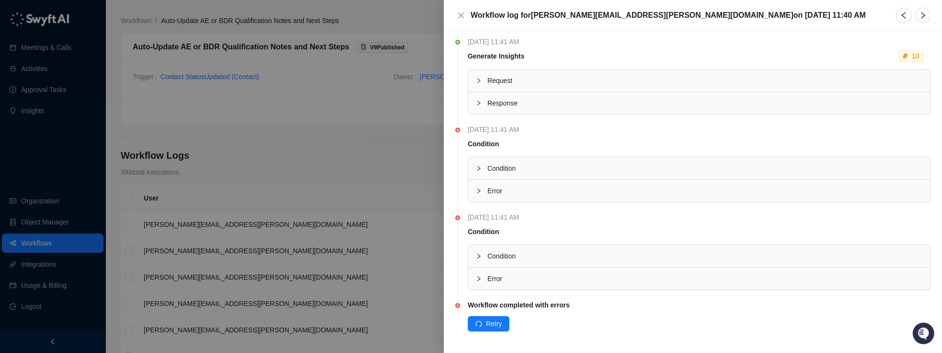
click at [489, 278] on span "Error" at bounding box center [704, 278] width 435 height 11
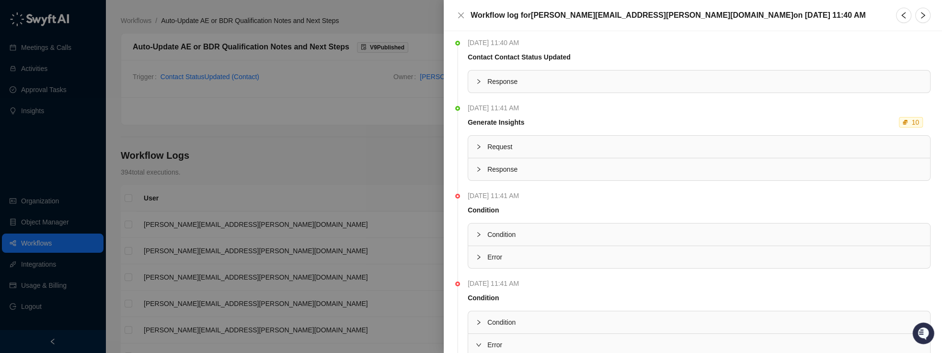
scroll to position [0, 0]
click at [358, 197] on div at bounding box center [471, 176] width 942 height 353
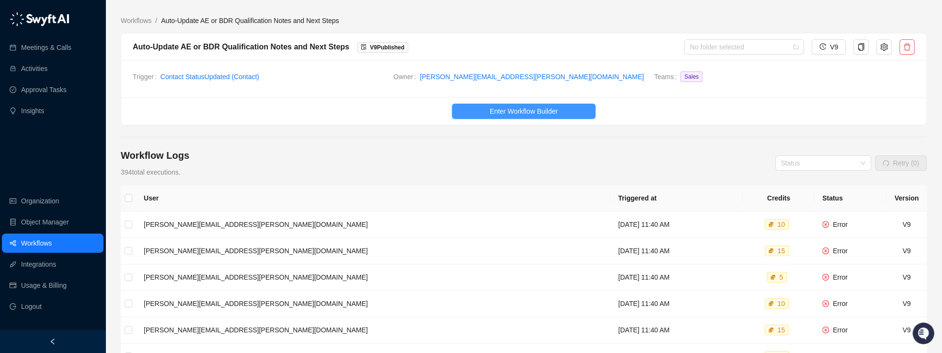
click at [478, 113] on button "Enter Workflow Builder" at bounding box center [524, 110] width 144 height 15
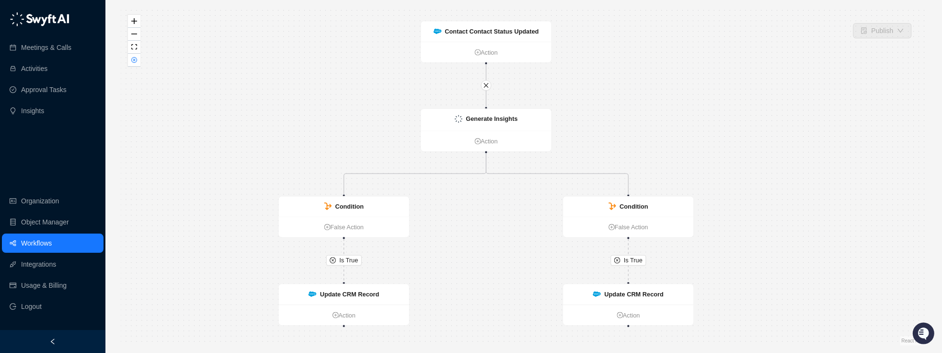
drag, startPoint x: 793, startPoint y: 80, endPoint x: 767, endPoint y: 79, distance: 26.4
click at [767, 79] on div "Is True Is True Update CRM Record Action Contact Contact Status Updated Action …" at bounding box center [524, 176] width 806 height 337
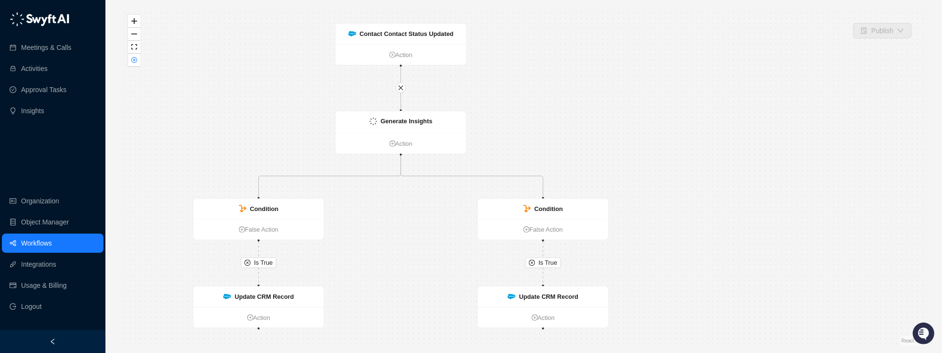
drag, startPoint x: 757, startPoint y: 74, endPoint x: 671, endPoint y: 81, distance: 85.6
click at [668, 81] on div "Is True Is True Update CRM Record Action Contact Contact Status Updated Action …" at bounding box center [524, 176] width 806 height 337
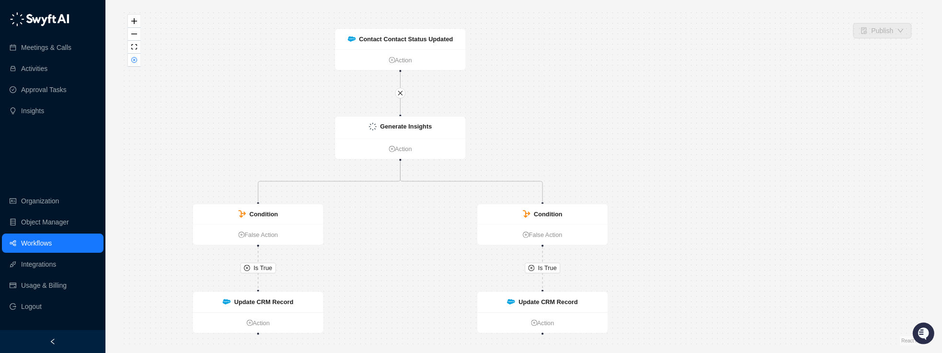
drag, startPoint x: 694, startPoint y: 76, endPoint x: 701, endPoint y: 75, distance: 7.2
click at [704, 77] on div "Is True Is True Update CRM Record Action Contact Contact Status Updated Action …" at bounding box center [524, 176] width 806 height 337
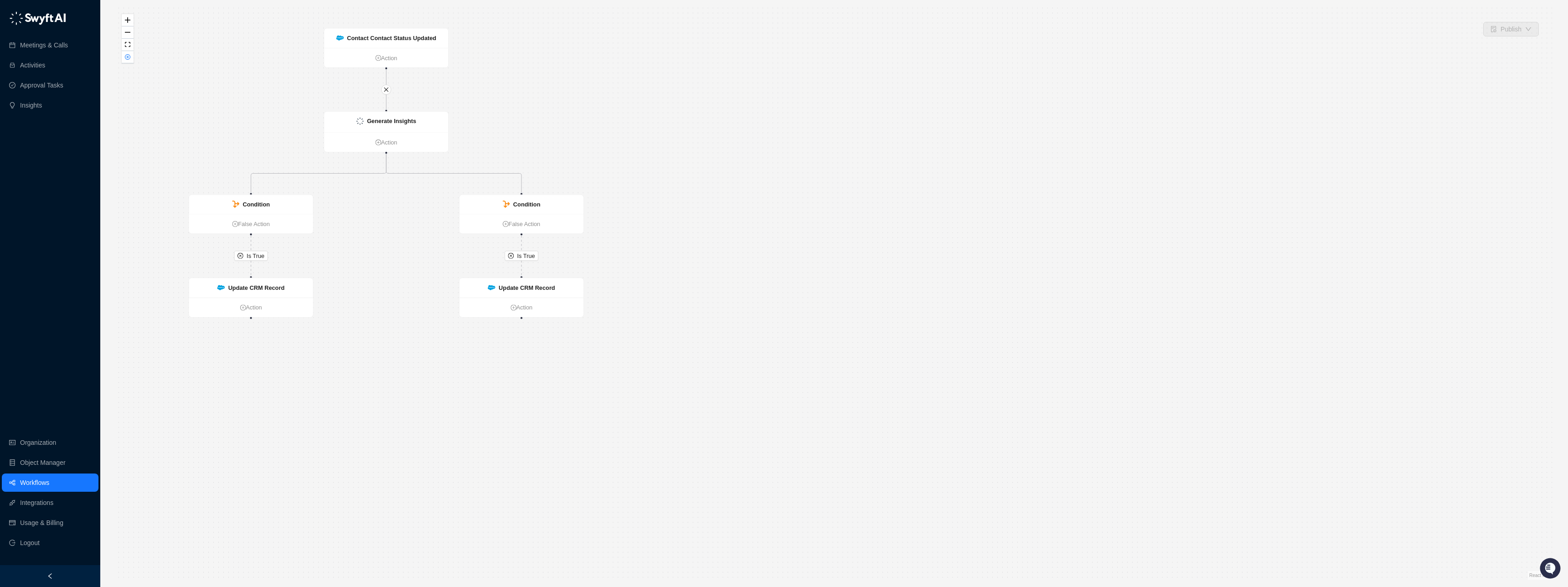
click at [49, 335] on link "Workflows" at bounding box center [34, 482] width 29 height 18
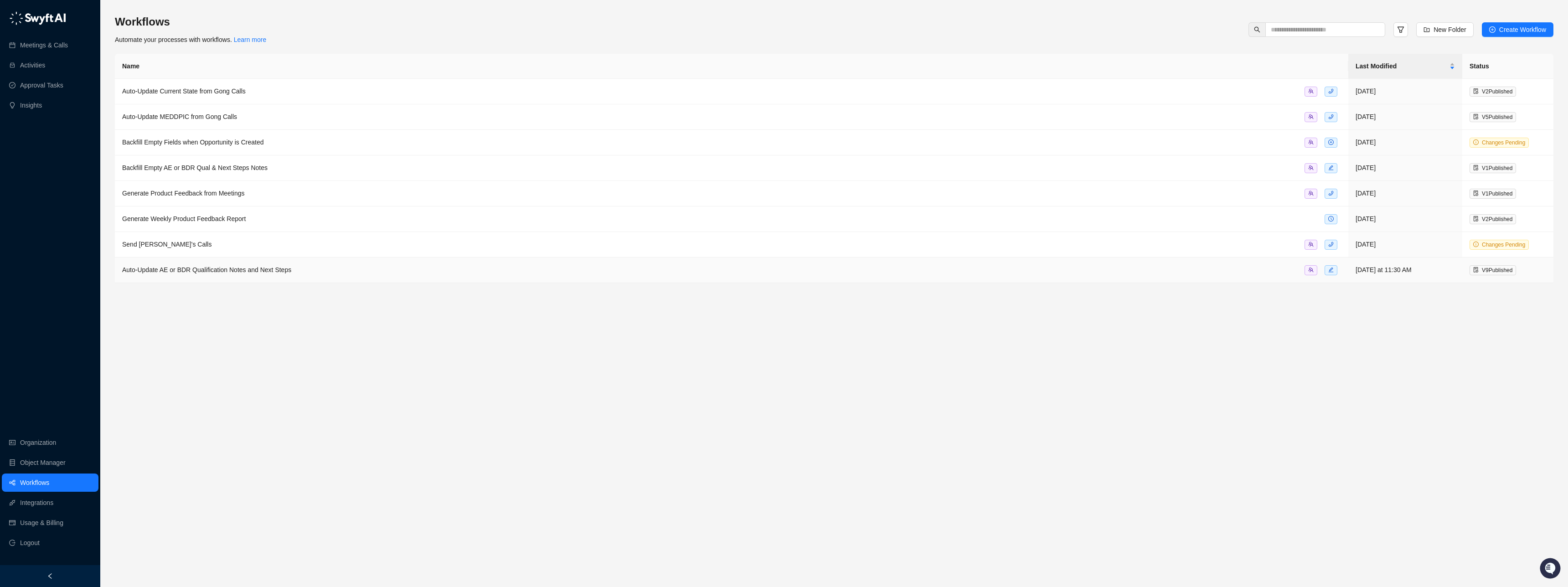
click at [896, 277] on td "Auto-Update AE or BDR Qualification Notes and Next Steps" at bounding box center [732, 270] width 1234 height 26
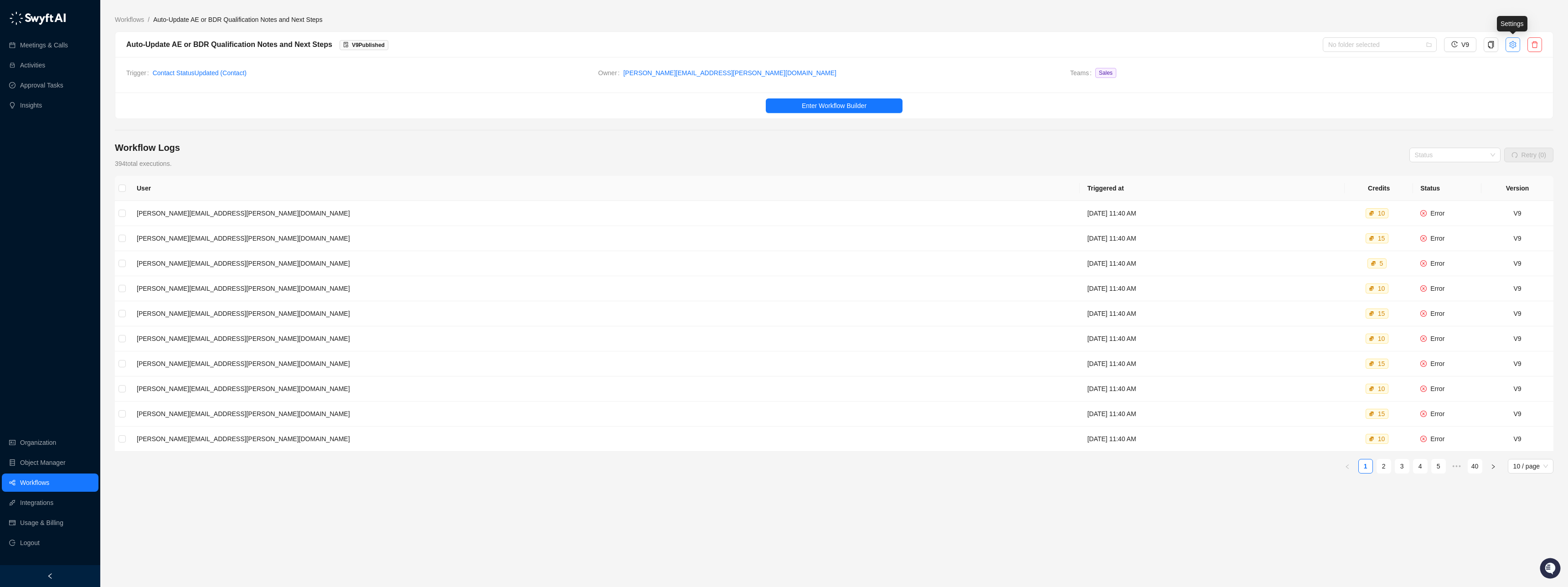
click at [896, 44] on icon "setting" at bounding box center [1513, 45] width 8 height 8
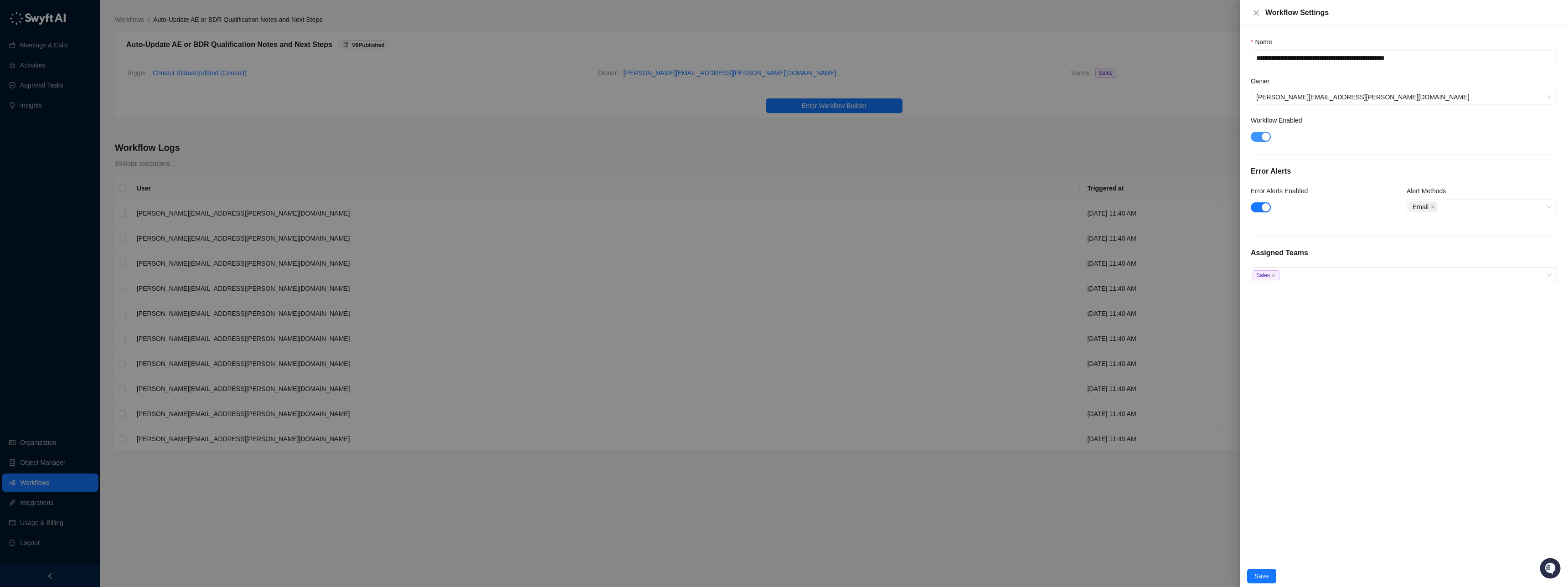
click at [896, 134] on div "button" at bounding box center [1265, 136] width 9 height 9
click at [896, 335] on span "Save" at bounding box center [1262, 576] width 14 height 10
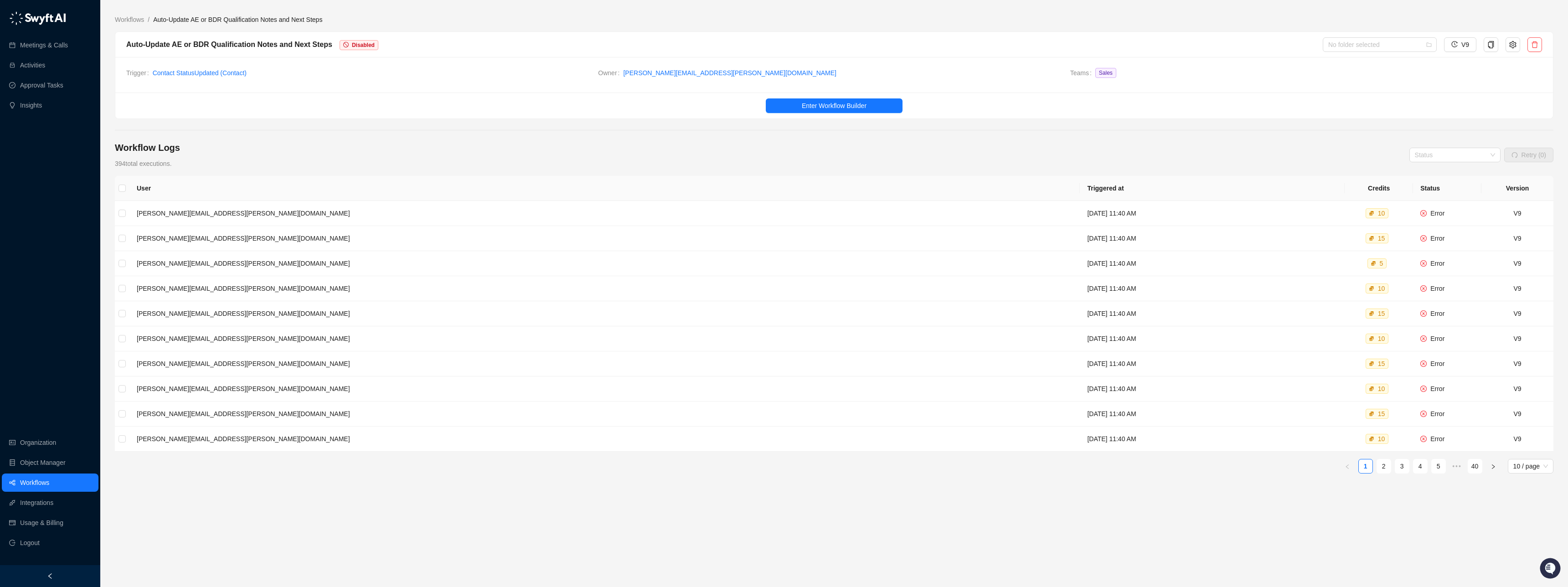
click at [896, 335] on link "2" at bounding box center [1383, 466] width 13 height 13
click at [896, 335] on link "4" at bounding box center [1421, 466] width 13 height 13
click at [896, 335] on link "3" at bounding box center [1383, 466] width 13 height 13
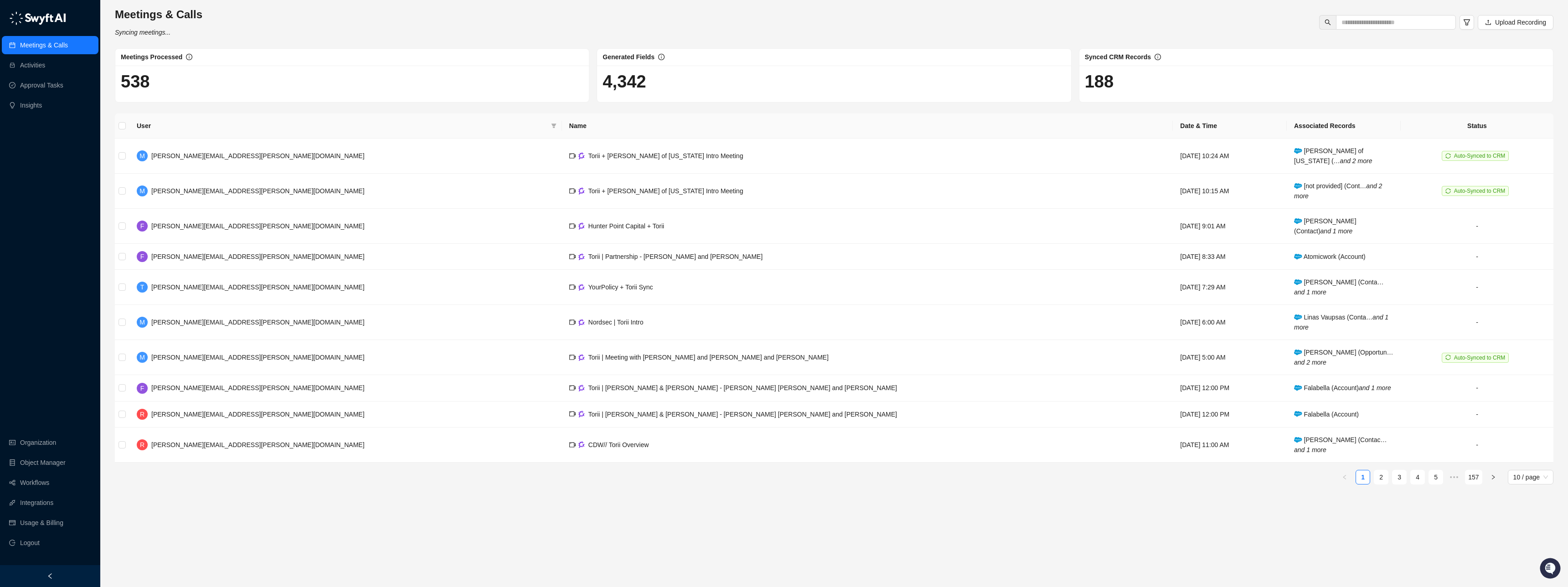
click at [62, 44] on link "Meetings & Calls" at bounding box center [44, 45] width 48 height 18
click at [1382, 21] on input "text" at bounding box center [1392, 22] width 102 height 10
type input "****"
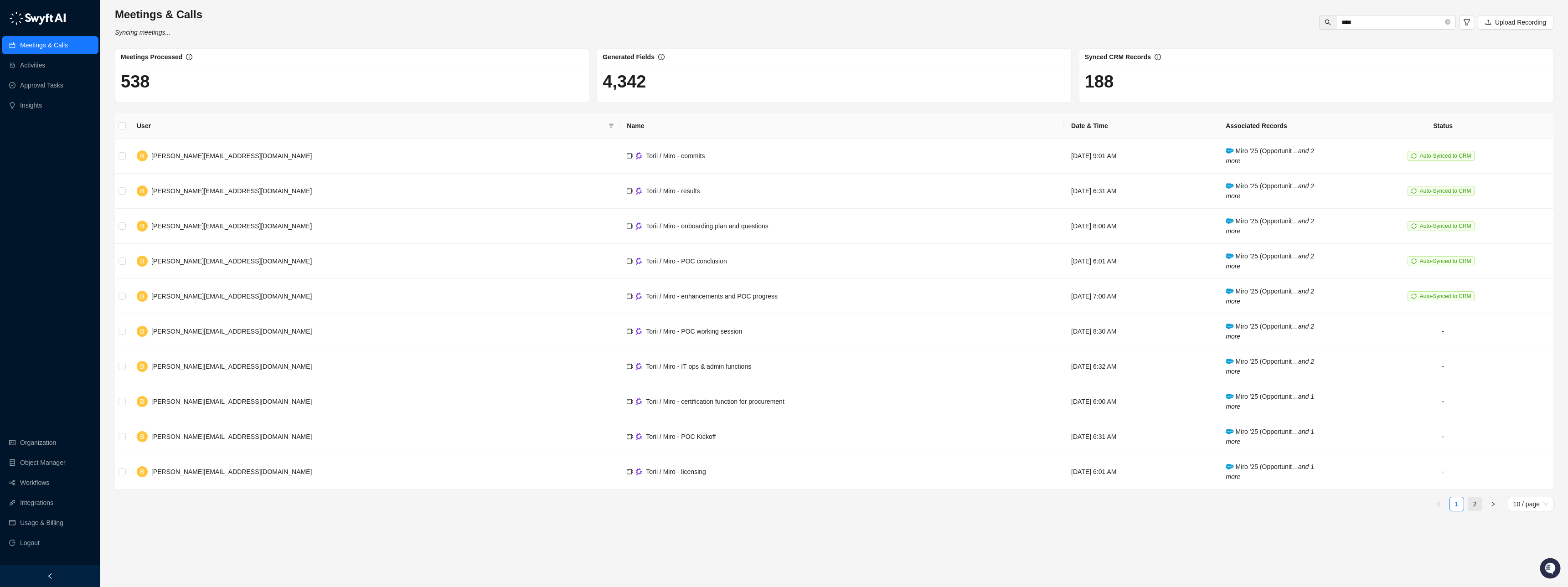
click at [1476, 503] on link "2" at bounding box center [1475, 504] width 13 height 13
